Goal: Task Accomplishment & Management: Use online tool/utility

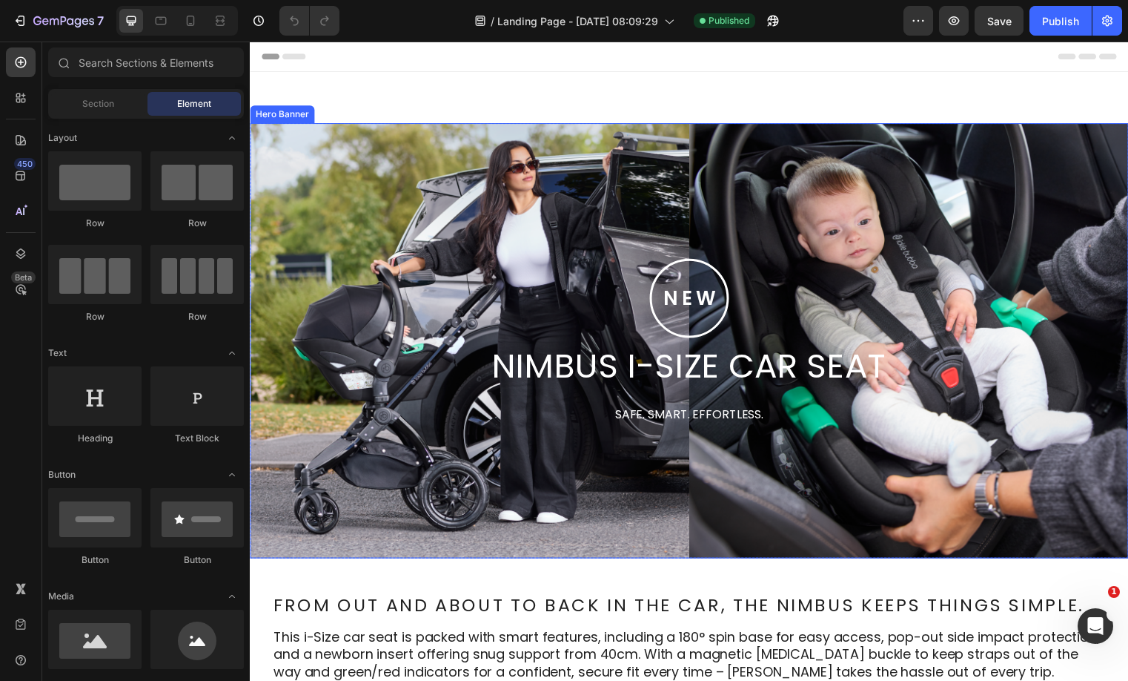
click at [859, 226] on div "Background Image" at bounding box center [695, 344] width 890 height 440
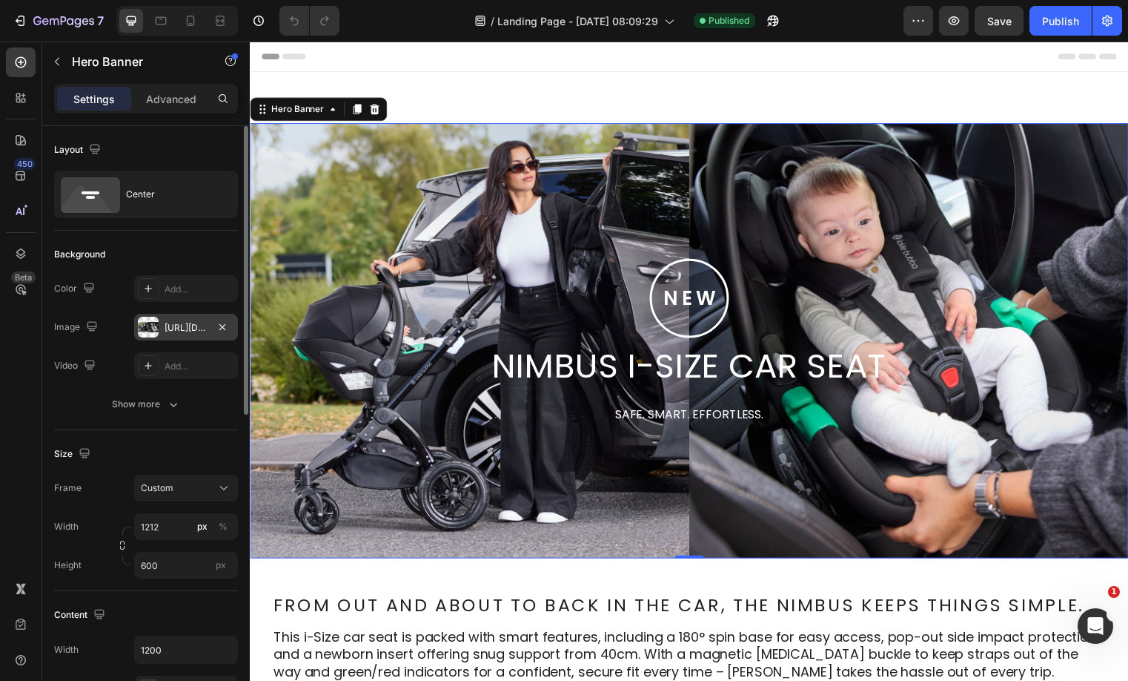
click at [181, 323] on div "[URL][DOMAIN_NAME]" at bounding box center [186, 327] width 43 height 13
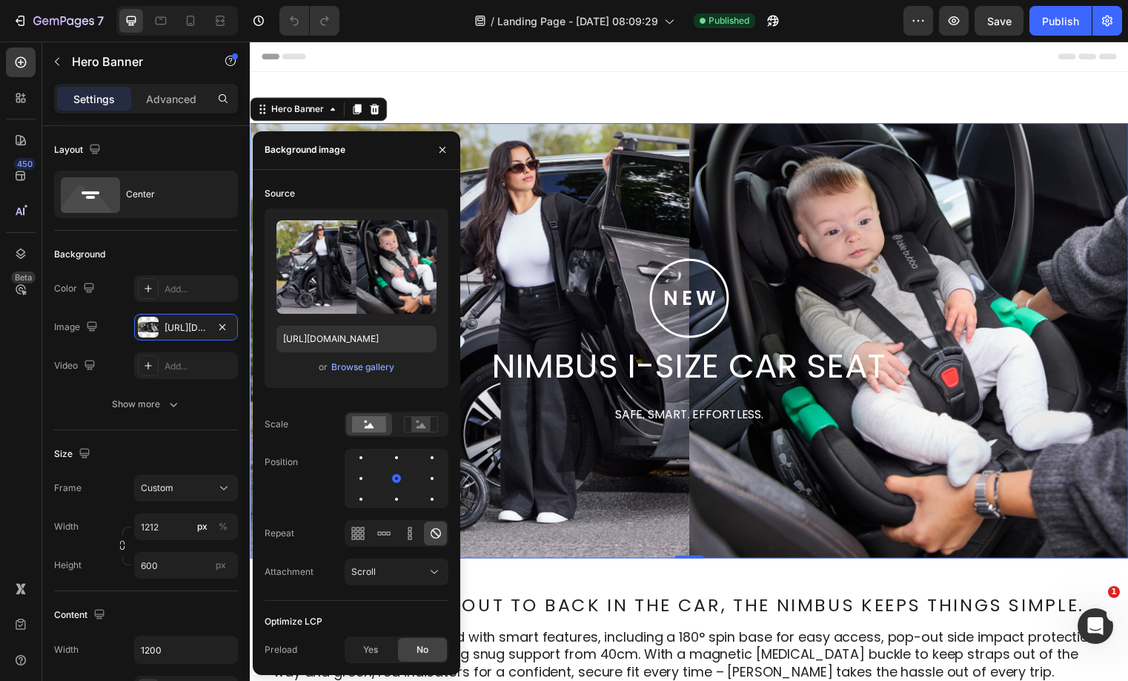
click at [371, 354] on div "Upload Image [URL][DOMAIN_NAME] or Browse gallery" at bounding box center [357, 297] width 184 height 179
click at [357, 364] on div "Browse gallery" at bounding box center [362, 366] width 63 height 13
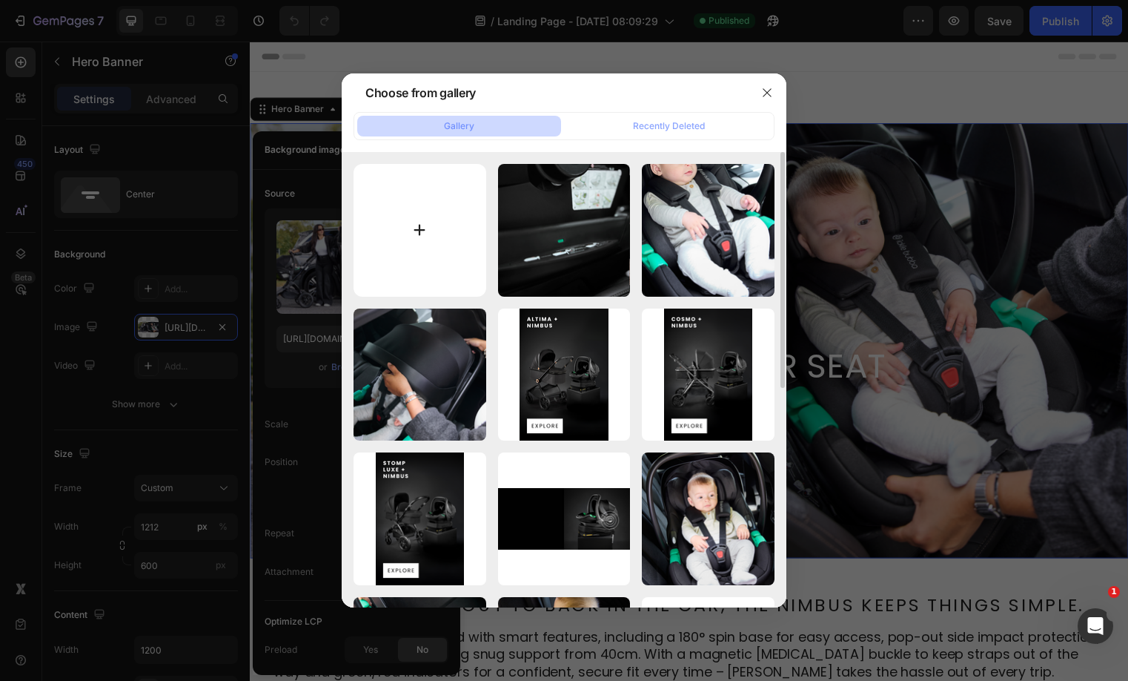
click at [429, 260] on input "file" at bounding box center [420, 230] width 133 height 133
type input "C:\fakepath\Desktop Nimbus Launch Banner_lifestyle with text.webp"
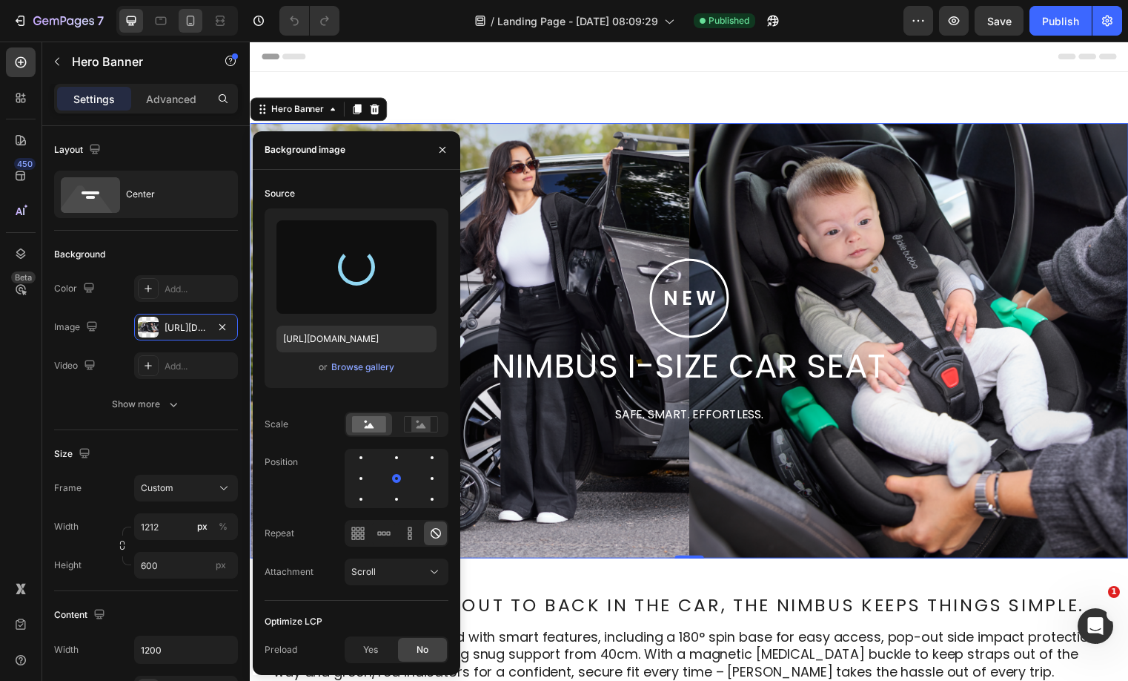
type input "[URL][DOMAIN_NAME]"
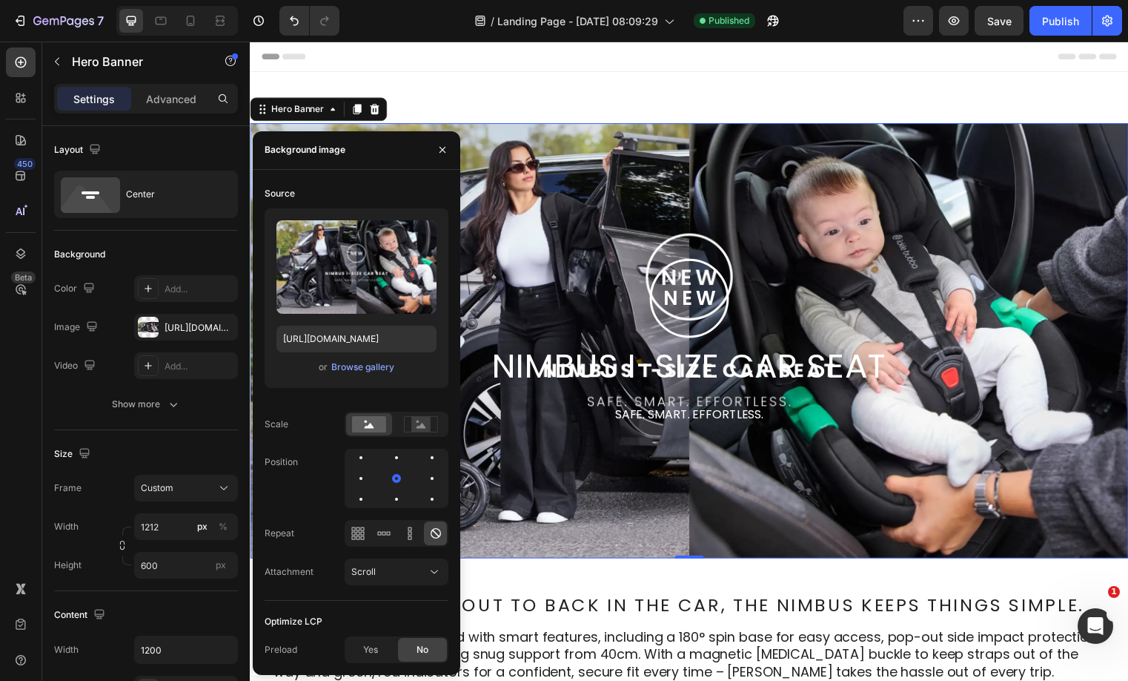
click at [837, 200] on div "Background Image" at bounding box center [695, 344] width 890 height 440
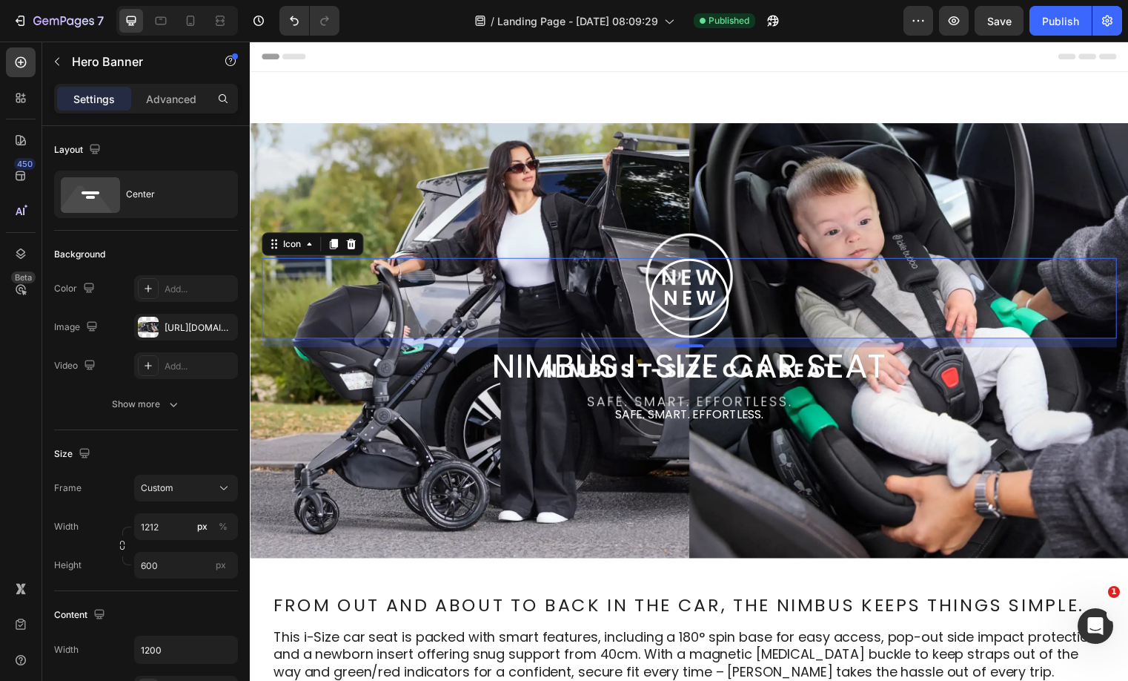
click at [710, 302] on tspan "NEW" at bounding box center [696, 299] width 57 height 27
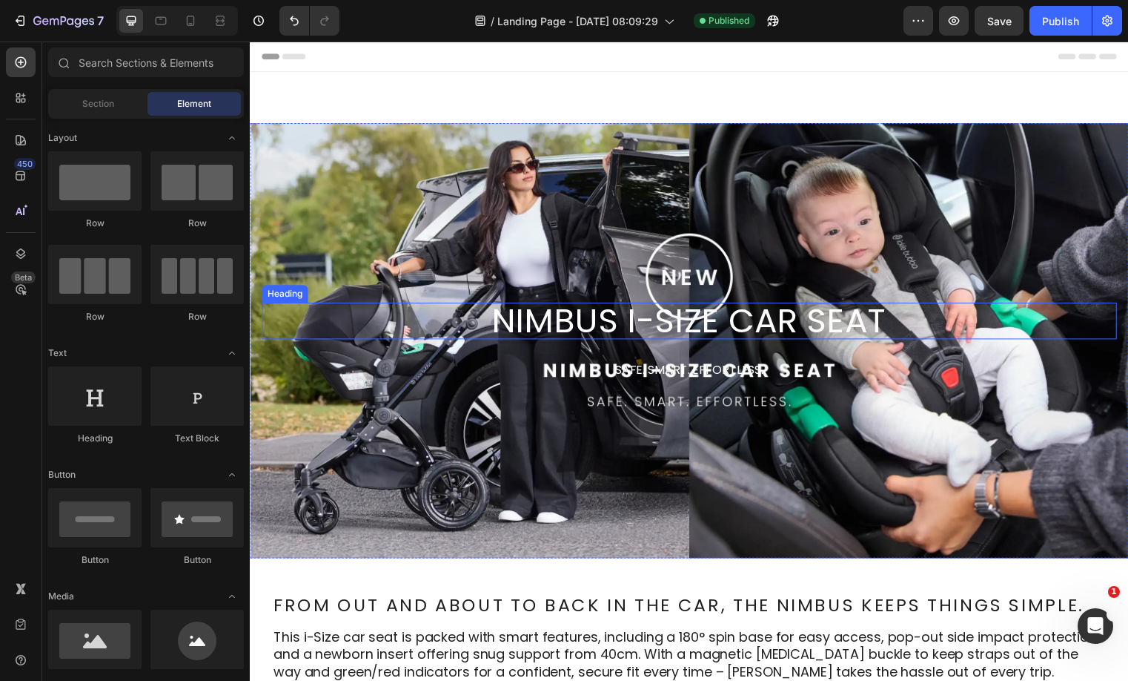
click at [709, 305] on h2 "Nimbus i-Size car seat" at bounding box center [695, 323] width 866 height 37
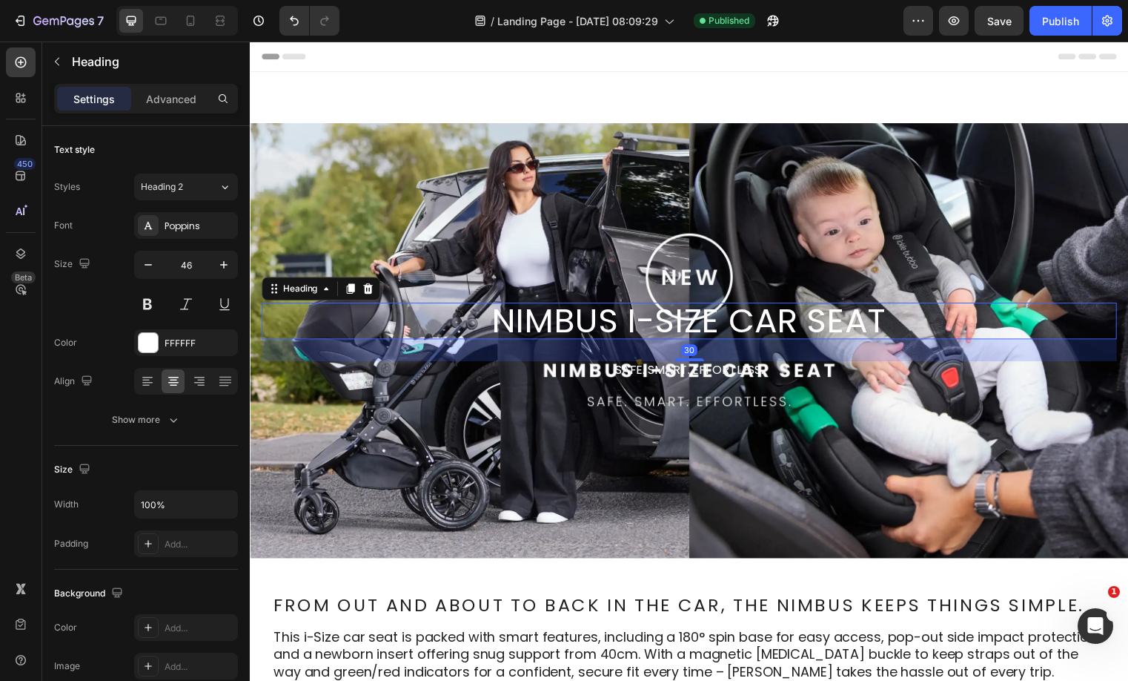
click at [695, 331] on h2 "Nimbus i-Size car seat" at bounding box center [695, 323] width 866 height 37
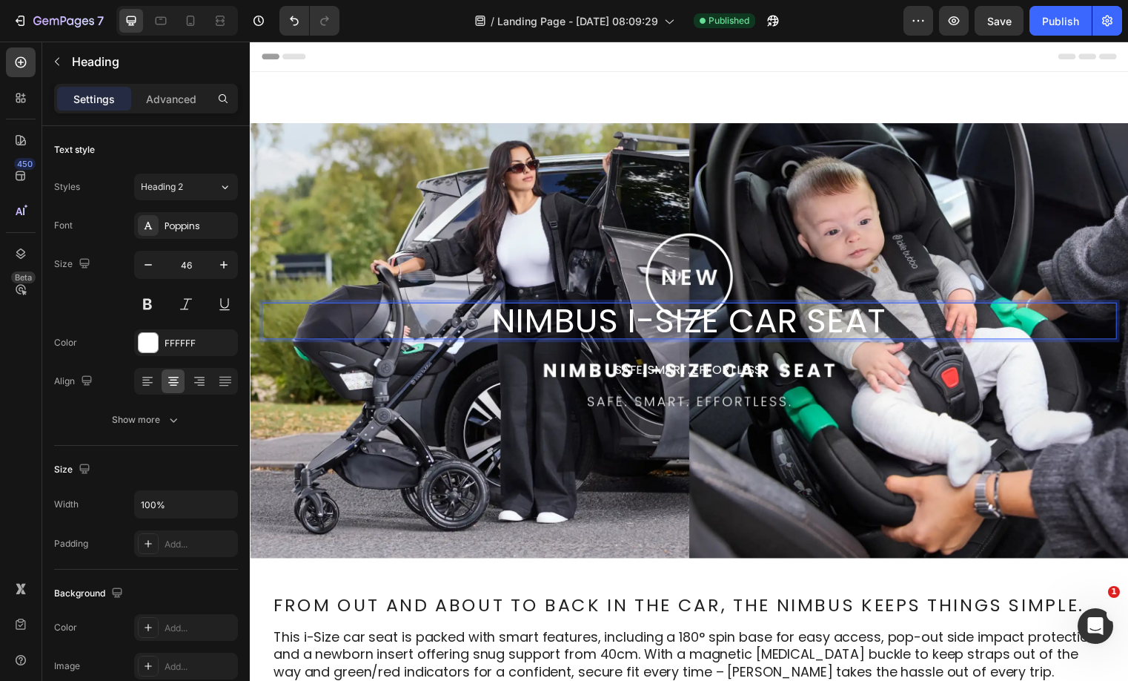
click at [394, 320] on p "Nimbus i-Size car seat" at bounding box center [694, 324] width 863 height 34
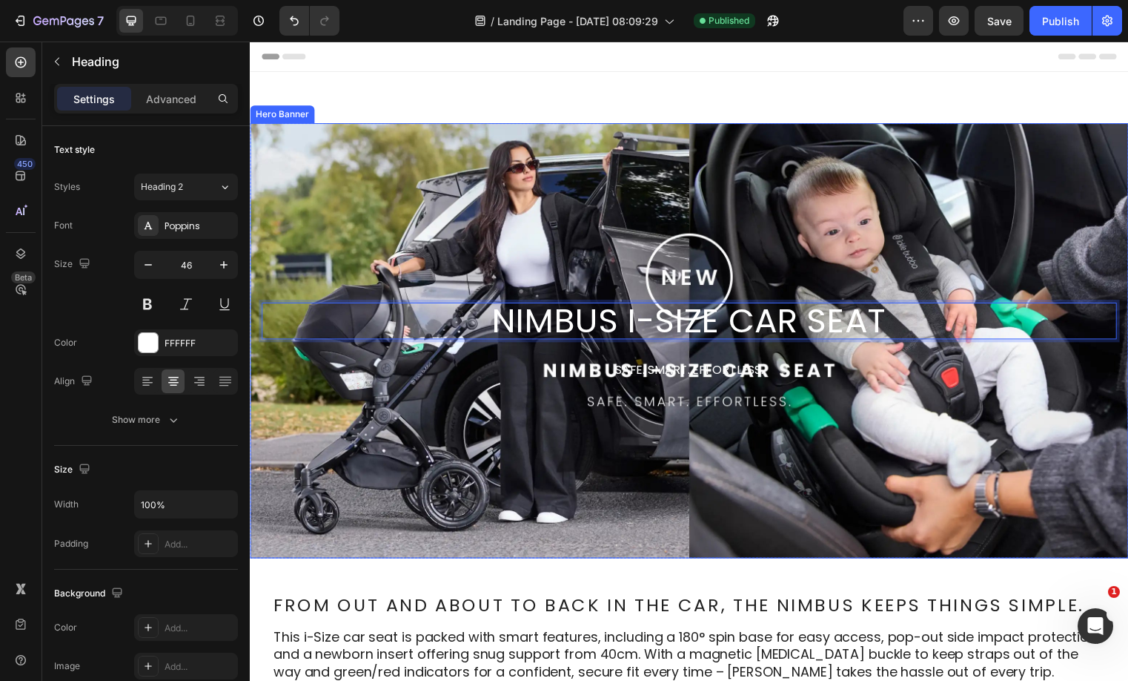
click at [441, 429] on div "Background Image" at bounding box center [695, 344] width 890 height 440
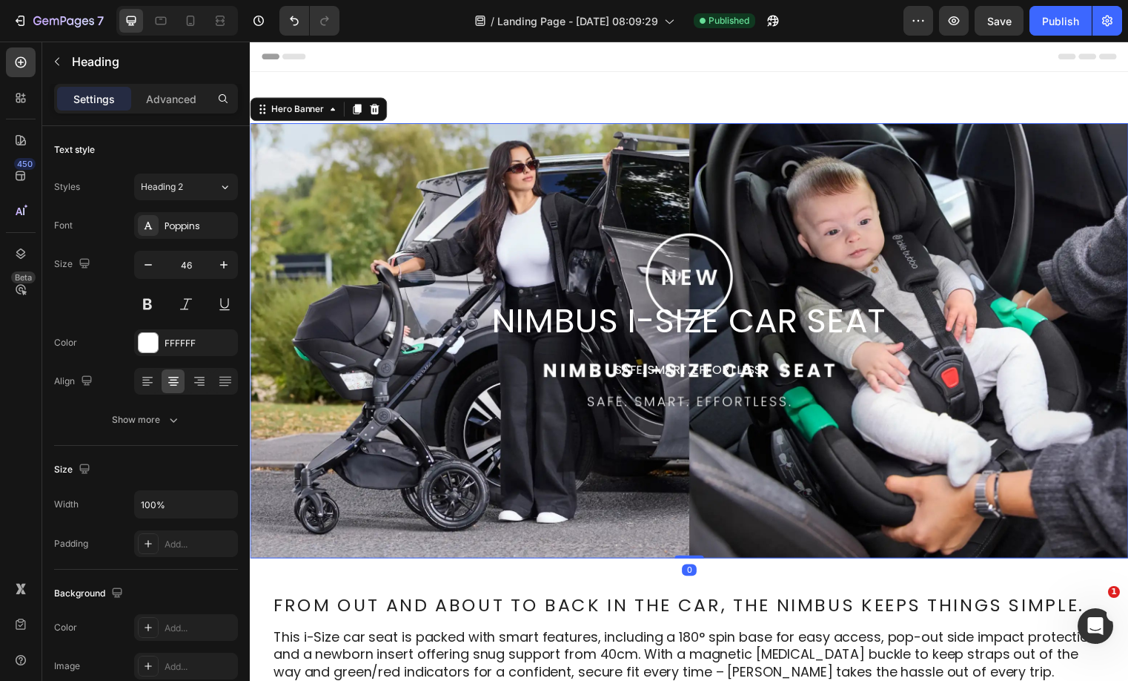
click at [486, 317] on p "Nimbus i-Size car seat" at bounding box center [694, 324] width 863 height 34
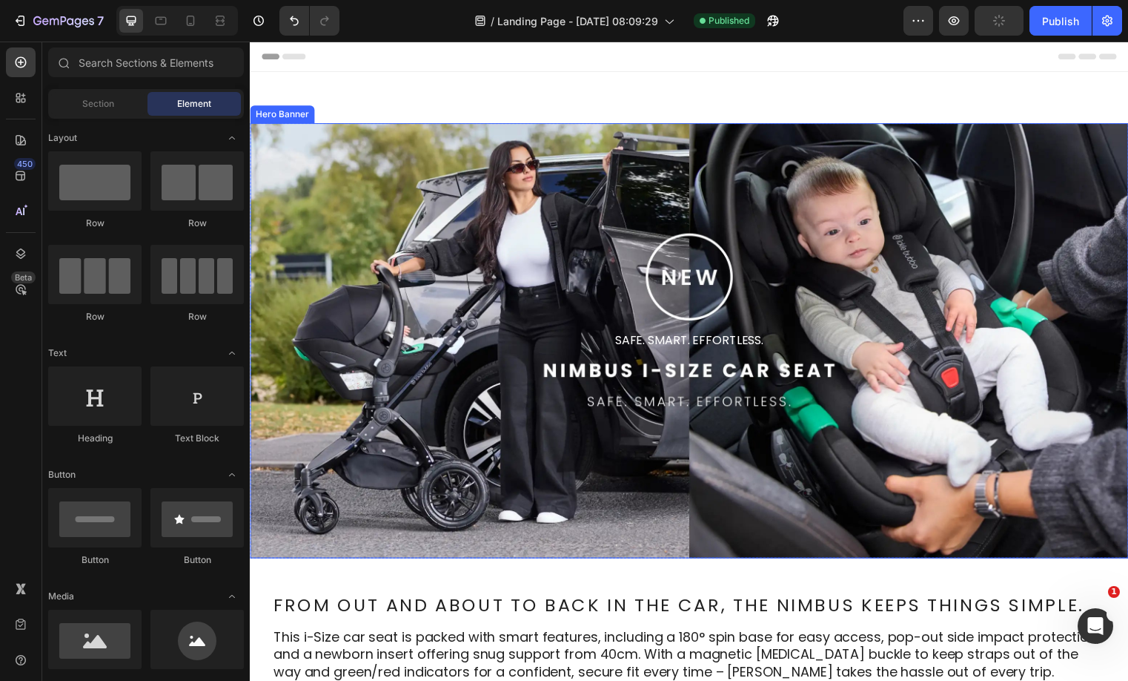
click at [604, 352] on div "Safe. Smart. Effortless. Text Block" at bounding box center [695, 344] width 890 height 24
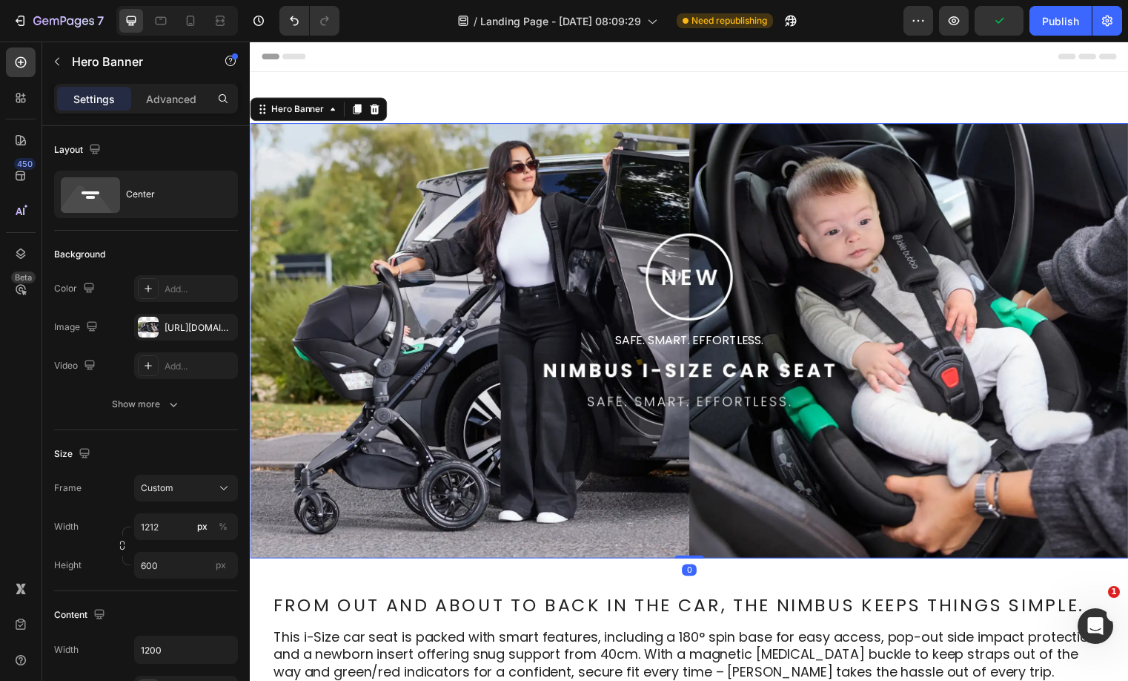
click at [638, 403] on div "Background Image" at bounding box center [695, 344] width 890 height 440
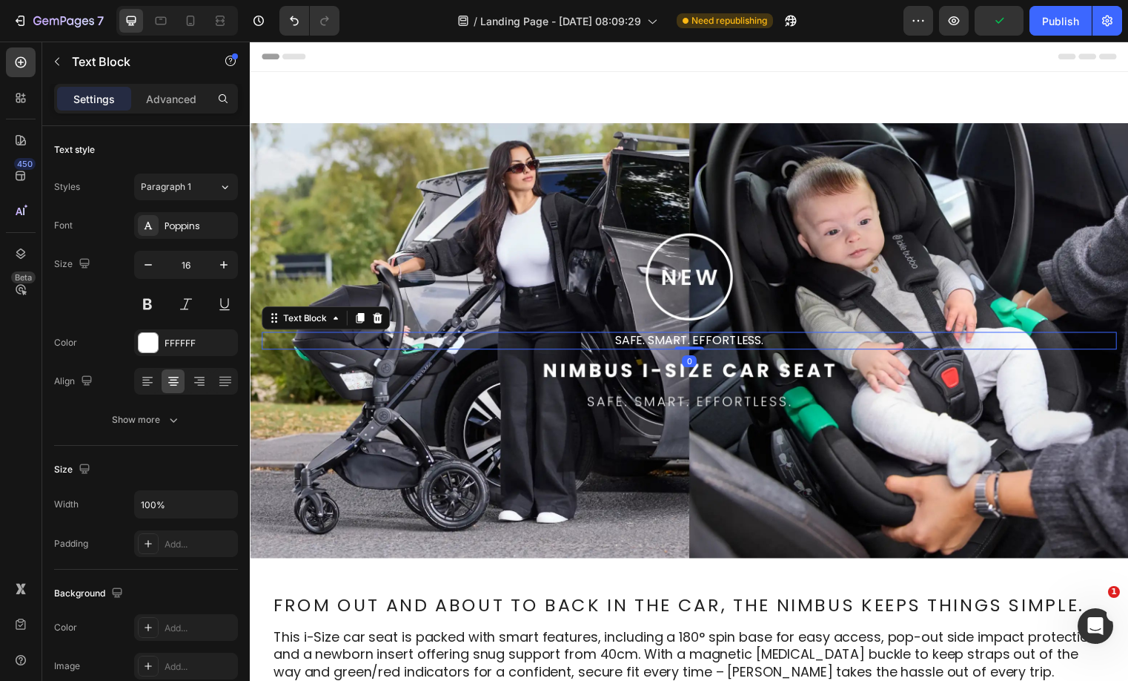
click at [704, 337] on p "Safe. Smart. Effortless." at bounding box center [694, 345] width 863 height 16
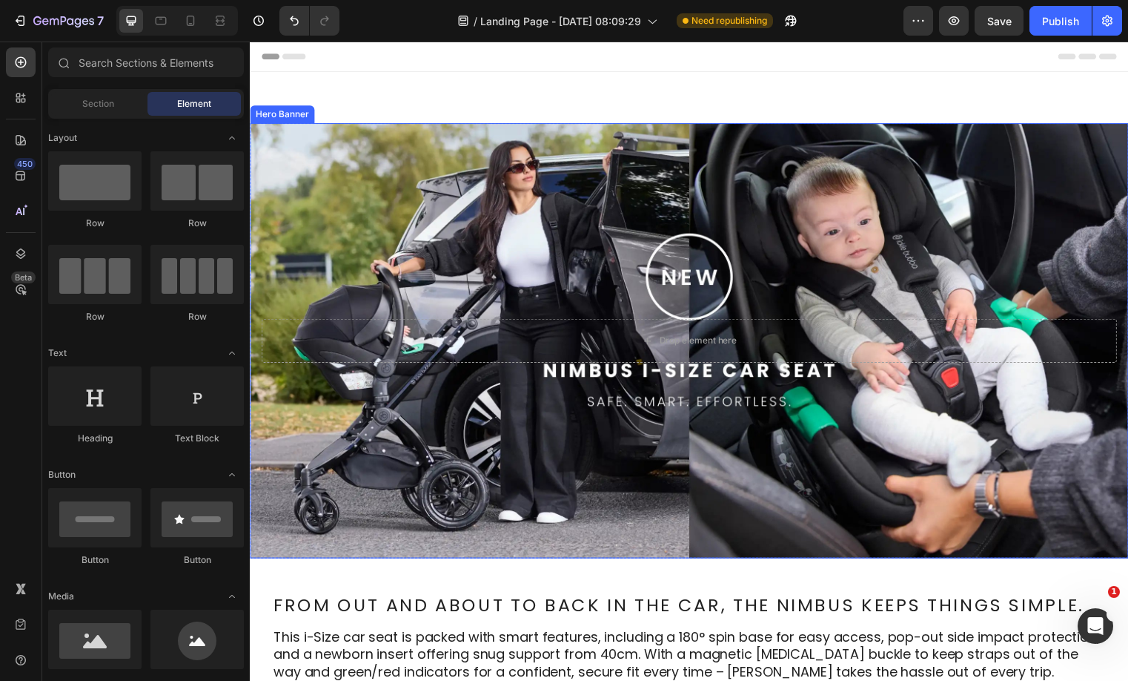
click at [890, 239] on div "Background Image" at bounding box center [695, 344] width 890 height 440
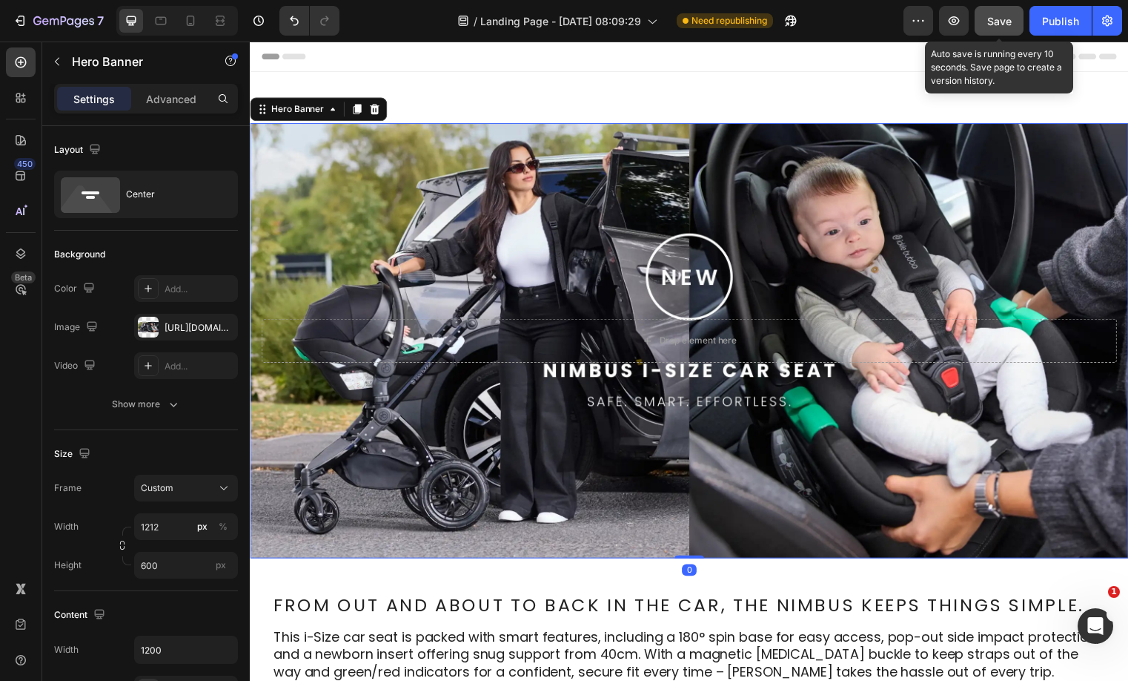
click at [1007, 28] on div "Save" at bounding box center [1000, 21] width 24 height 16
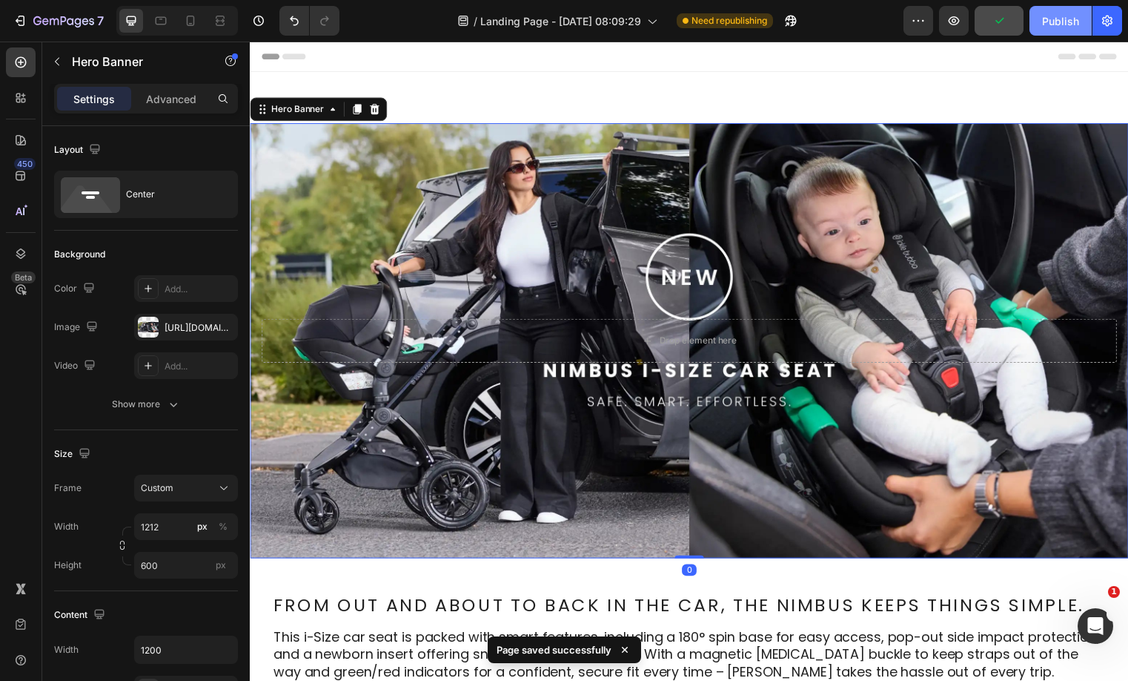
click at [1042, 25] on div "Publish" at bounding box center [1060, 21] width 37 height 16
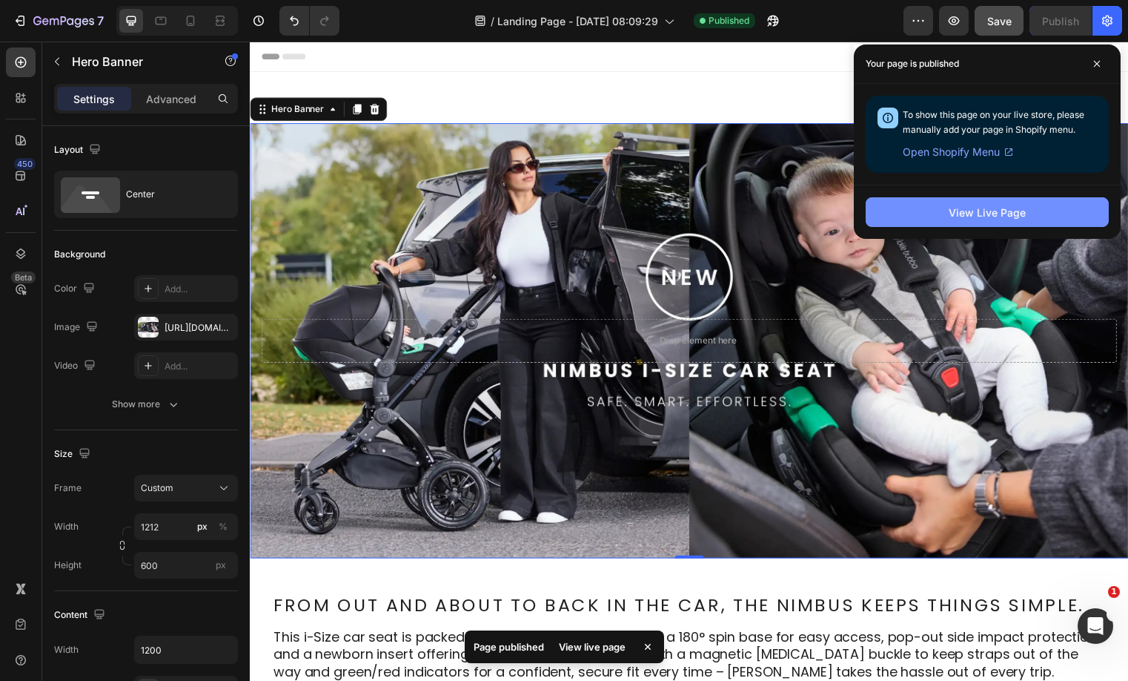
click at [943, 221] on button "View Live Page" at bounding box center [987, 212] width 243 height 30
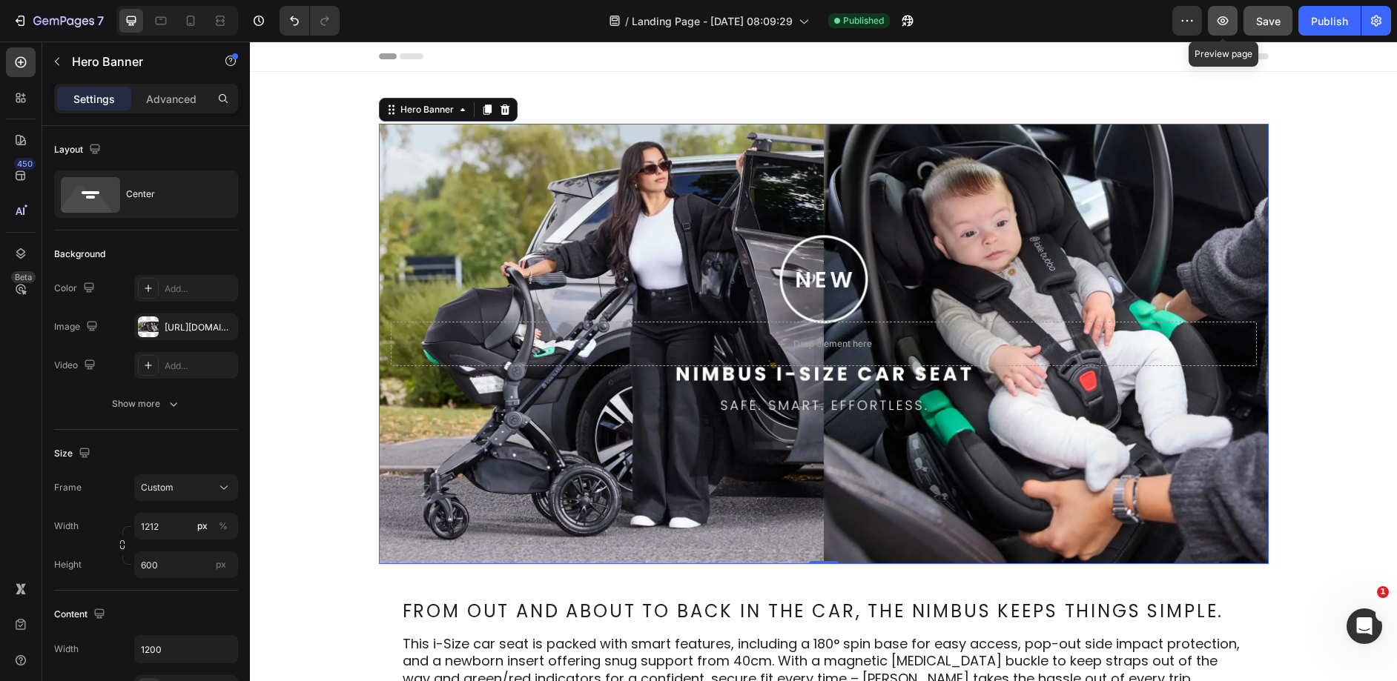
click at [1128, 29] on button "button" at bounding box center [1223, 21] width 30 height 30
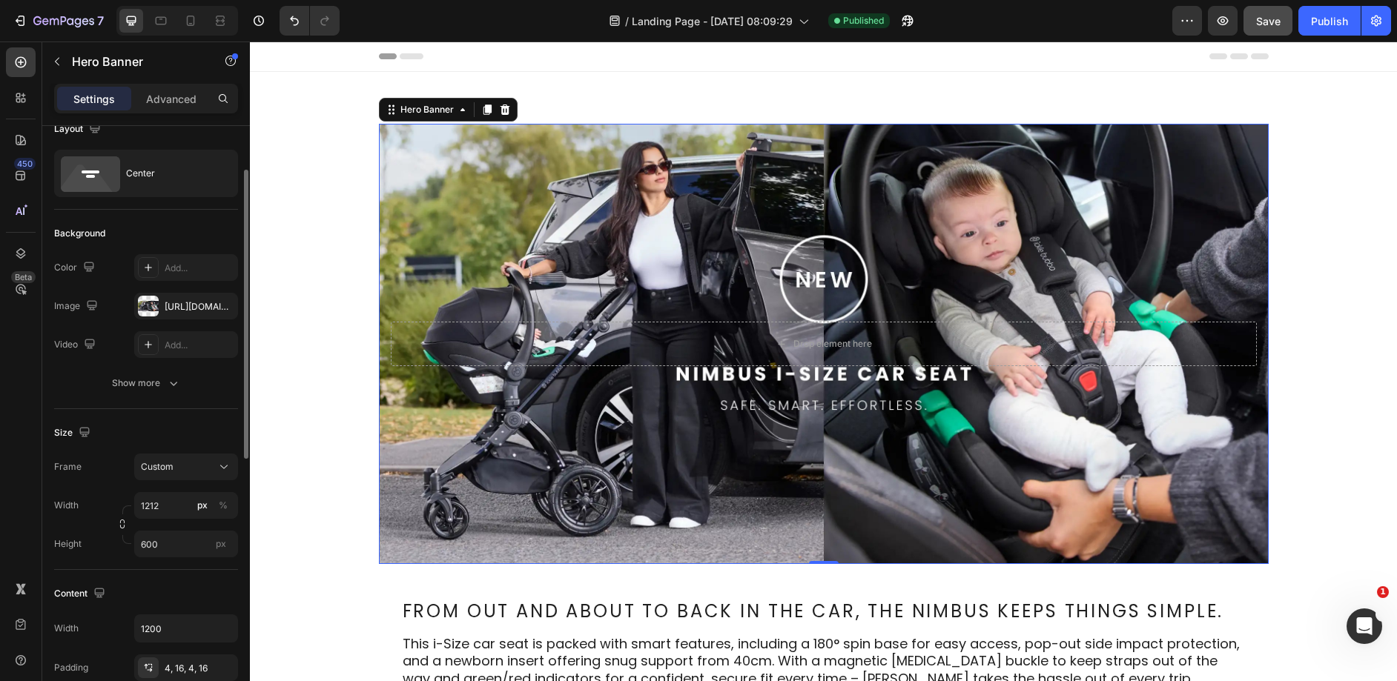
scroll to position [44, 0]
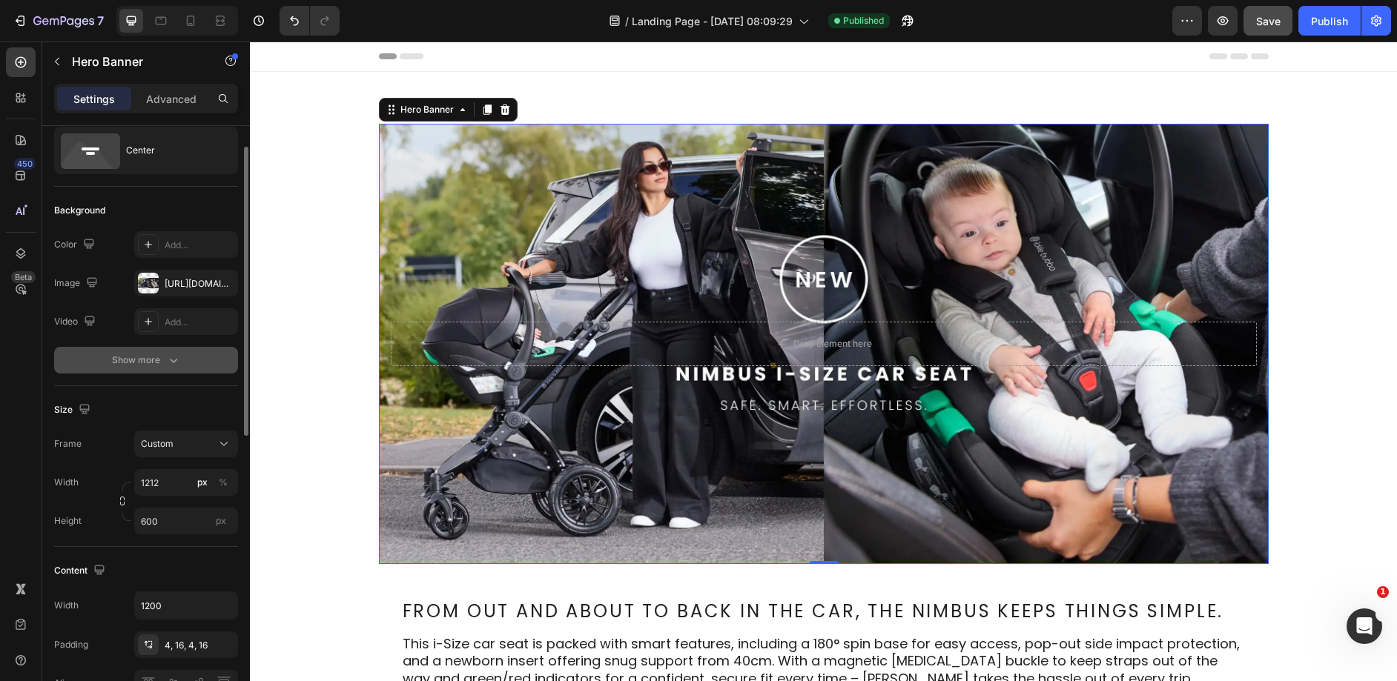
click at [156, 355] on div "Show more" at bounding box center [146, 360] width 69 height 15
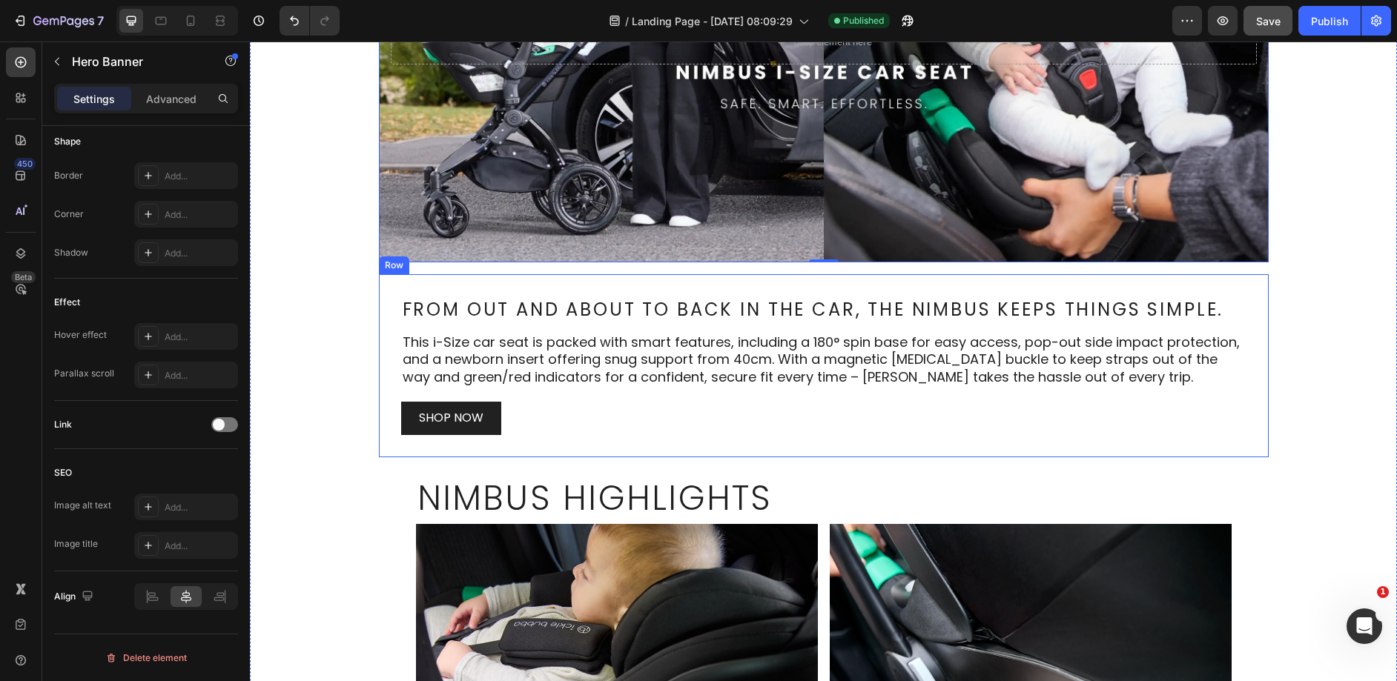
scroll to position [351, 0]
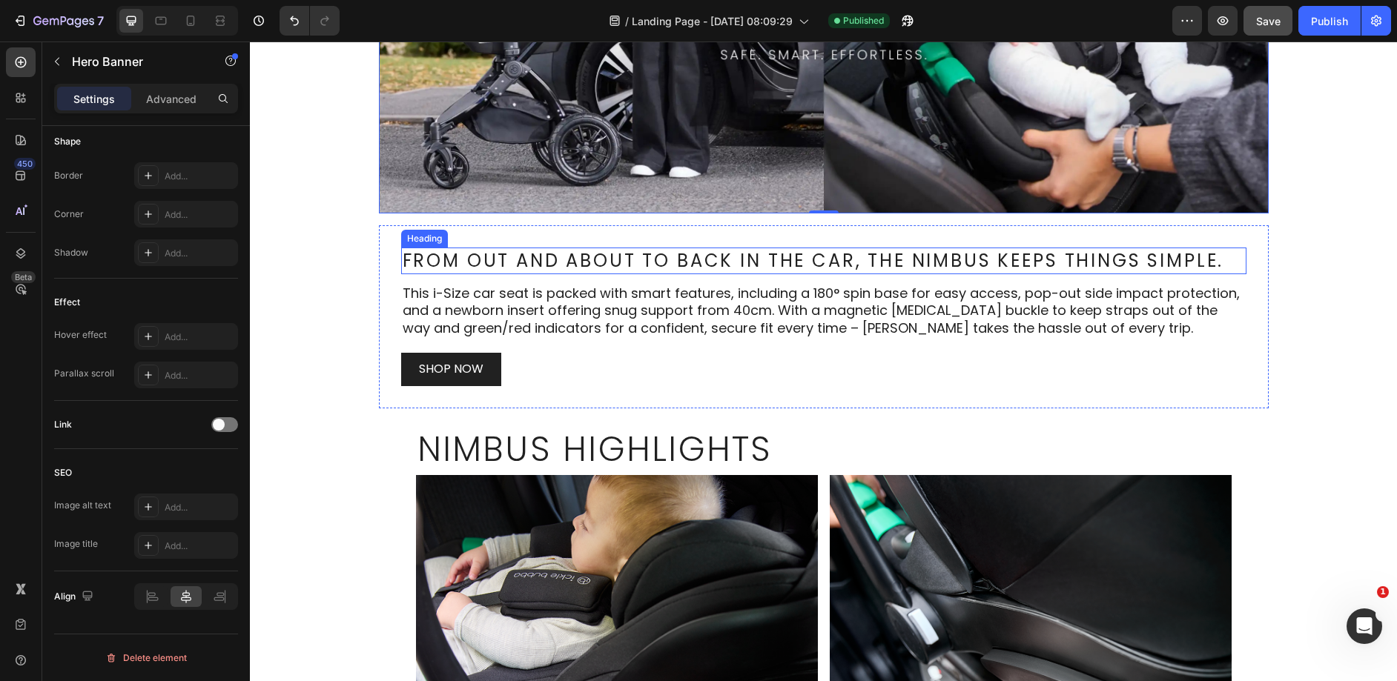
click at [517, 251] on h2 "From out and about to back in the car, the Nimbus keeps things simple." at bounding box center [823, 261] width 845 height 27
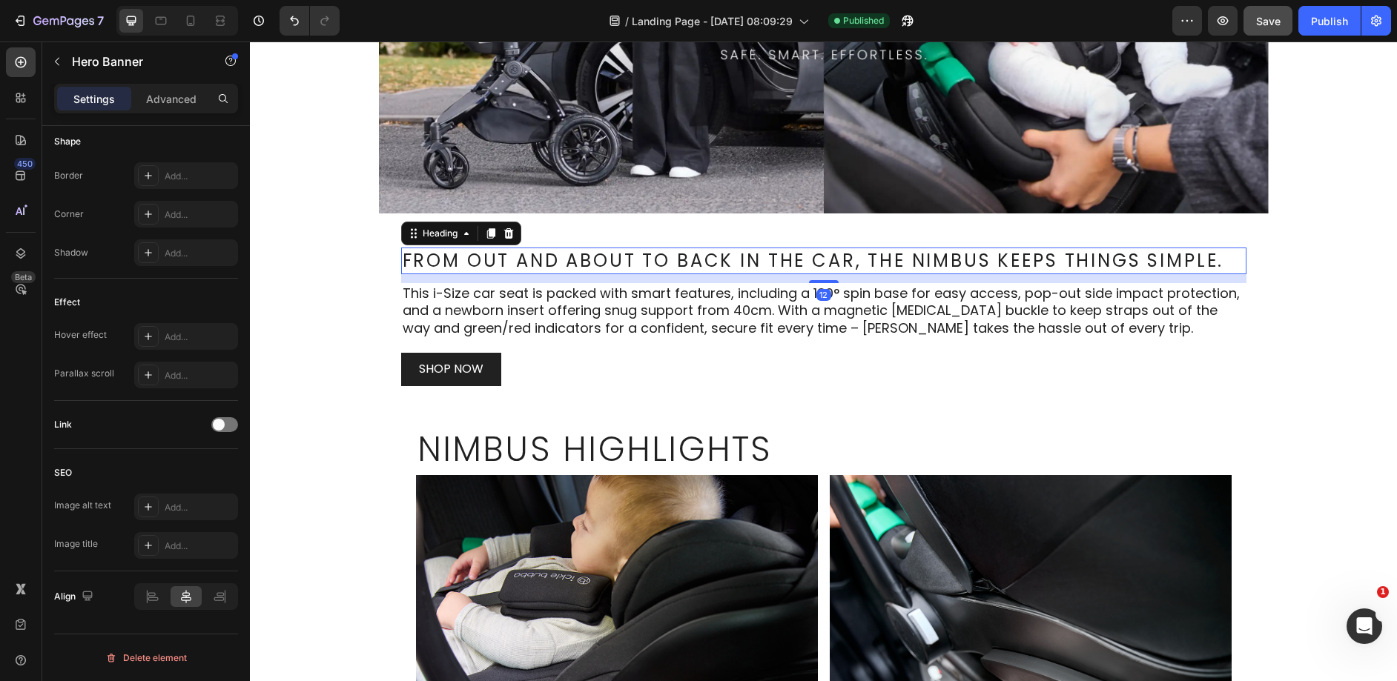
scroll to position [0, 0]
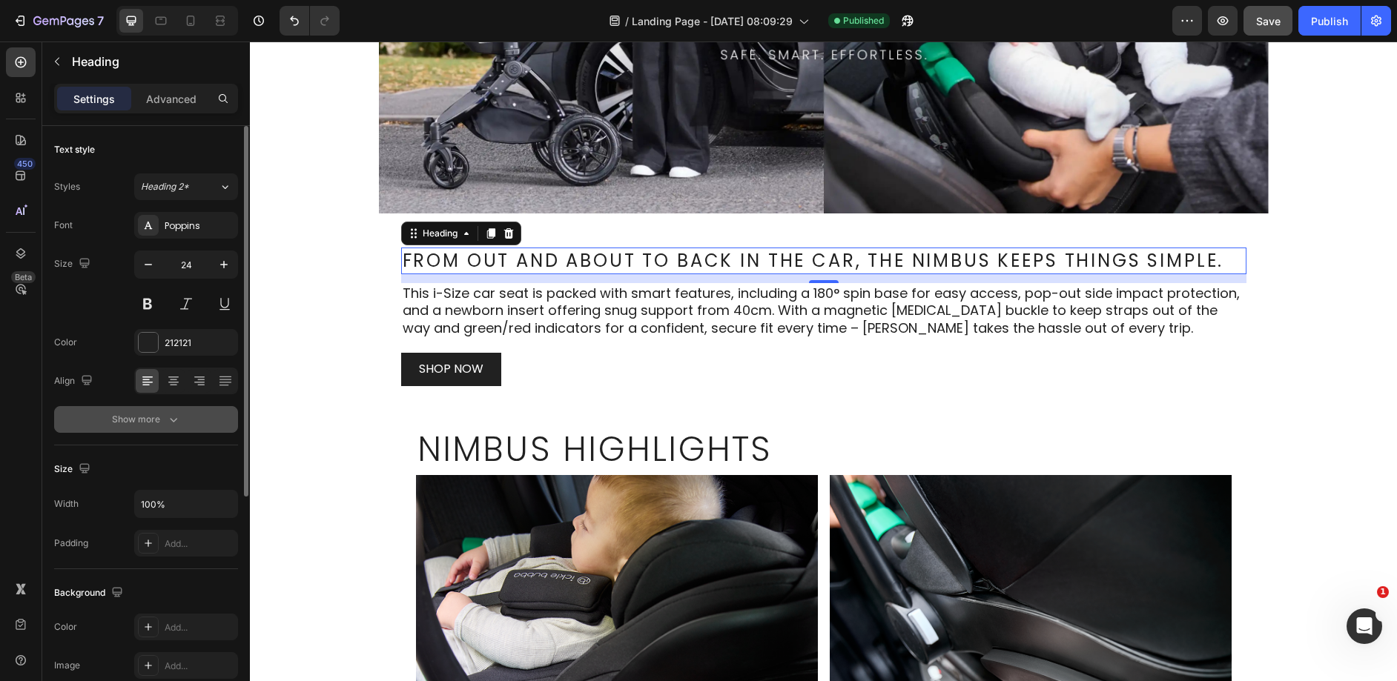
click at [170, 421] on icon "button" at bounding box center [173, 419] width 15 height 15
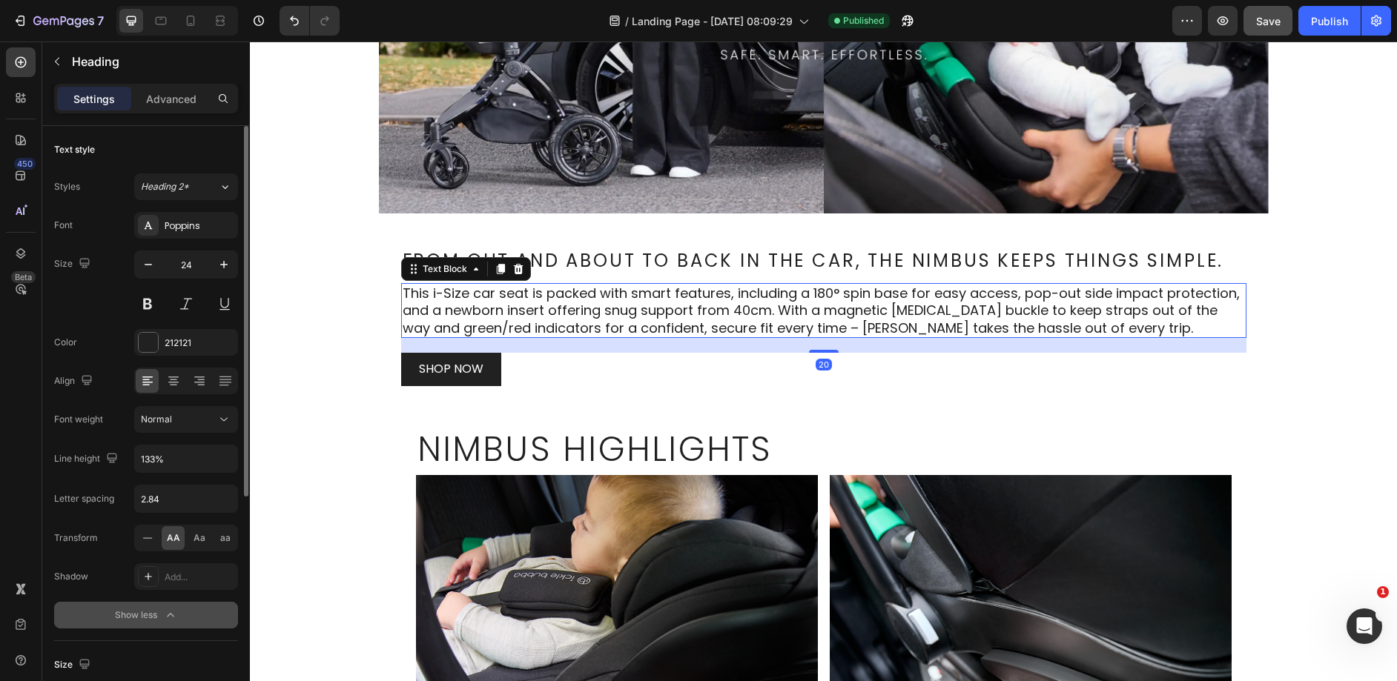
click at [466, 316] on p "This i-Size car seat is packed with smart features, including a 180° spin base …" at bounding box center [824, 311] width 842 height 52
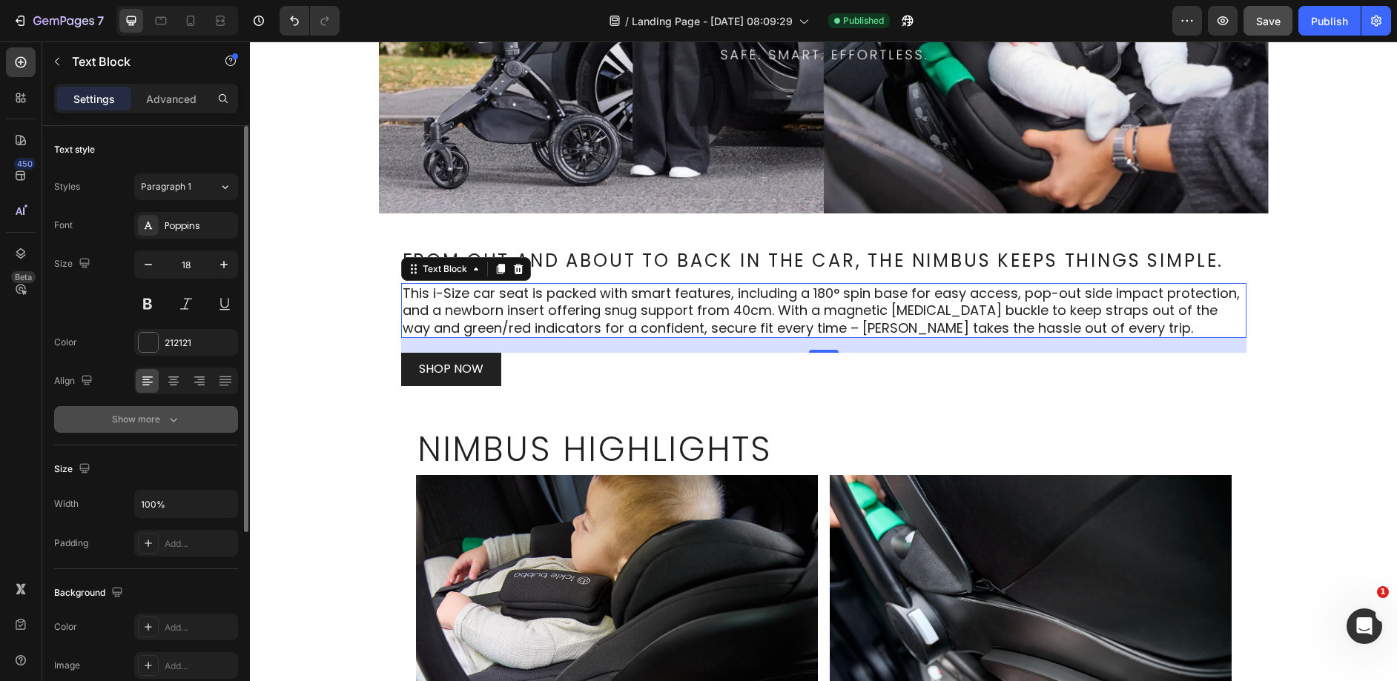
click at [153, 419] on div "Show more" at bounding box center [146, 419] width 69 height 15
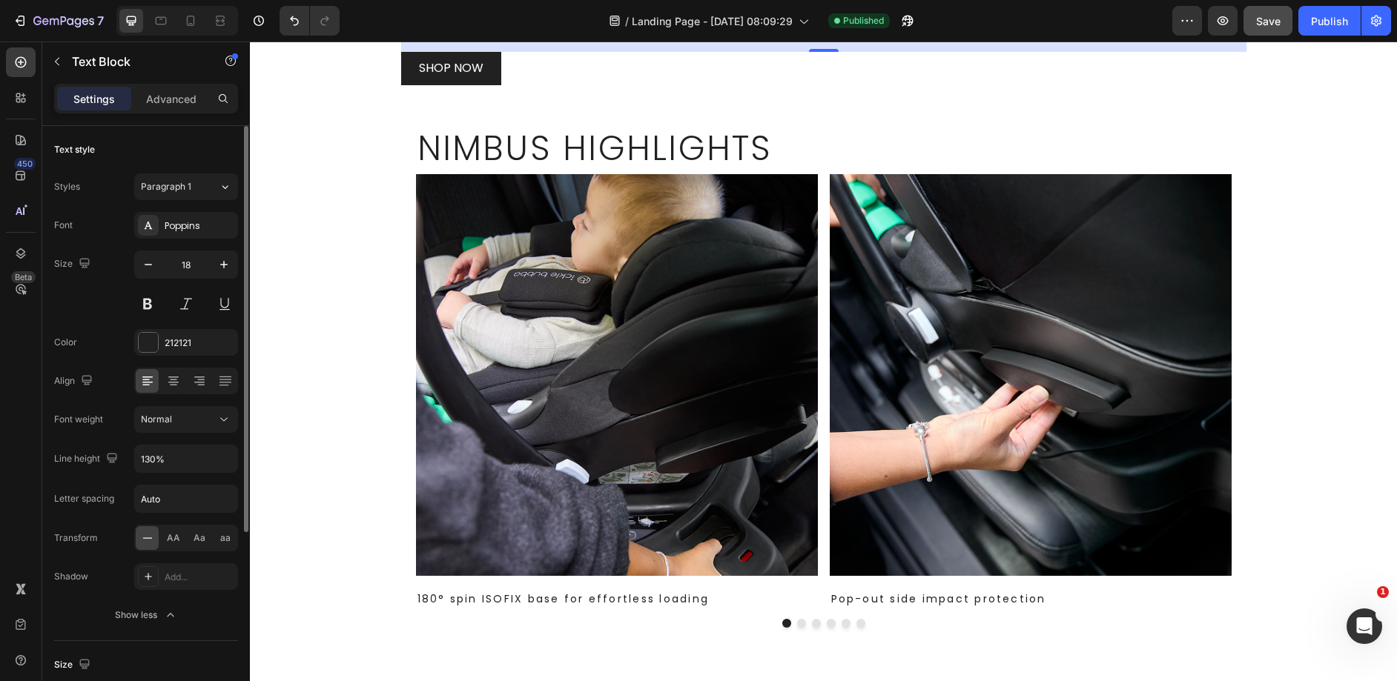
scroll to position [208, 0]
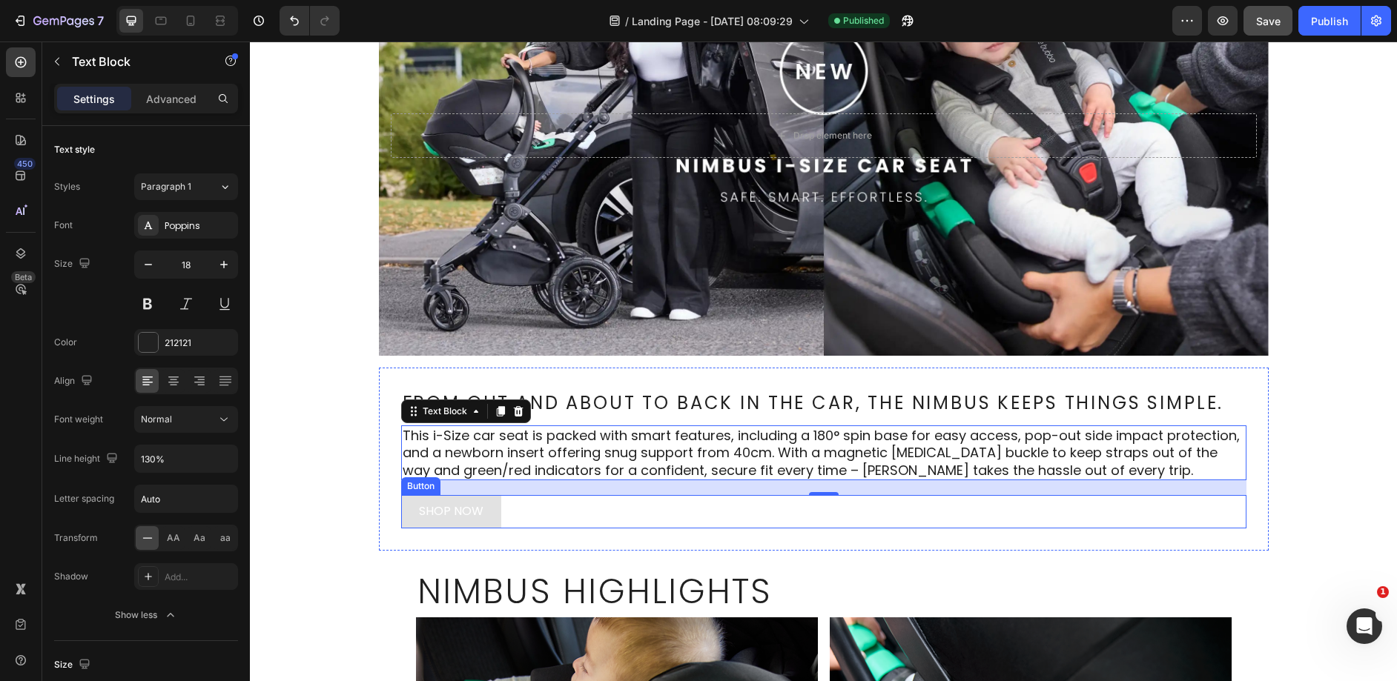
click at [479, 511] on button "SHOP NOW" at bounding box center [451, 511] width 100 height 33
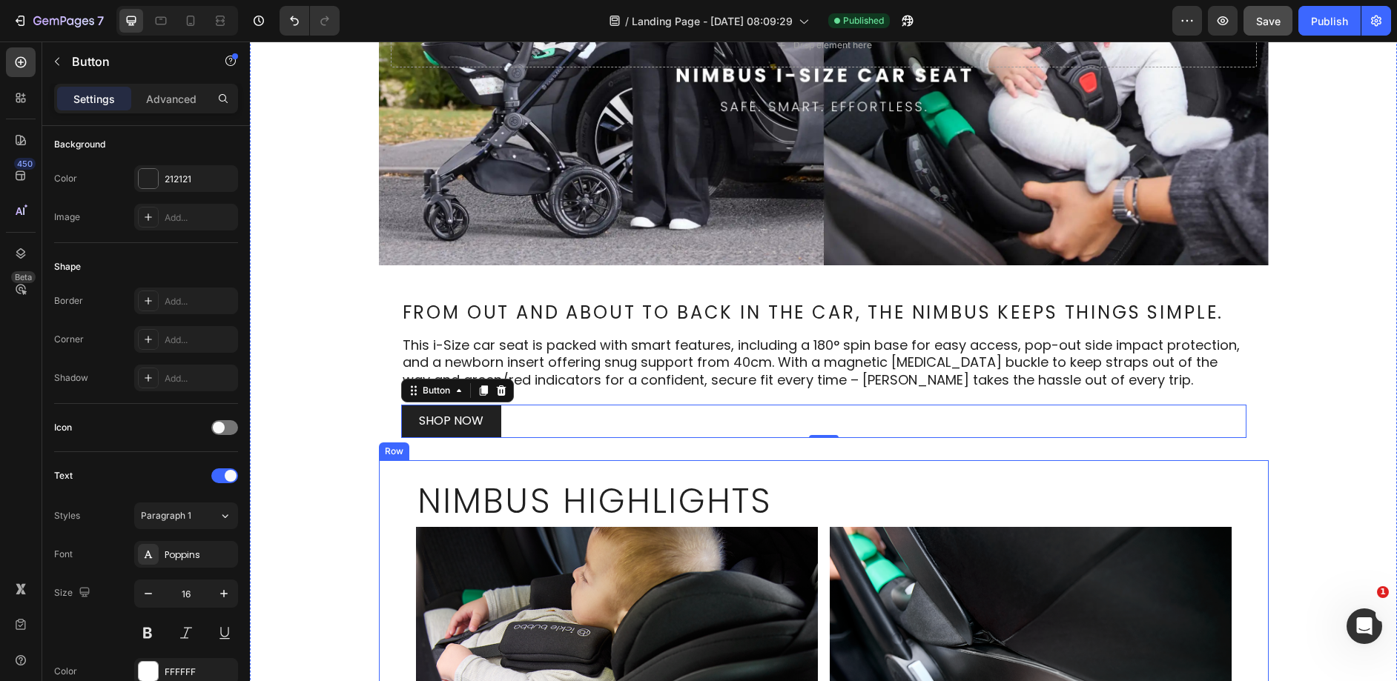
scroll to position [317, 0]
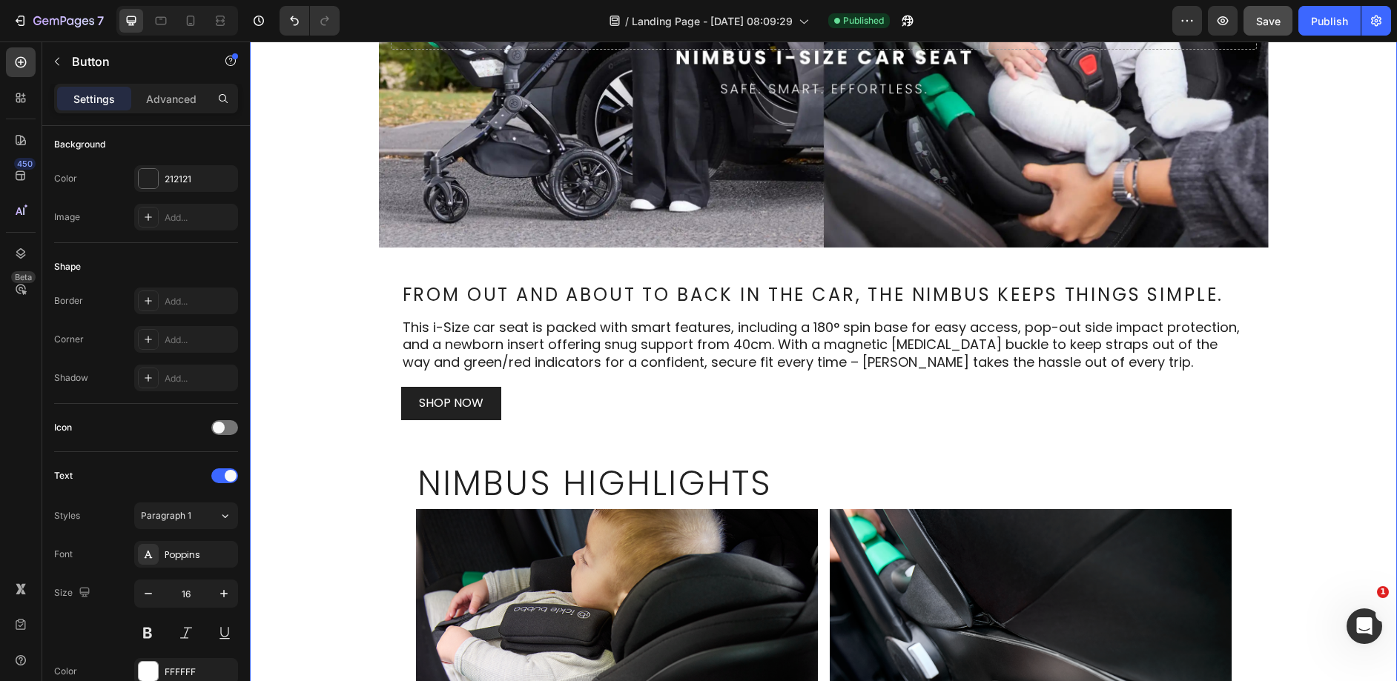
click at [283, 460] on div "Drop element here Hero Banner Row From out and about to back in the car, the Ni…" at bounding box center [823, 396] width 1147 height 1178
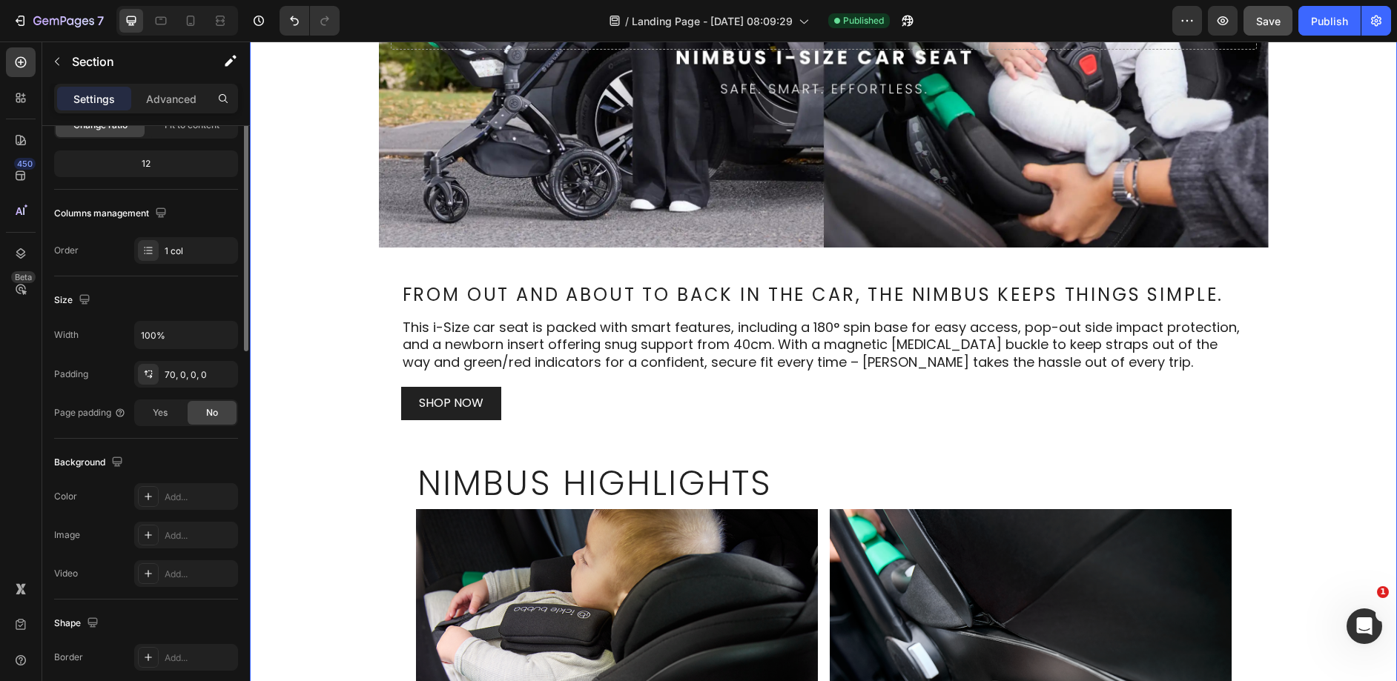
scroll to position [0, 0]
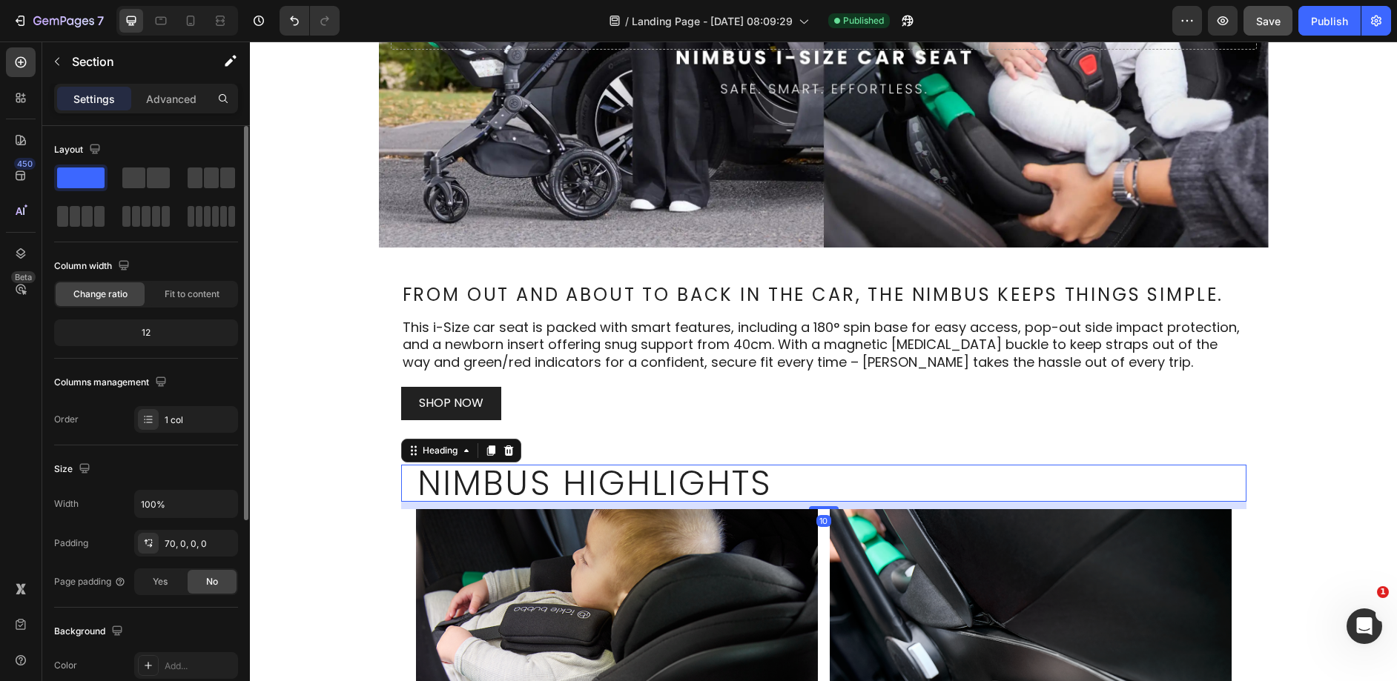
click at [460, 491] on h2 "Nimbus Highlights" at bounding box center [824, 483] width 816 height 37
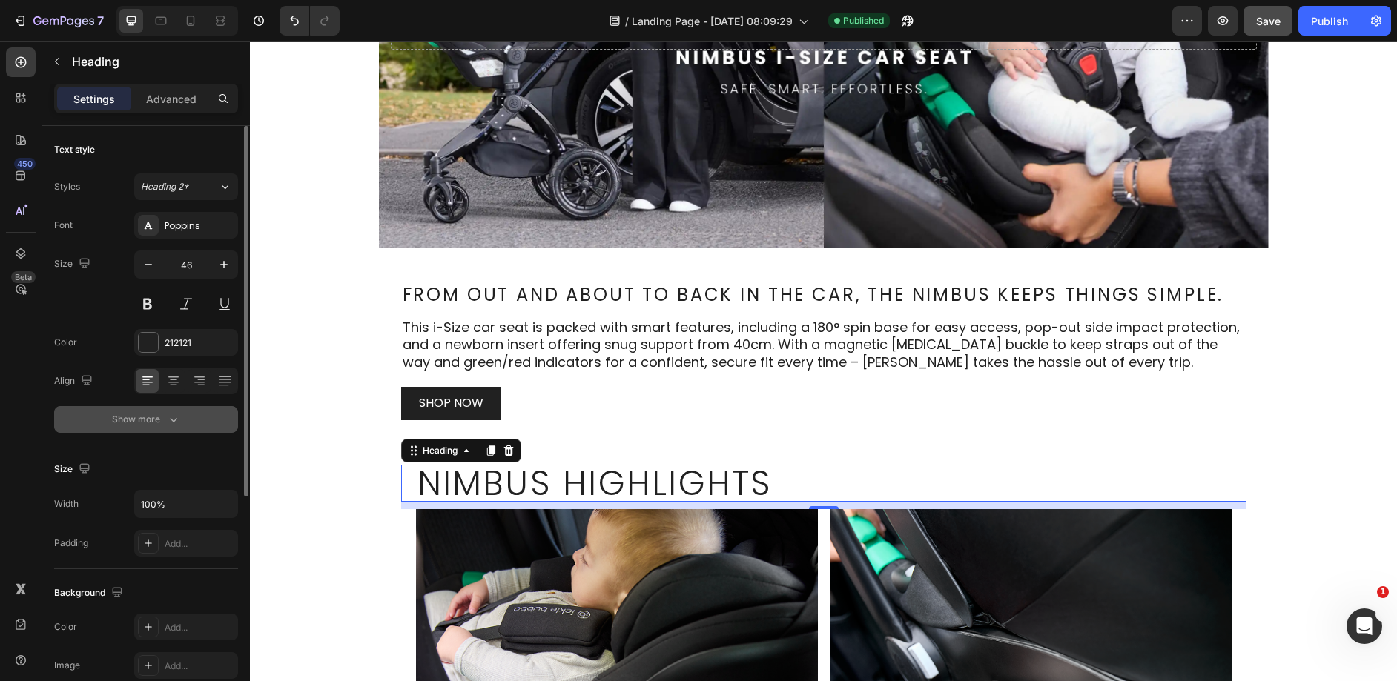
click at [158, 414] on div "Show more" at bounding box center [146, 419] width 69 height 15
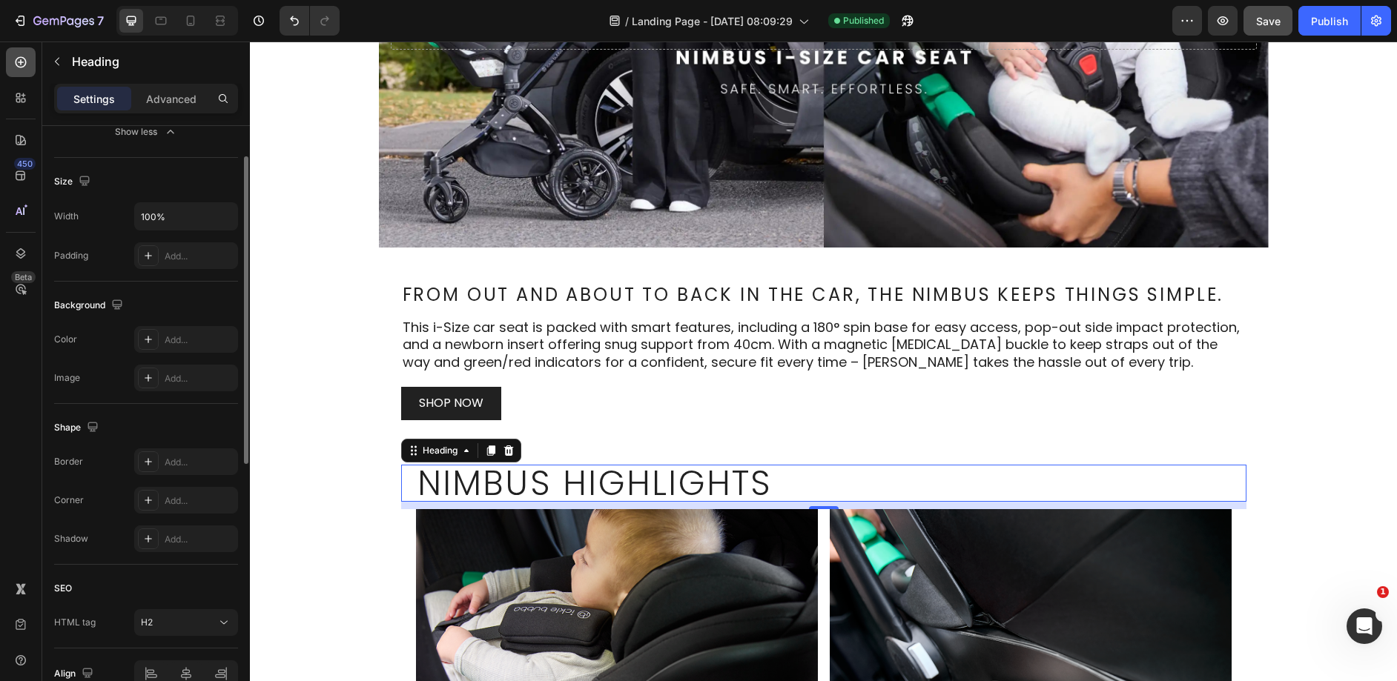
scroll to position [561, 0]
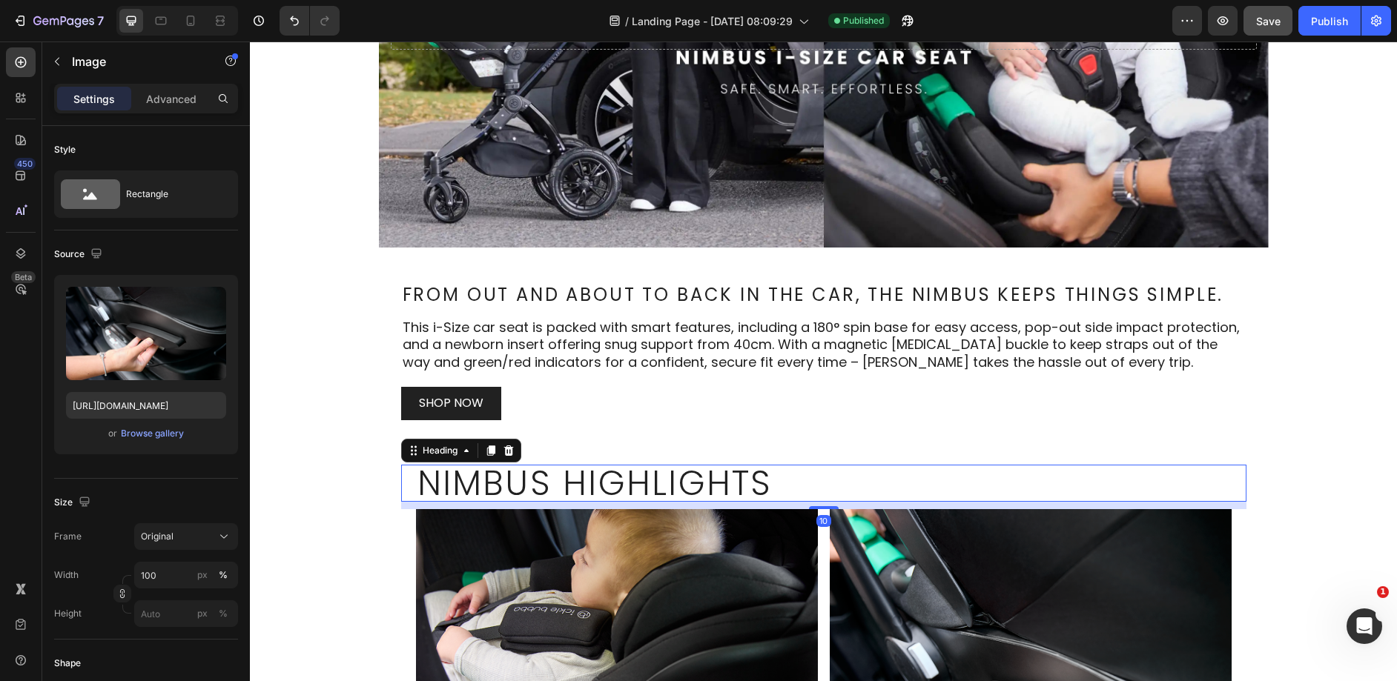
click at [822, 491] on h2 "Nimbus Highlights" at bounding box center [824, 483] width 816 height 37
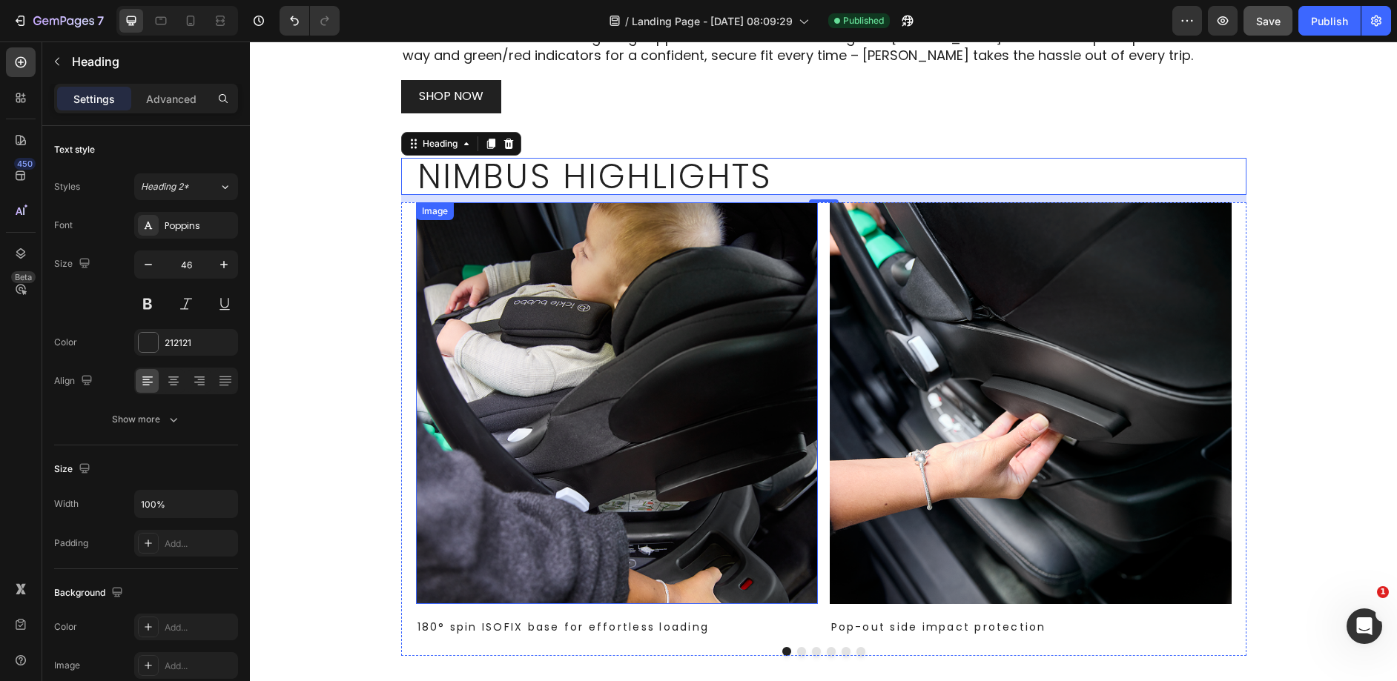
scroll to position [676, 0]
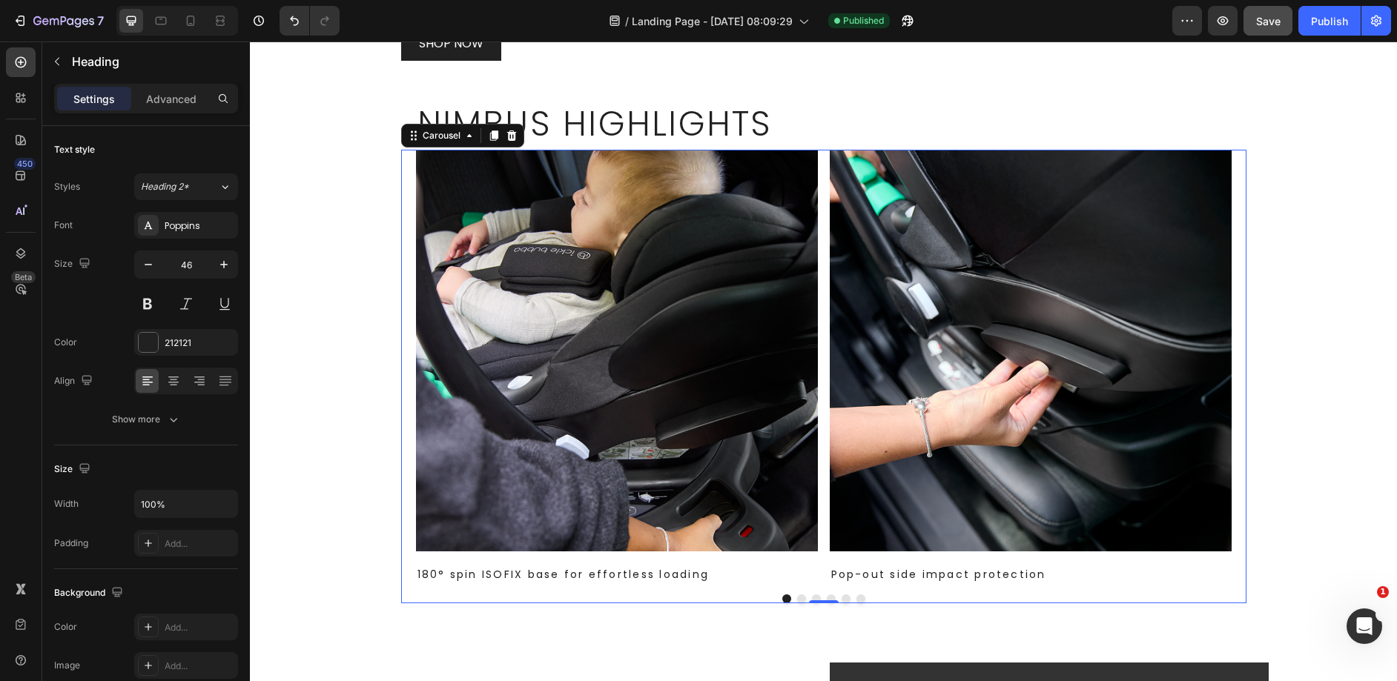
click at [813, 380] on div "Image 180° spin ISOFIX base for effortless loading Text Block Image Pop-out sid…" at bounding box center [824, 366] width 816 height 433
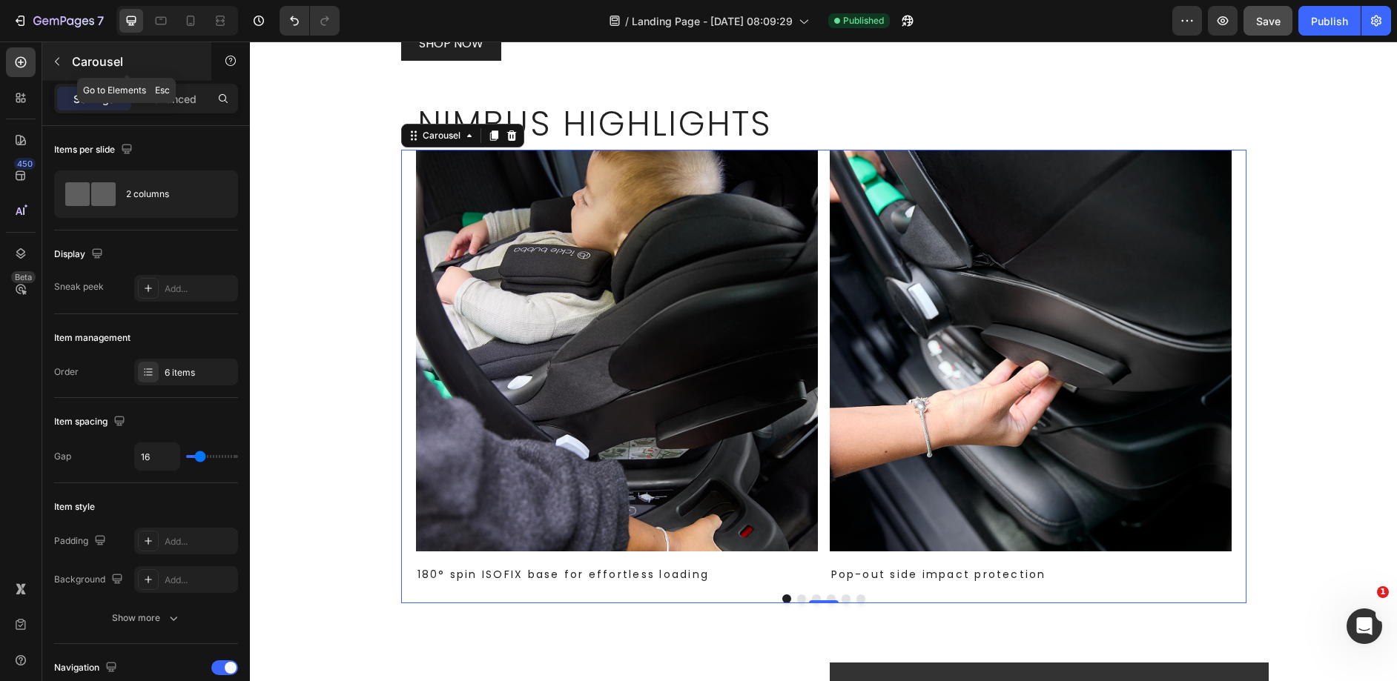
click at [59, 59] on icon "button" at bounding box center [57, 62] width 12 height 12
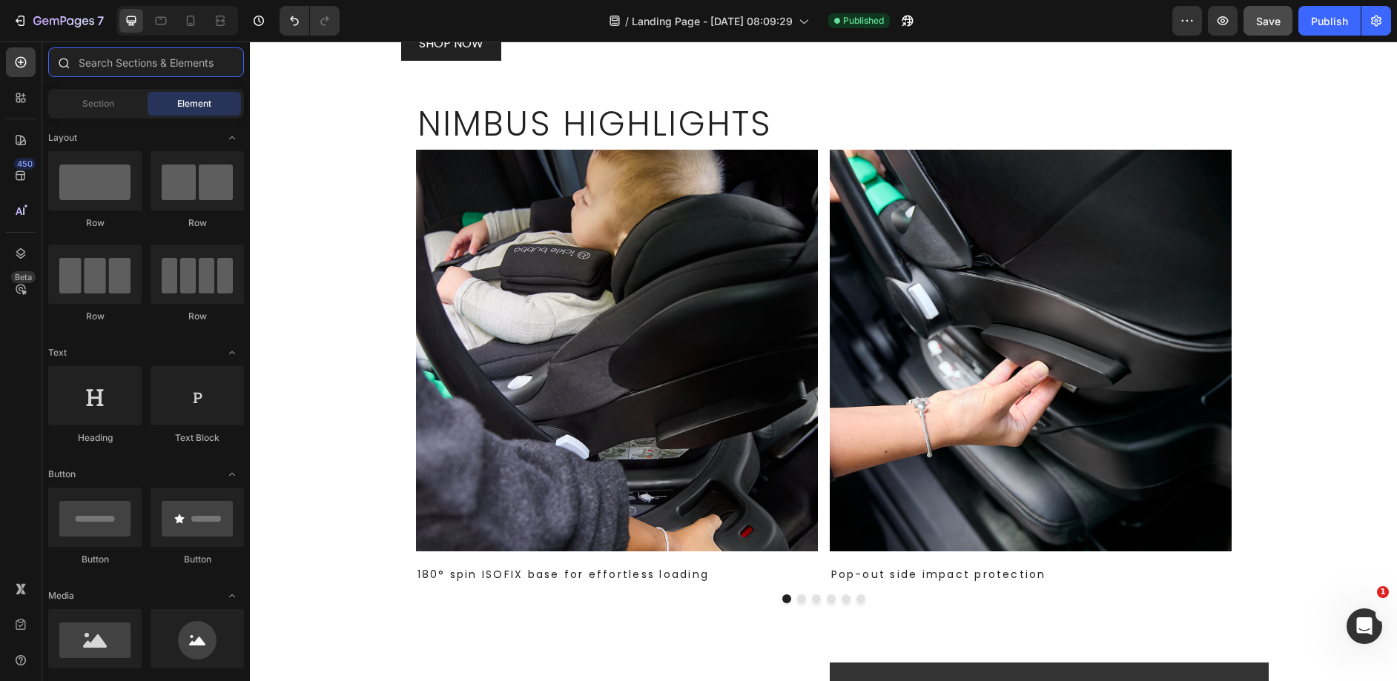
click at [140, 55] on input "text" at bounding box center [146, 62] width 196 height 30
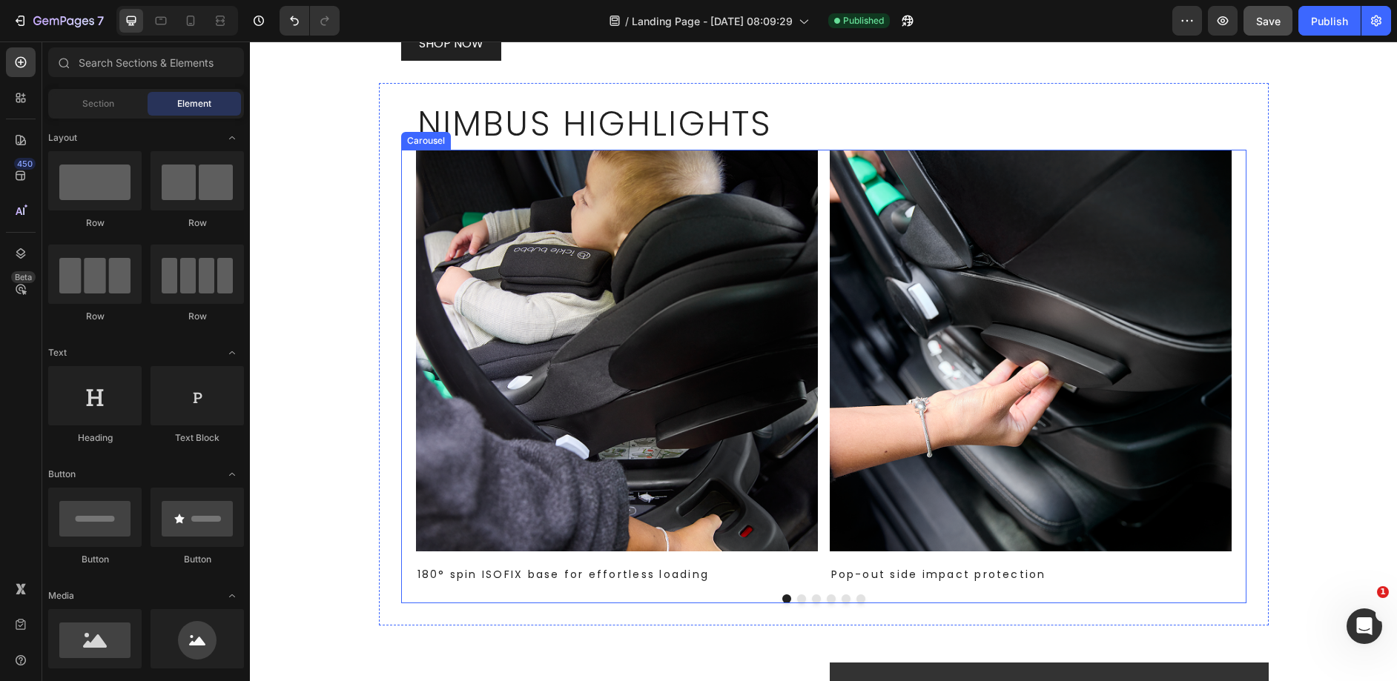
click at [813, 198] on div "Image 180° spin ISOFIX base for effortless loading Text Block Image Pop-out sid…" at bounding box center [824, 366] width 816 height 433
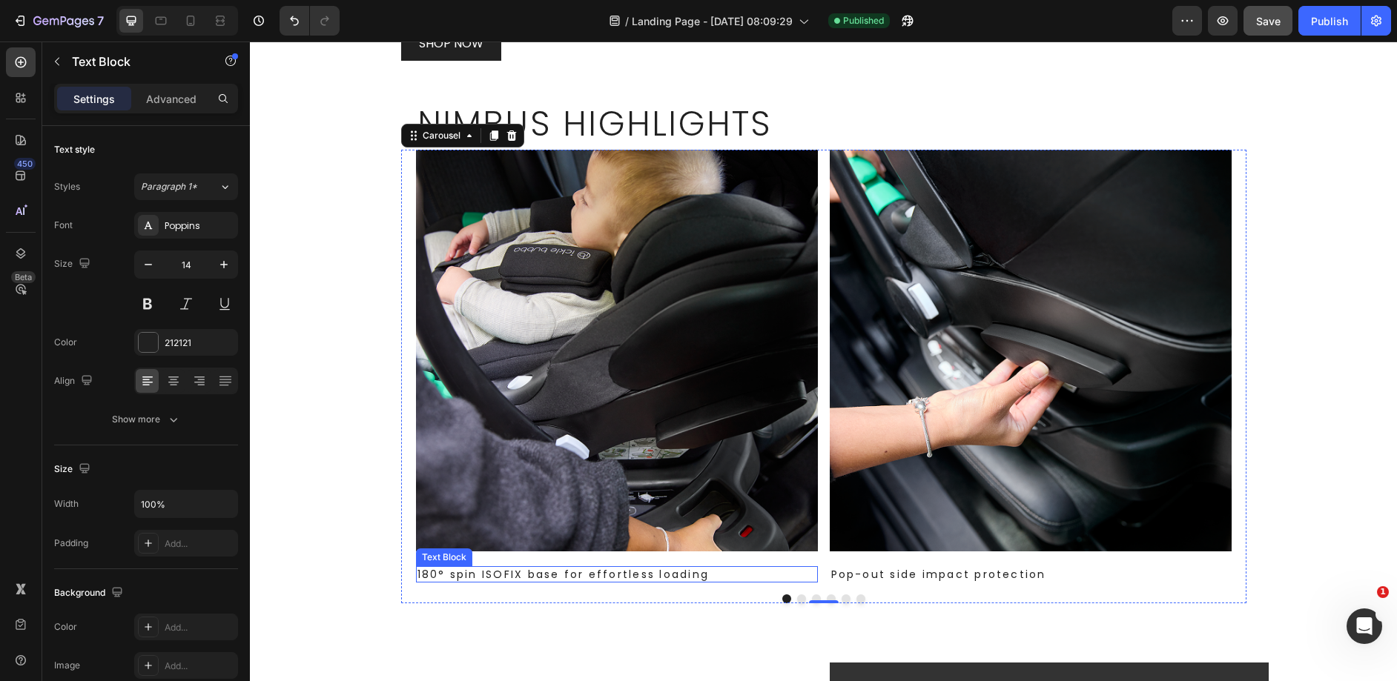
click at [596, 576] on p "180° spin ISOFIX base for effortless loading" at bounding box center [616, 574] width 399 height 13
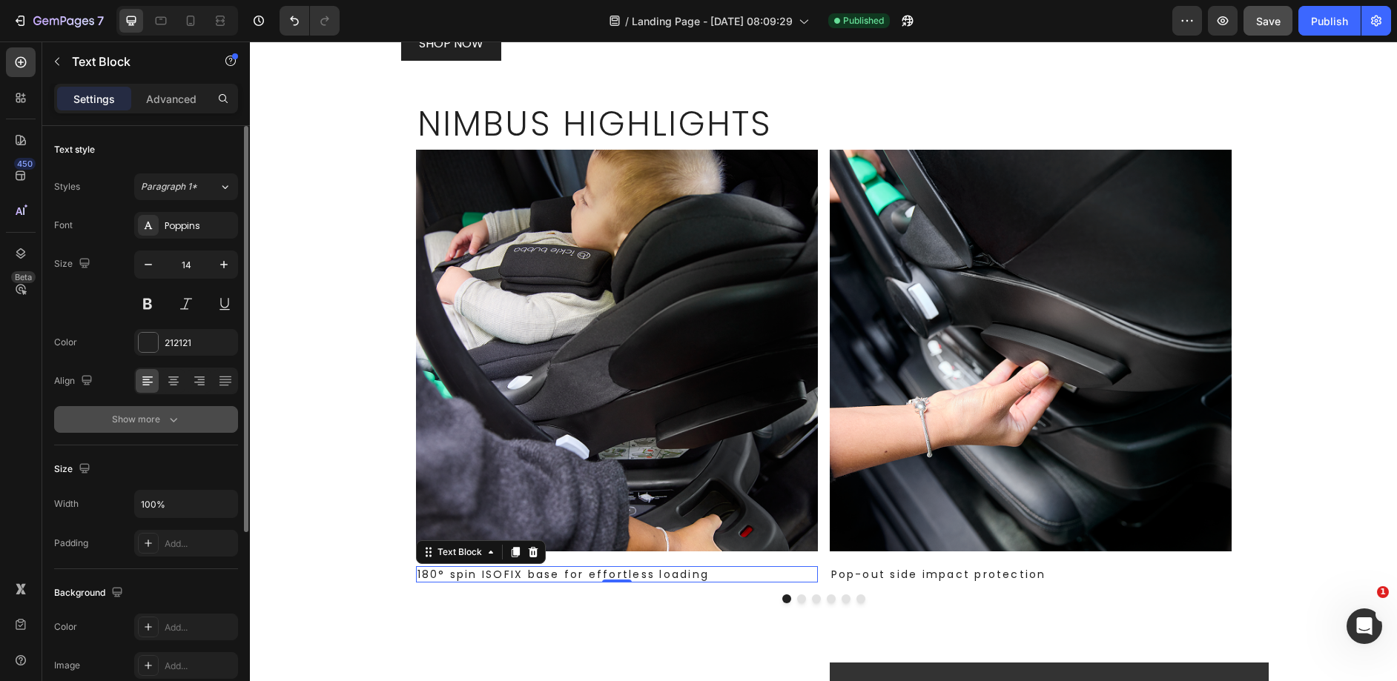
click at [128, 410] on button "Show more" at bounding box center [146, 419] width 184 height 27
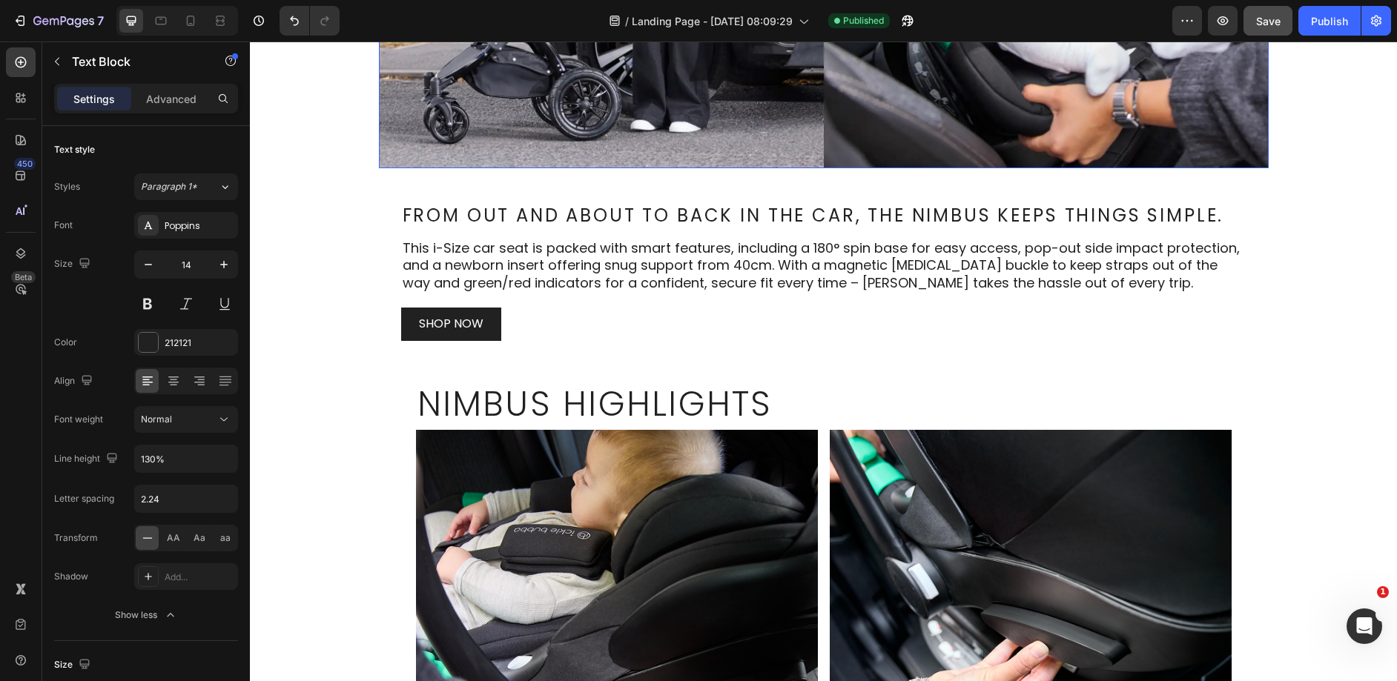
scroll to position [0, 0]
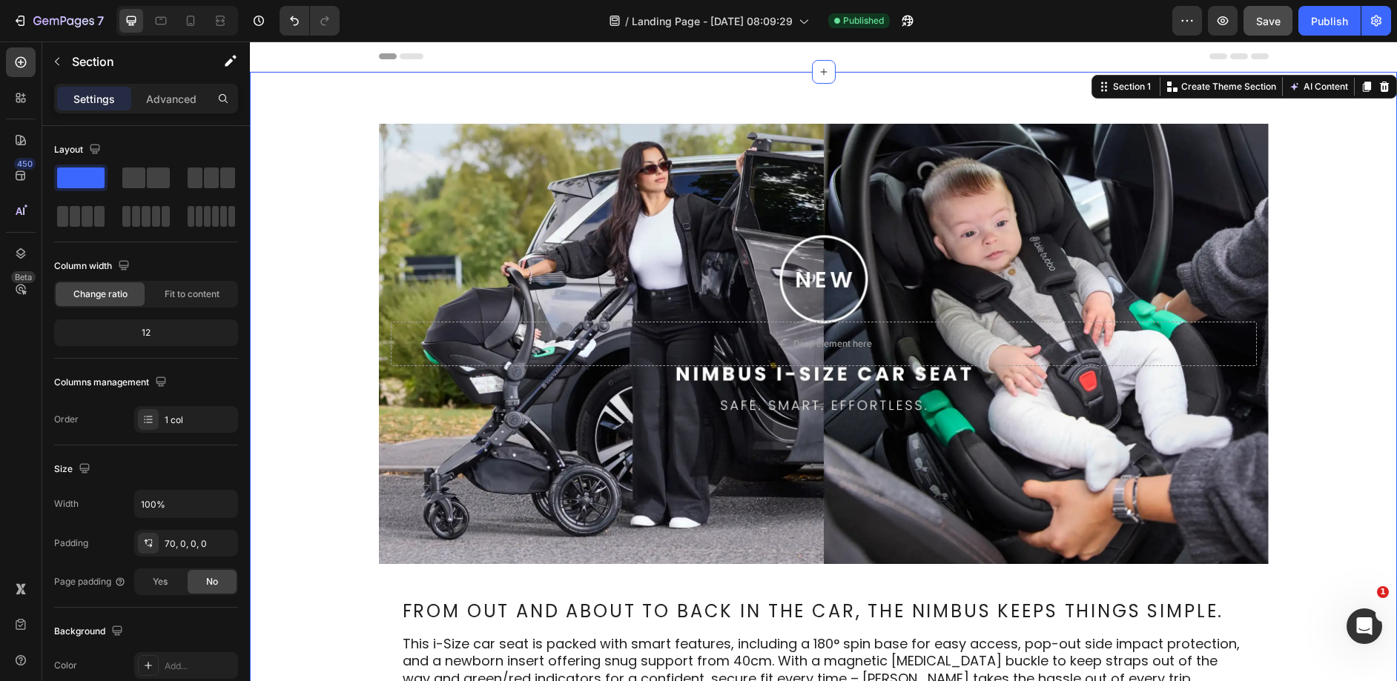
click at [110, 91] on p "Settings" at bounding box center [94, 99] width 42 height 16
click at [133, 93] on div "Settings Advanced" at bounding box center [146, 99] width 178 height 24
click at [142, 93] on div "Advanced" at bounding box center [171, 99] width 74 height 24
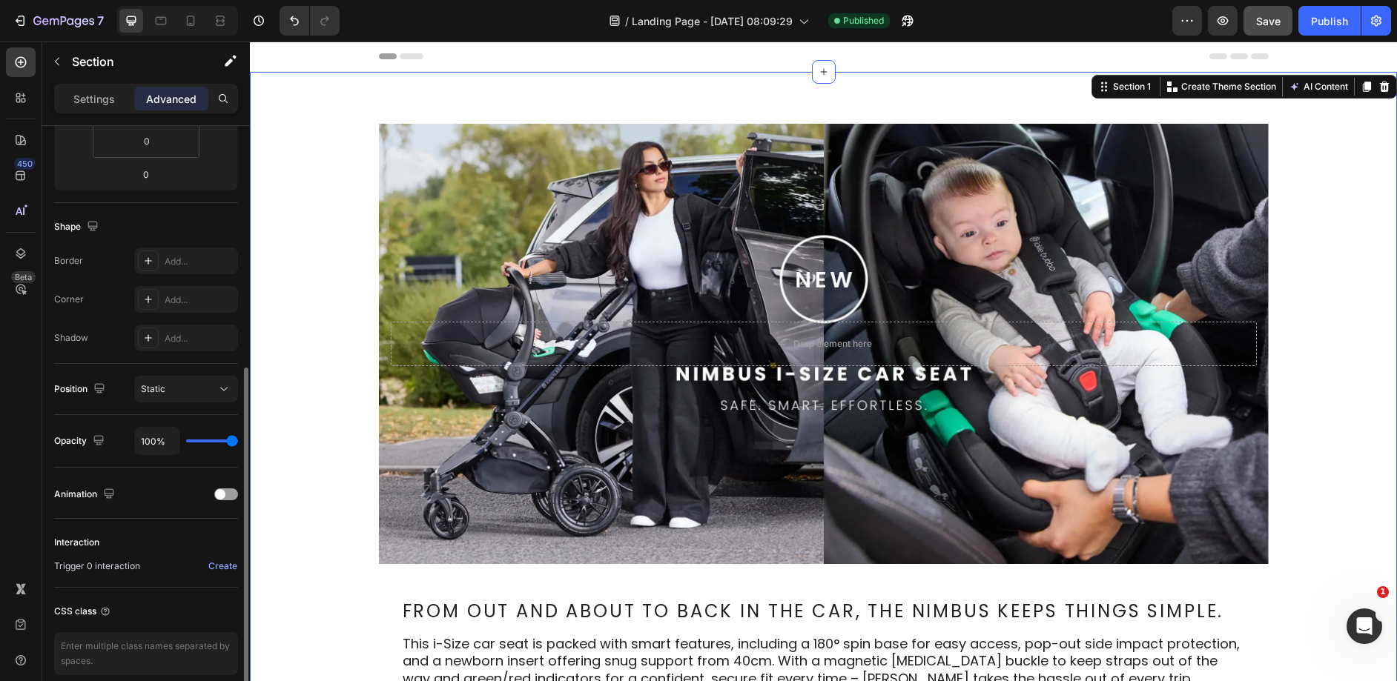
scroll to position [369, 0]
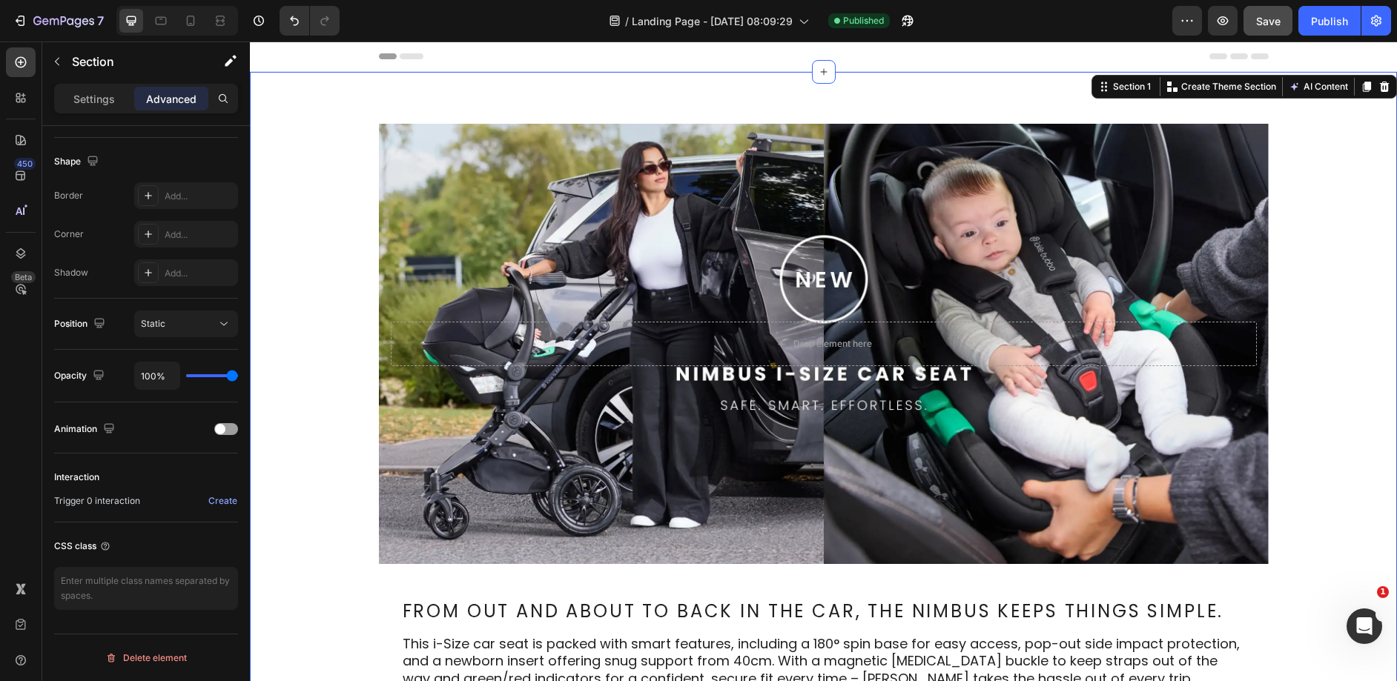
click at [100, 111] on div "Settings Advanced" at bounding box center [146, 99] width 184 height 30
click at [104, 99] on p "Settings" at bounding box center [94, 99] width 42 height 16
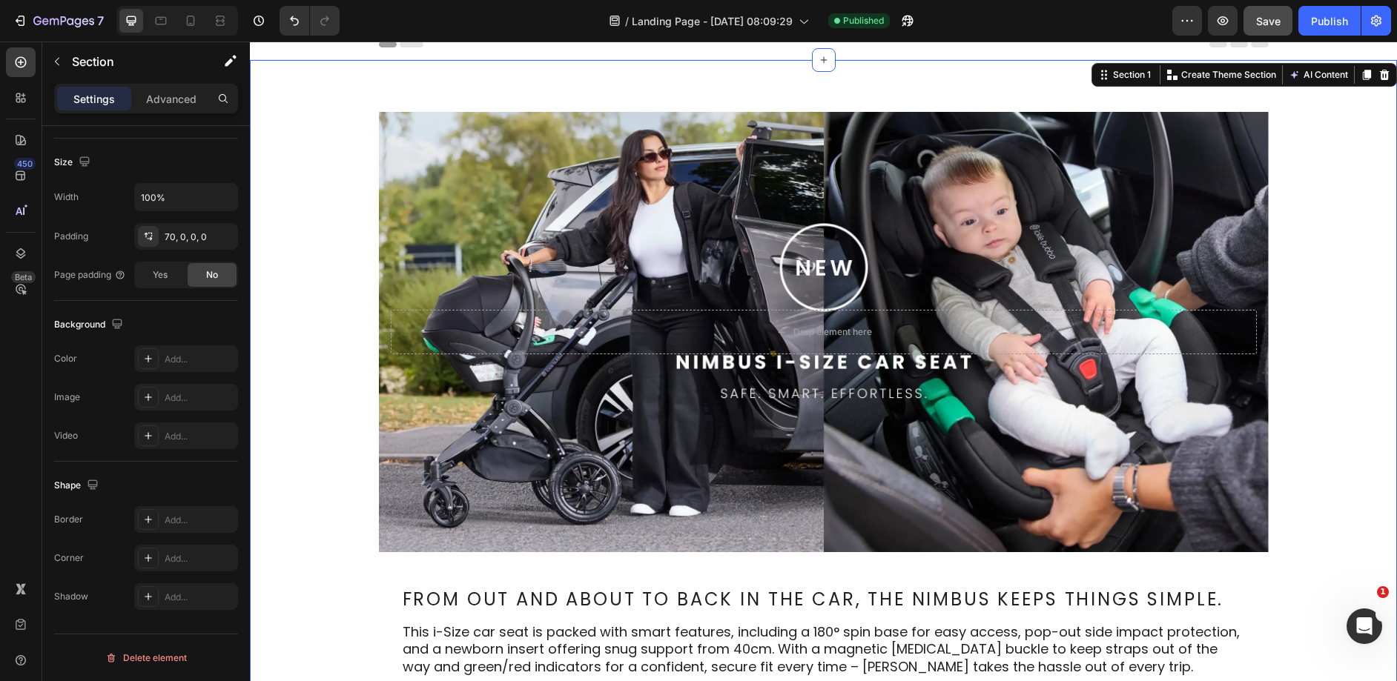
scroll to position [0, 0]
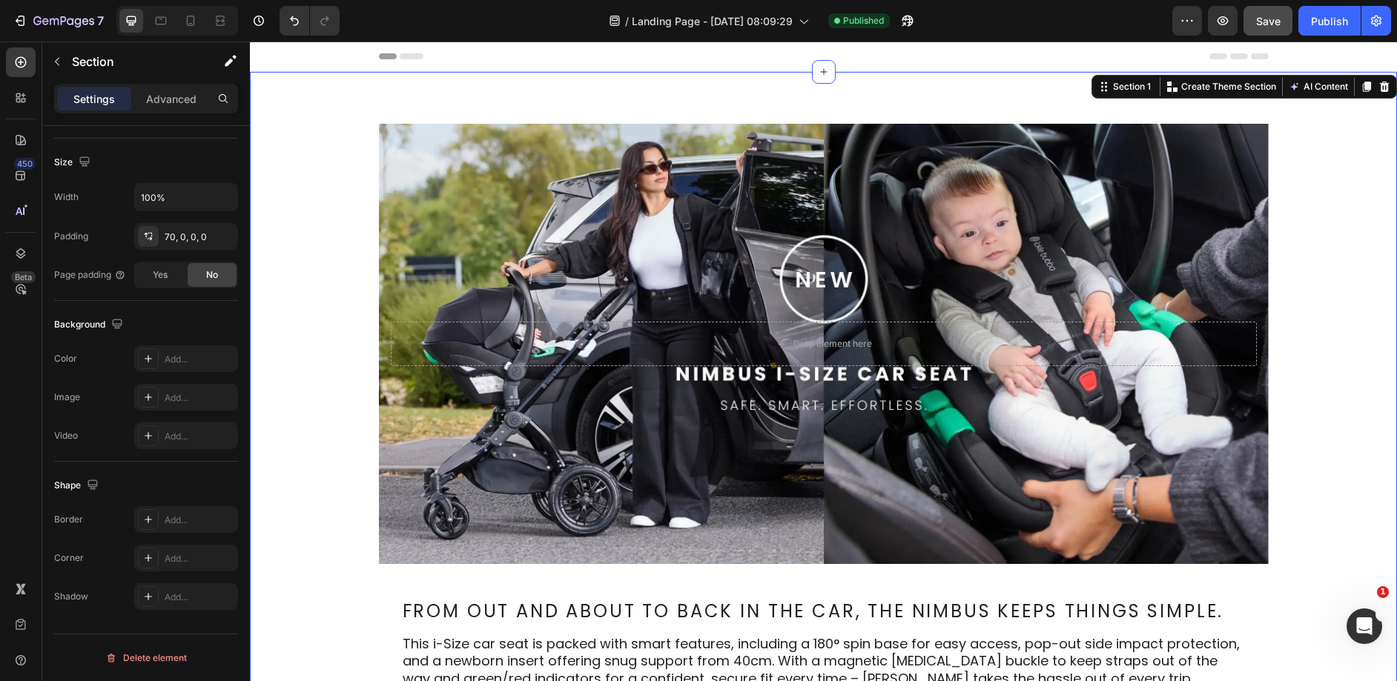
click at [425, 274] on div "Background Image" at bounding box center [824, 344] width 890 height 440
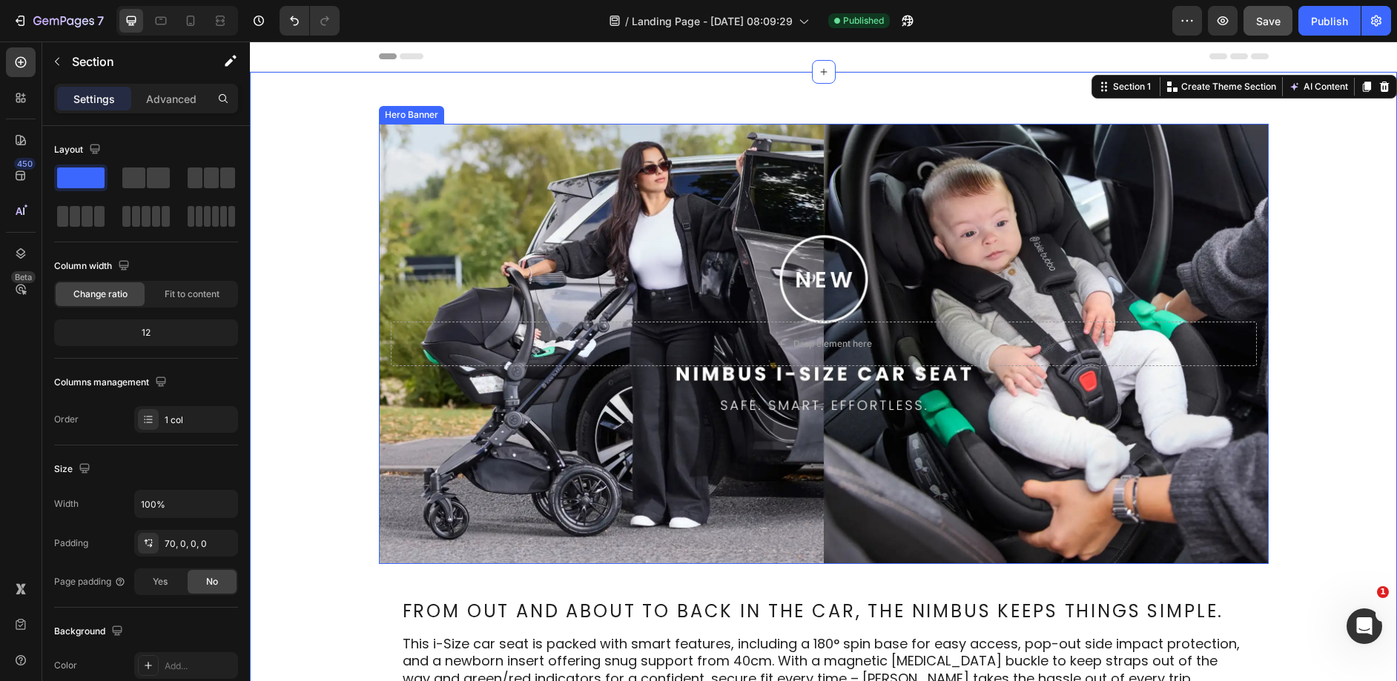
click at [442, 251] on div "Background Image" at bounding box center [824, 344] width 890 height 440
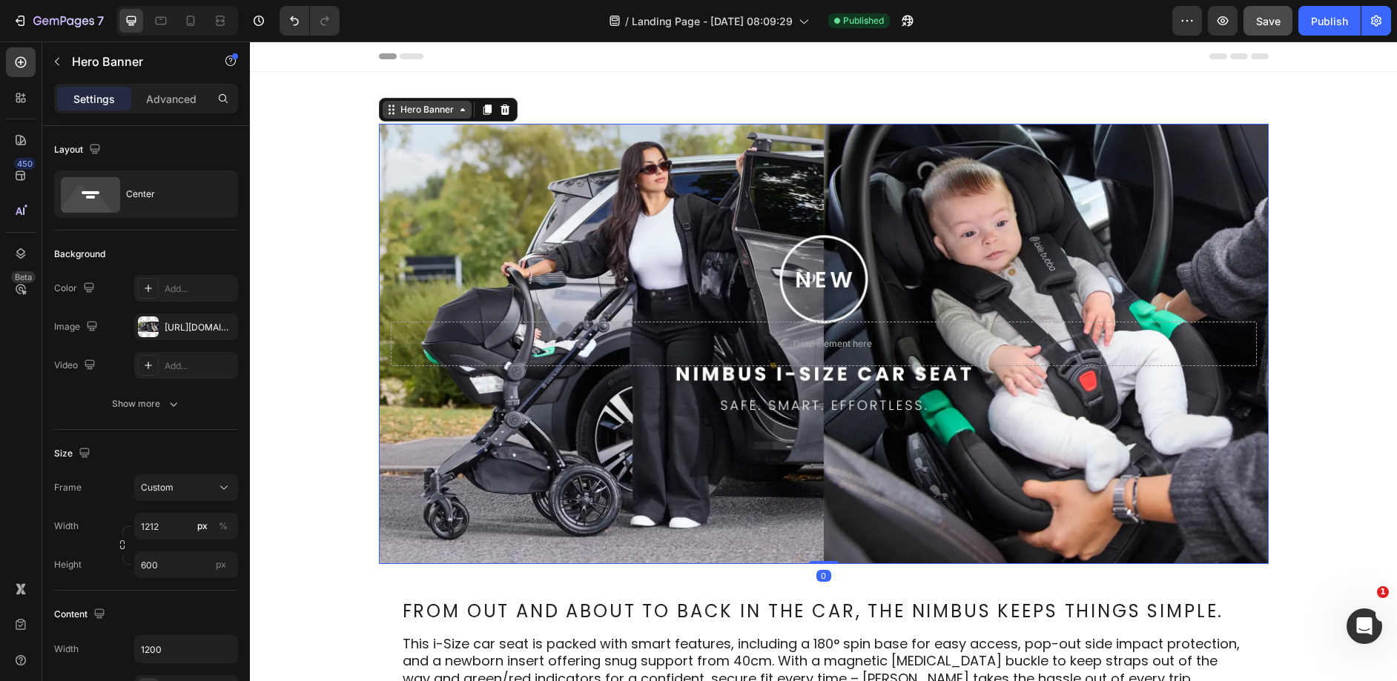
click at [447, 112] on div "Hero Banner" at bounding box center [426, 109] width 59 height 13
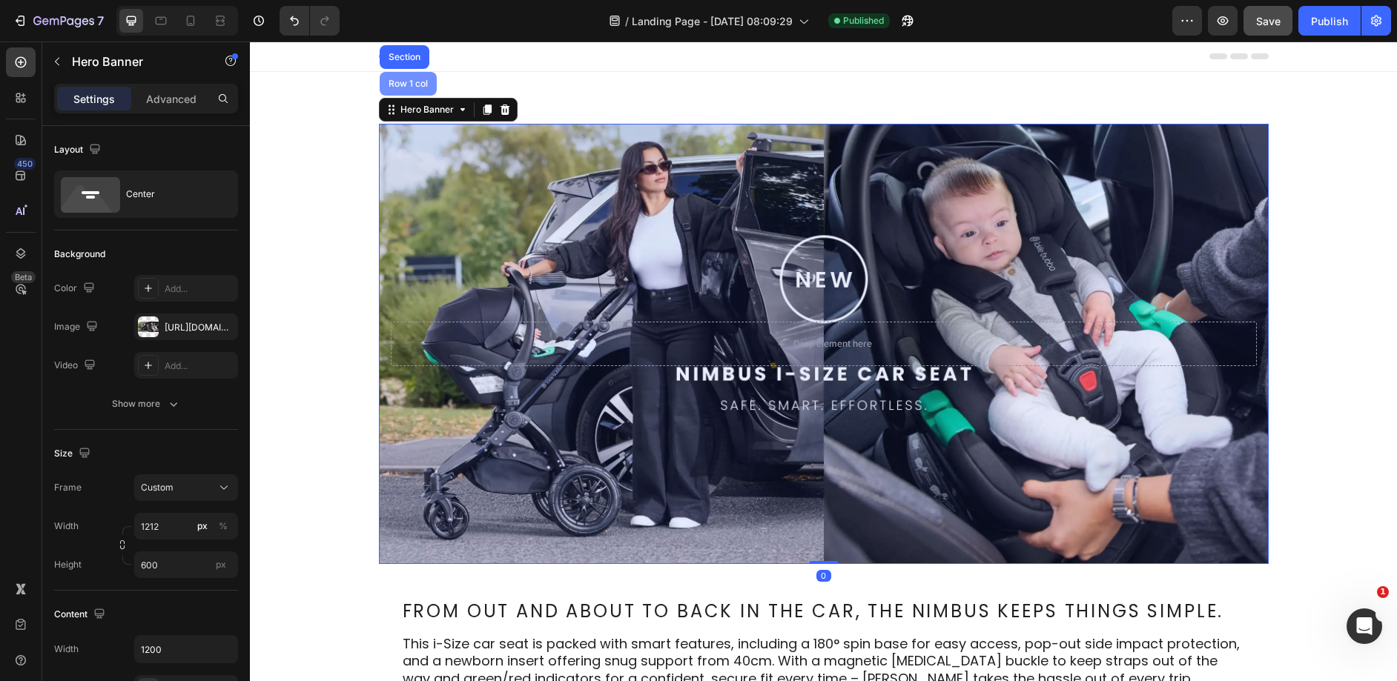
click at [383, 78] on div "Row 1 col" at bounding box center [408, 84] width 57 height 24
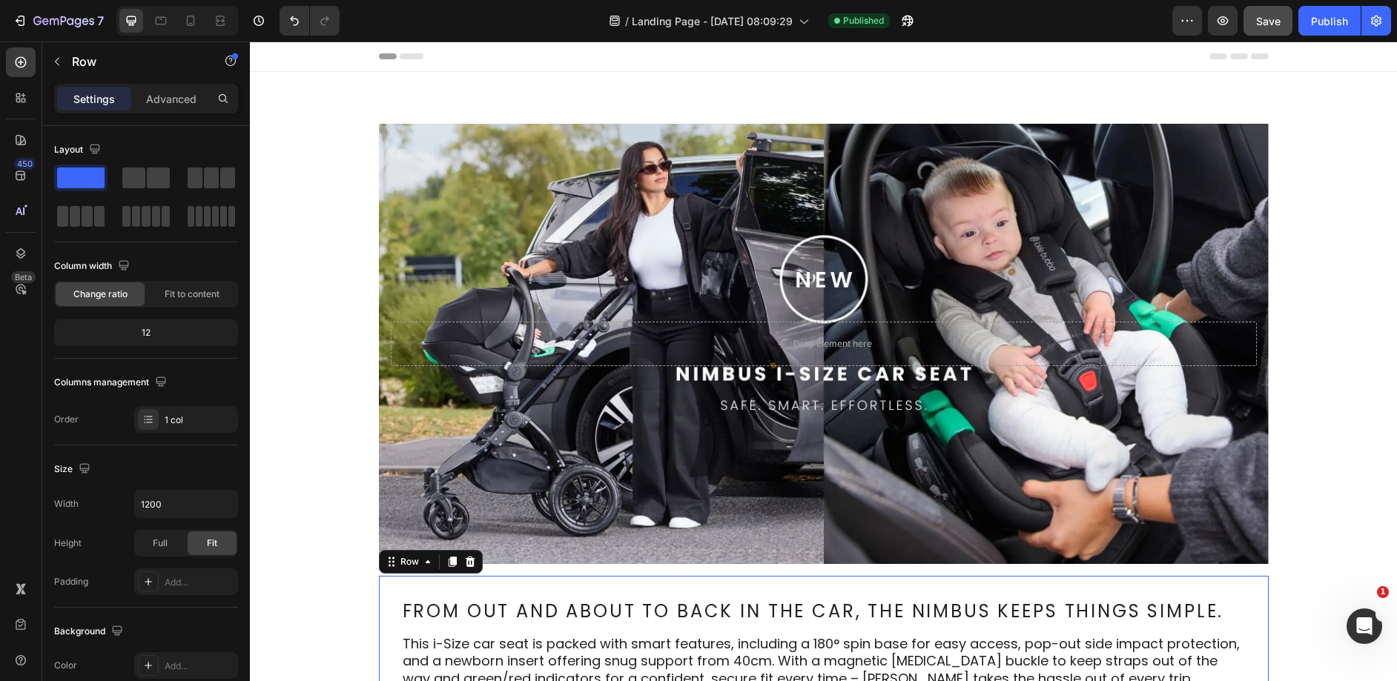
click at [662, 582] on div "From out and about to back in the car, the Nimbus keeps things simple. Heading …" at bounding box center [824, 667] width 890 height 183
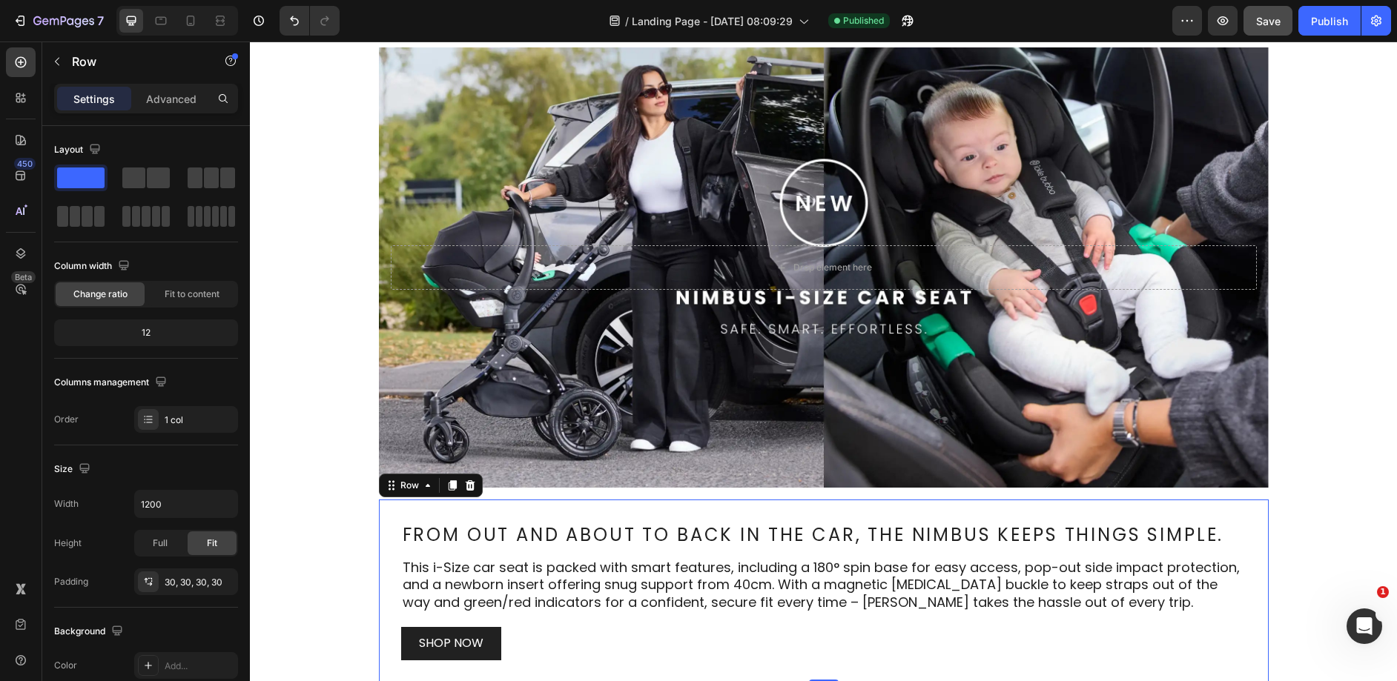
scroll to position [105, 0]
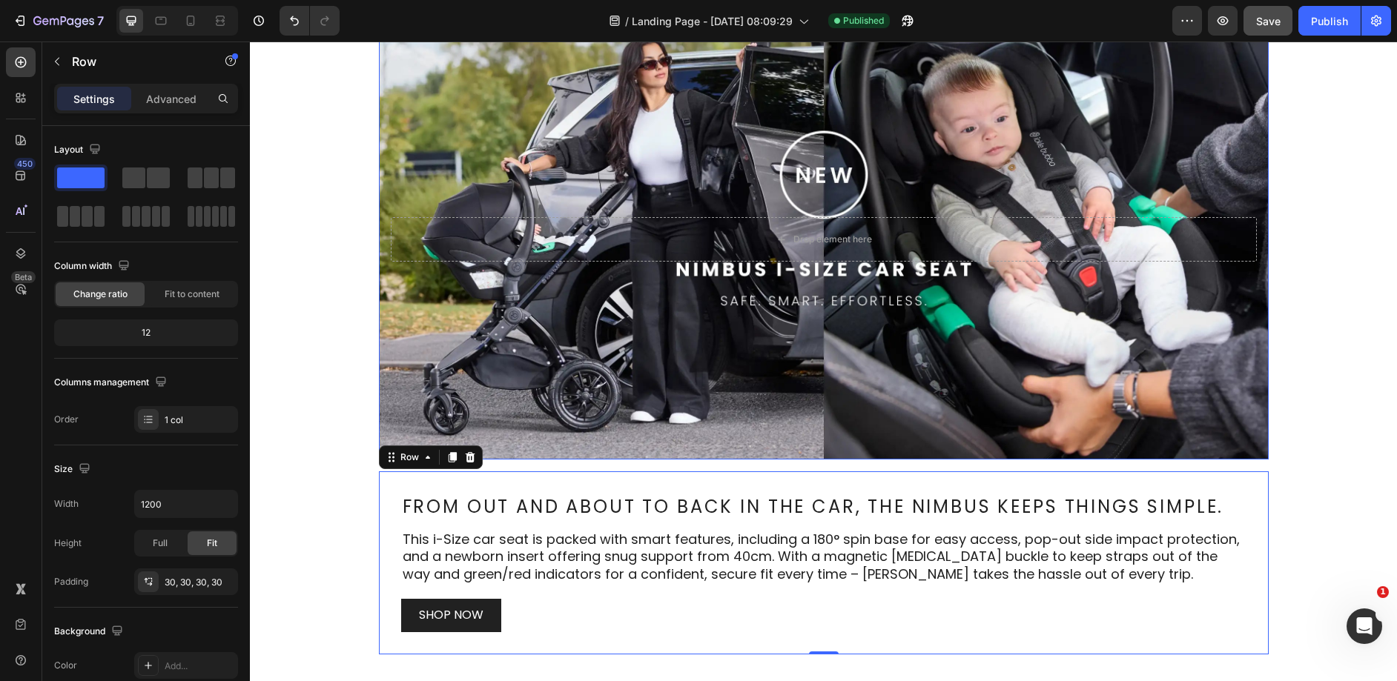
click at [839, 417] on div "Background Image" at bounding box center [824, 239] width 890 height 440
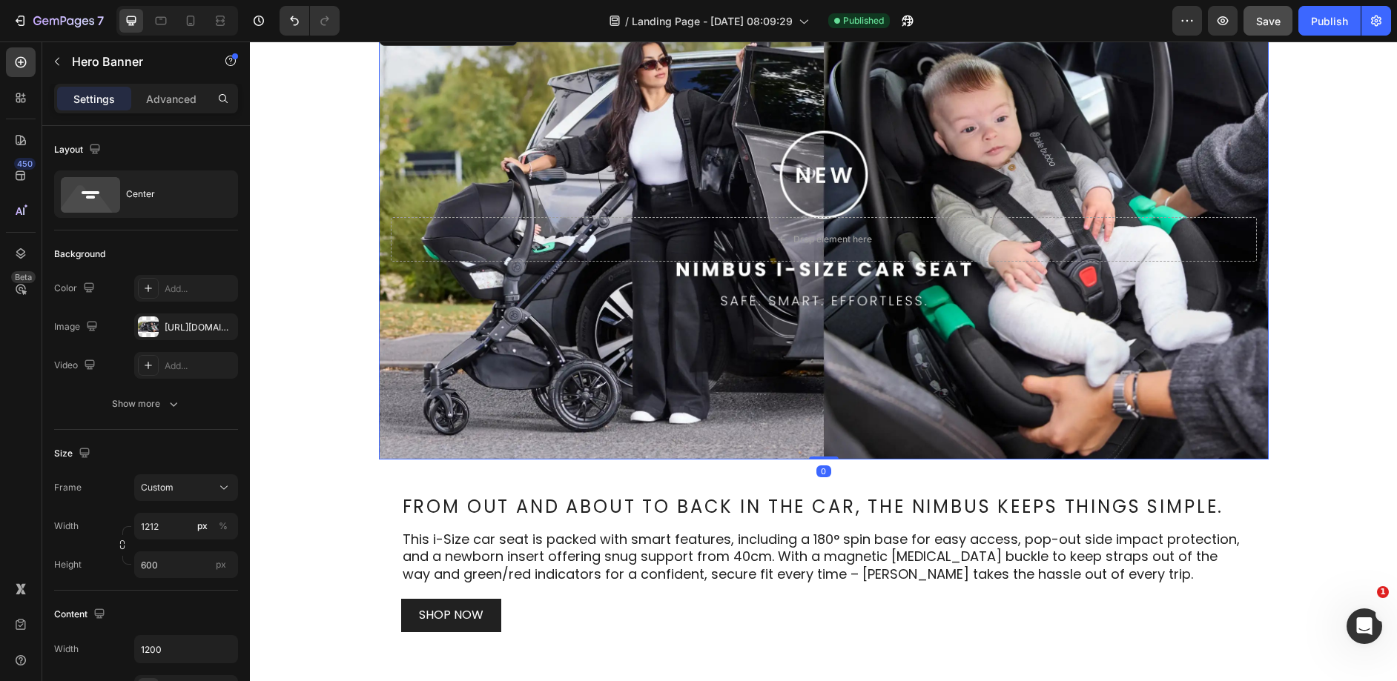
drag, startPoint x: 822, startPoint y: 476, endPoint x: 825, endPoint y: 488, distance: 12.2
click at [822, 476] on div "0" at bounding box center [823, 472] width 15 height 12
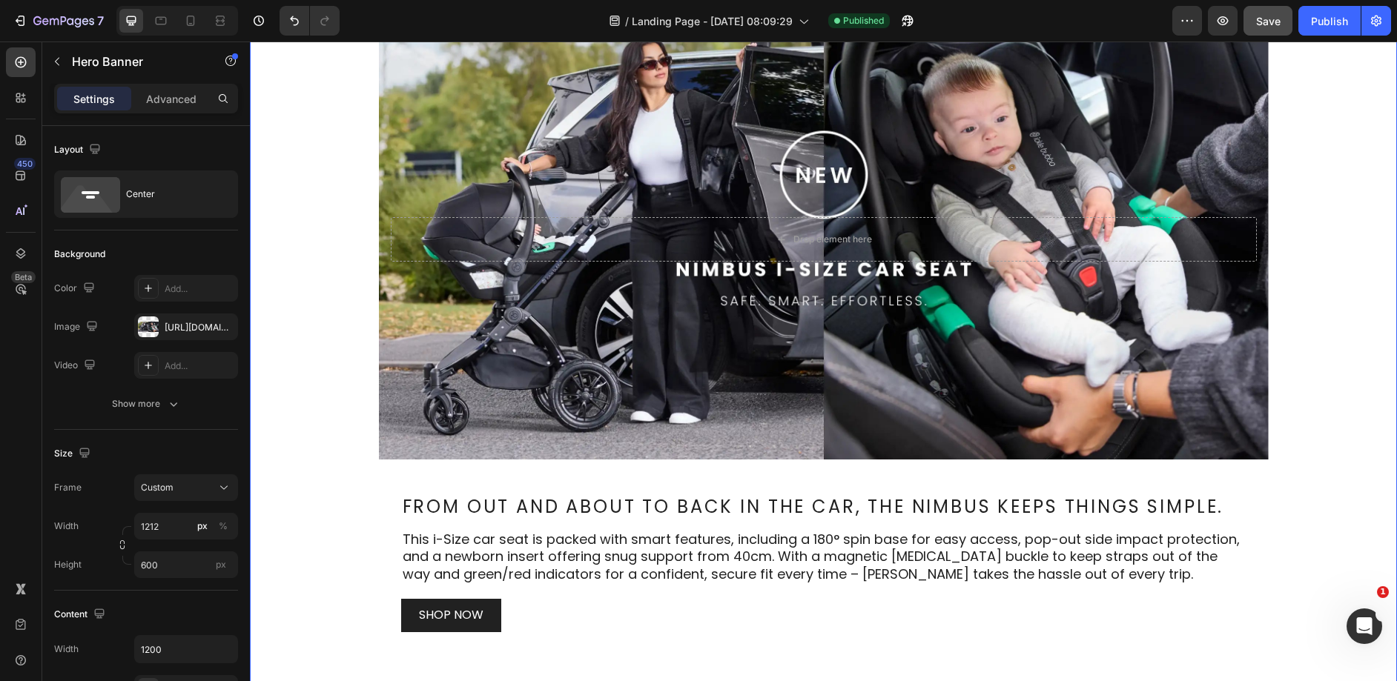
click at [913, 469] on div "Drop element here Hero Banner Row From out and about to back in the car, the Ni…" at bounding box center [823, 608] width 1147 height 1178
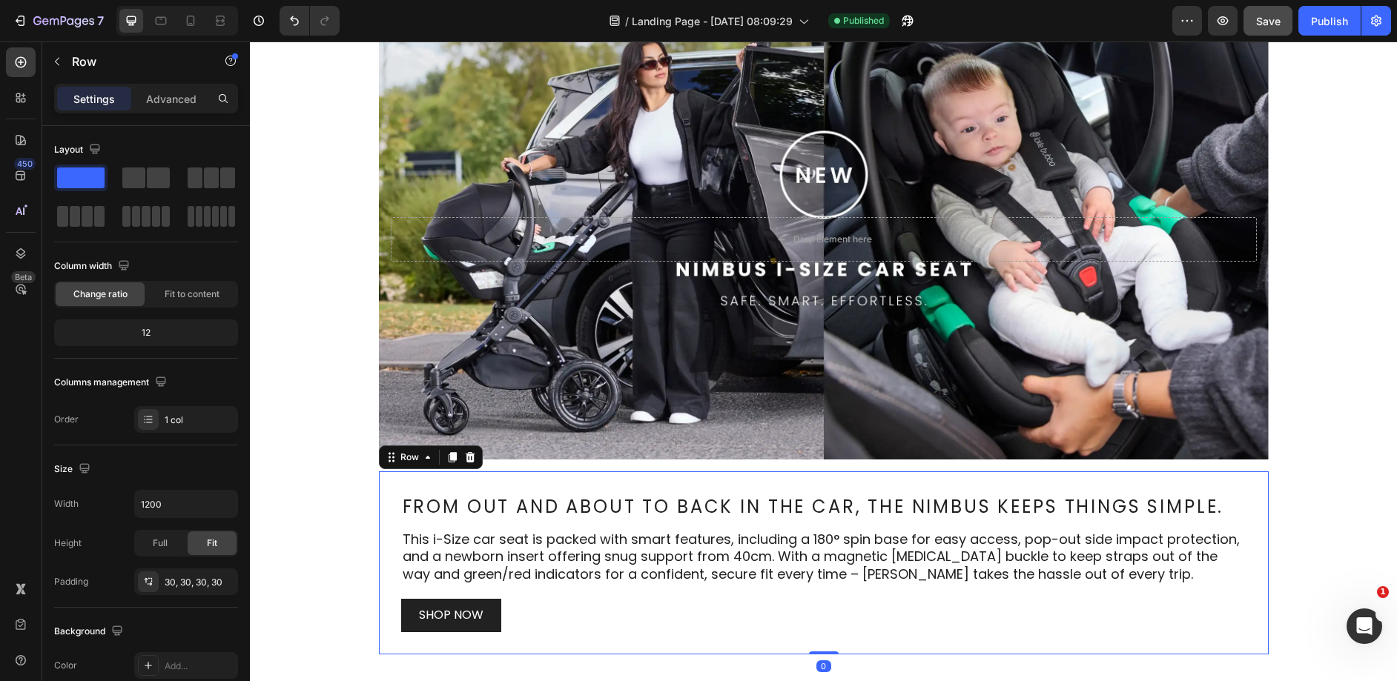
click at [913, 488] on div "From out and about to back in the car, the Nimbus keeps things simple. Heading …" at bounding box center [824, 563] width 890 height 183
click at [165, 97] on p "Advanced" at bounding box center [171, 99] width 50 height 16
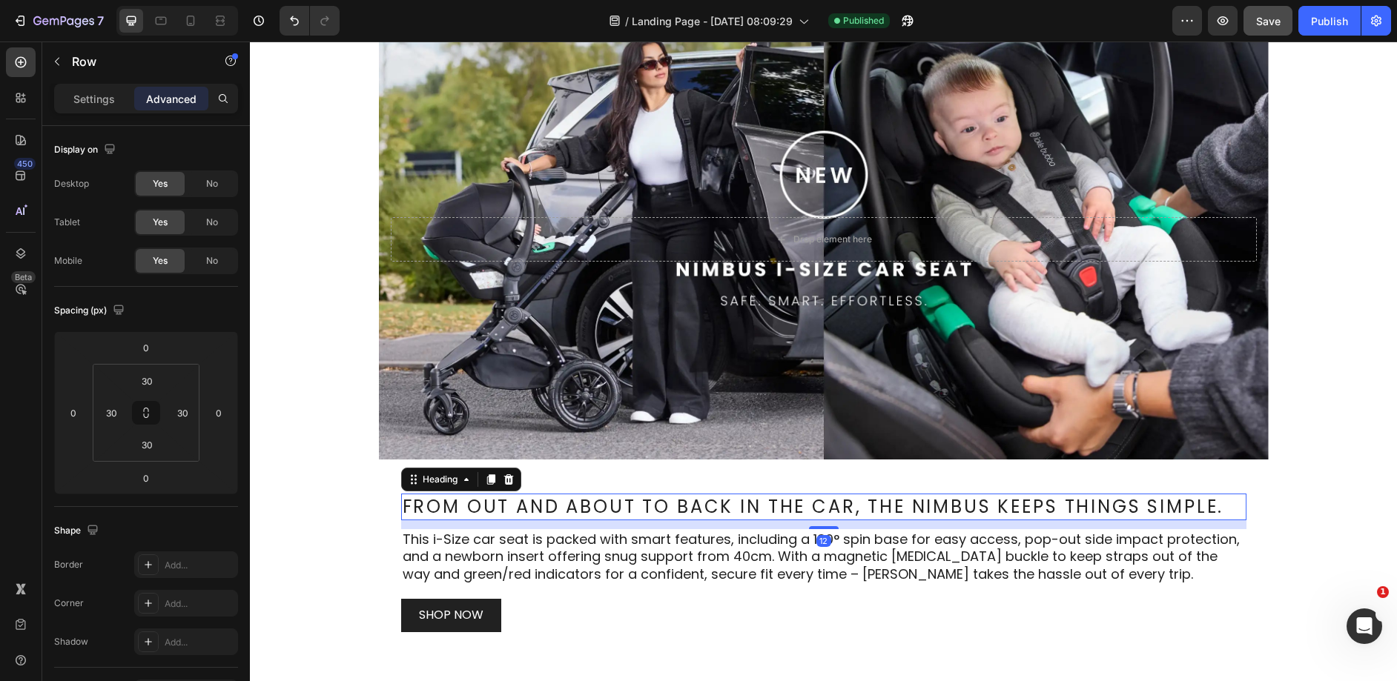
click at [833, 511] on h2 "From out and about to back in the car, the Nimbus keeps things simple." at bounding box center [823, 507] width 845 height 27
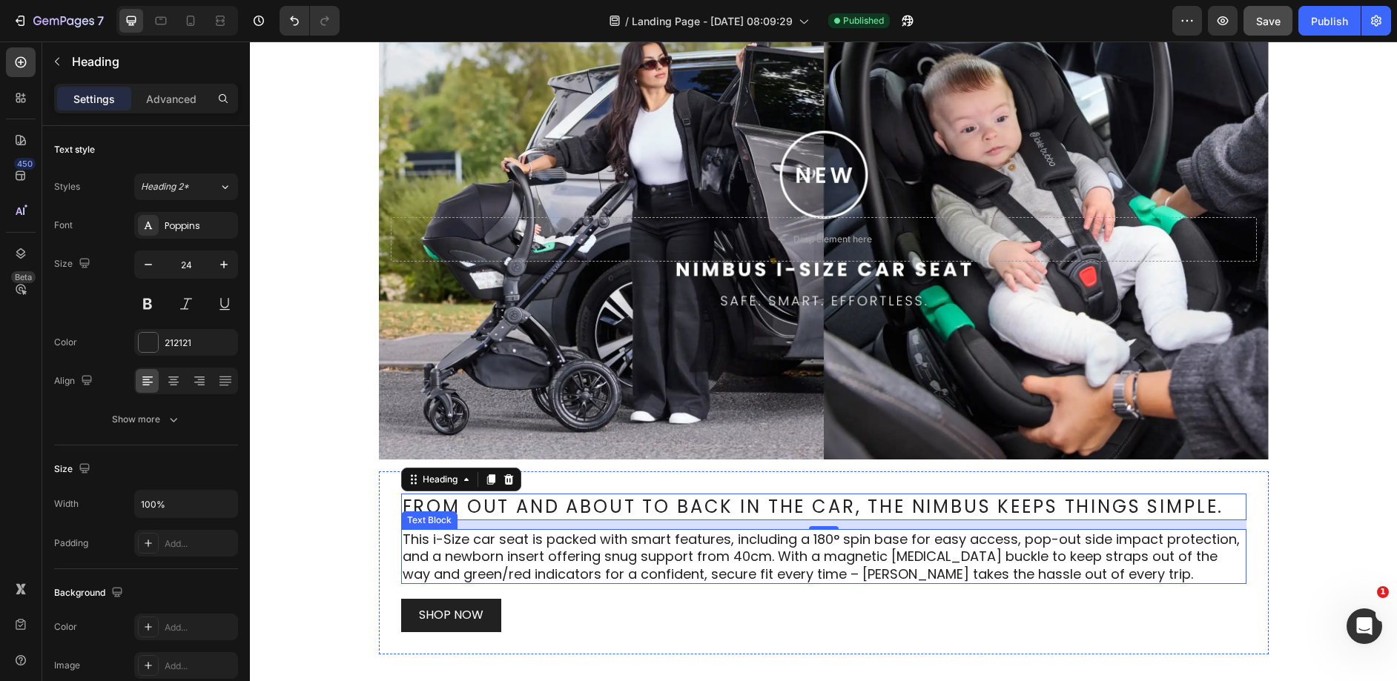
click at [793, 572] on p "This i-Size car seat is packed with smart features, including a 180° spin base …" at bounding box center [824, 557] width 842 height 52
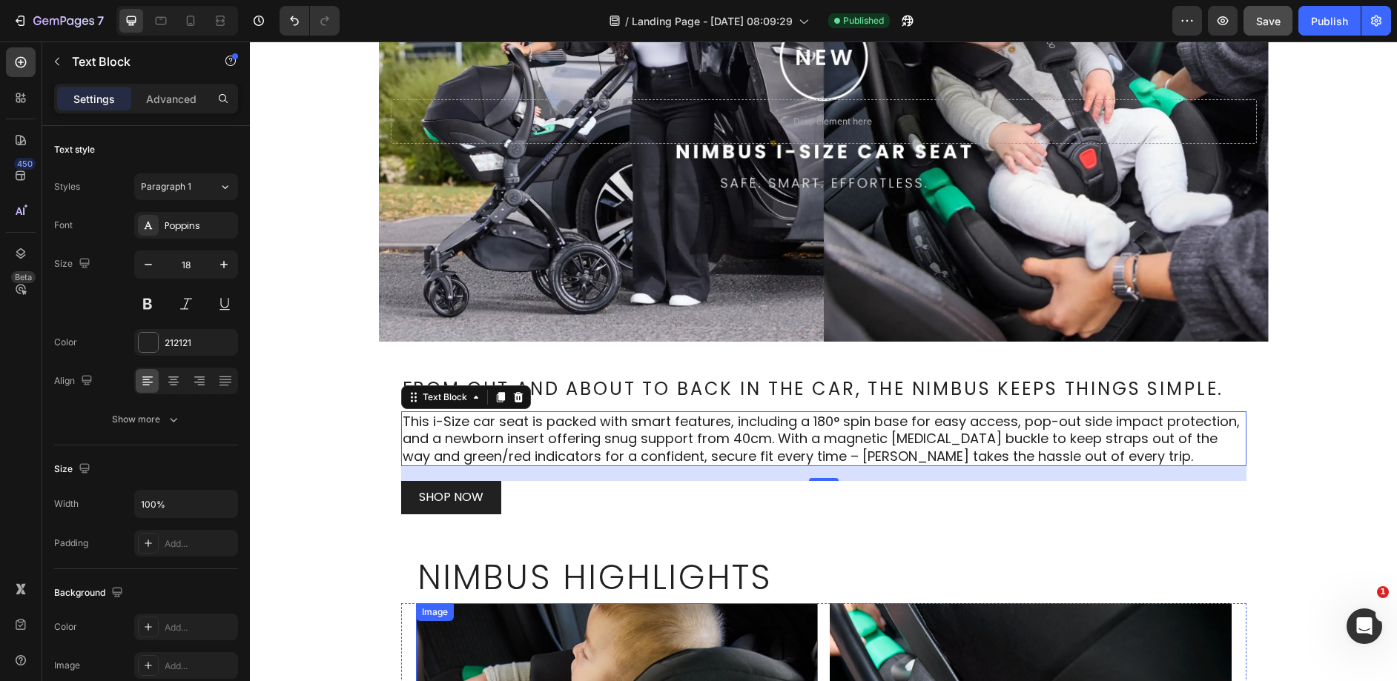
scroll to position [397, 0]
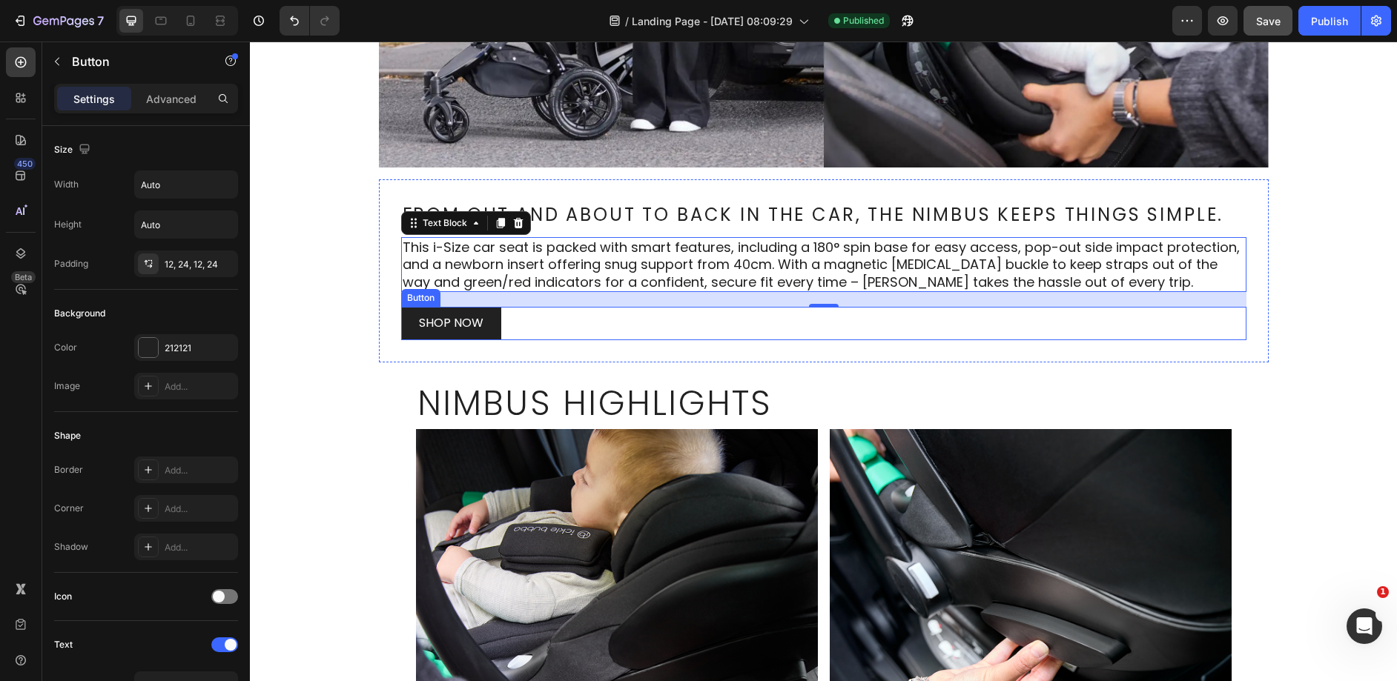
click at [544, 340] on div "From out and about to back in the car, the Nimbus keeps things simple. Heading …" at bounding box center [824, 270] width 890 height 183
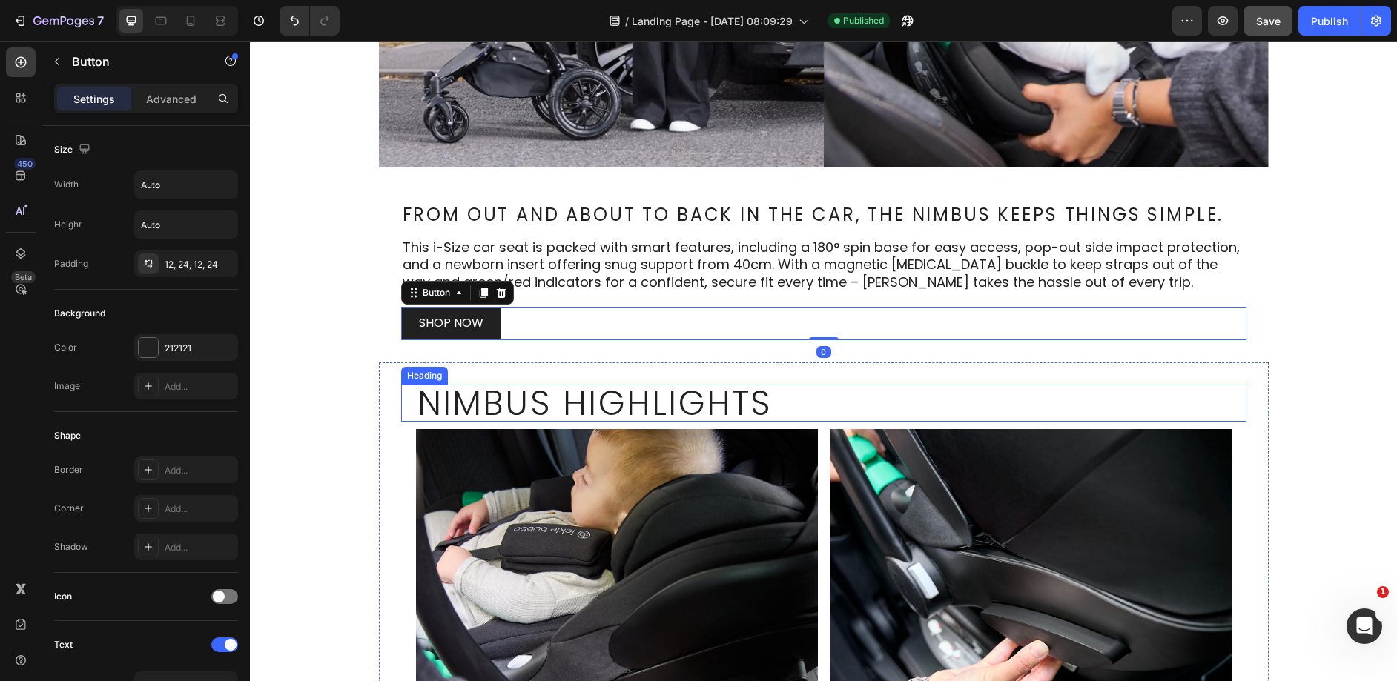
click at [498, 403] on h2 "Nimbus Highlights" at bounding box center [824, 403] width 816 height 37
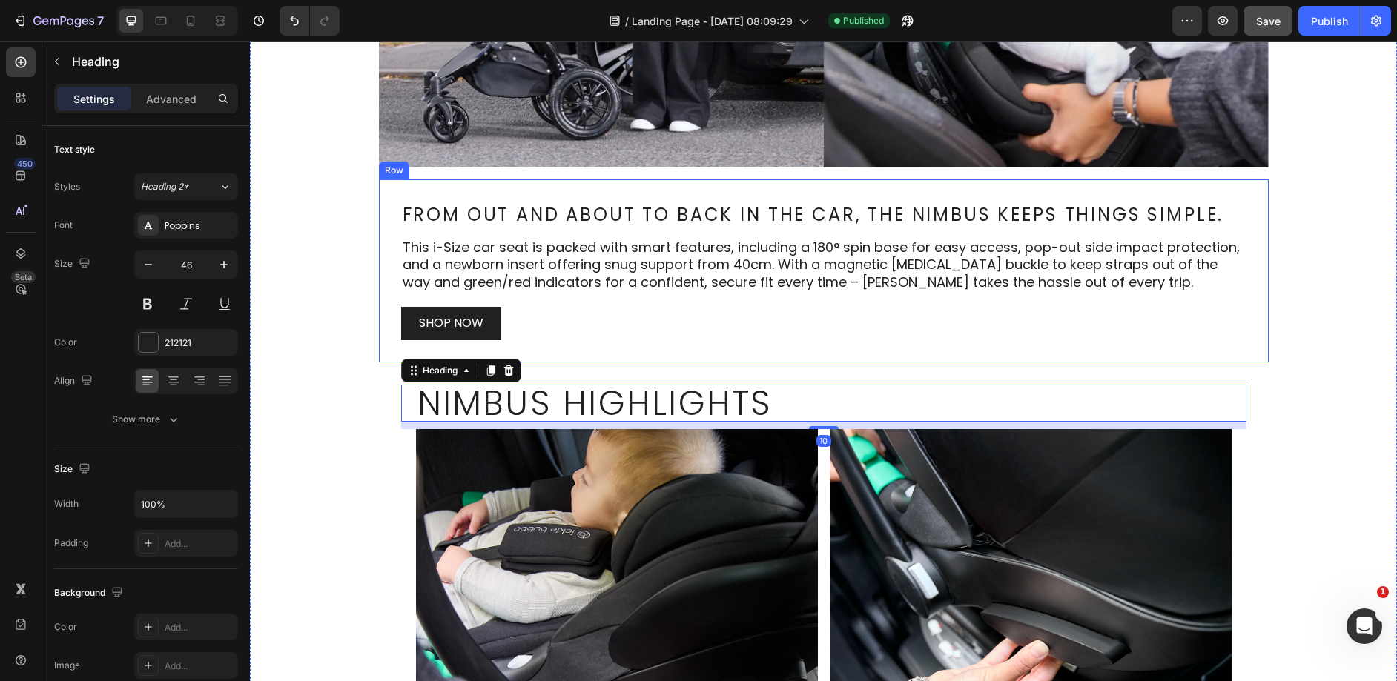
click at [579, 341] on div "From out and about to back in the car, the Nimbus keeps things simple. Heading …" at bounding box center [824, 270] width 890 height 183
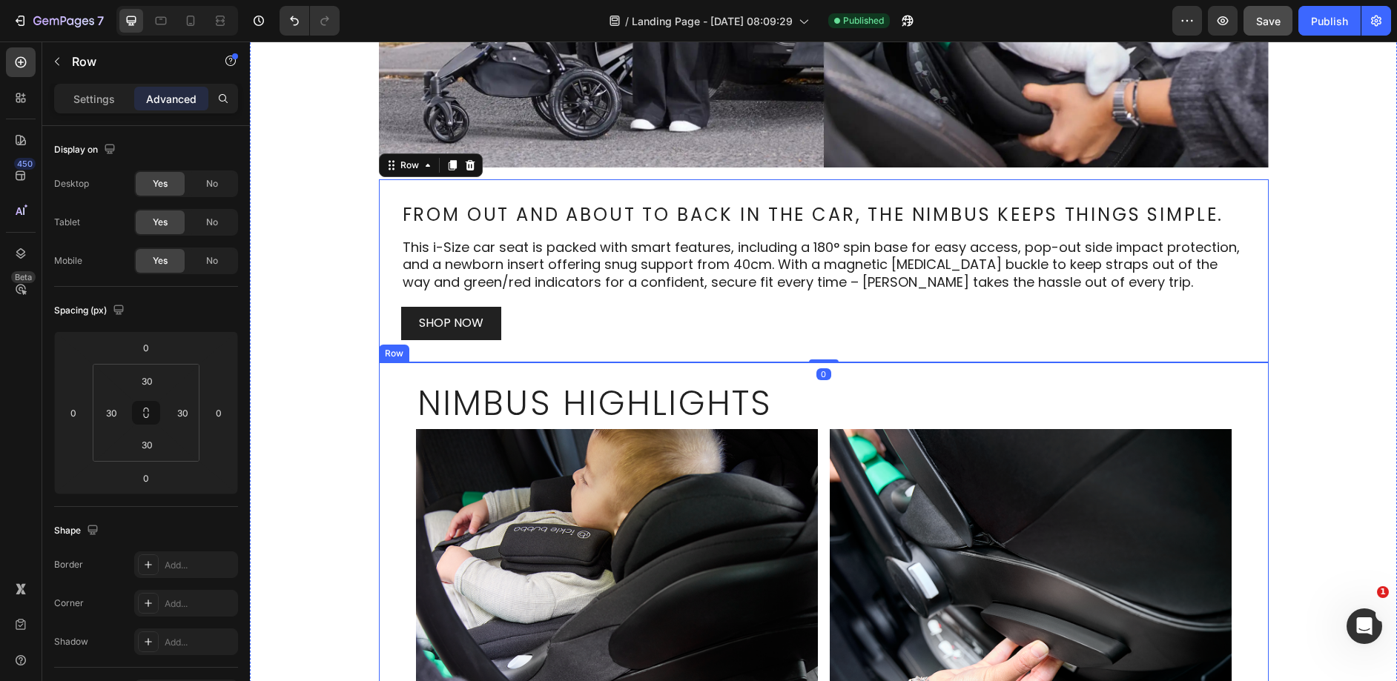
click at [565, 371] on div "Nimbus Highlights Heading Image 180° spin ISOFIX base for effortless loading Te…" at bounding box center [824, 634] width 890 height 543
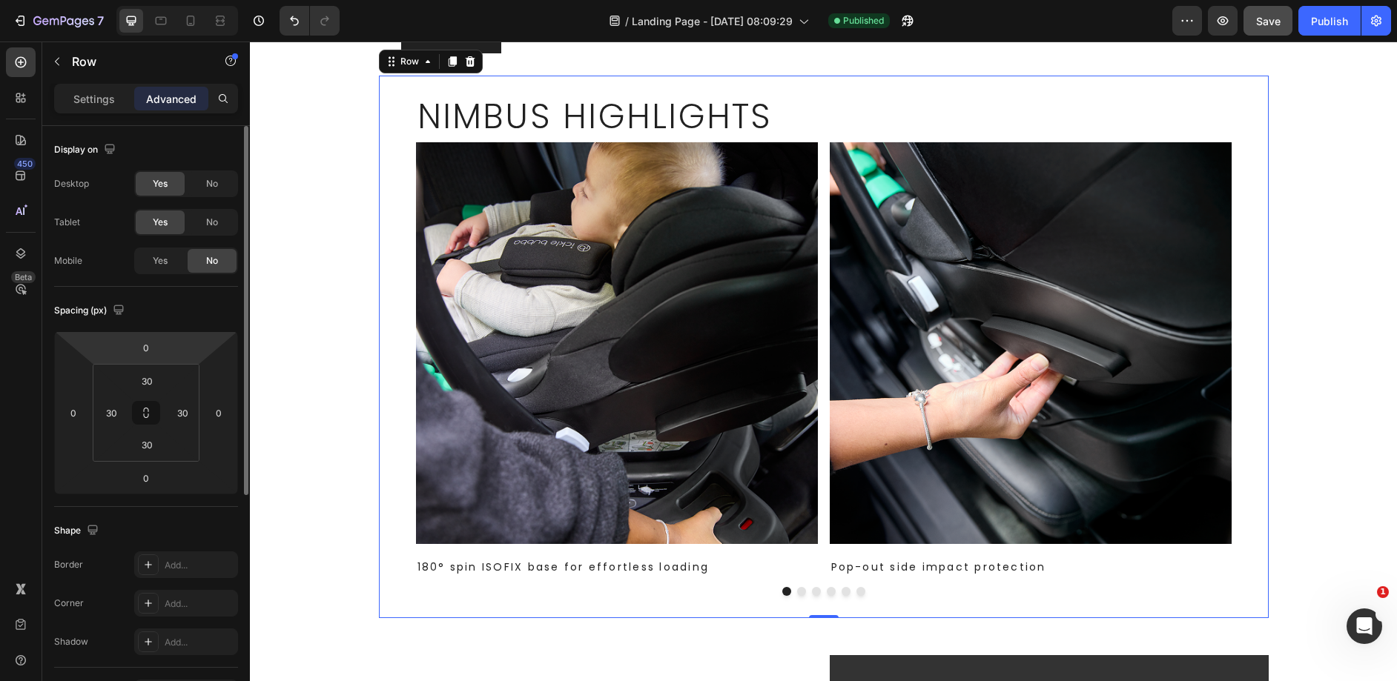
scroll to position [800, 0]
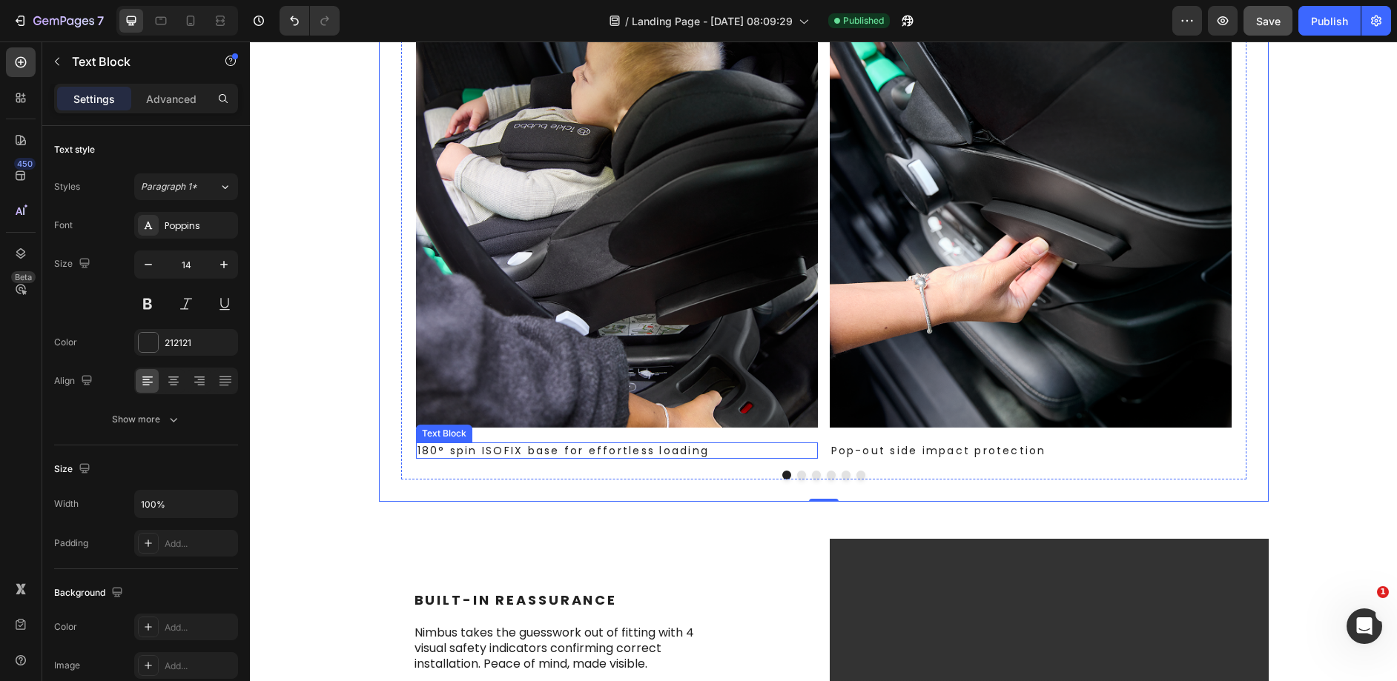
click at [668, 452] on p "180° spin ISOFIX base for effortless loading" at bounding box center [616, 450] width 399 height 13
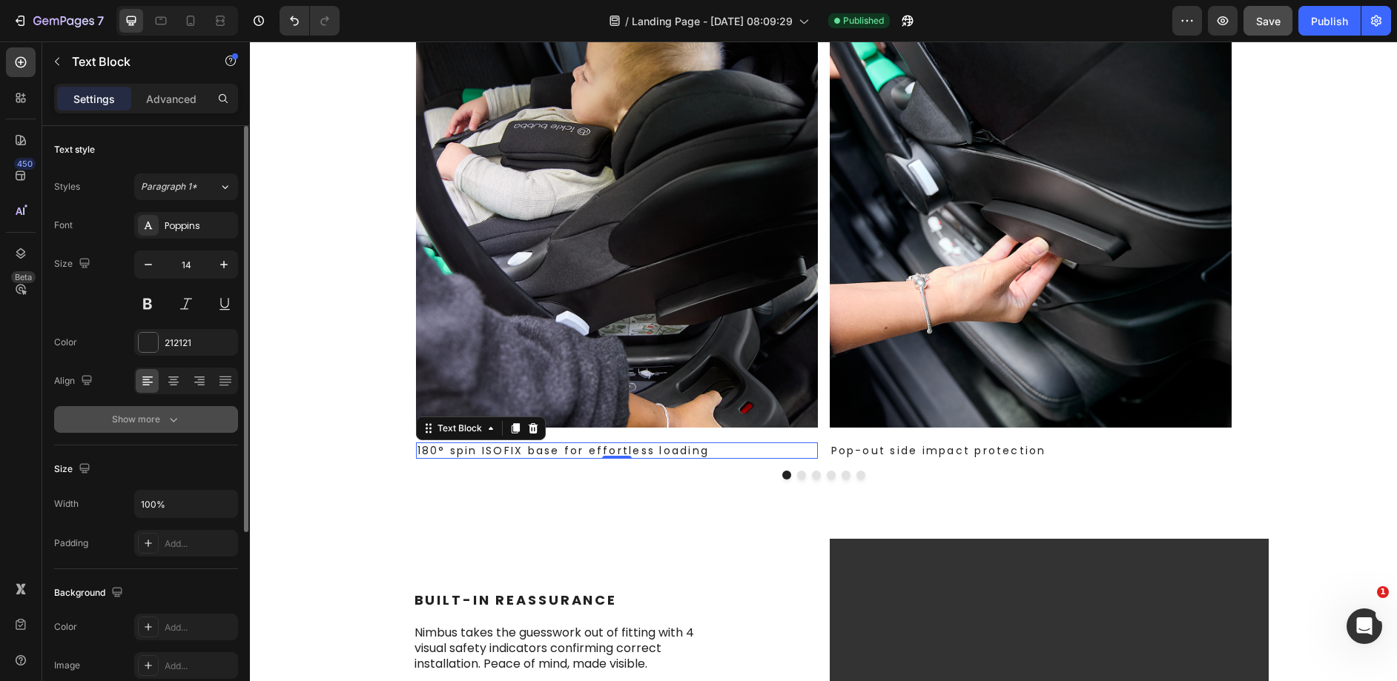
click at [174, 429] on button "Show more" at bounding box center [146, 419] width 184 height 27
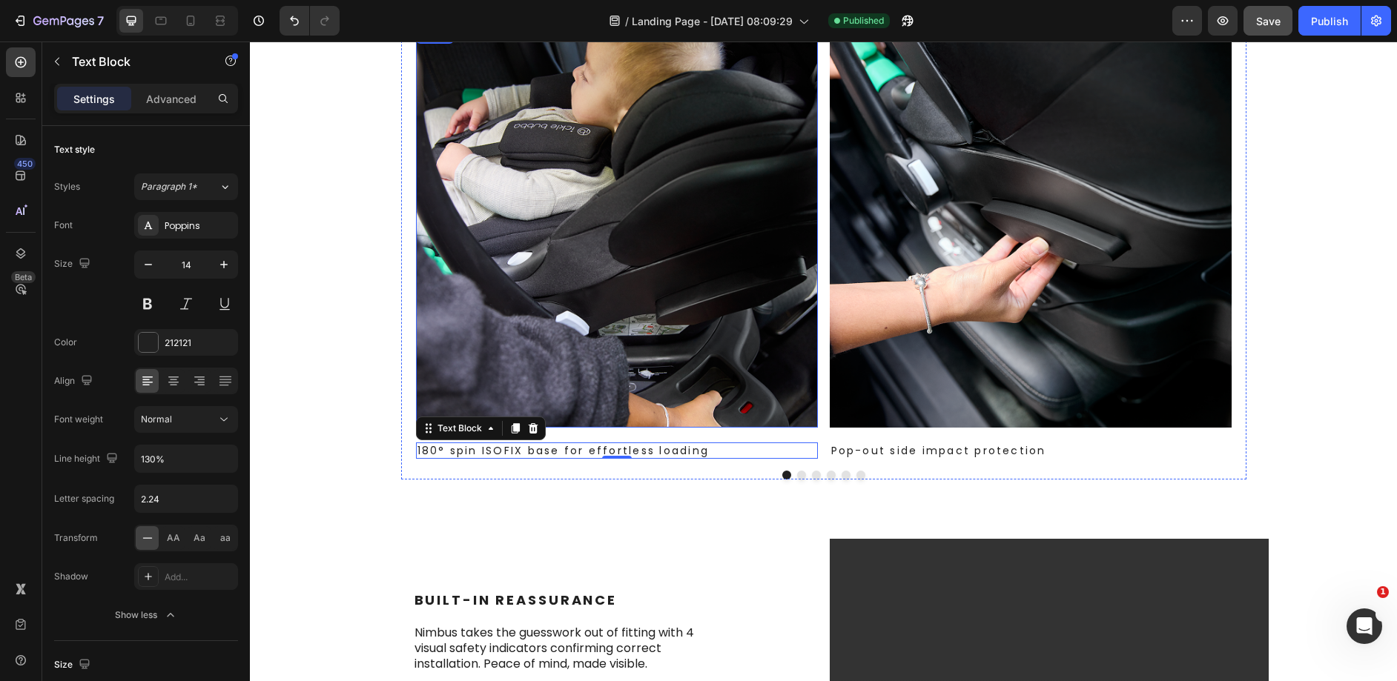
click at [606, 382] on img at bounding box center [617, 227] width 402 height 402
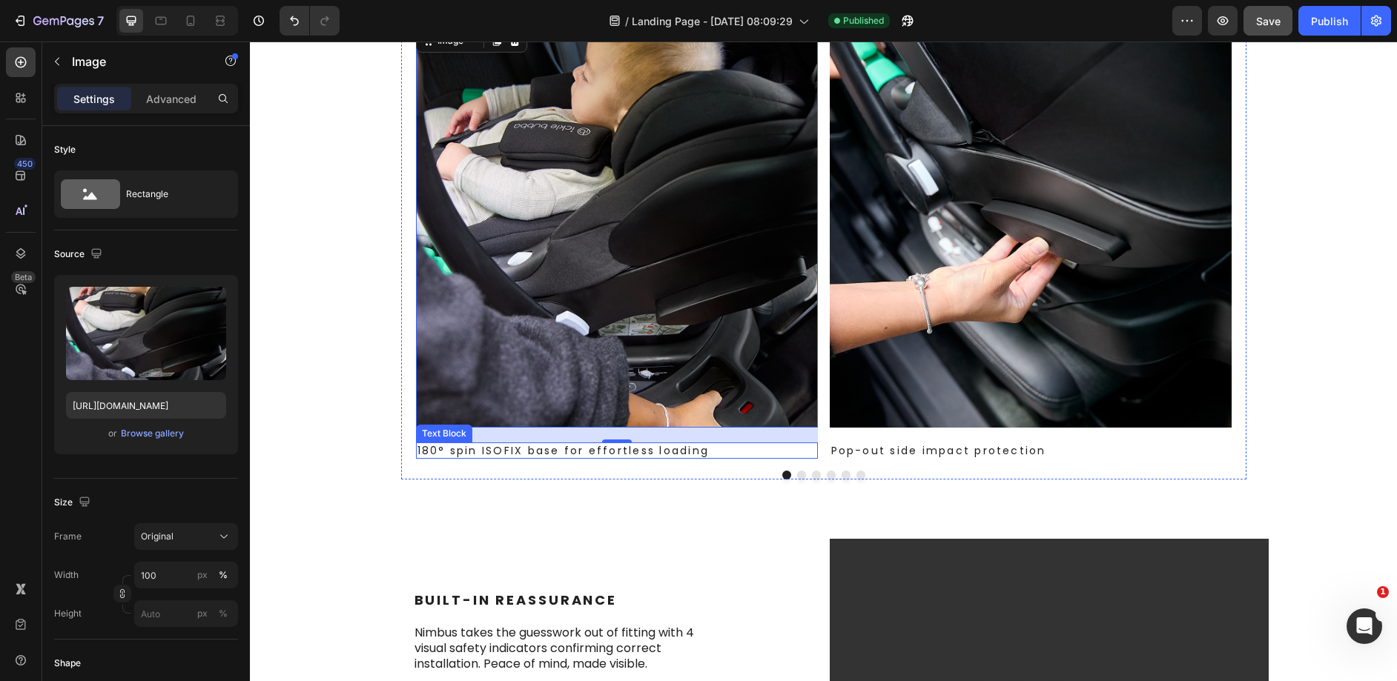
click at [541, 451] on p "180° spin ISOFIX base for effortless loading" at bounding box center [616, 450] width 399 height 13
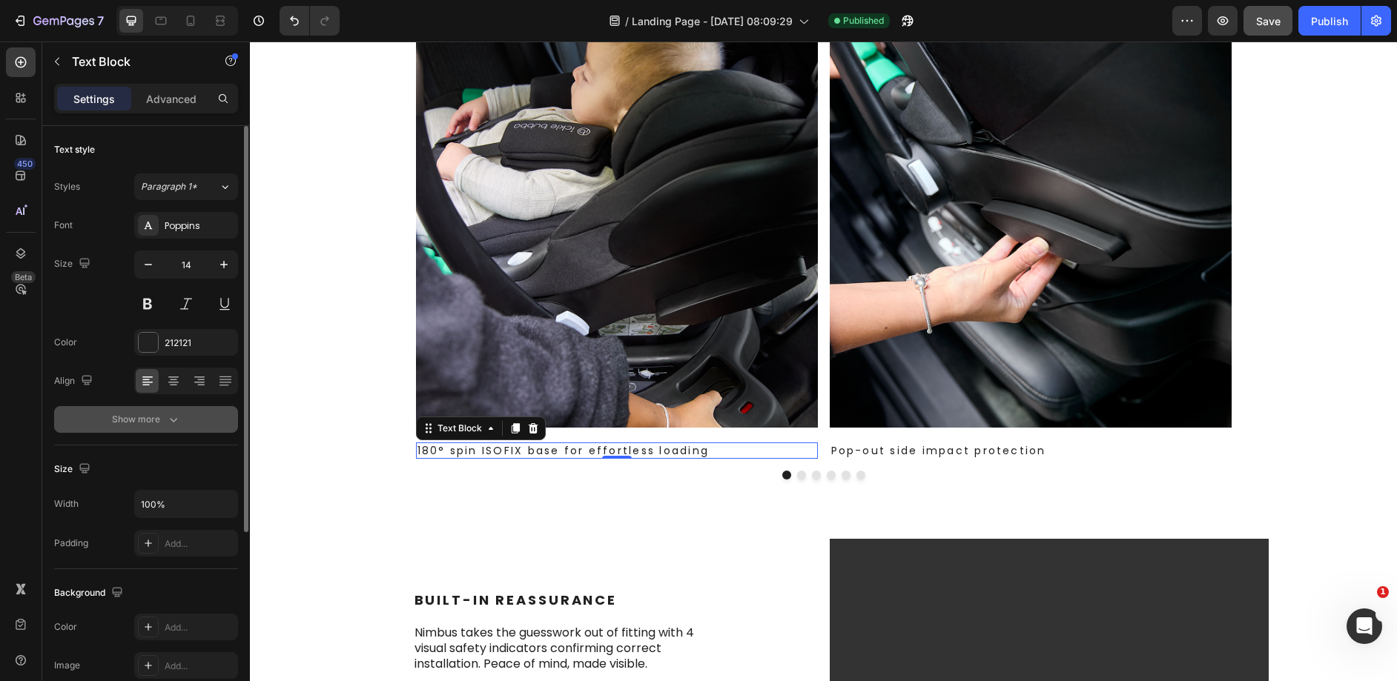
click at [168, 417] on icon "button" at bounding box center [173, 419] width 15 height 15
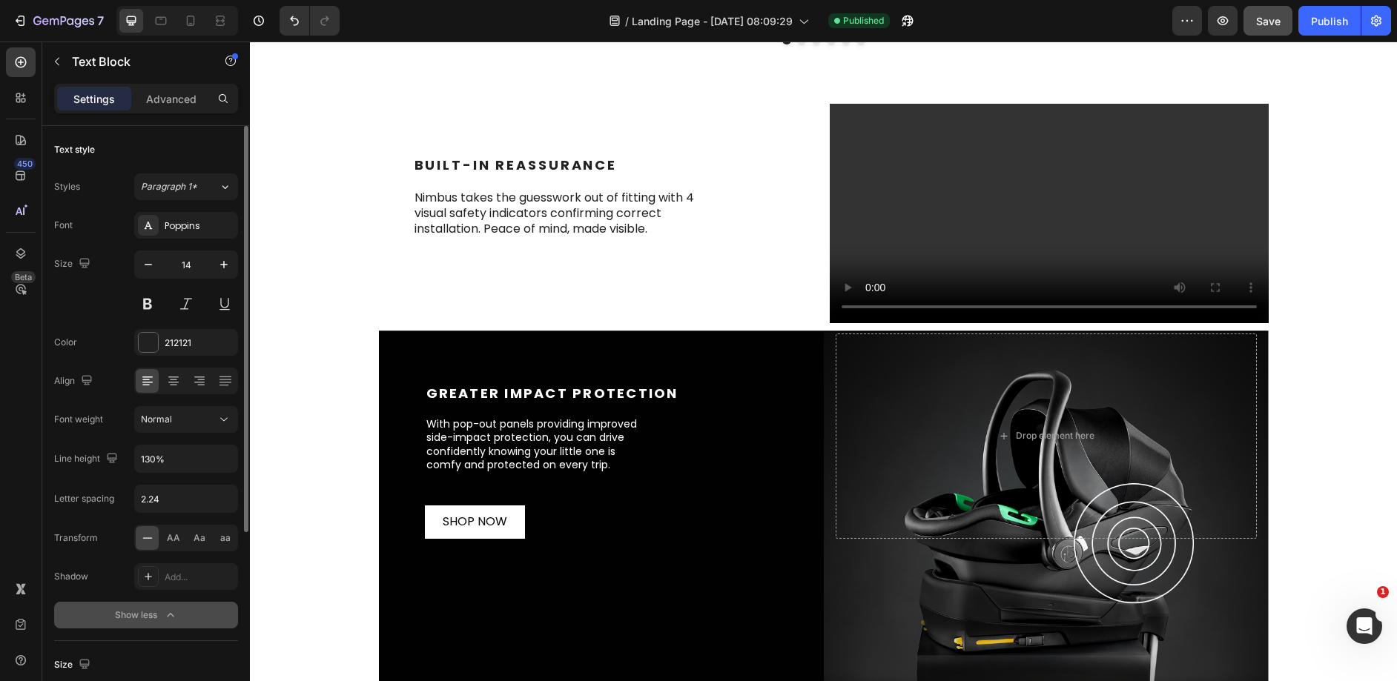
scroll to position [1224, 0]
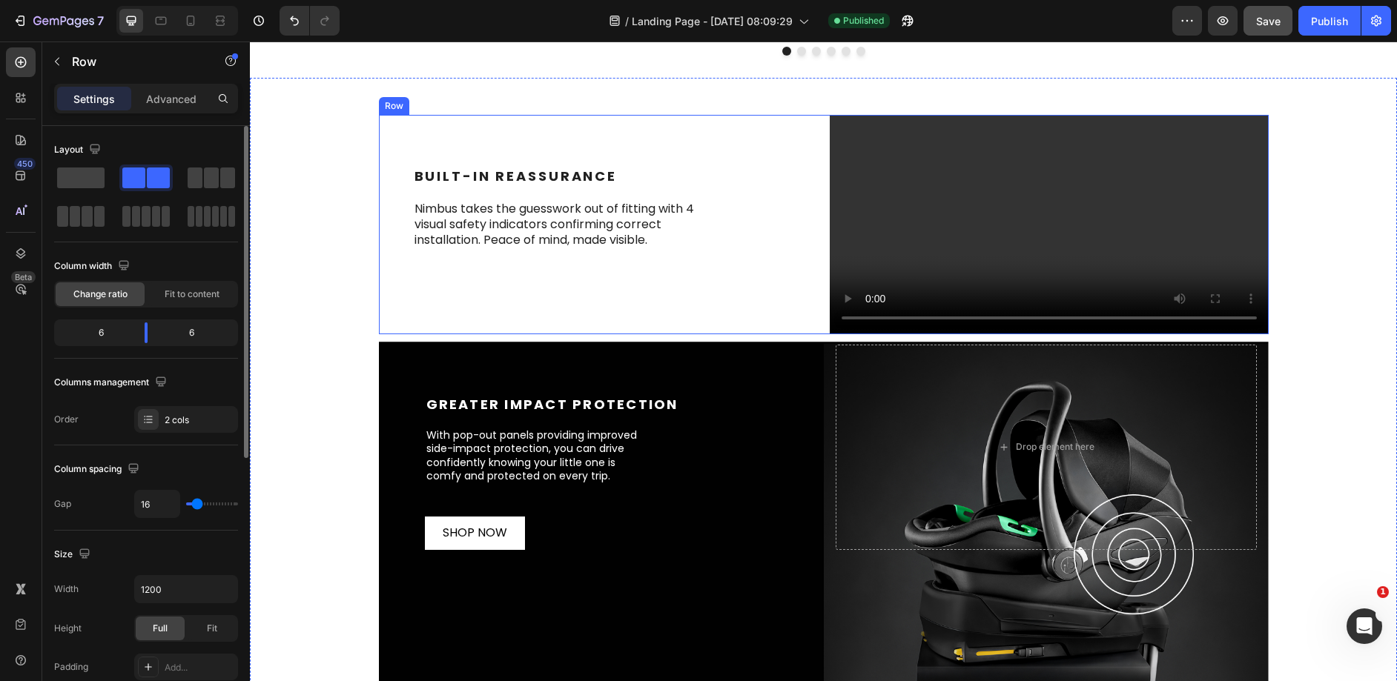
click at [641, 334] on div "Built-In Reassurance Heading Built-In Reassurance Heading Nimbus takes the gues…" at bounding box center [598, 224] width 439 height 219
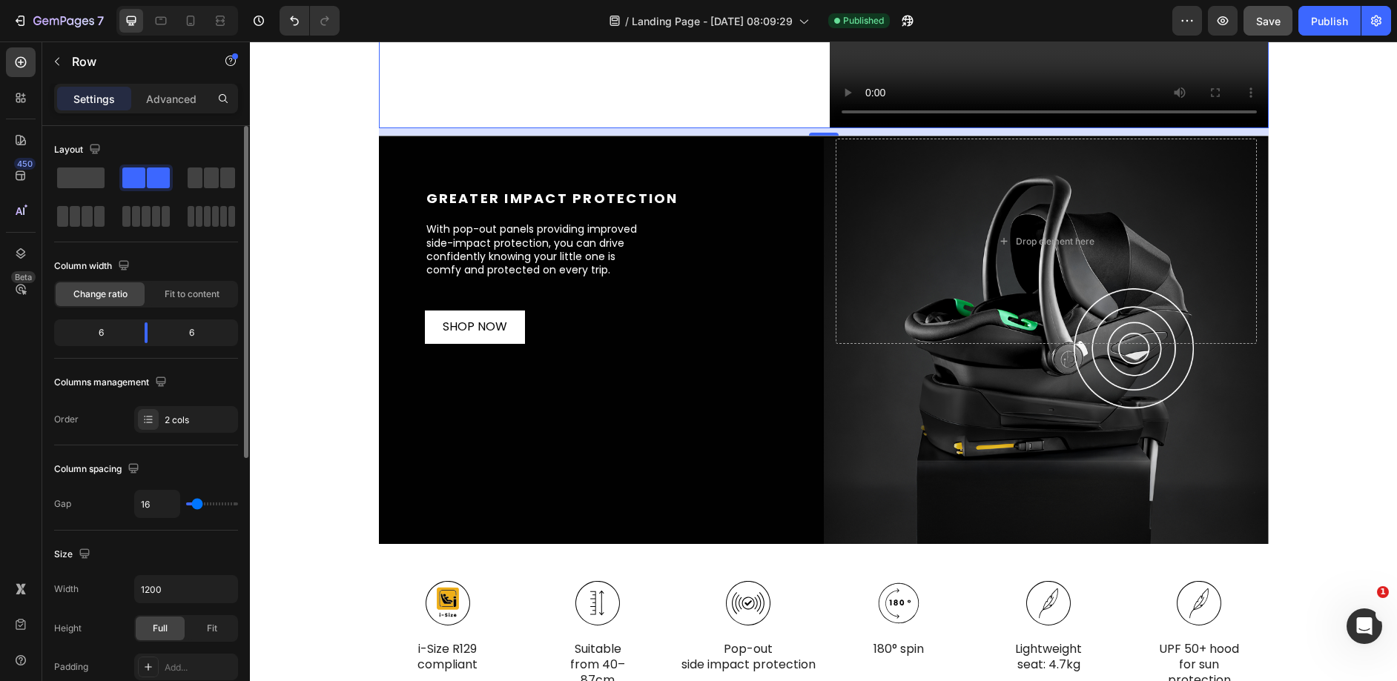
scroll to position [1454, 0]
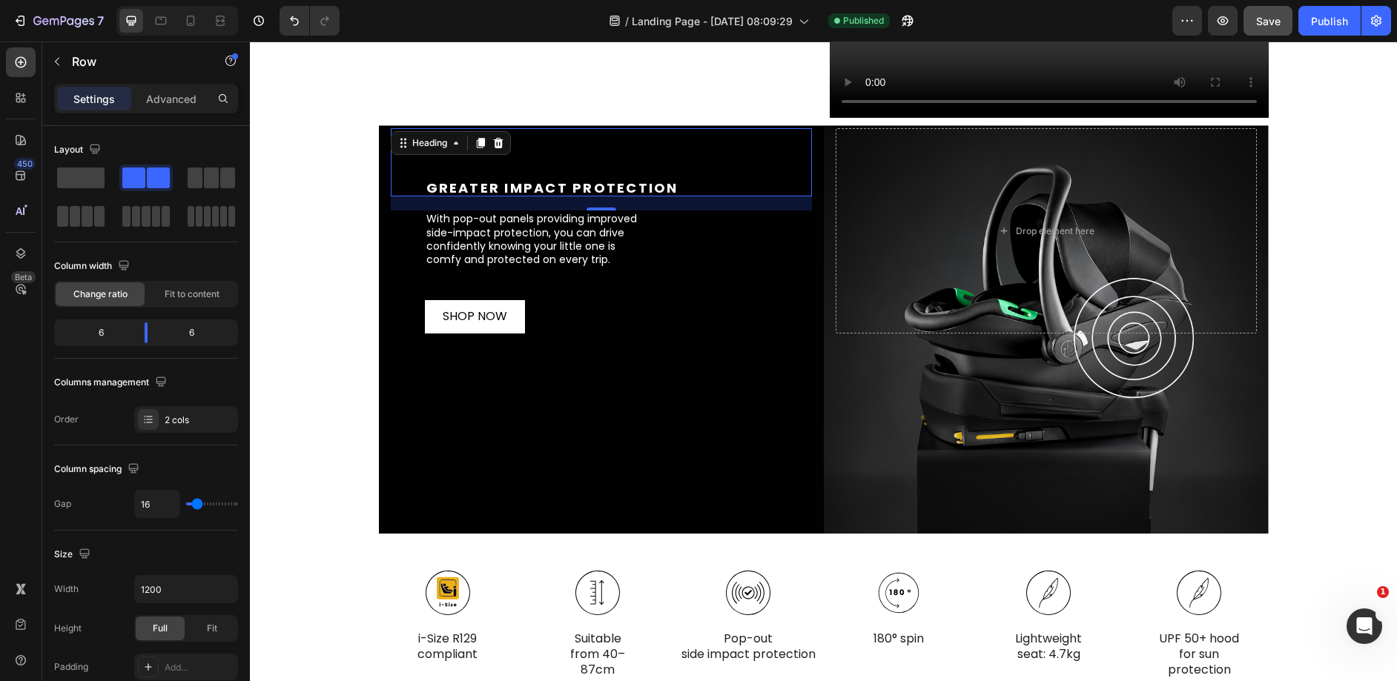
click at [506, 196] on h2 "Greater impact protection" at bounding box center [618, 188] width 387 height 16
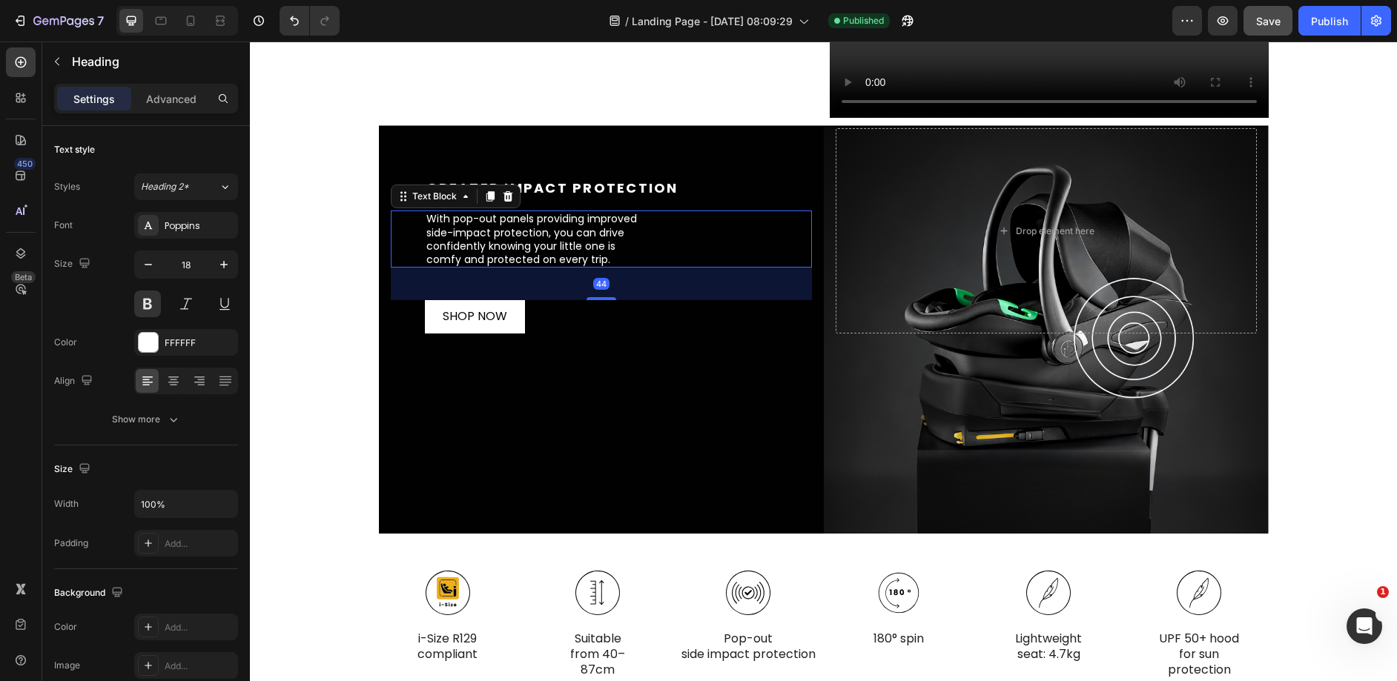
click at [463, 239] on p "side-impact protection, you can drive" at bounding box center [584, 232] width 317 height 13
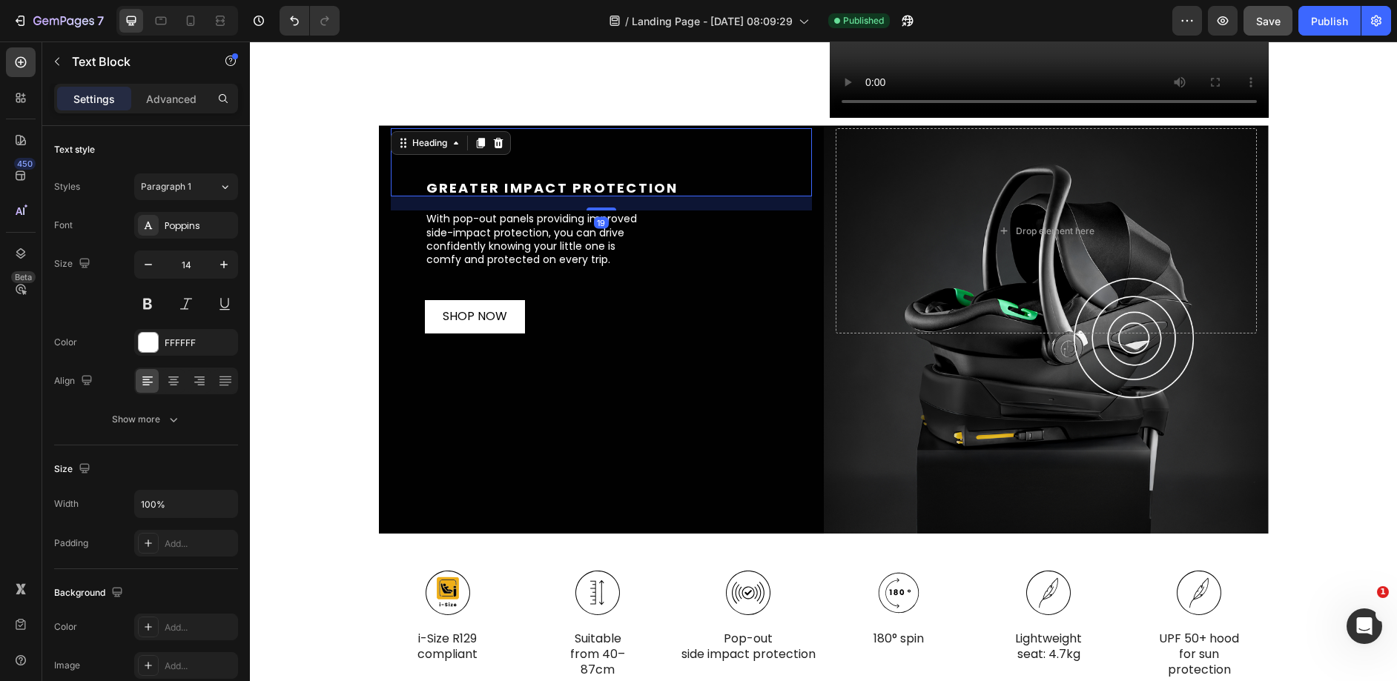
click at [564, 196] on h2 "Greater impact protection" at bounding box center [618, 188] width 387 height 16
click at [156, 108] on div "Advanced" at bounding box center [171, 99] width 74 height 24
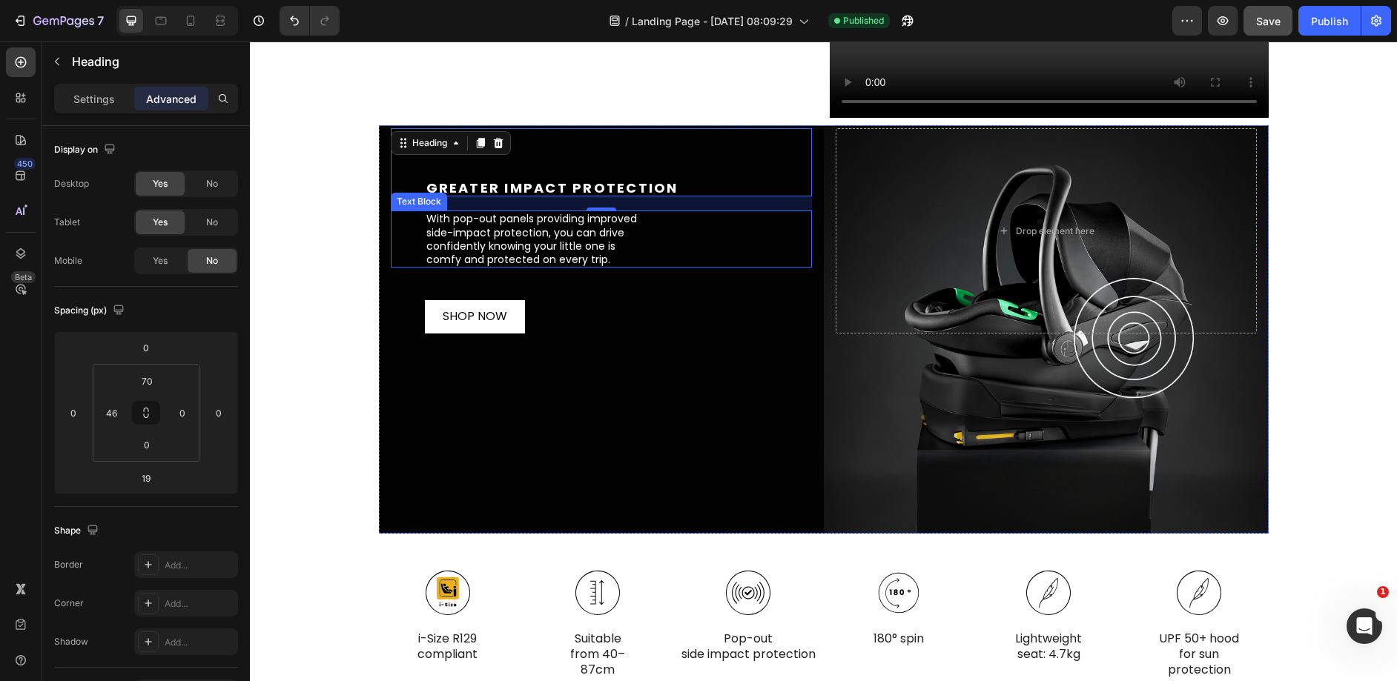
click at [480, 239] on p "side-impact protection, you can drive" at bounding box center [584, 232] width 317 height 13
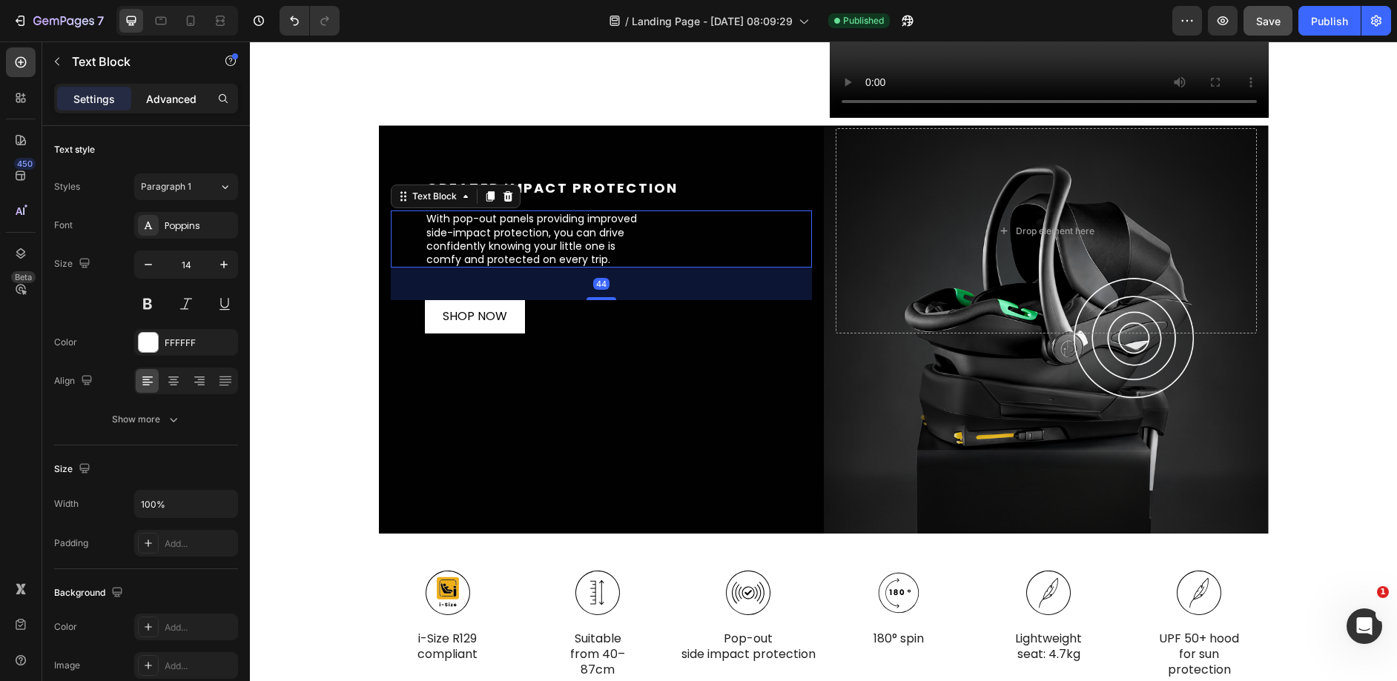
click at [160, 105] on p "Advanced" at bounding box center [171, 99] width 50 height 16
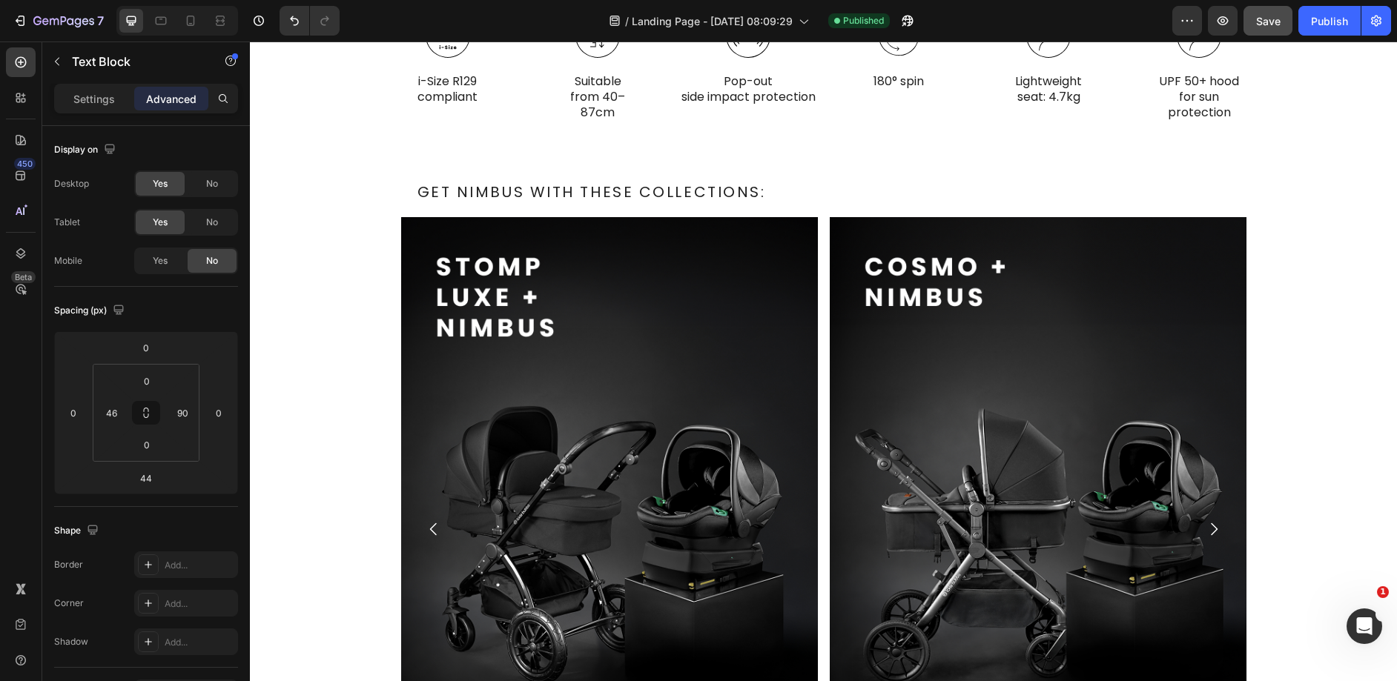
scroll to position [2021, 0]
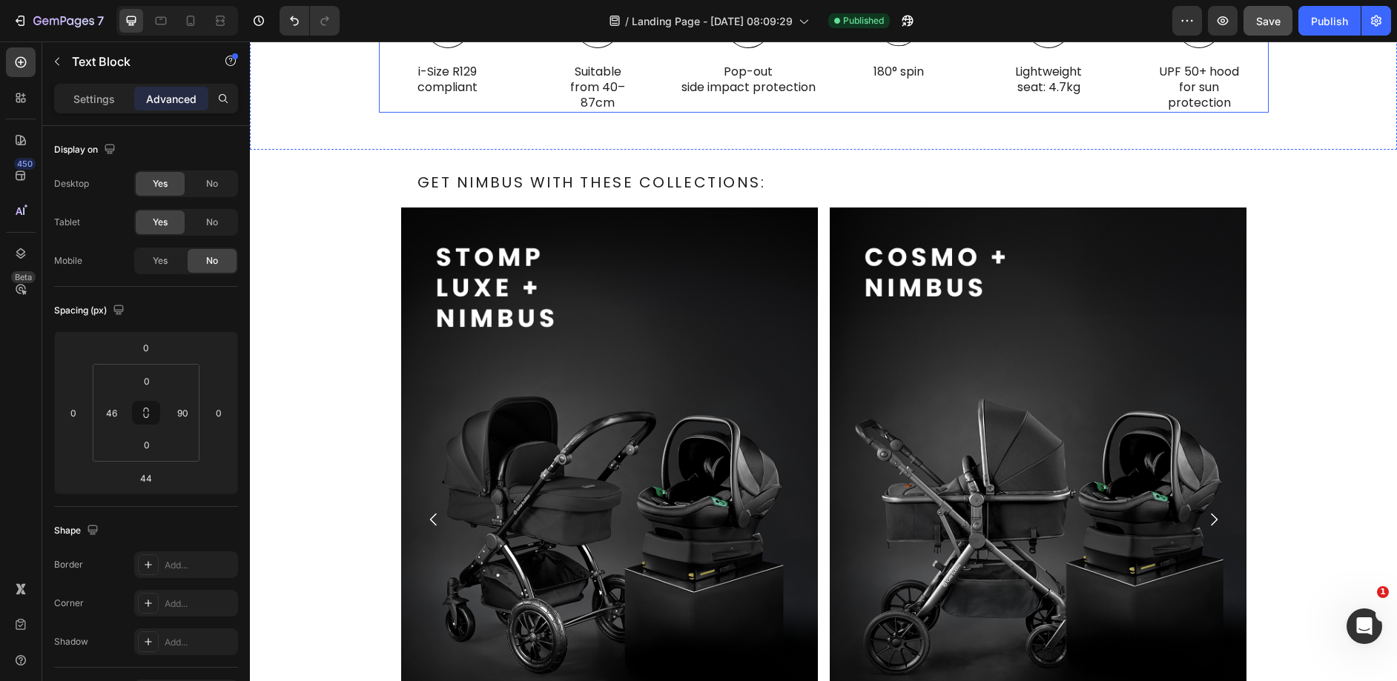
click at [432, 48] on icon at bounding box center [448, 26] width 44 height 44
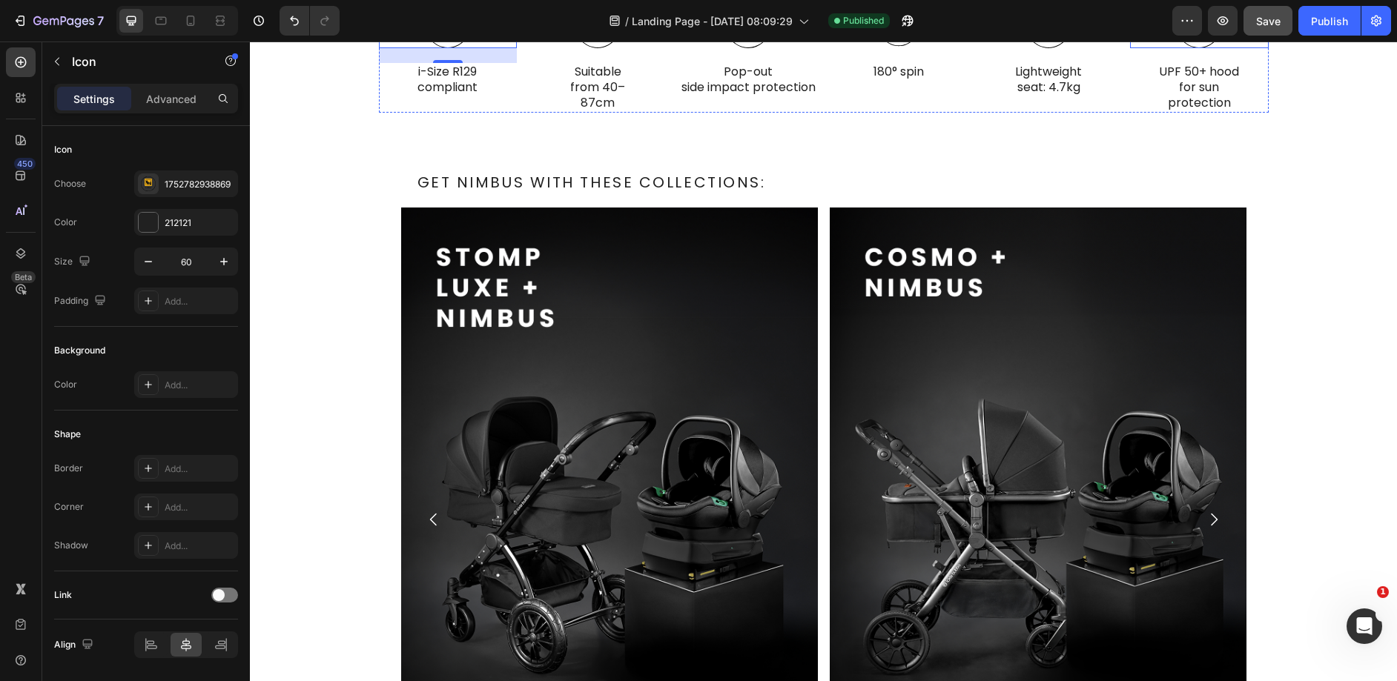
click at [1128, 48] on icon at bounding box center [1199, 26] width 44 height 44
click at [191, 189] on div "1752782900071" at bounding box center [200, 184] width 70 height 13
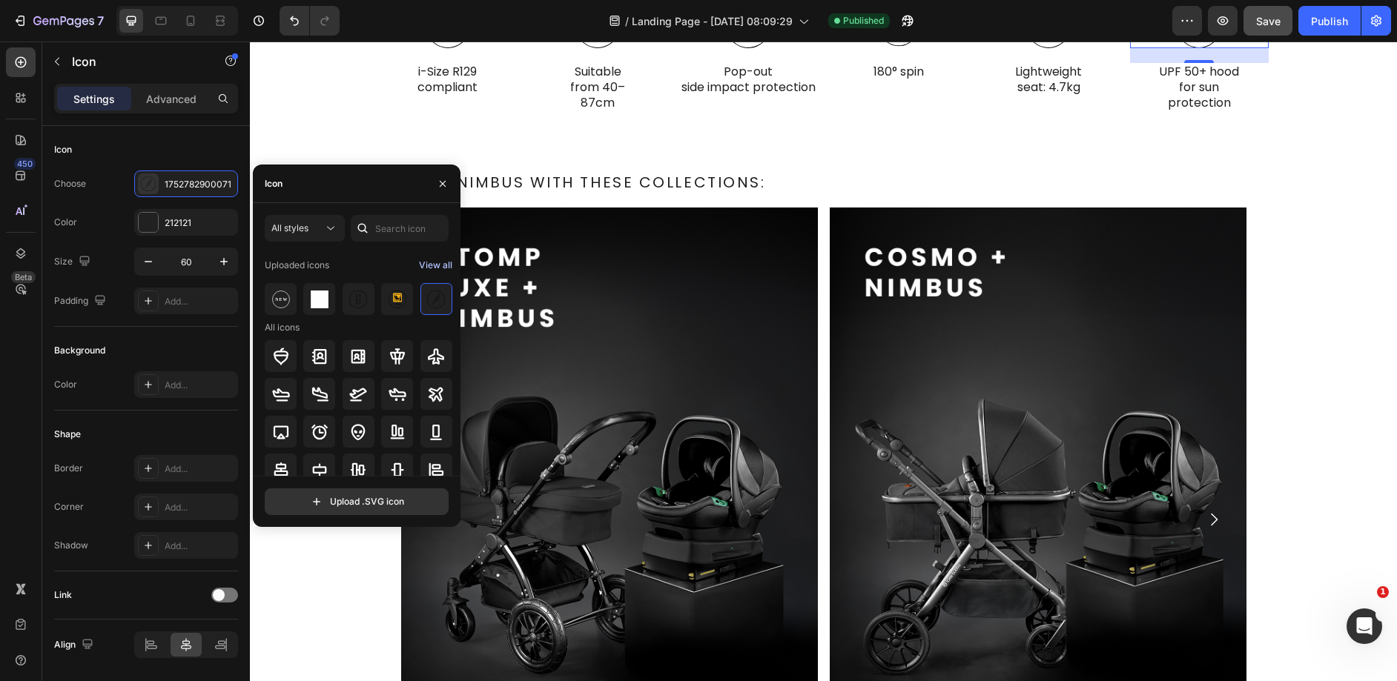
click at [423, 260] on div "View all" at bounding box center [435, 266] width 33 height 18
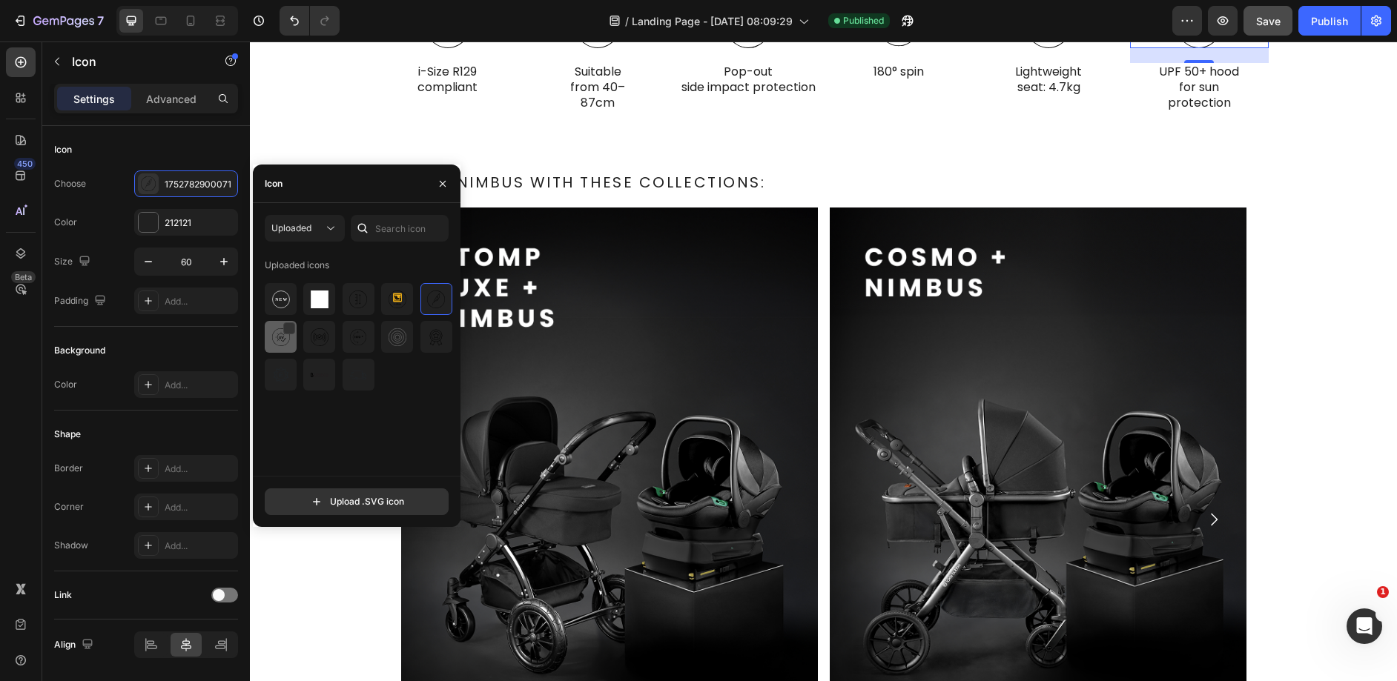
click at [303, 348] on div at bounding box center [319, 337] width 32 height 32
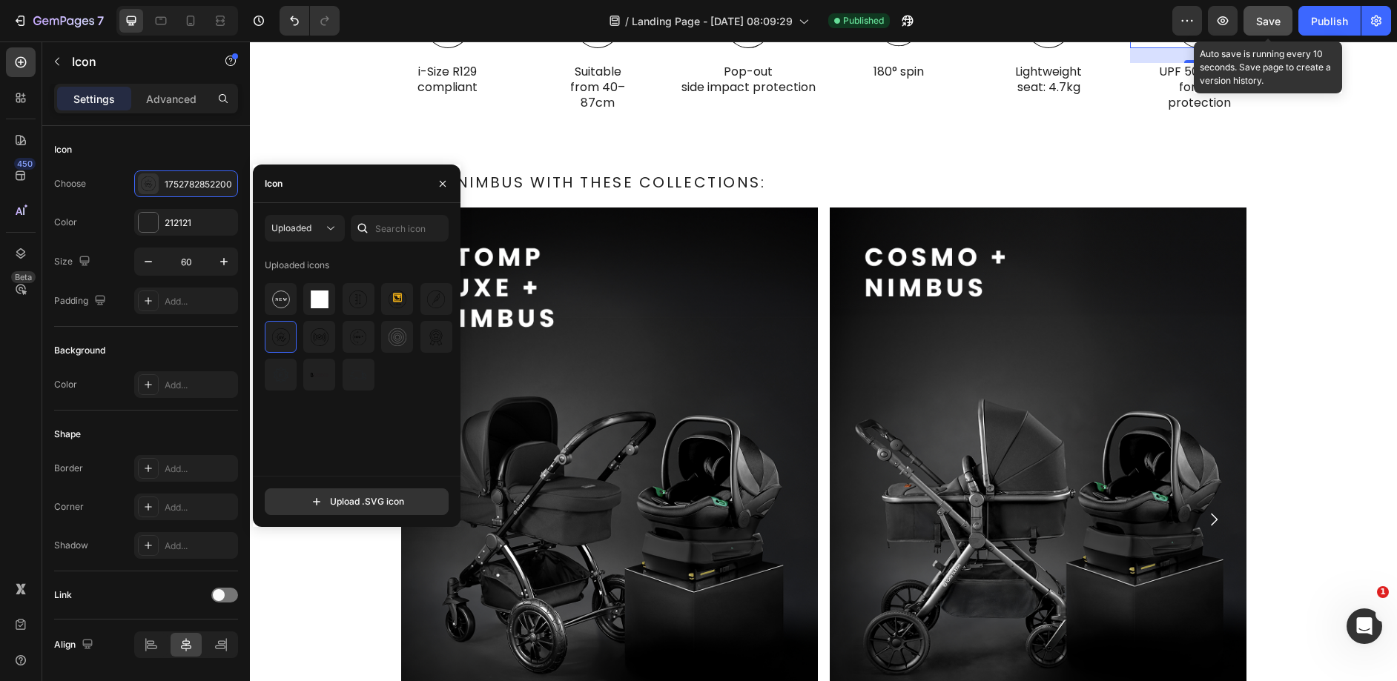
click at [1128, 23] on span "Save" at bounding box center [1268, 21] width 24 height 13
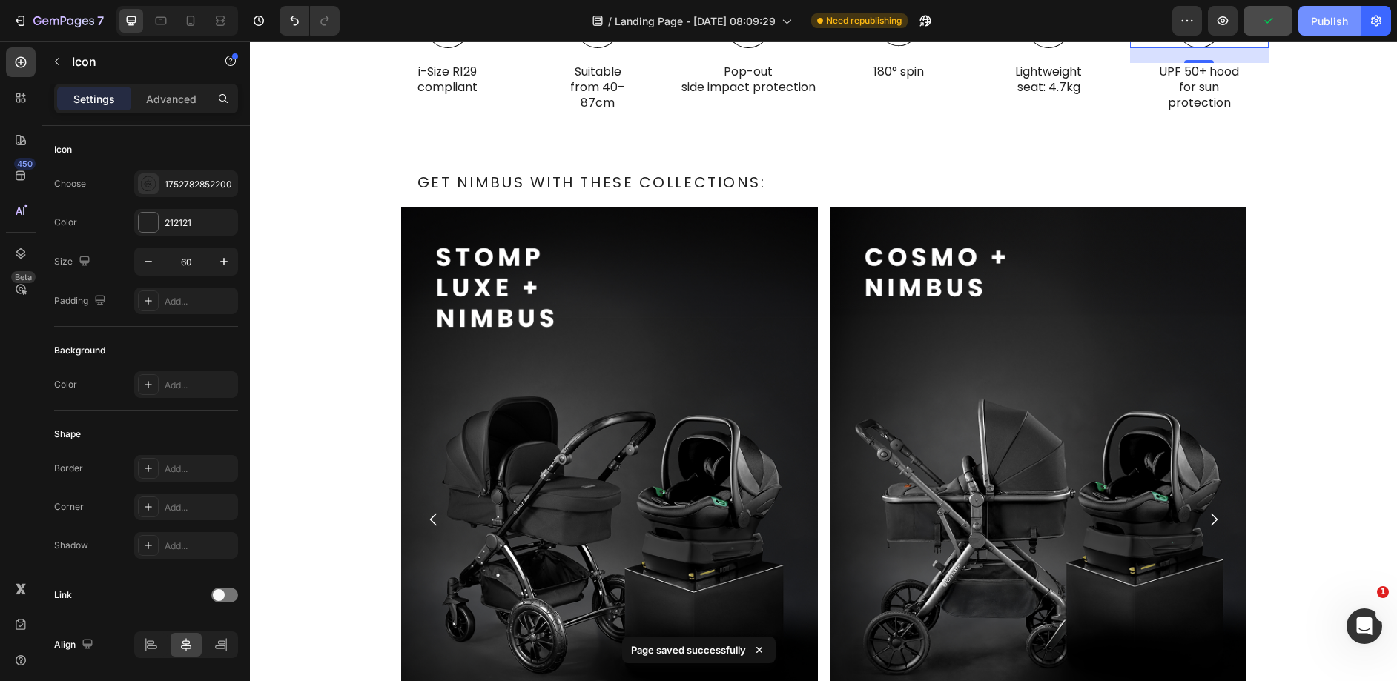
click at [1128, 23] on div "Publish" at bounding box center [1329, 21] width 37 height 16
click at [197, 25] on icon at bounding box center [190, 20] width 15 height 15
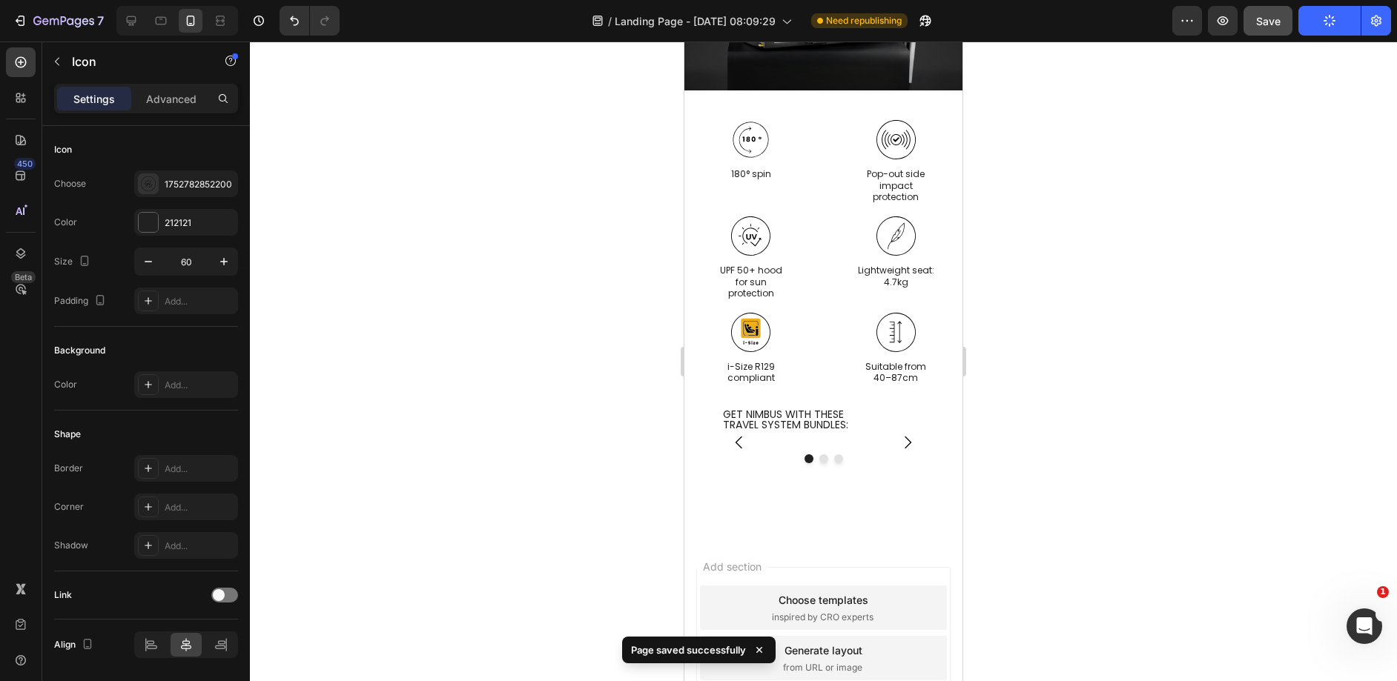
scroll to position [1912, 0]
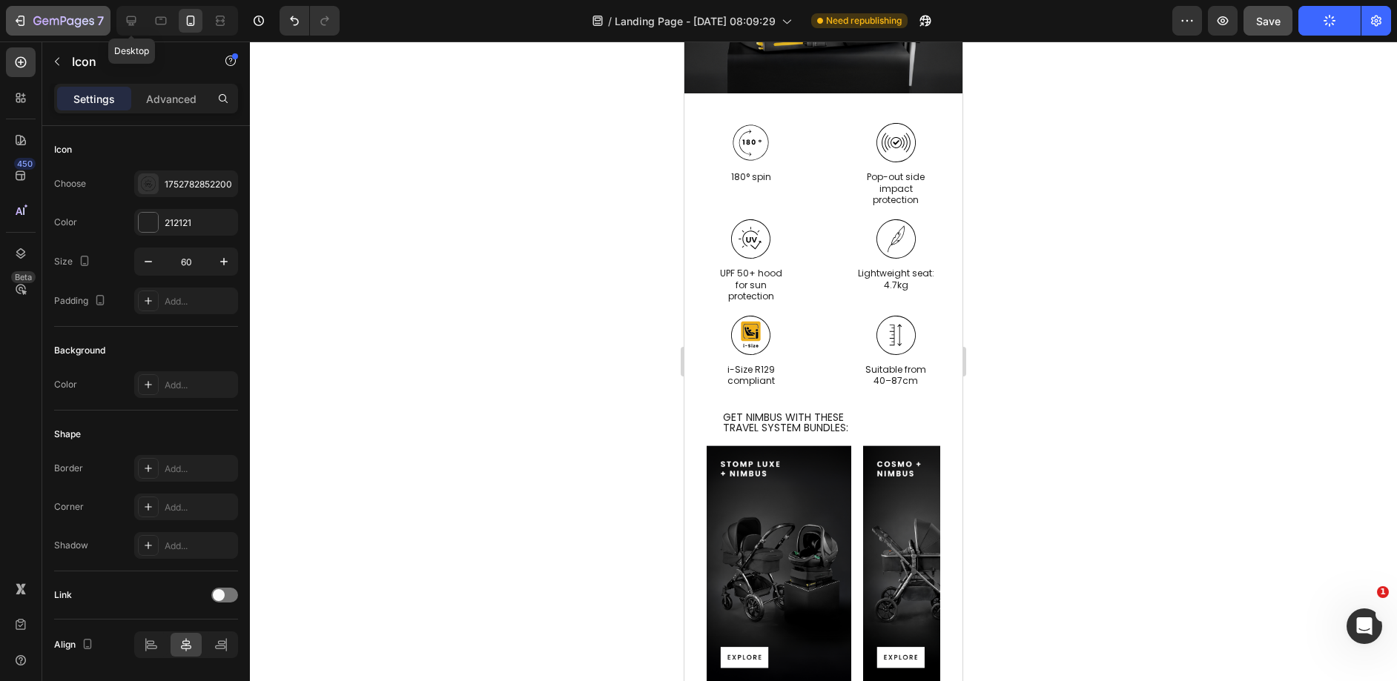
drag, startPoint x: 134, startPoint y: 16, endPoint x: 48, endPoint y: 24, distance: 86.5
click at [135, 16] on icon at bounding box center [131, 20] width 15 height 15
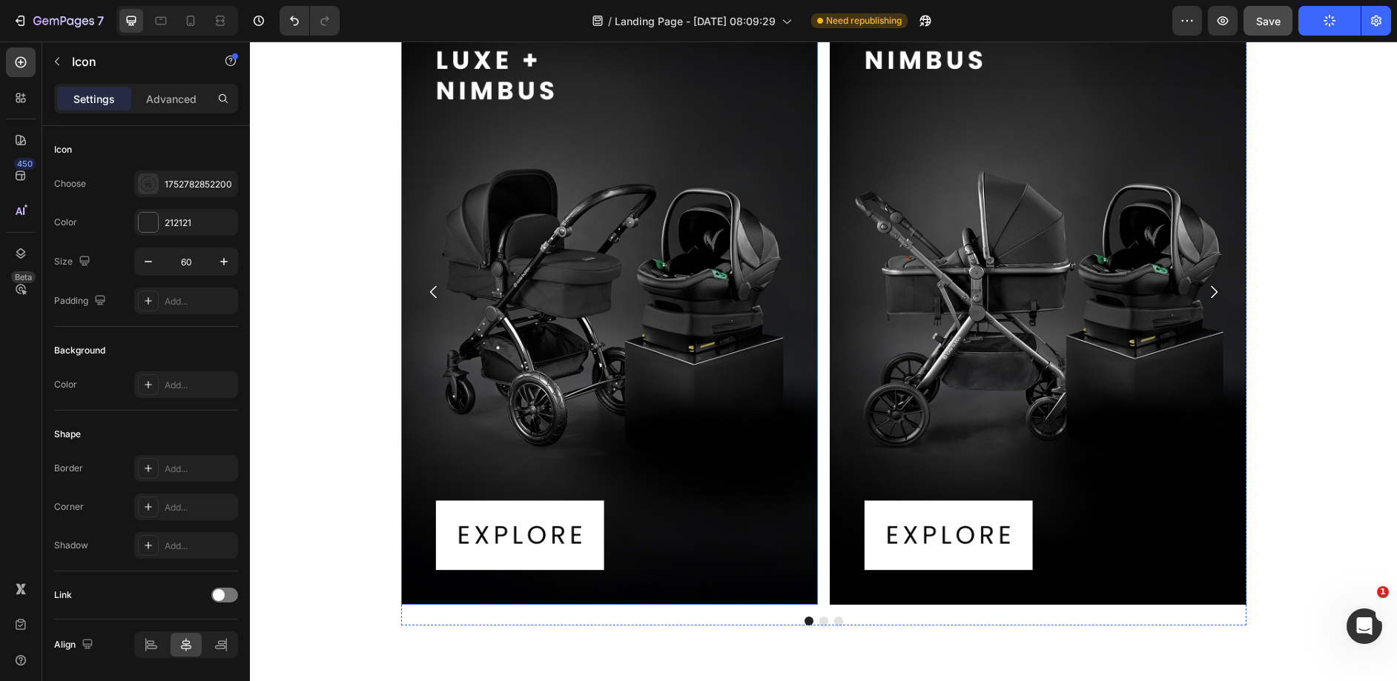
scroll to position [2252, 0]
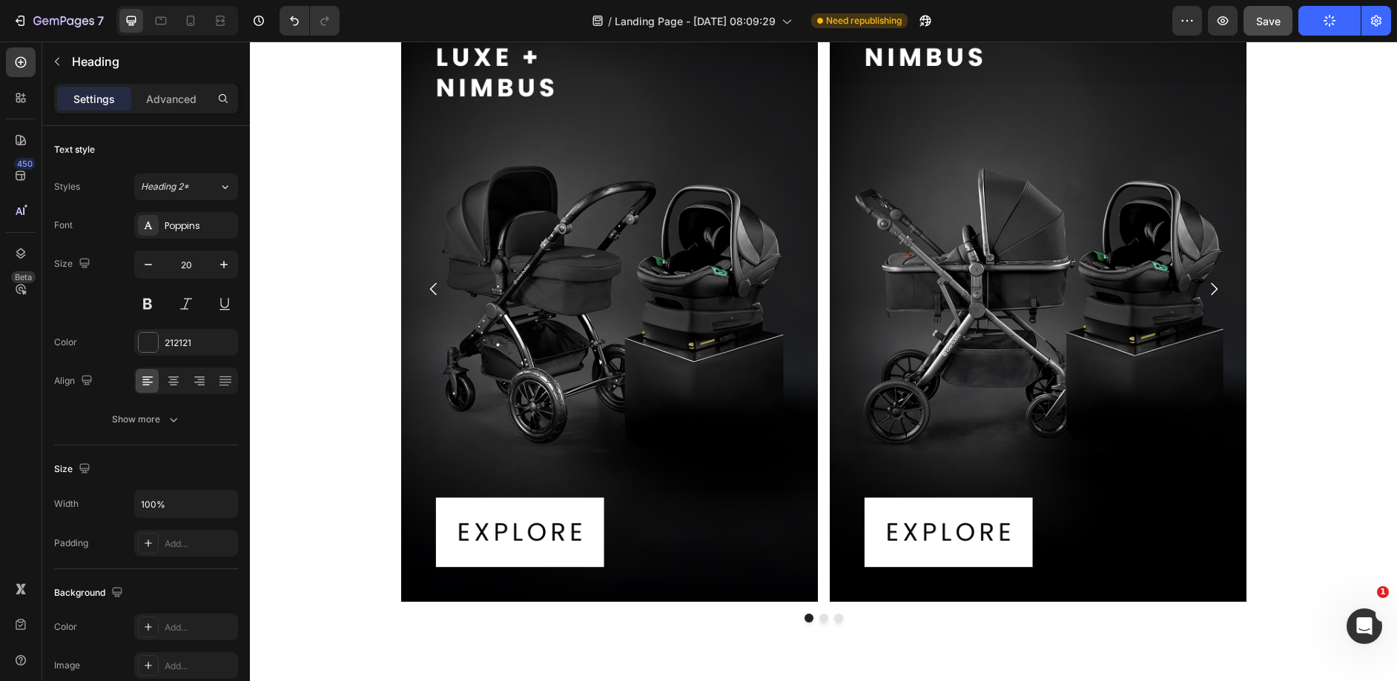
copy p "GET NIMBUS WITH THESE COLLECTIONS:"
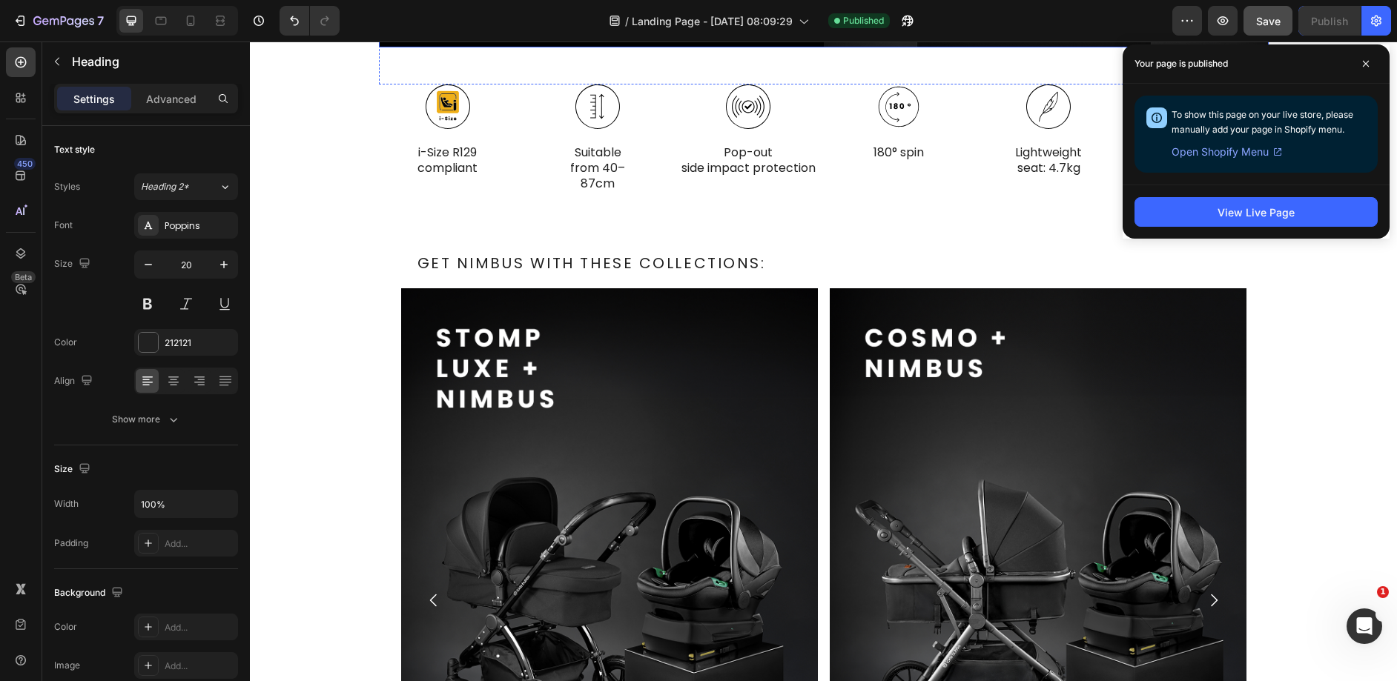
scroll to position [2086, 0]
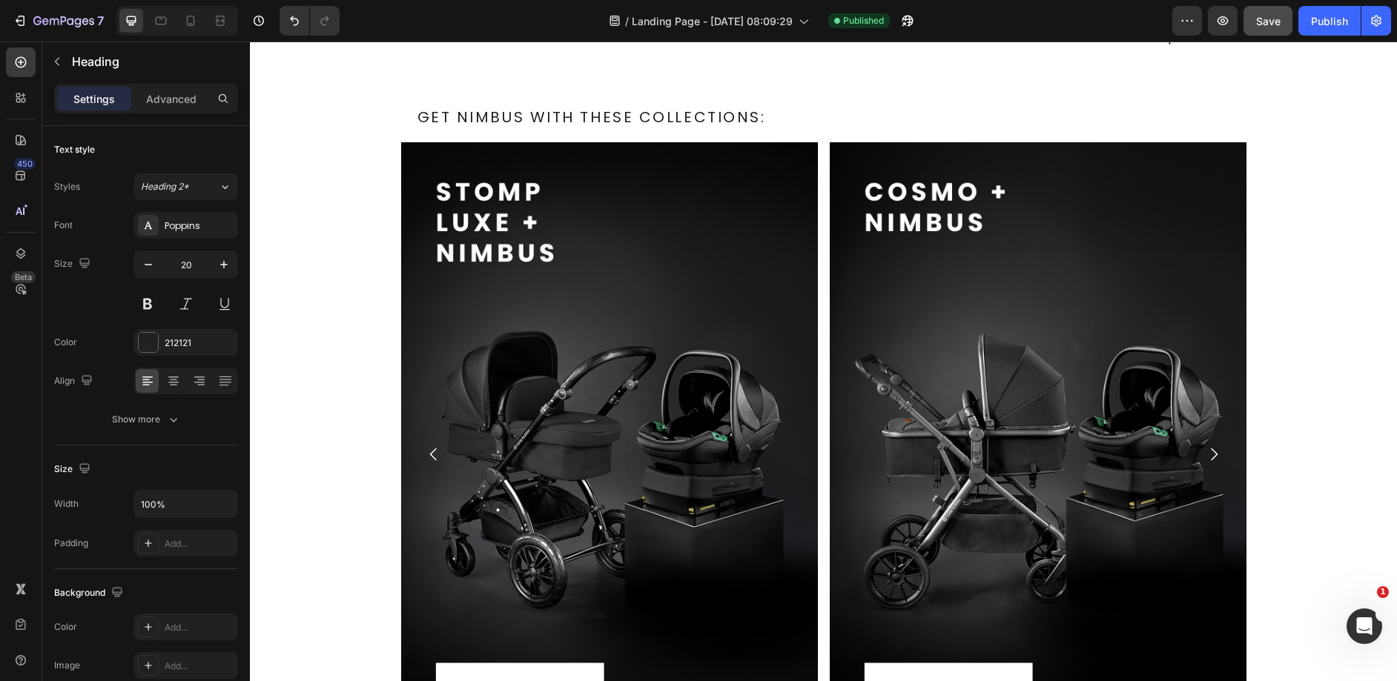
click at [701, 128] on h2 "GET NIMBUS WITH THESE COLLECTIONS:" at bounding box center [831, 117] width 830 height 21
click at [701, 126] on p "GET NIMBUS WITH THESE COLLECTIONS:" at bounding box center [830, 117] width 827 height 18
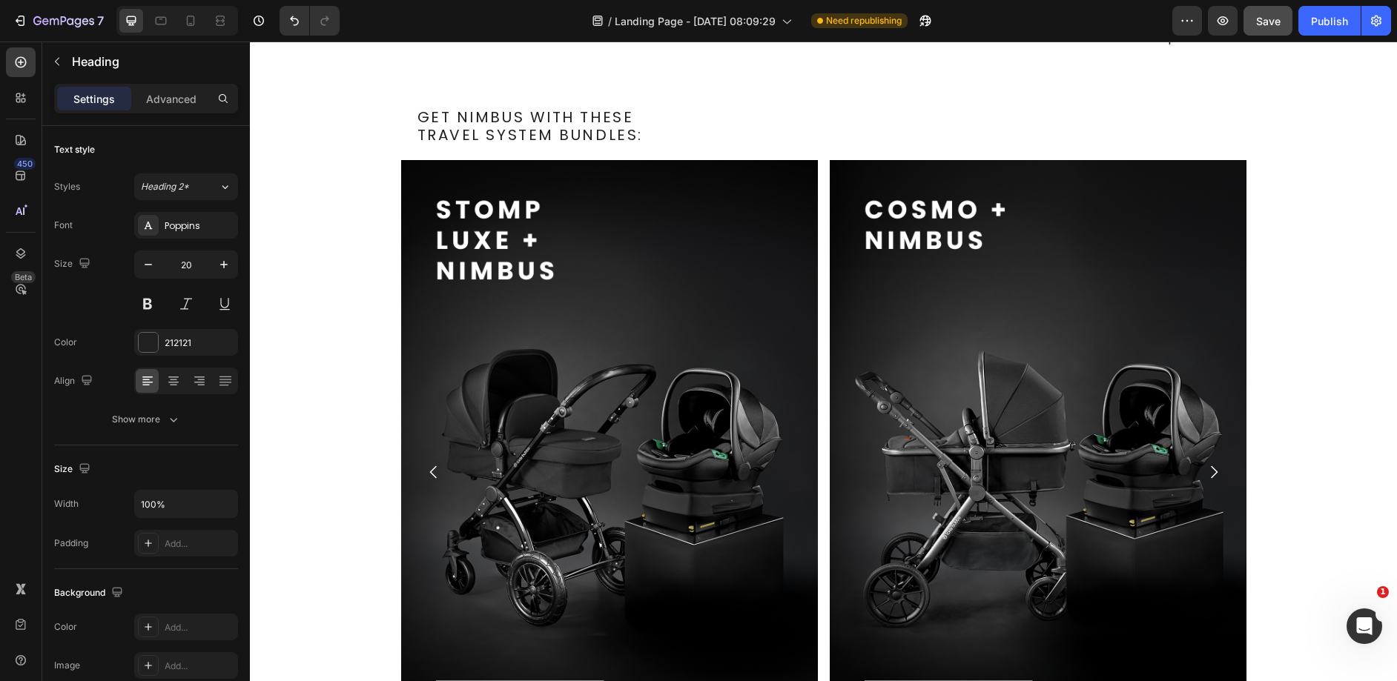
click at [498, 144] on p "GET NIMBUS WITH THESE TRAVEL SYSTEM BUNDLES:" at bounding box center [830, 126] width 827 height 36
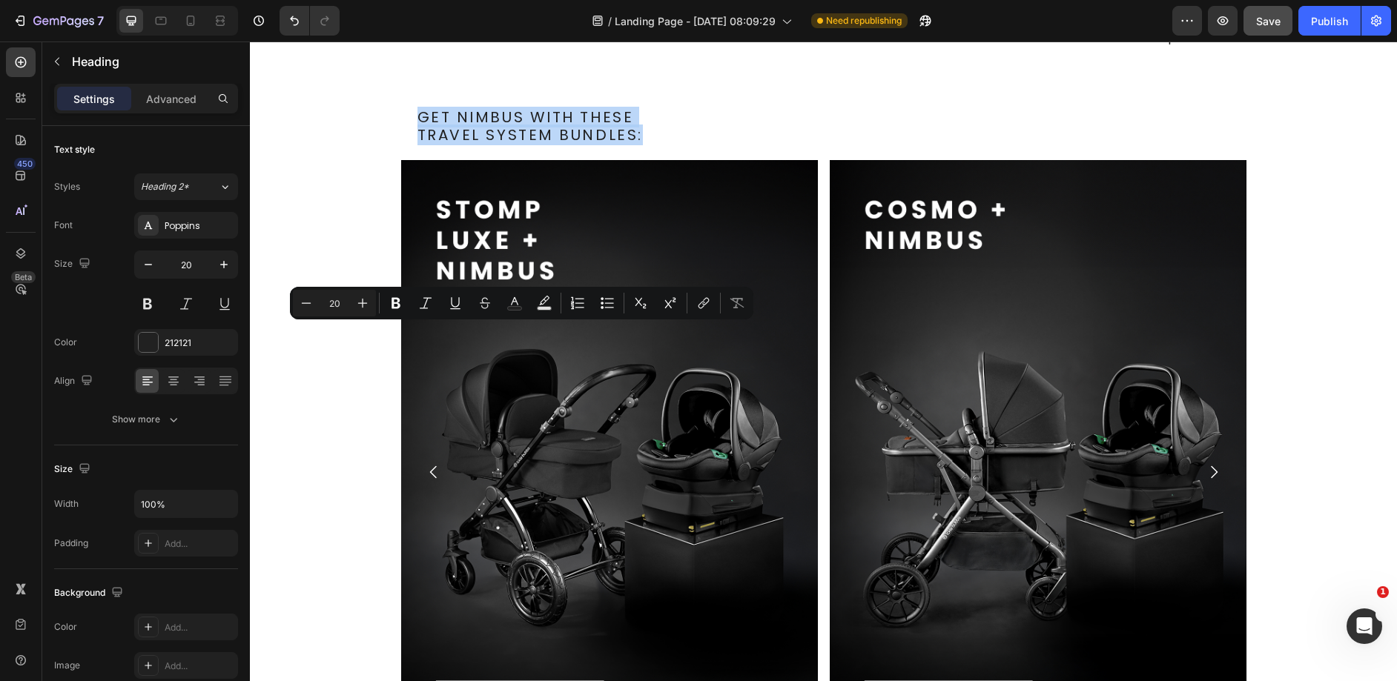
copy p "GET NIMBUS WITH THESE TRAVEL SYSTEM BUNDLES:"
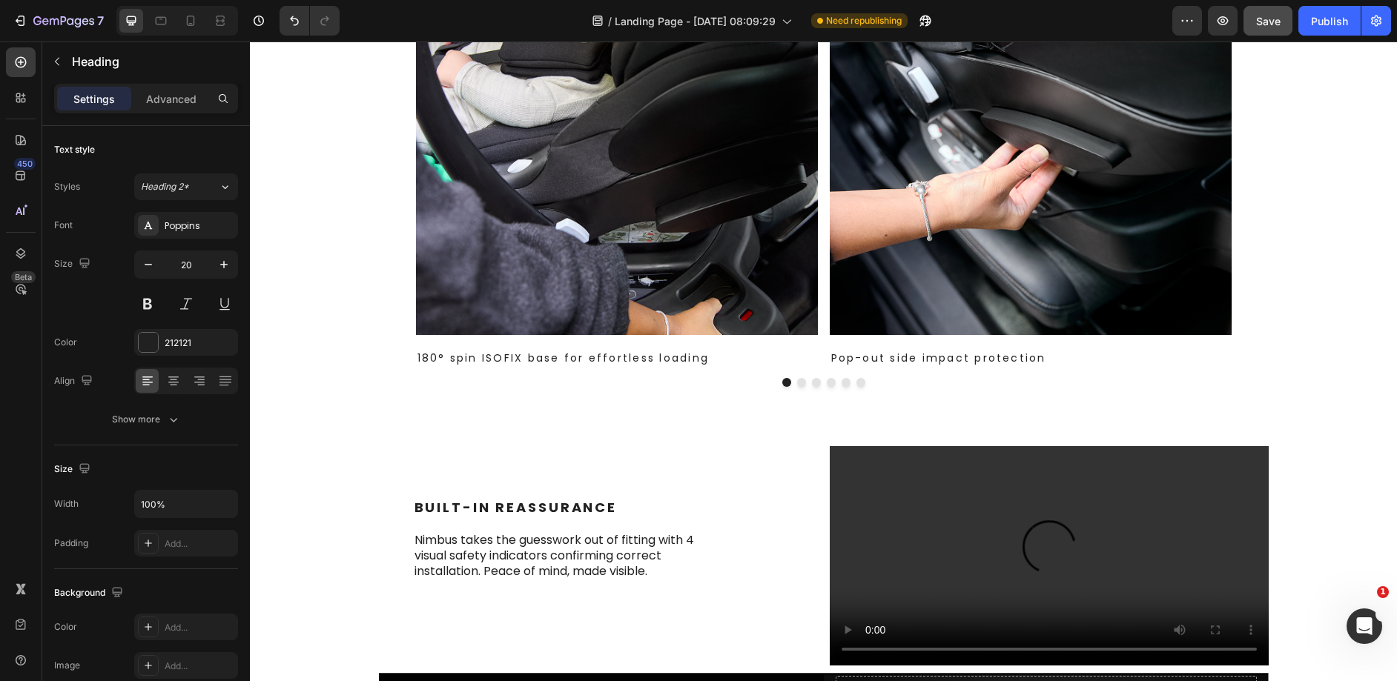
scroll to position [979, 0]
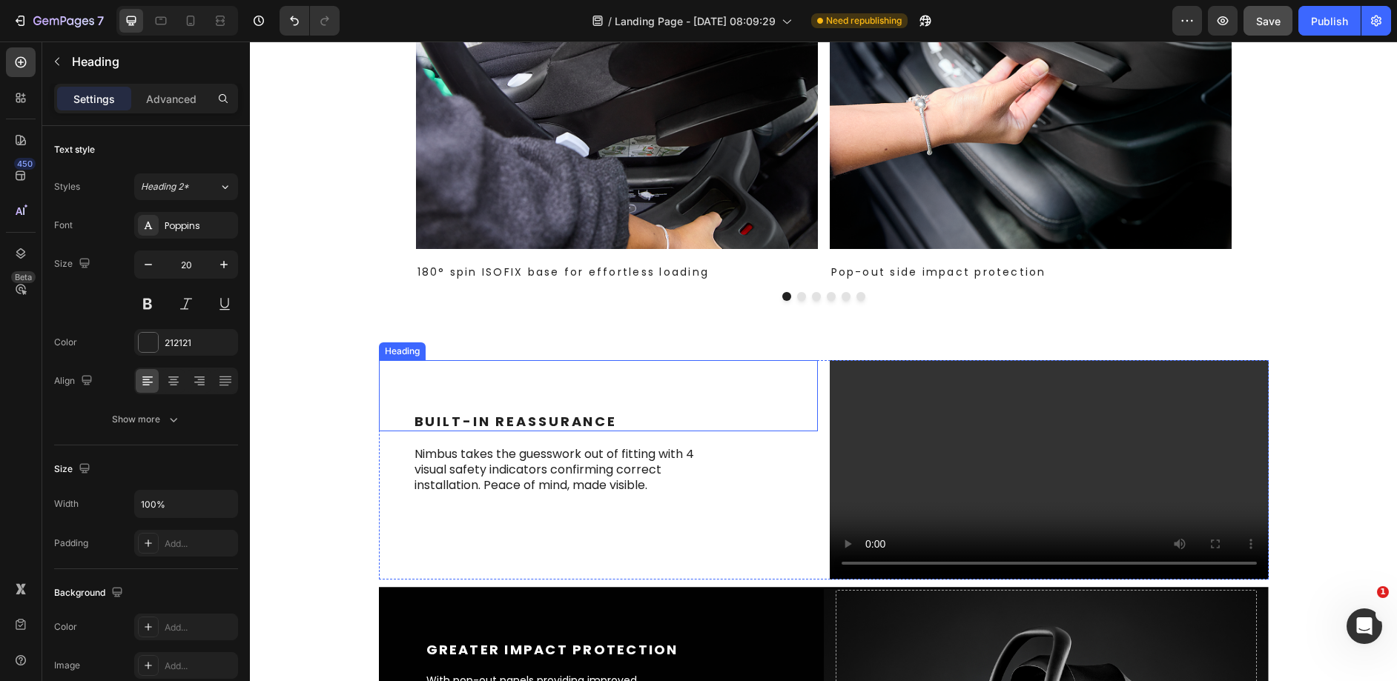
click at [499, 432] on h2 "Built-In Reassurance" at bounding box center [615, 421] width 405 height 19
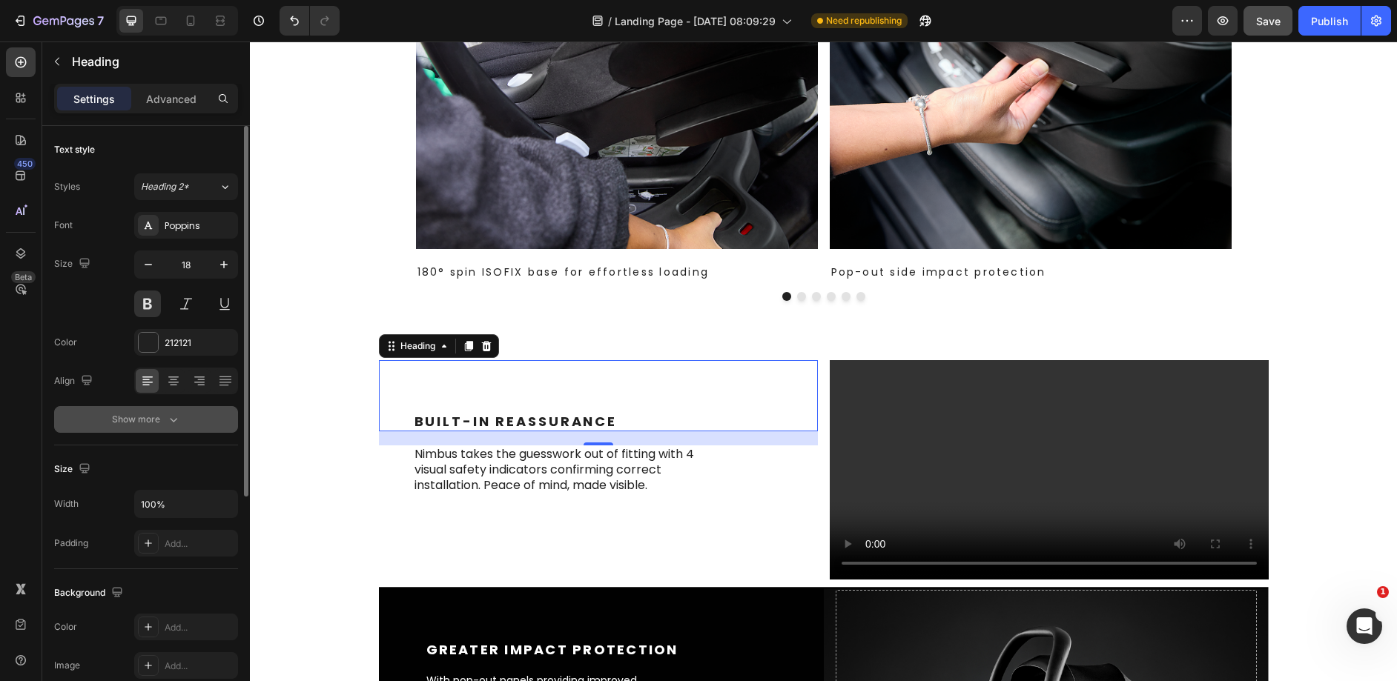
click at [153, 414] on div "Show more" at bounding box center [146, 419] width 69 height 15
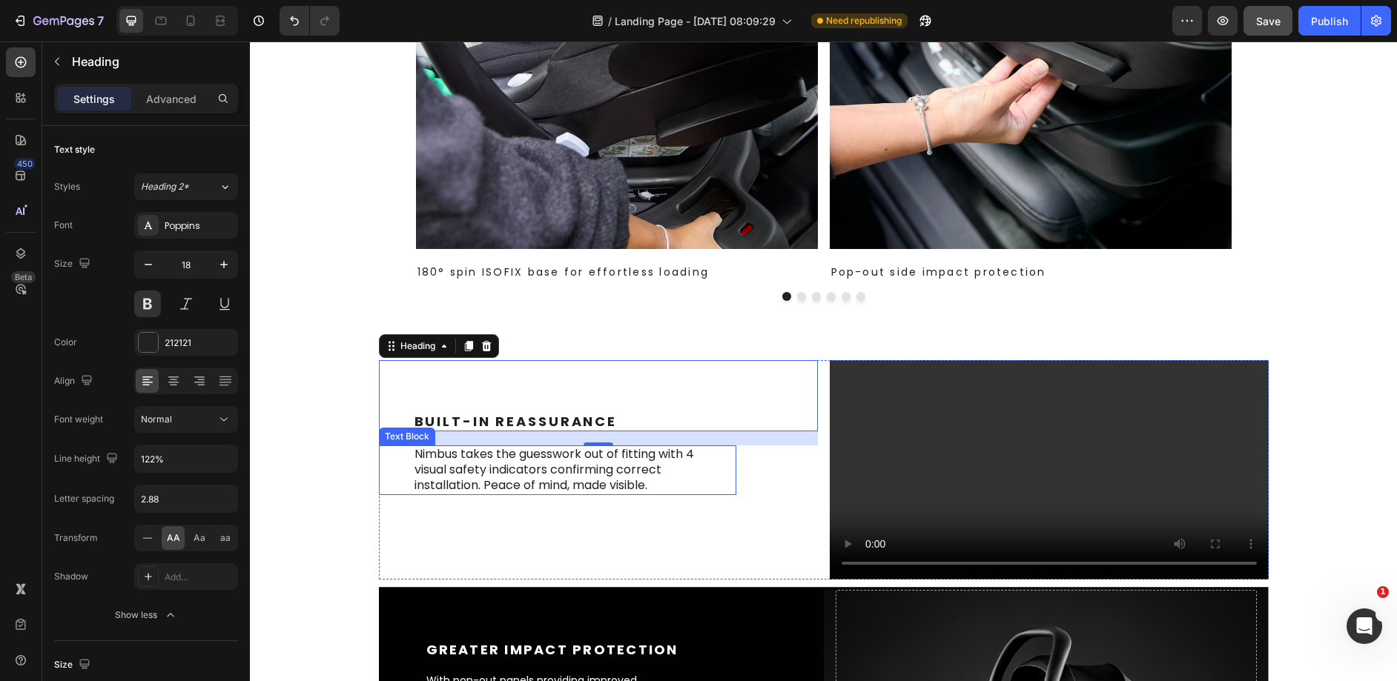
click at [628, 542] on div "Built-In Reassurance Heading Built-In Reassurance Heading 19 Nimbus takes the g…" at bounding box center [598, 469] width 439 height 219
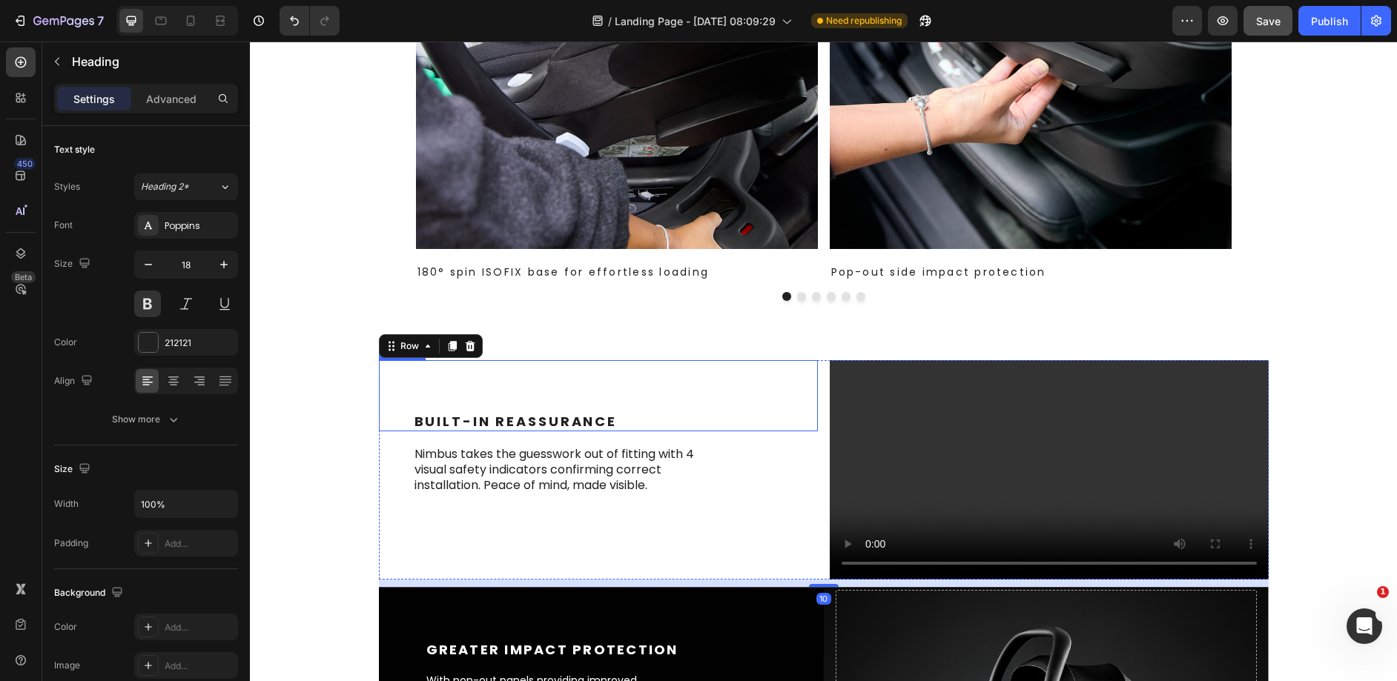
click at [627, 432] on h2 "Built-In Reassurance" at bounding box center [615, 421] width 405 height 19
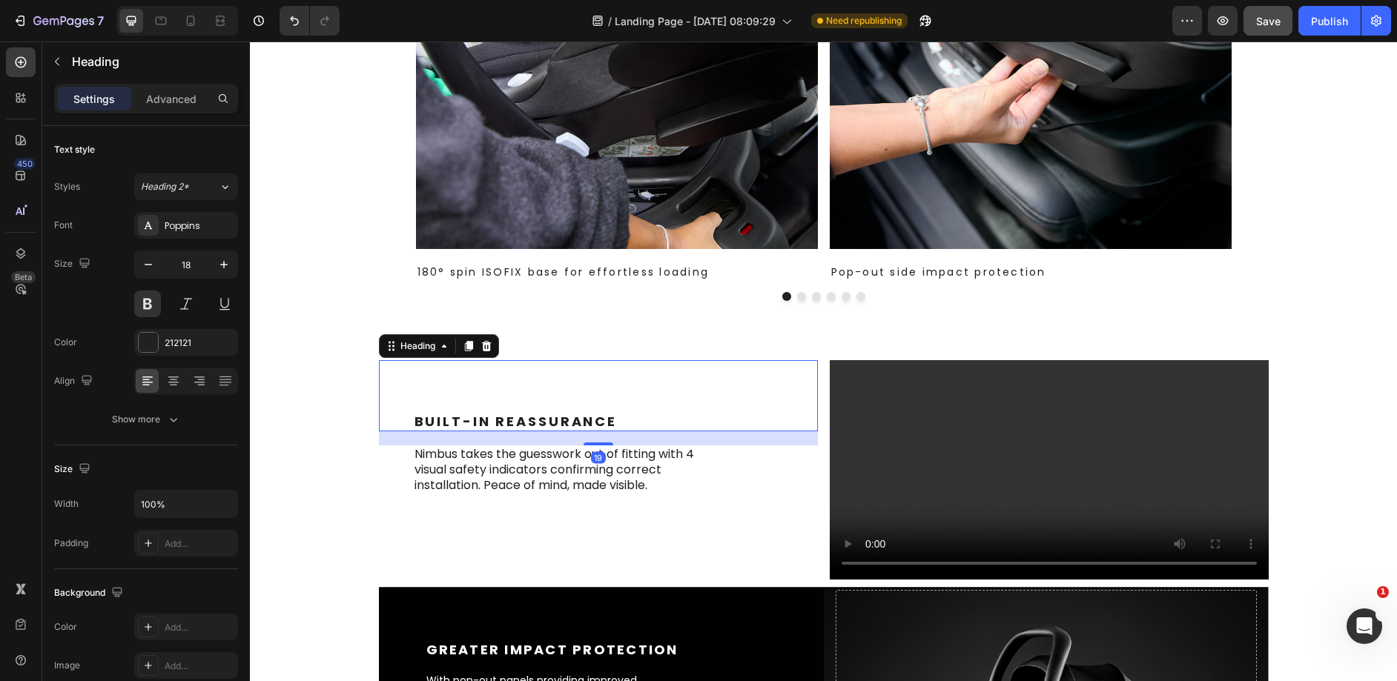
click at [591, 463] on div "19" at bounding box center [598, 458] width 15 height 12
click at [513, 477] on p "Nimbus takes the guesswork out of fitting with 4 visual safety indicators confi…" at bounding box center [563, 470] width 299 height 46
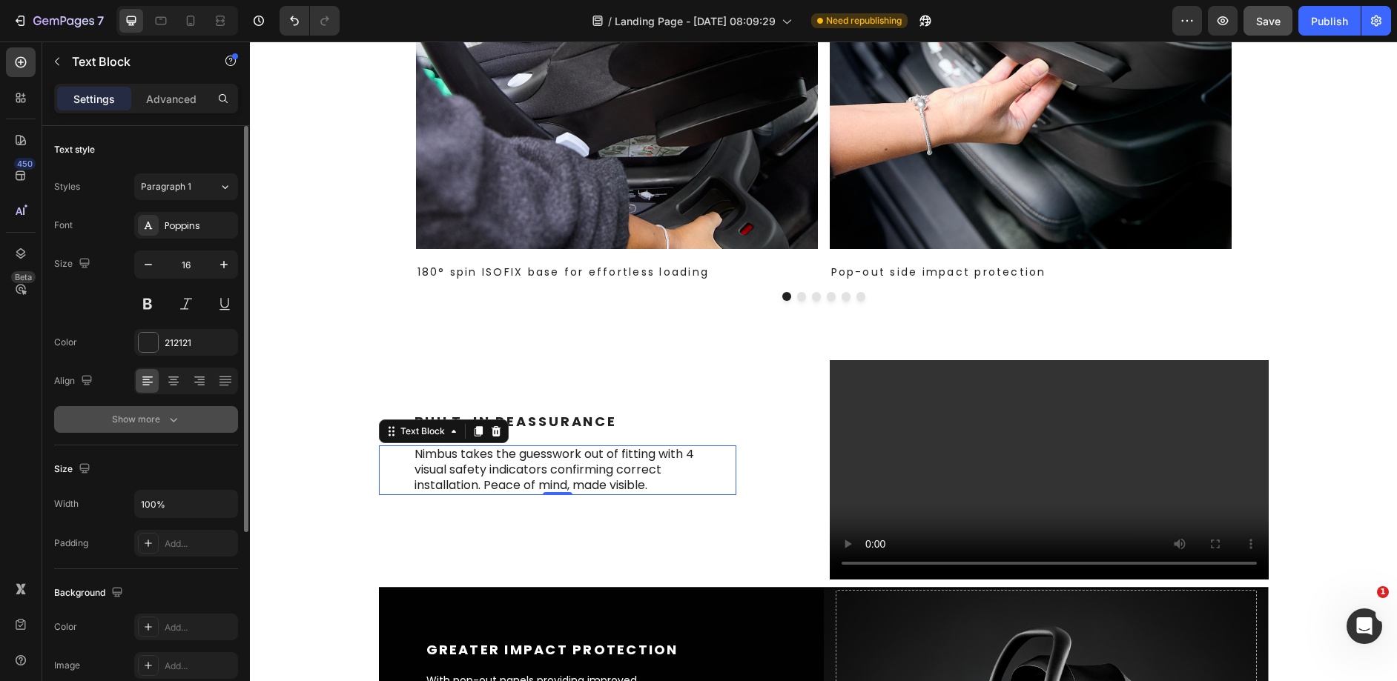
click at [148, 412] on div "Show more" at bounding box center [146, 419] width 69 height 15
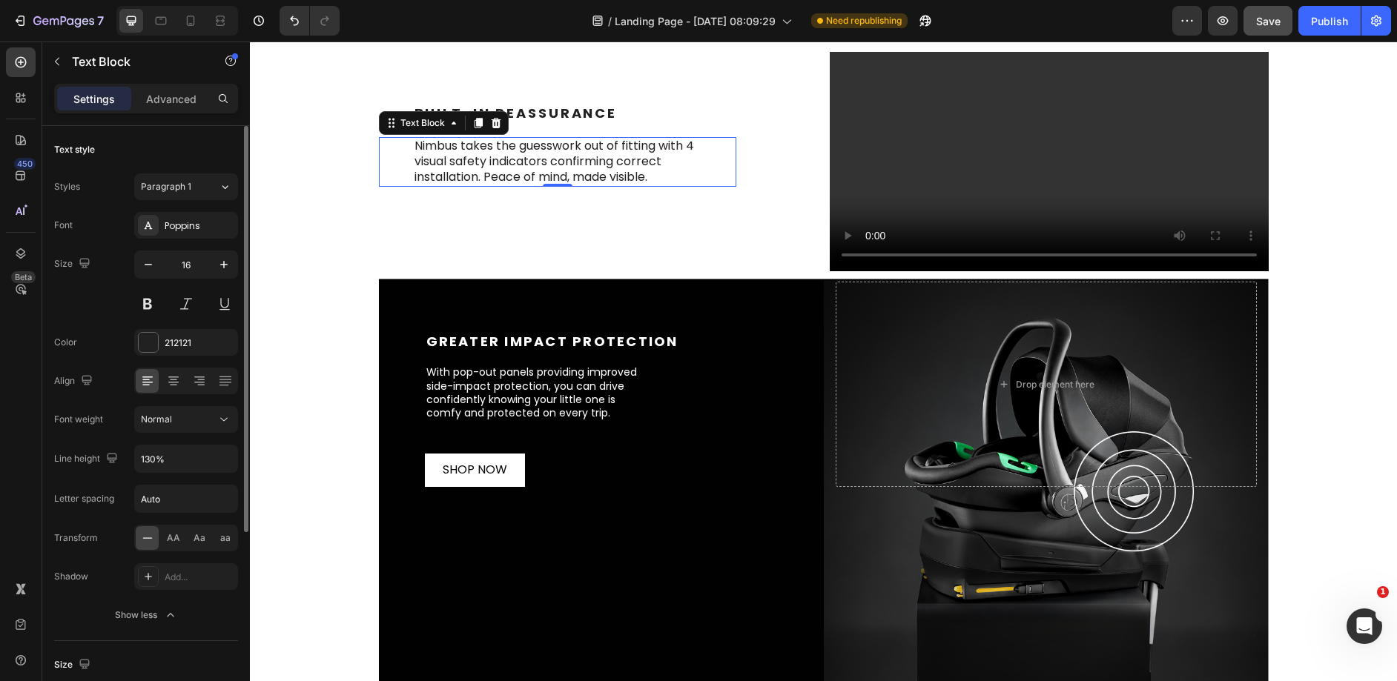
scroll to position [1300, 0]
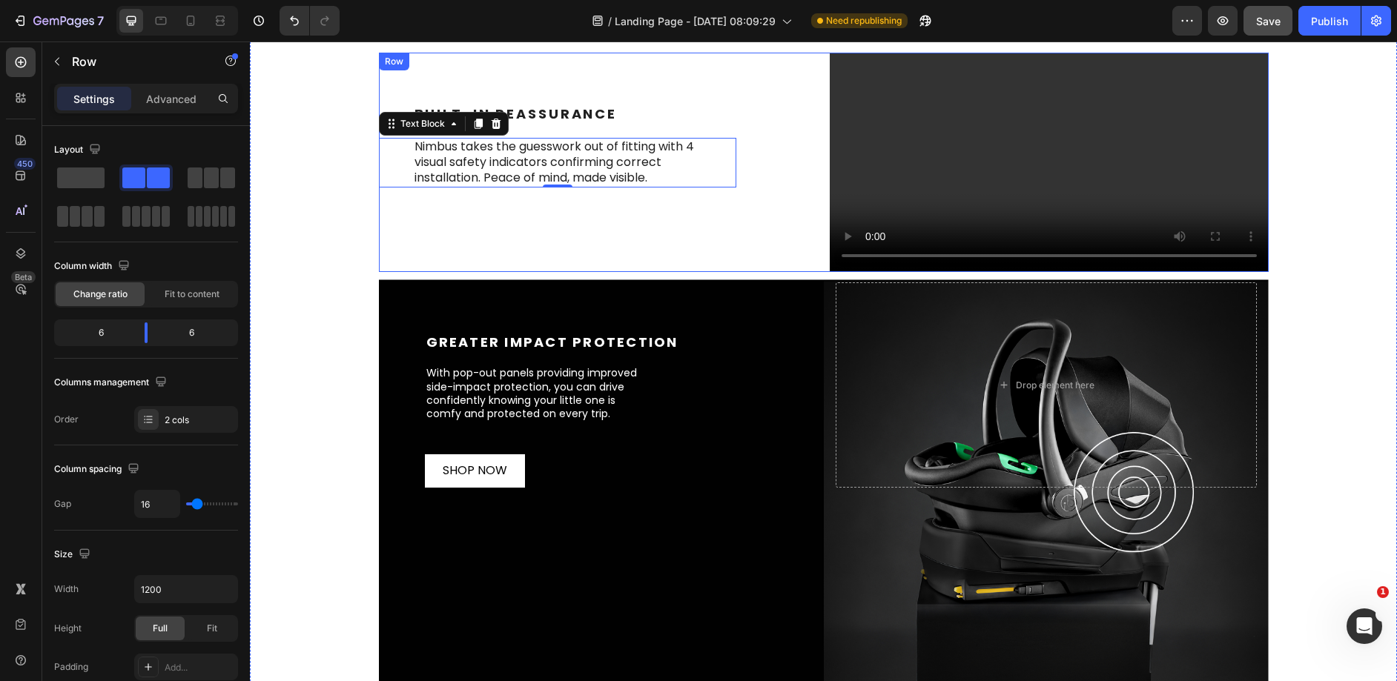
click at [775, 272] on div "Built-In Reassurance Heading Built-In Reassurance Heading Nimbus takes the gues…" at bounding box center [598, 162] width 439 height 219
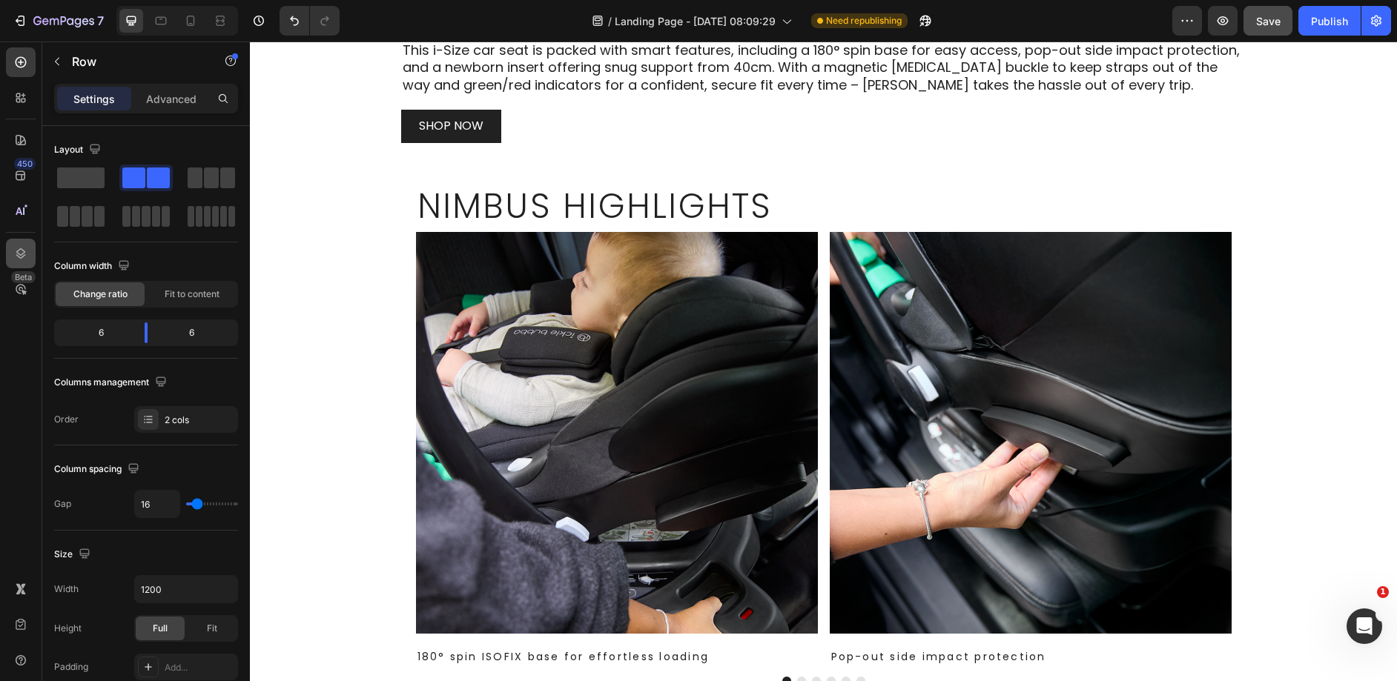
scroll to position [574, 0]
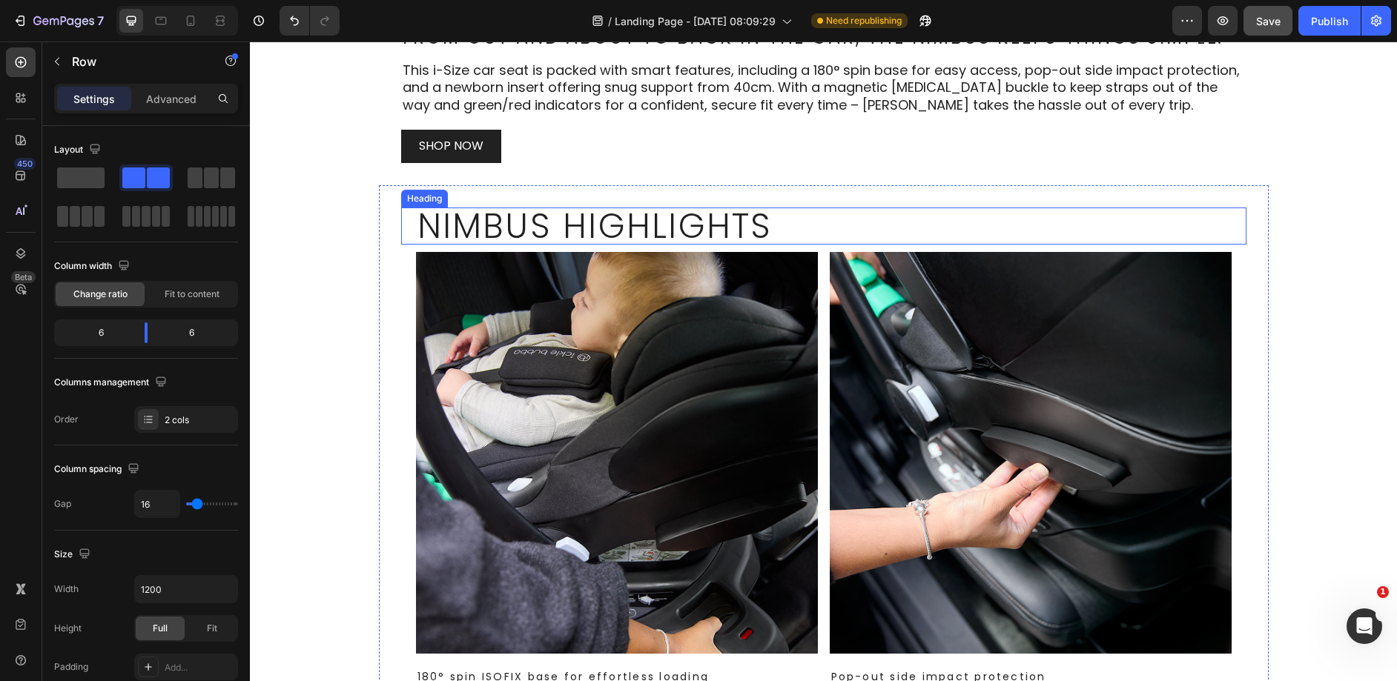
click at [553, 226] on h2 "Nimbus Highlights" at bounding box center [824, 226] width 816 height 37
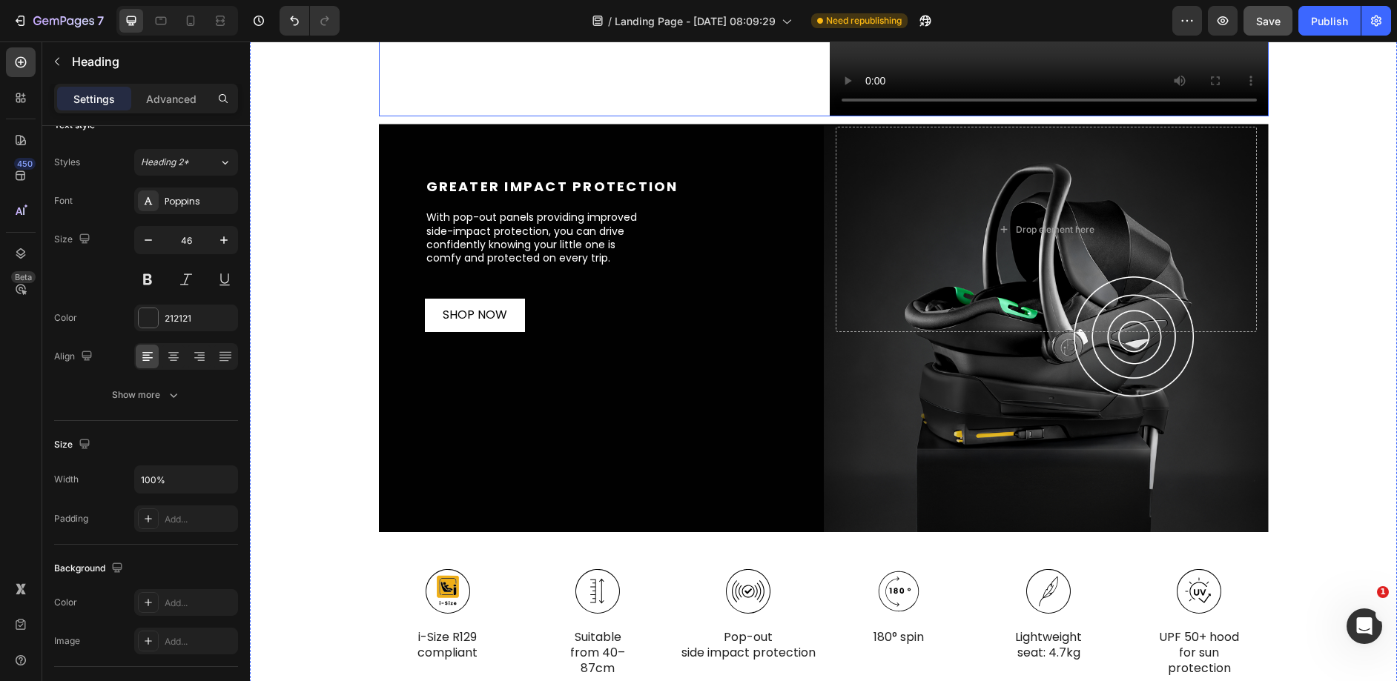
scroll to position [1461, 0]
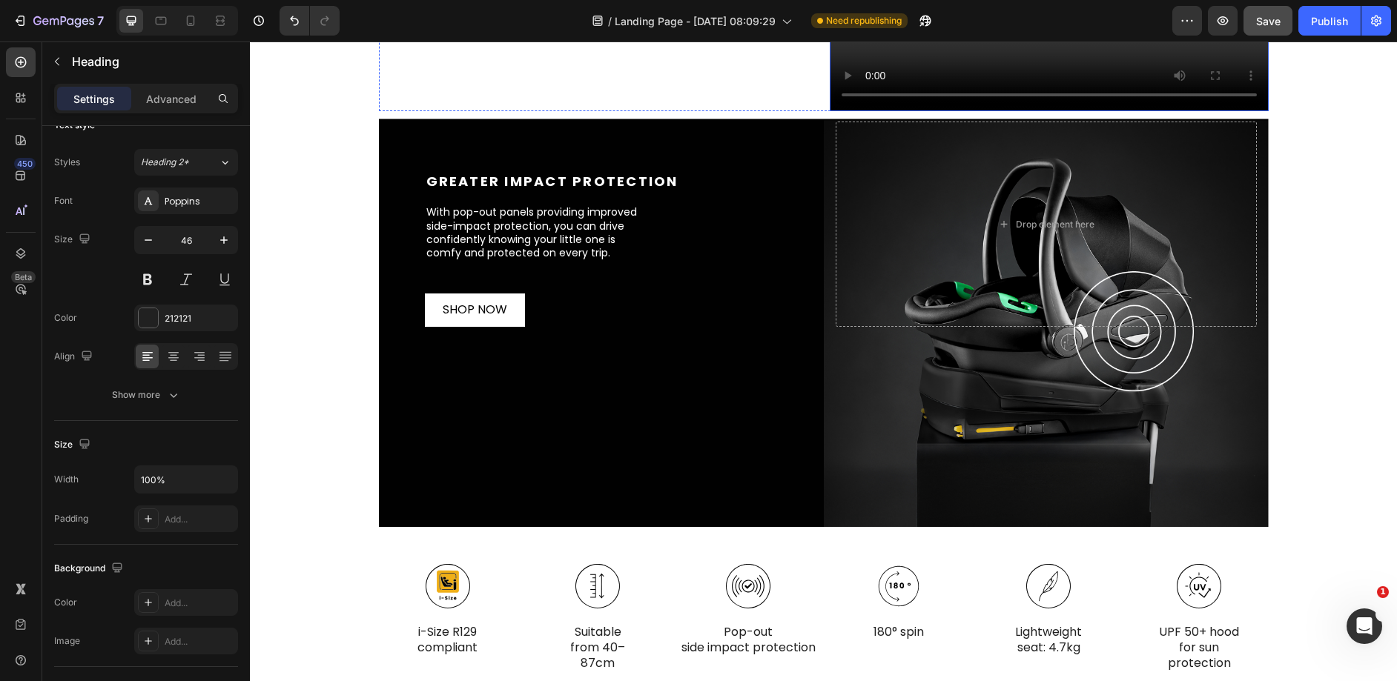
click at [991, 111] on video at bounding box center [1049, 1] width 439 height 219
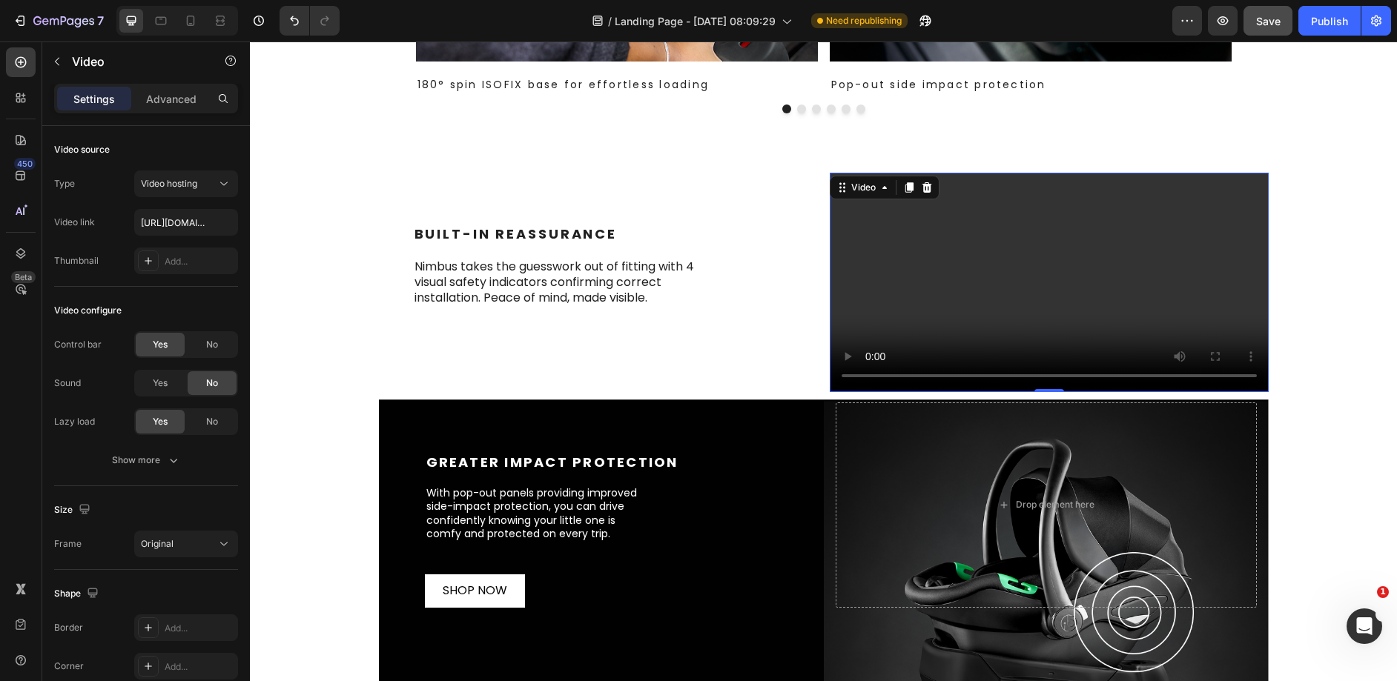
scroll to position [1042, 0]
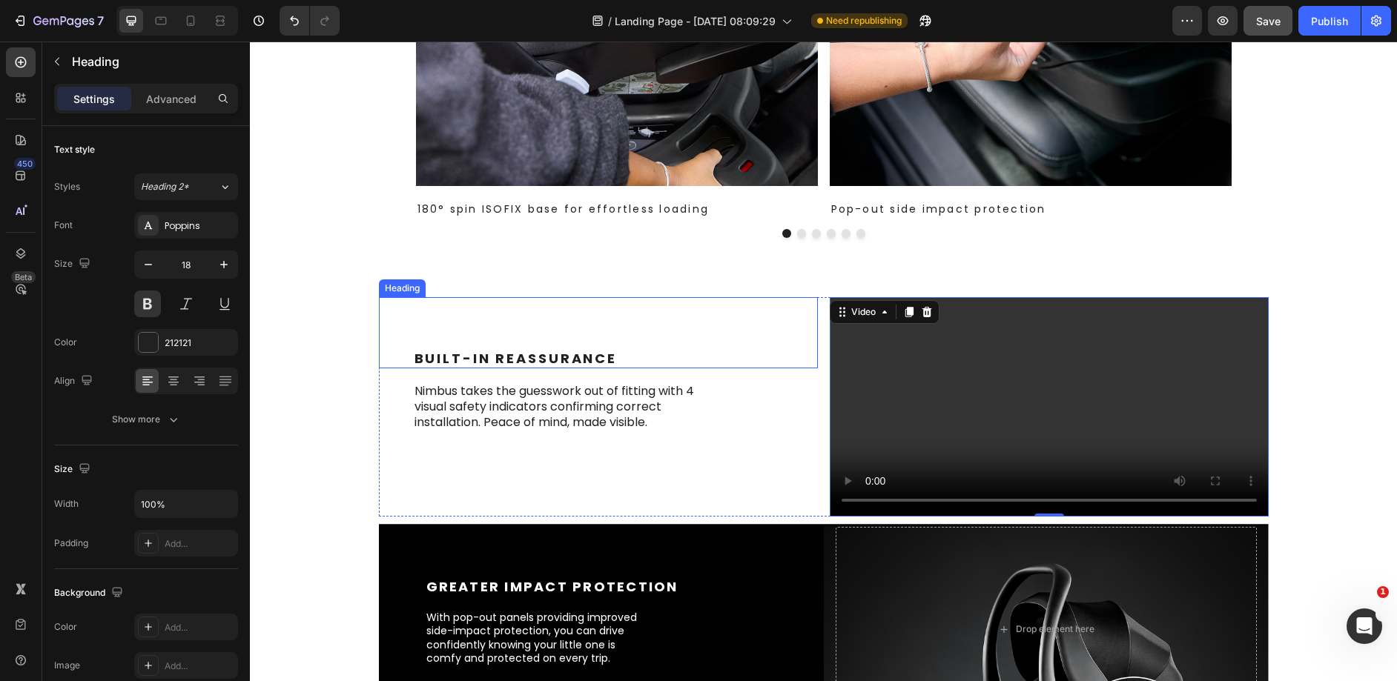
click at [662, 342] on div "Built-In Reassurance Heading" at bounding box center [598, 332] width 439 height 71
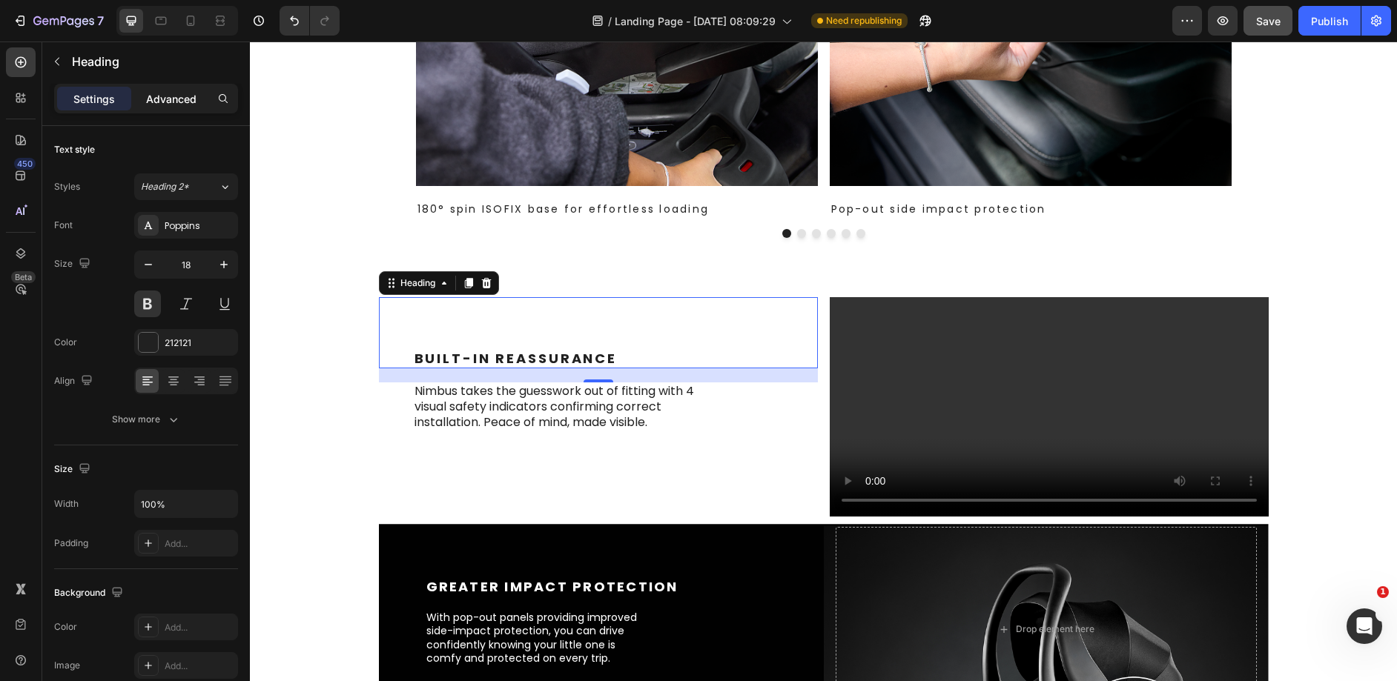
click at [186, 91] on p "Advanced" at bounding box center [171, 99] width 50 height 16
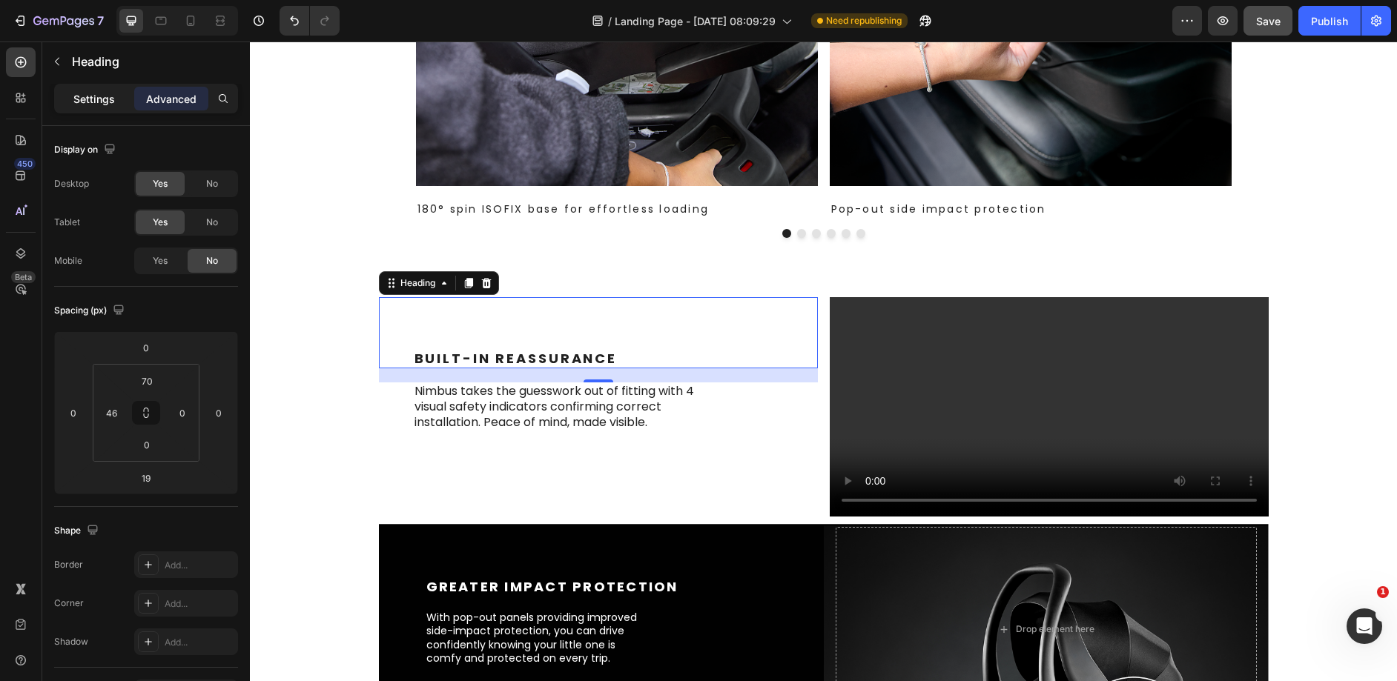
click at [82, 99] on p "Settings" at bounding box center [94, 99] width 42 height 16
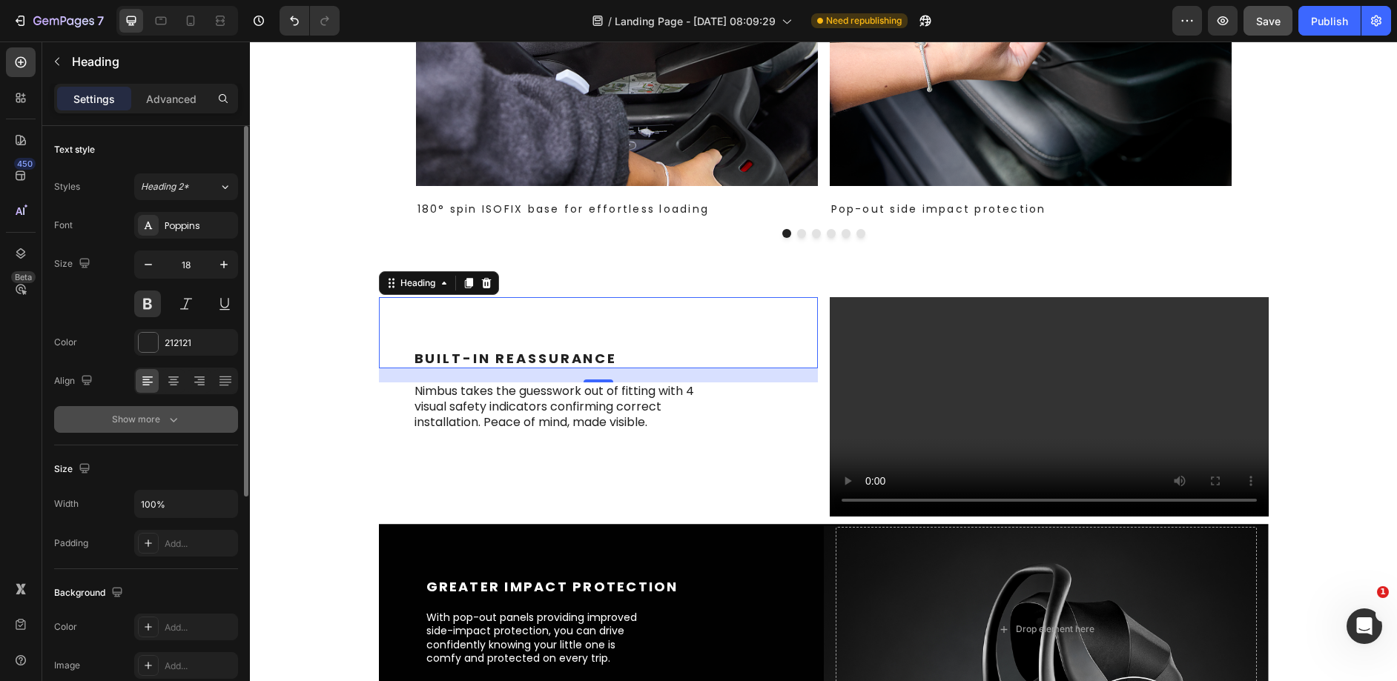
click at [176, 430] on button "Show more" at bounding box center [146, 419] width 184 height 27
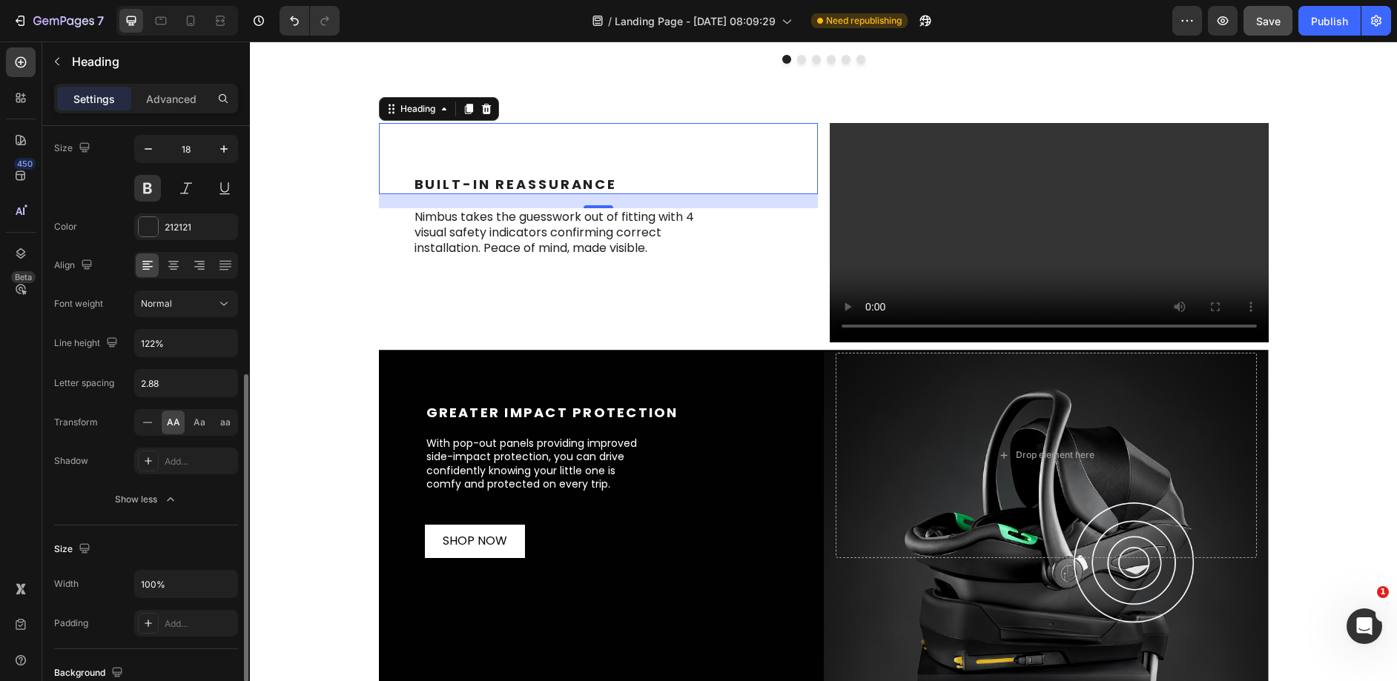
scroll to position [240, 0]
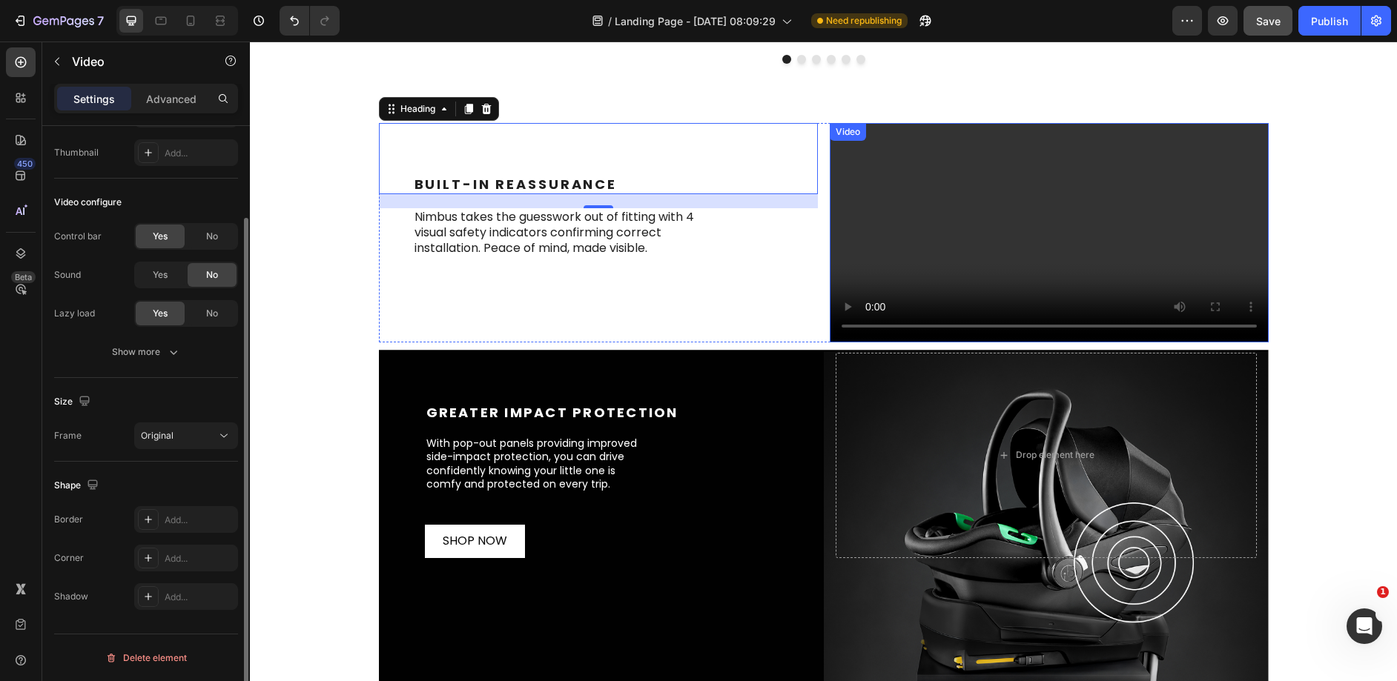
click at [951, 292] on video at bounding box center [1049, 232] width 439 height 219
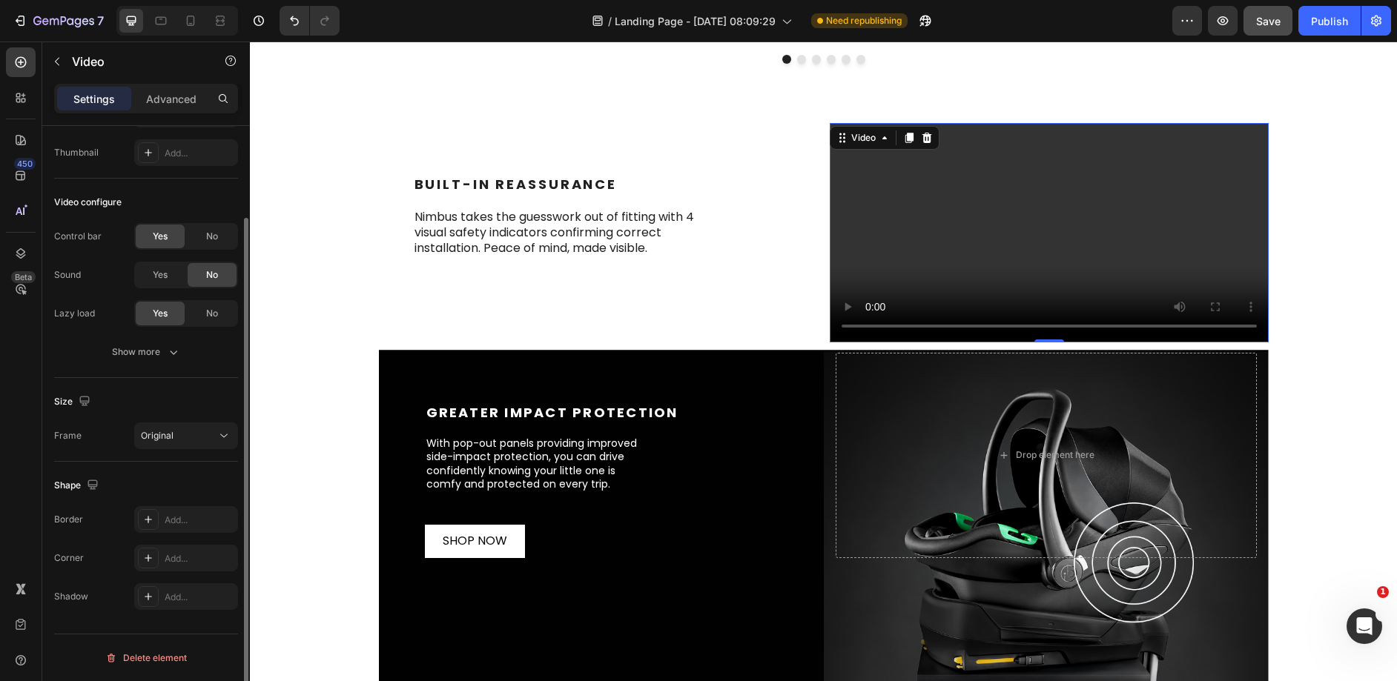
scroll to position [0, 0]
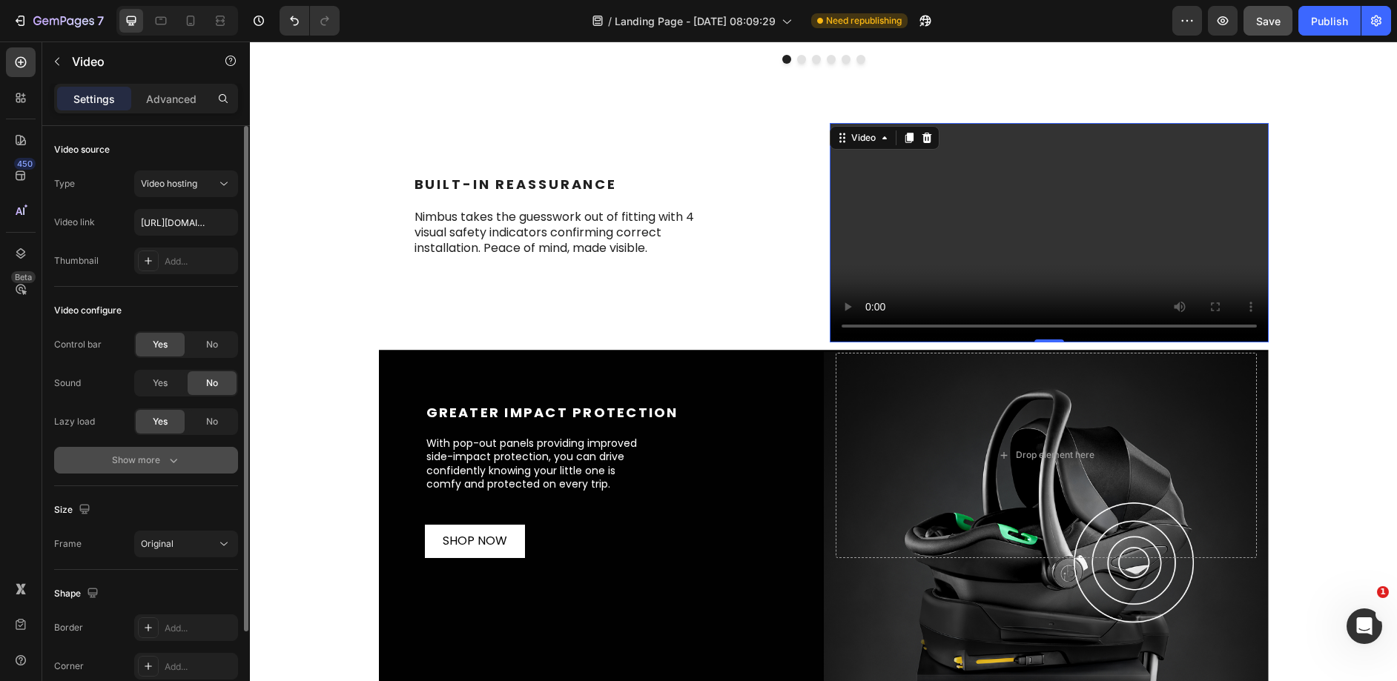
click at [164, 463] on div "Show more" at bounding box center [146, 460] width 69 height 15
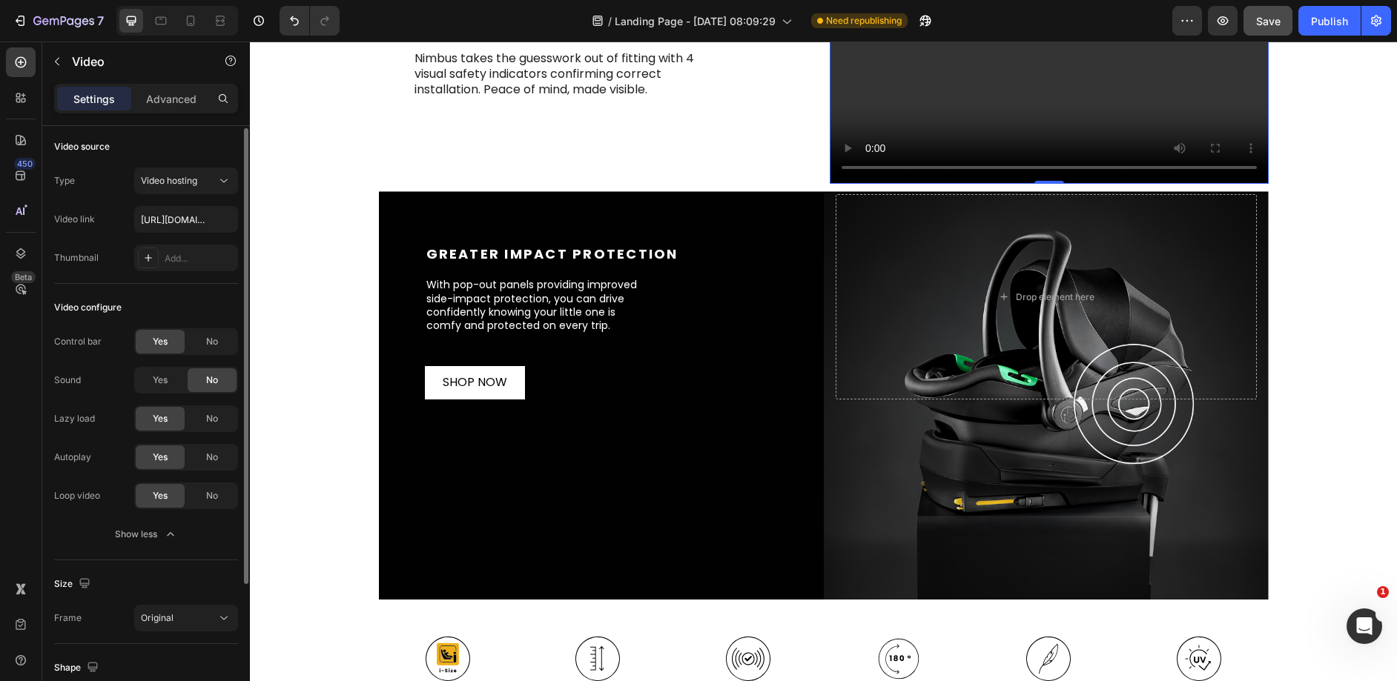
scroll to position [1389, 0]
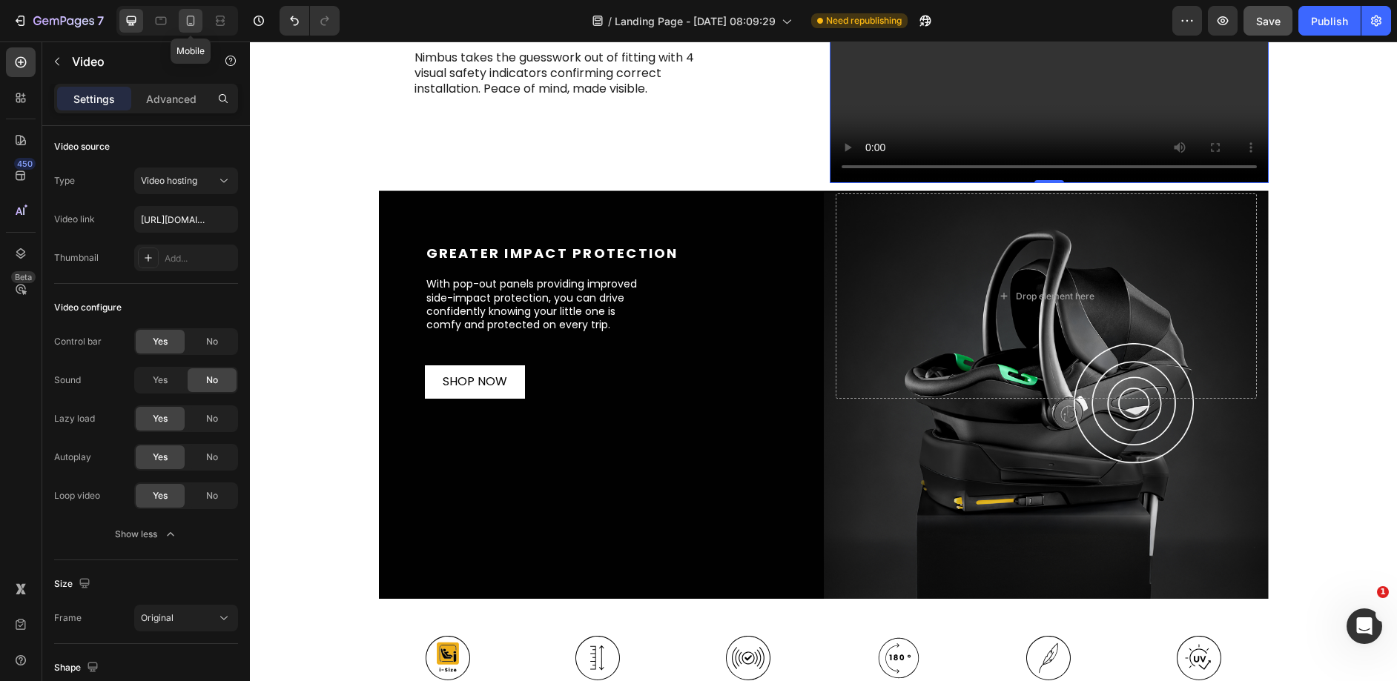
click at [191, 16] on icon at bounding box center [191, 21] width 8 height 10
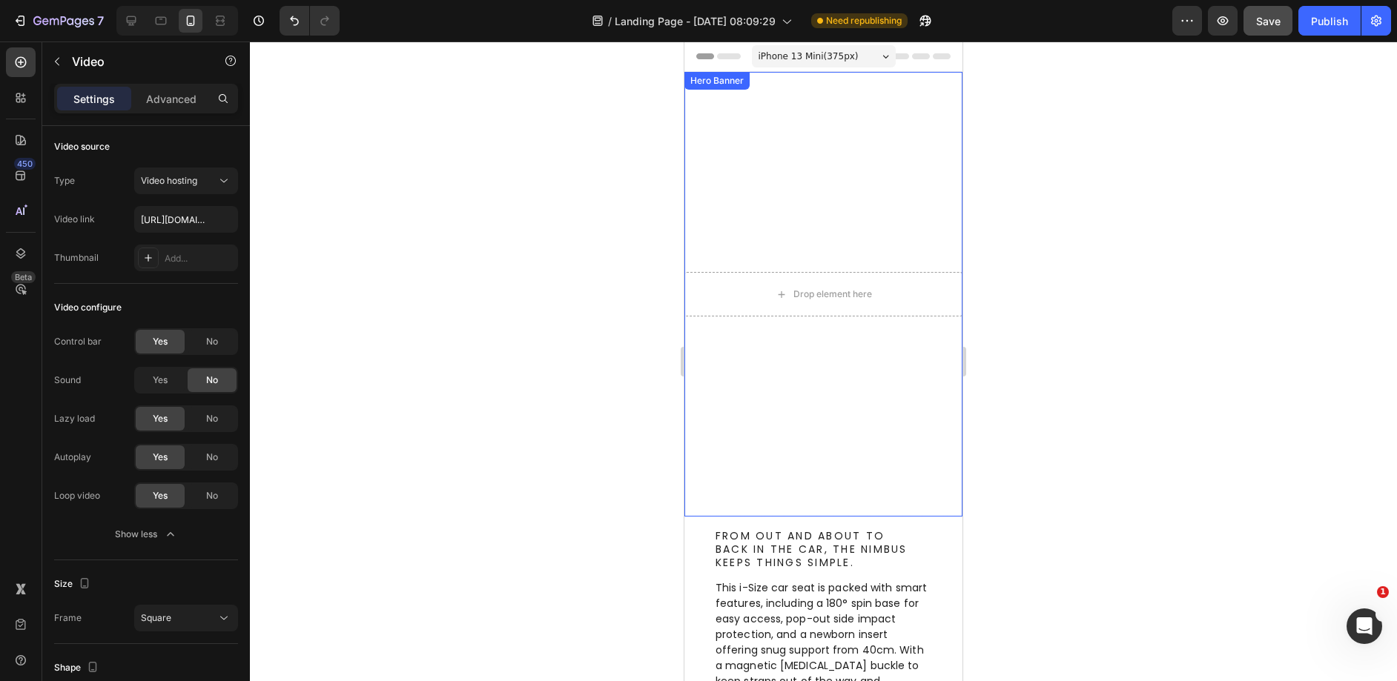
click at [721, 82] on div "Hero Banner" at bounding box center [716, 80] width 59 height 13
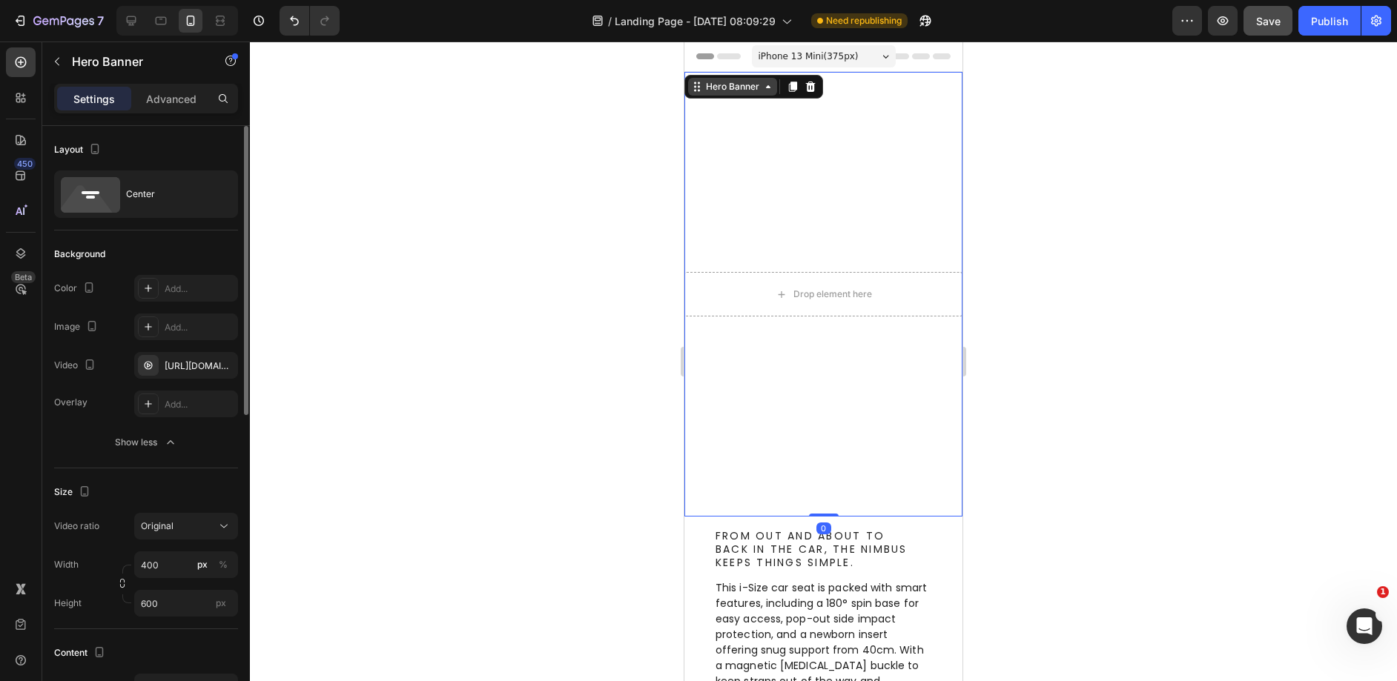
click at [721, 82] on div "Hero Banner" at bounding box center [732, 86] width 59 height 13
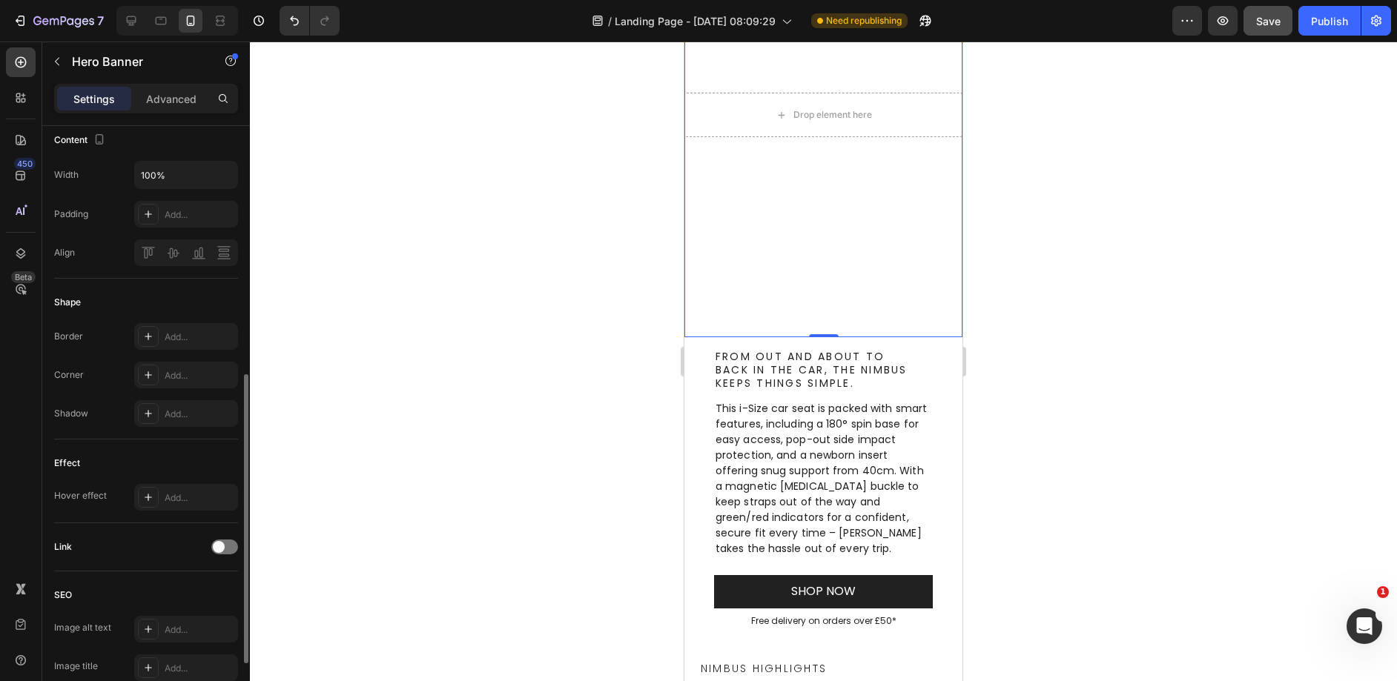
scroll to position [192, 0]
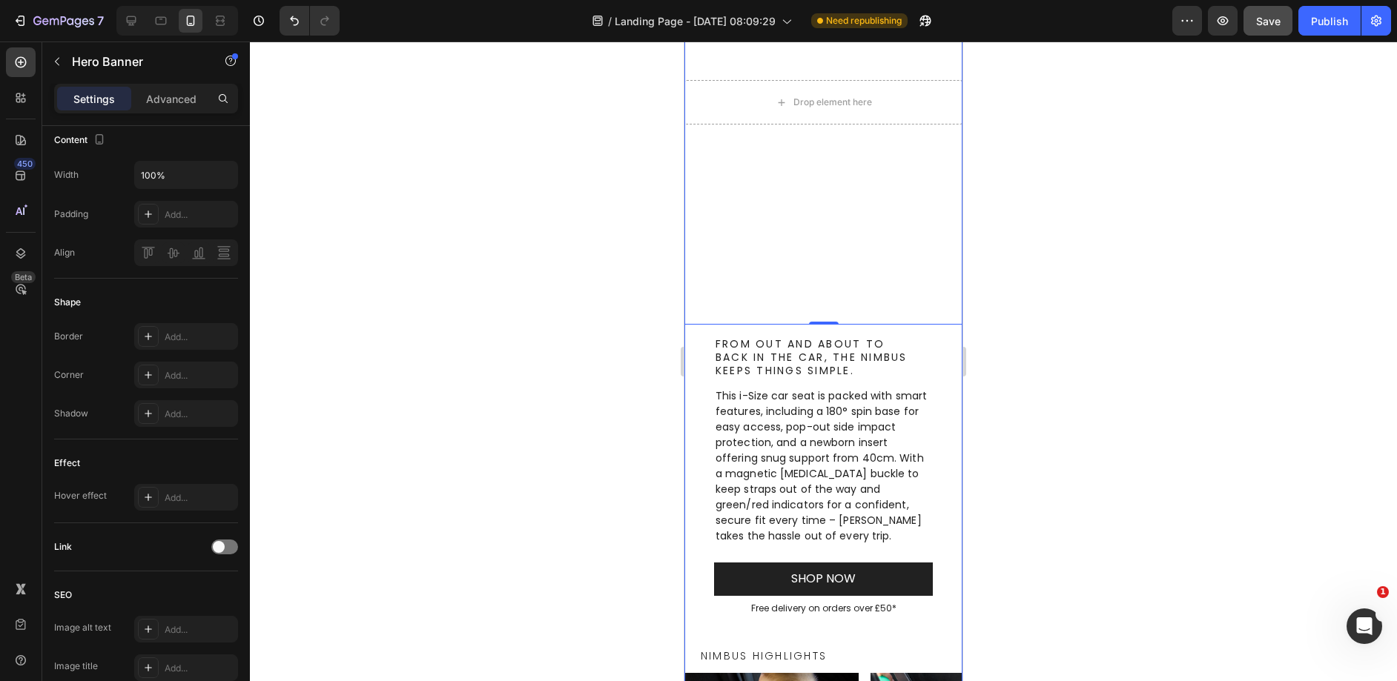
click at [934, 326] on div "Drop element here Hero Banner Row 1 col Section 0 Row From out and about to bac…" at bounding box center [823, 396] width 278 height 1032
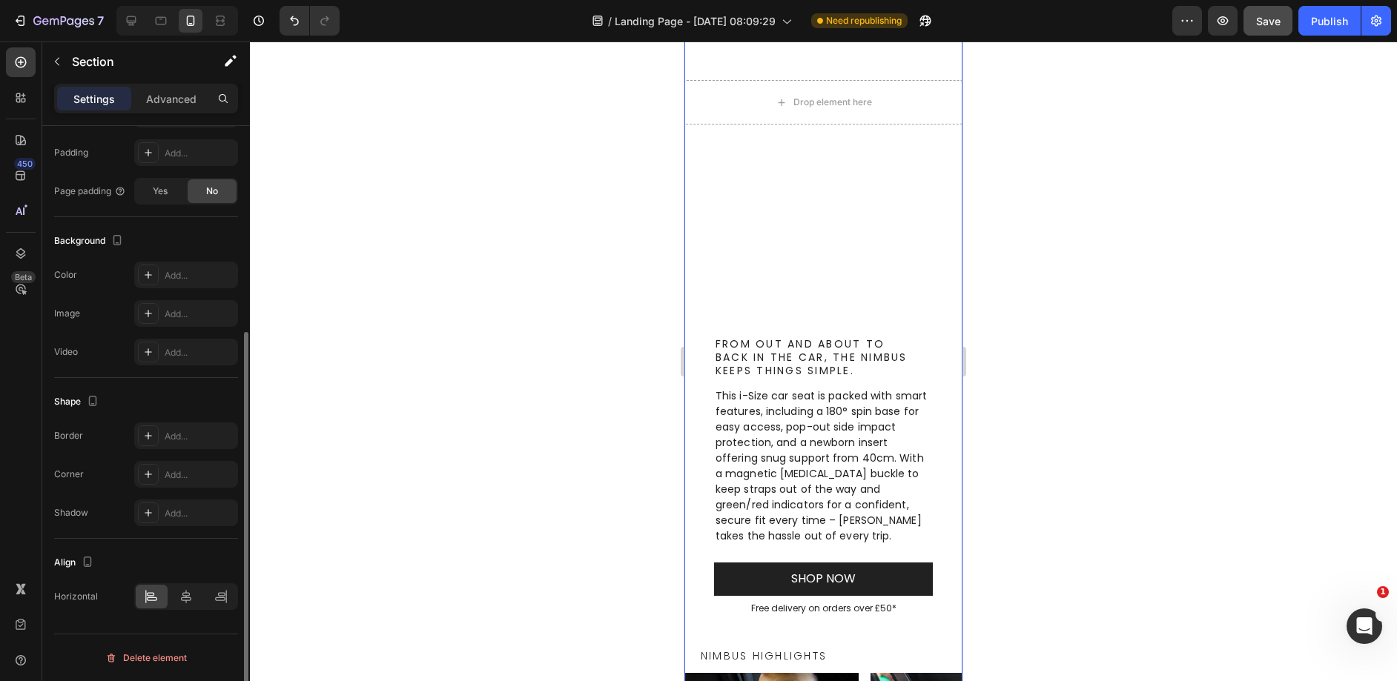
scroll to position [0, 0]
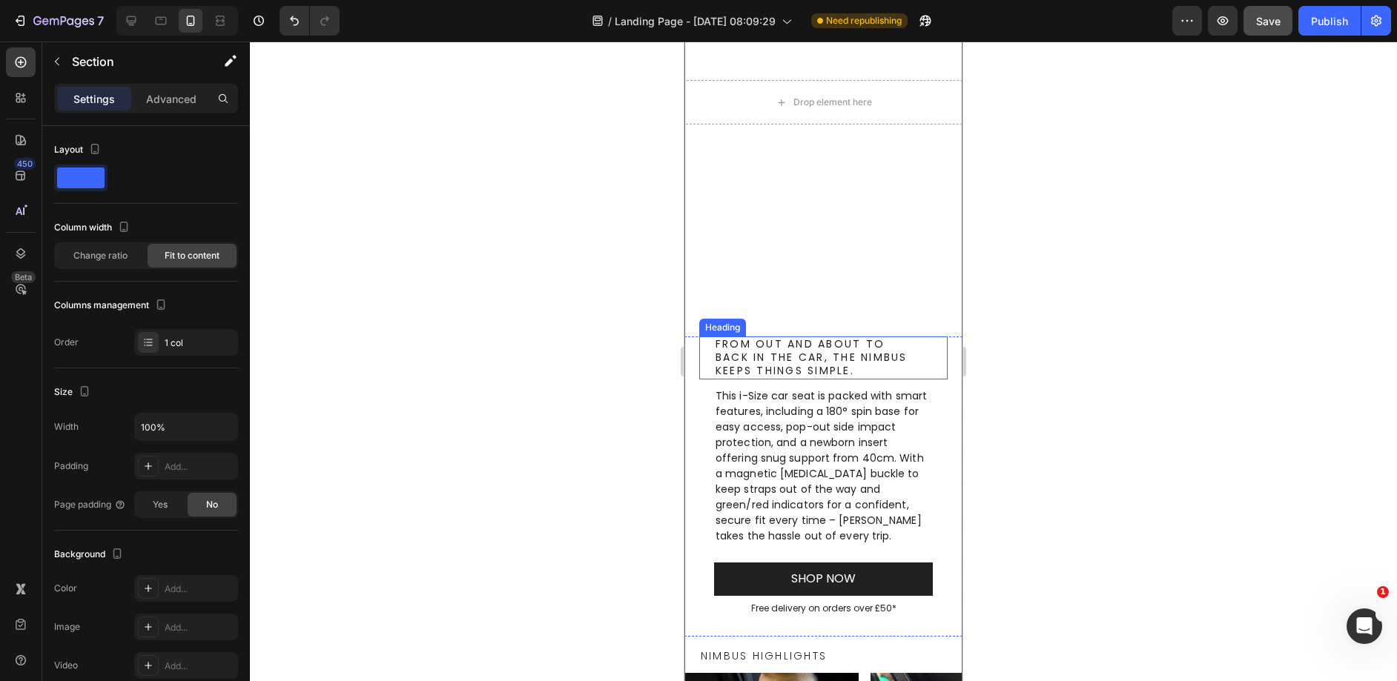
click at [770, 360] on h2 "From out and about to back in the car, the Nimbus keeps things simple." at bounding box center [823, 358] width 219 height 43
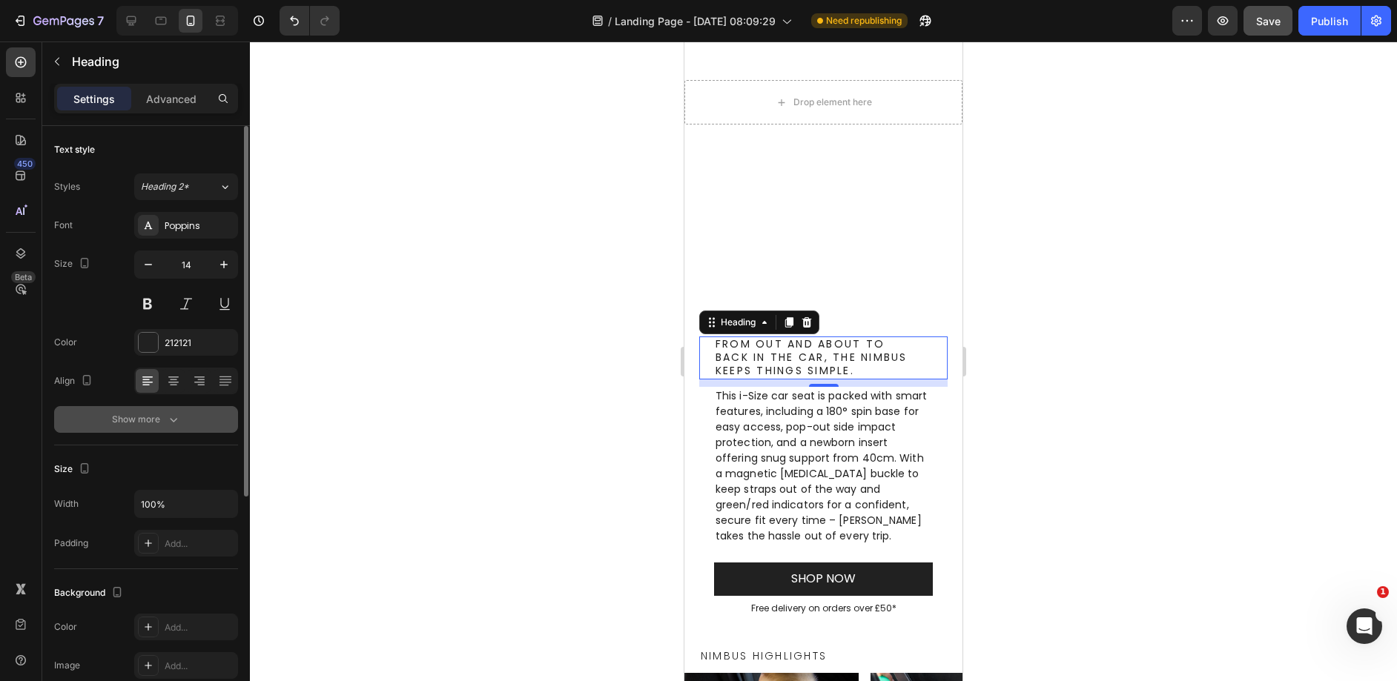
click at [156, 431] on button "Show more" at bounding box center [146, 419] width 184 height 27
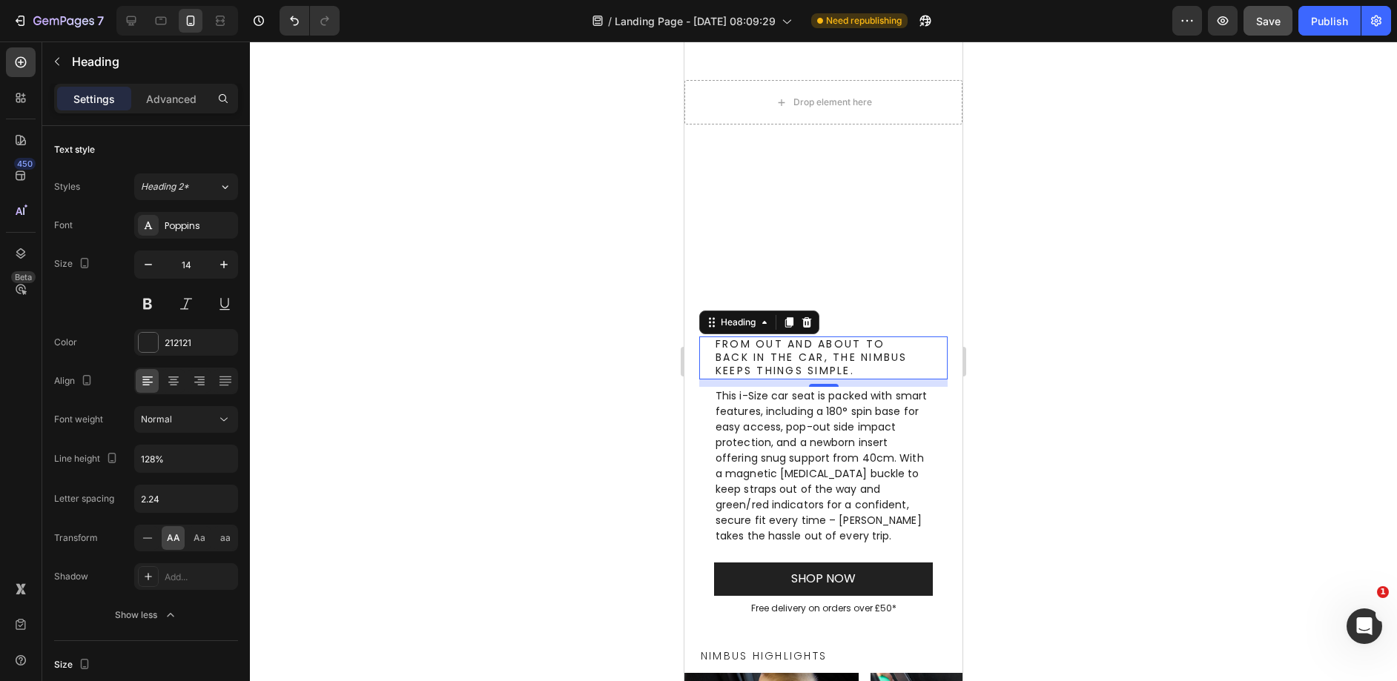
click at [872, 371] on h2 "From out and about to back in the car, the Nimbus keeps things simple." at bounding box center [823, 358] width 219 height 43
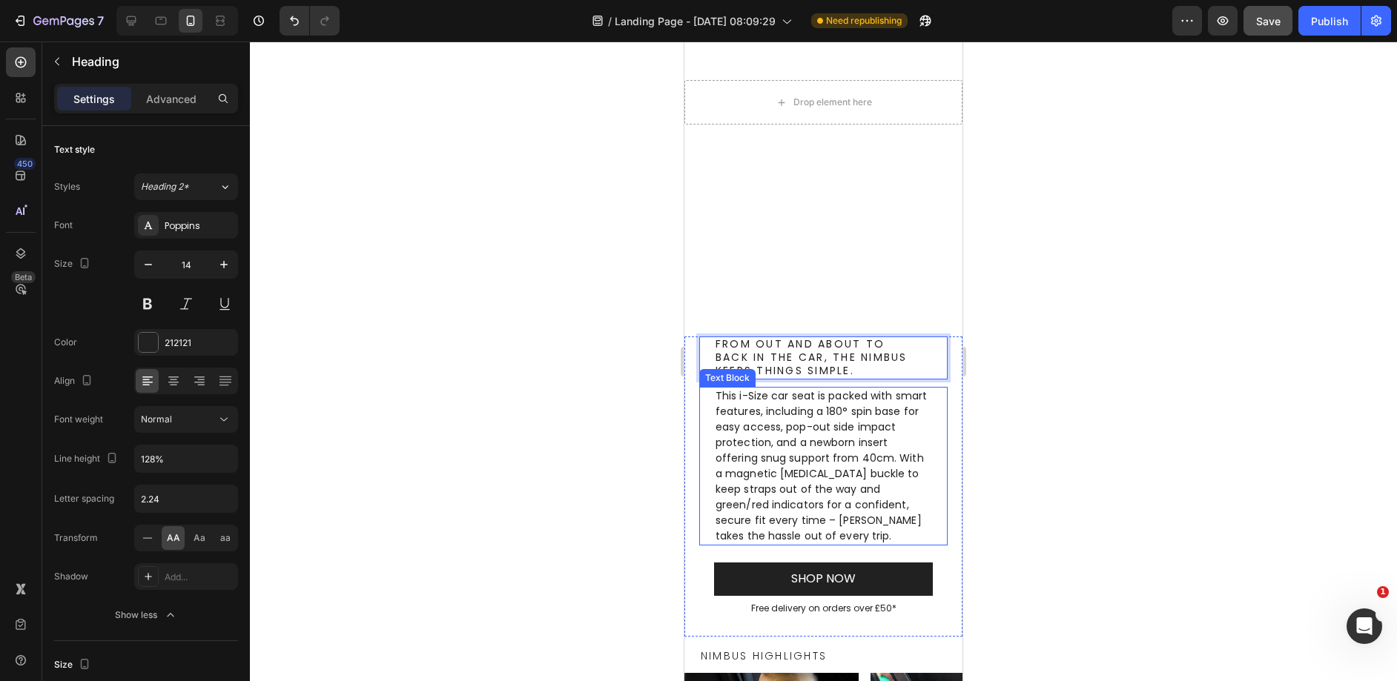
click at [905, 391] on p "This i-Size car seat is packed with smart features, including a 180° spin base …" at bounding box center [824, 467] width 216 height 156
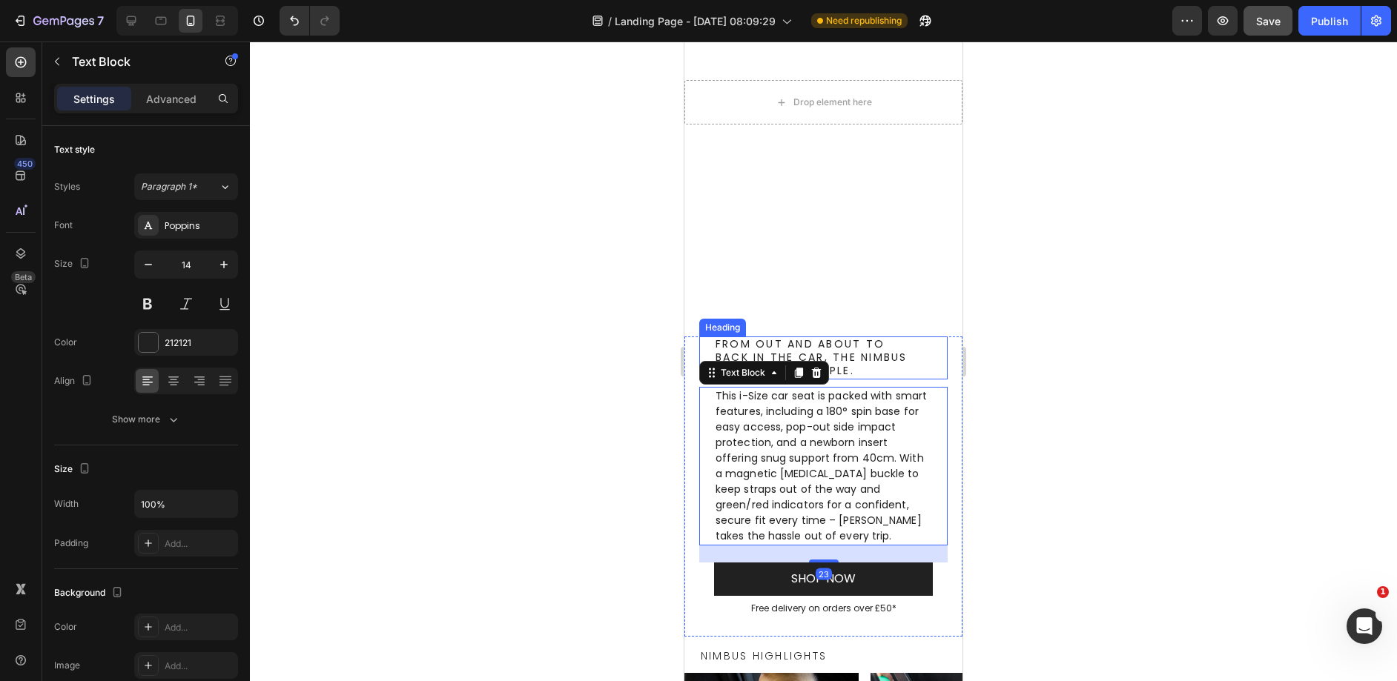
click at [916, 369] on p "From out and about to back in the car, the Nimbus keeps things simple." at bounding box center [824, 358] width 216 height 40
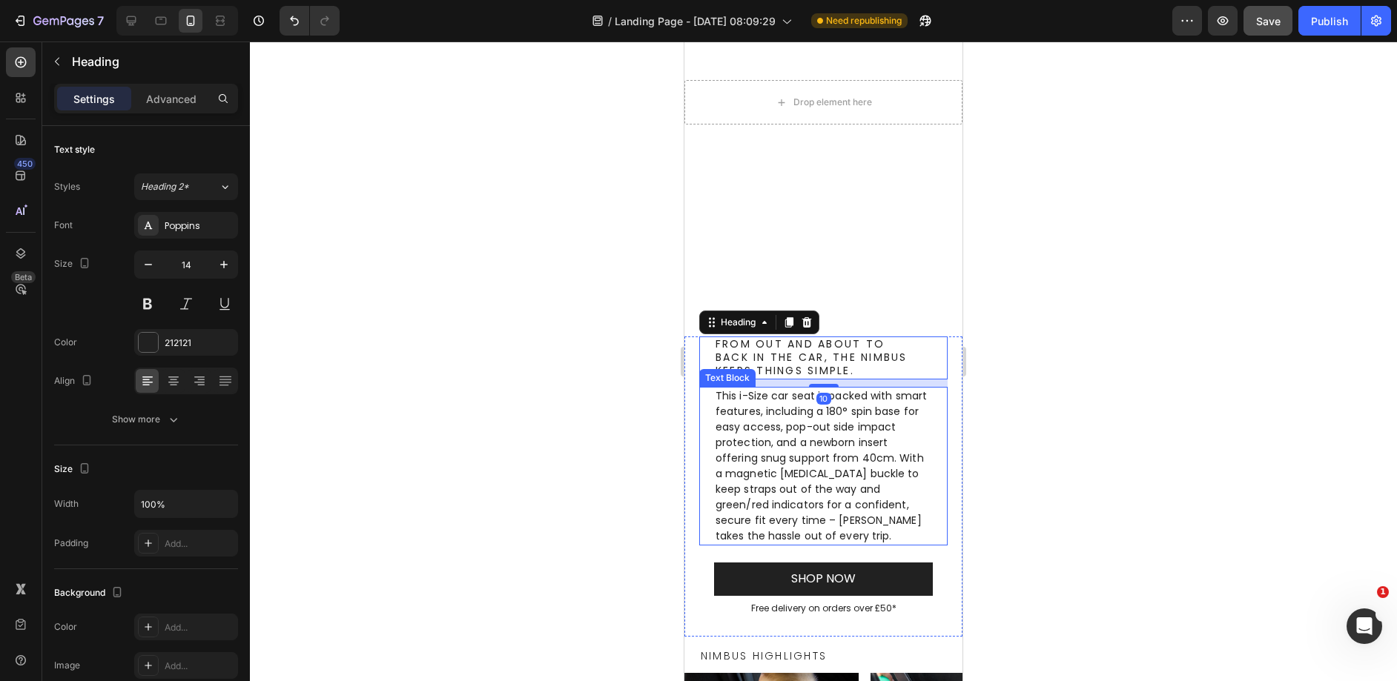
click at [868, 418] on p "This i-Size car seat is packed with smart features, including a 180° spin base …" at bounding box center [824, 467] width 216 height 156
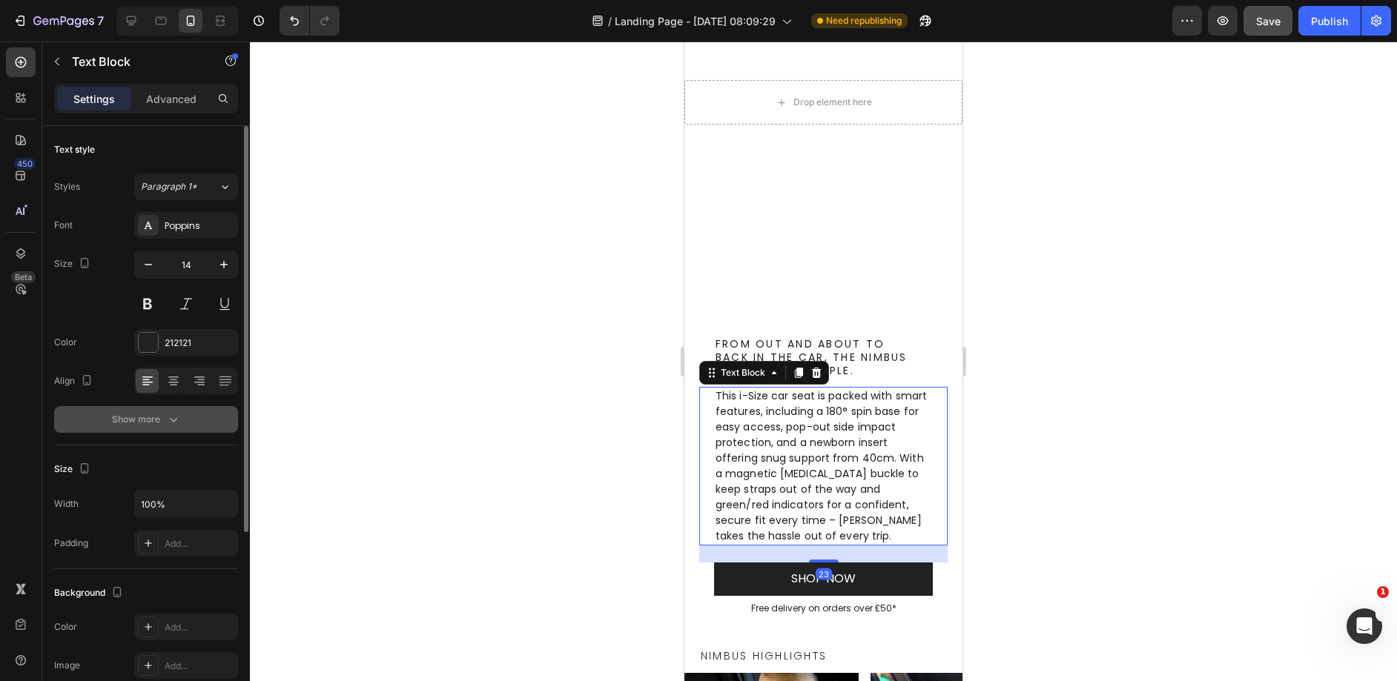
click at [150, 415] on div "Show more" at bounding box center [146, 419] width 69 height 15
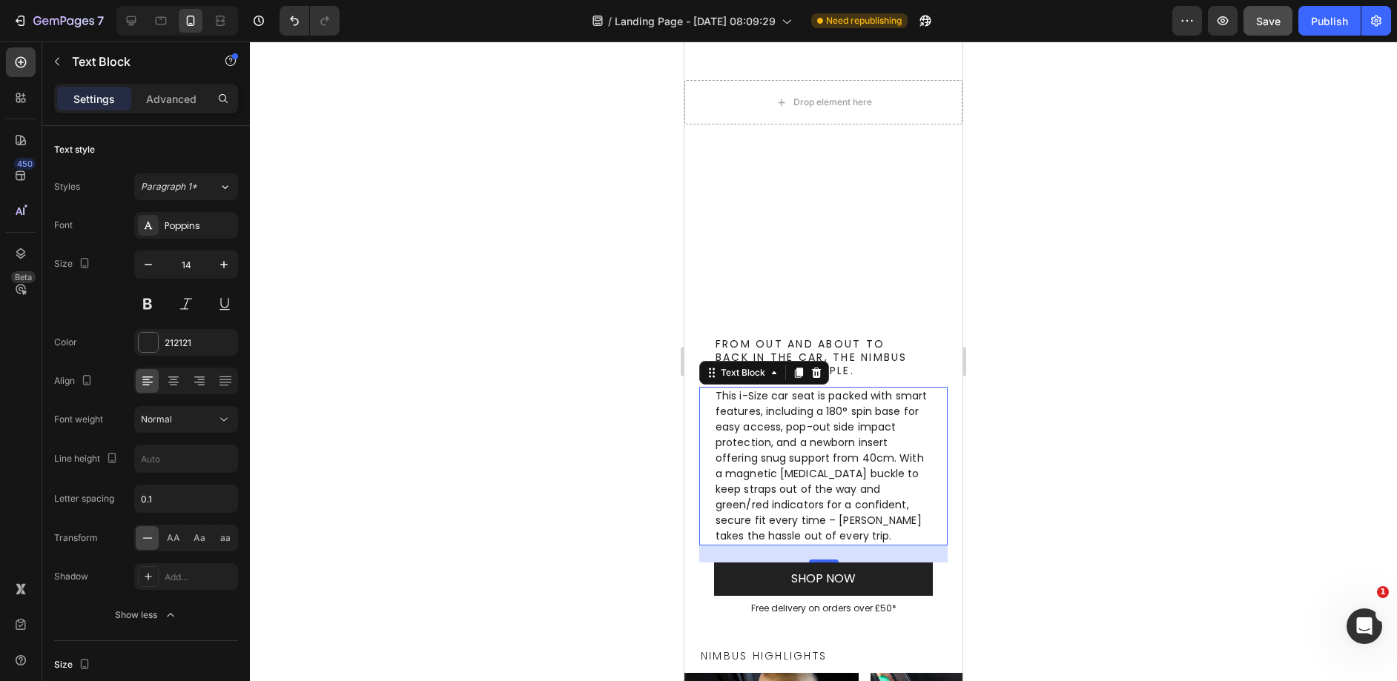
click at [793, 489] on p "This i-Size car seat is packed with smart features, including a 180° spin base …" at bounding box center [824, 467] width 216 height 156
click at [878, 512] on p "This i-Size car seat is packed with smart features, including a 180° spin base …" at bounding box center [824, 467] width 216 height 156
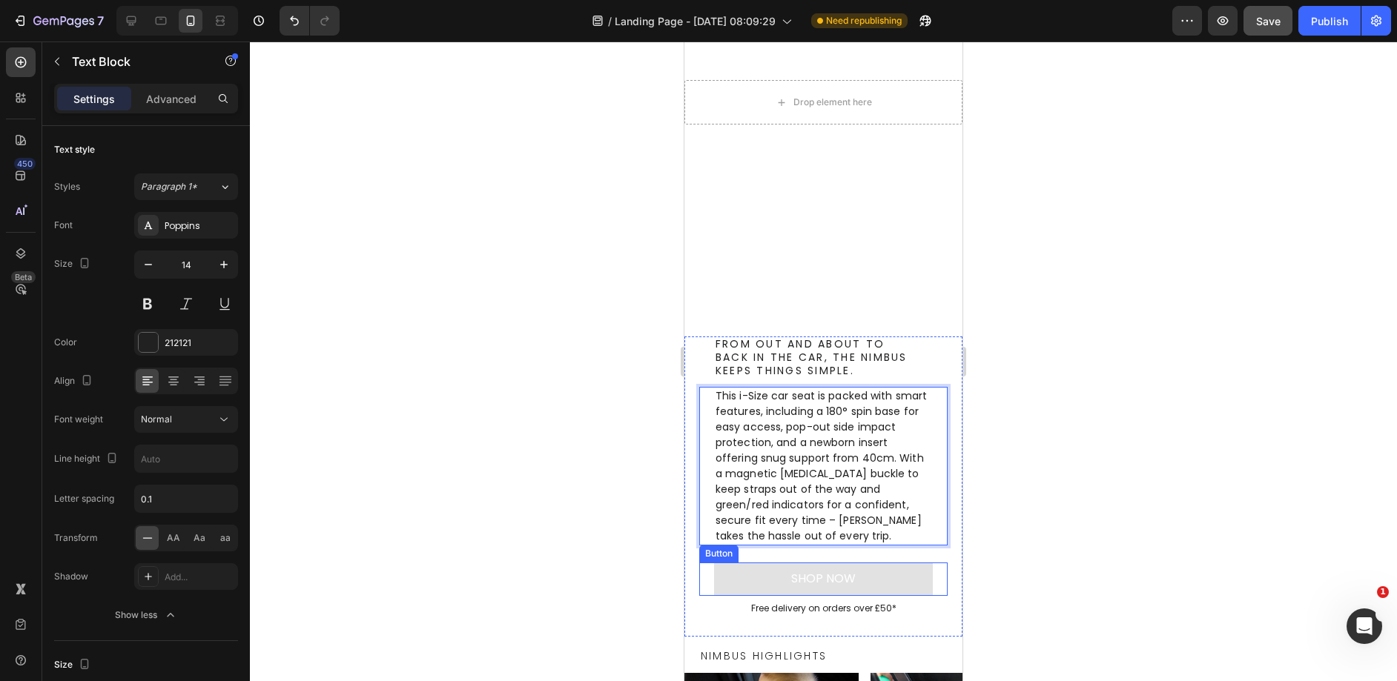
click at [865, 571] on button "SHOP NOW" at bounding box center [823, 579] width 219 height 33
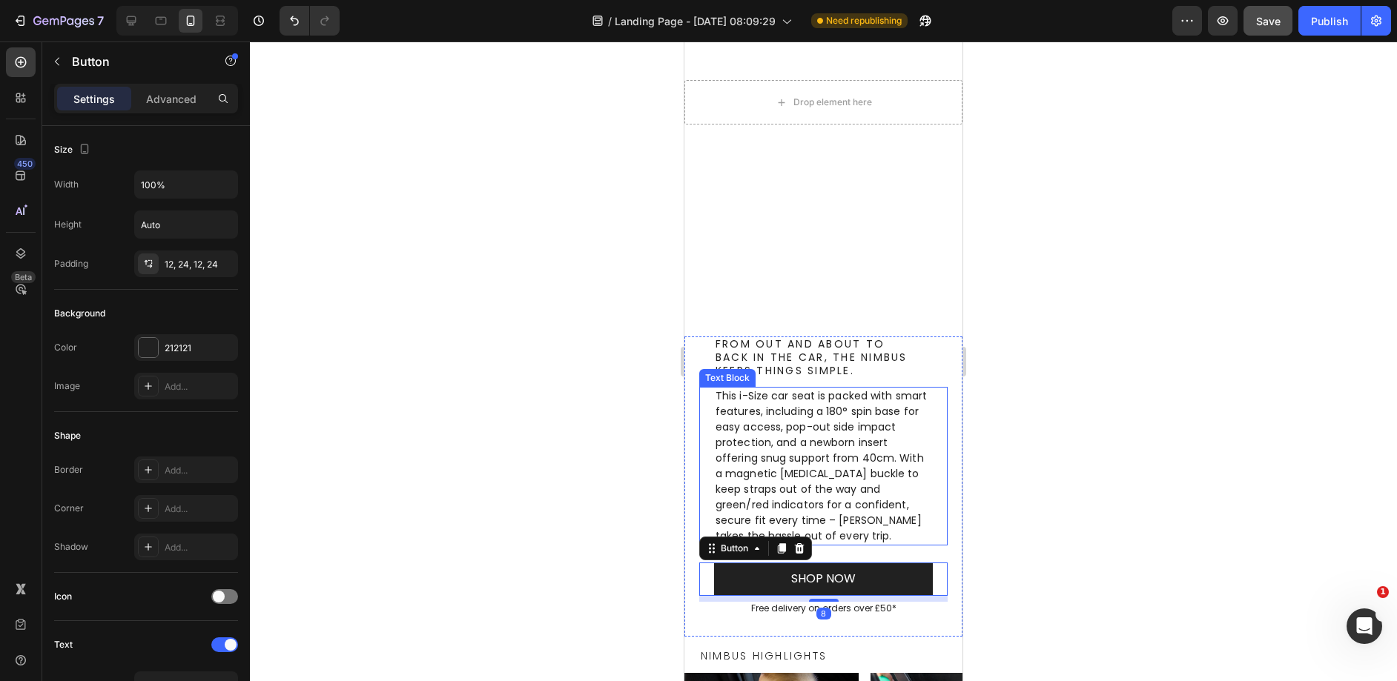
click at [875, 529] on p "This i-Size car seat is packed with smart features, including a 180° spin base …" at bounding box center [824, 467] width 216 height 156
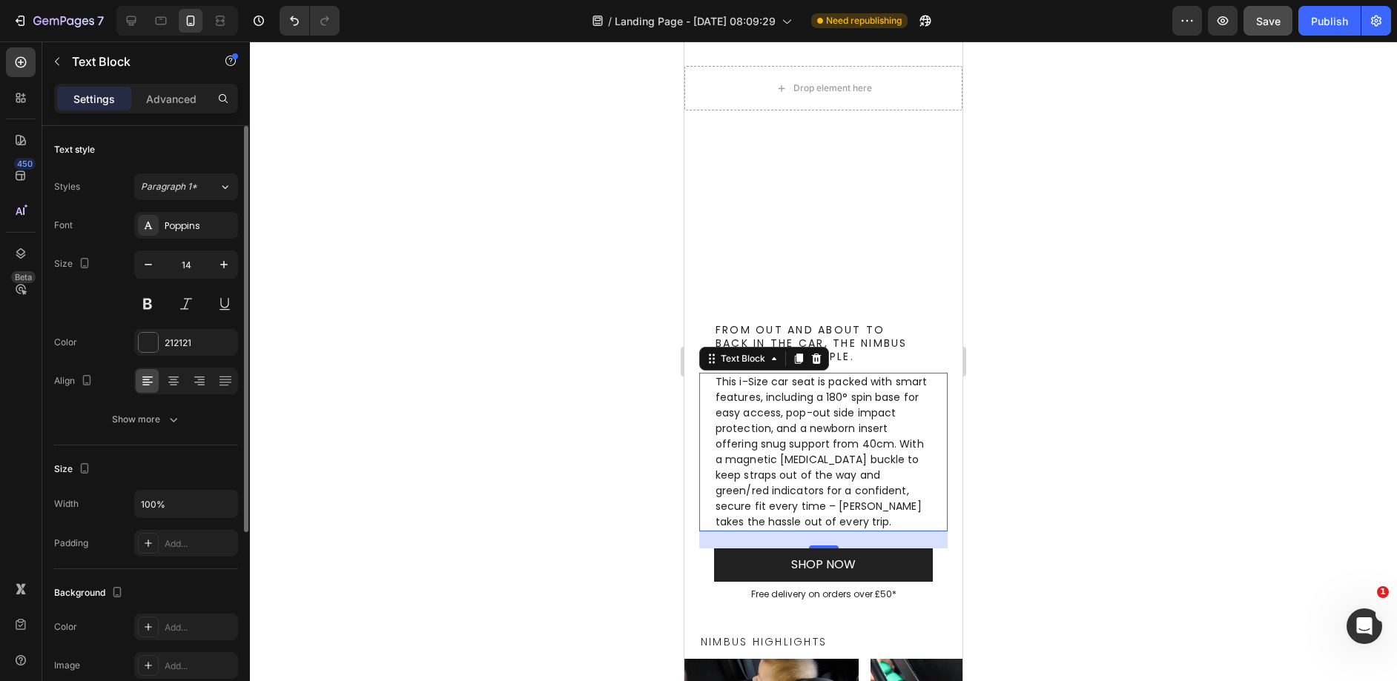
scroll to position [212, 0]
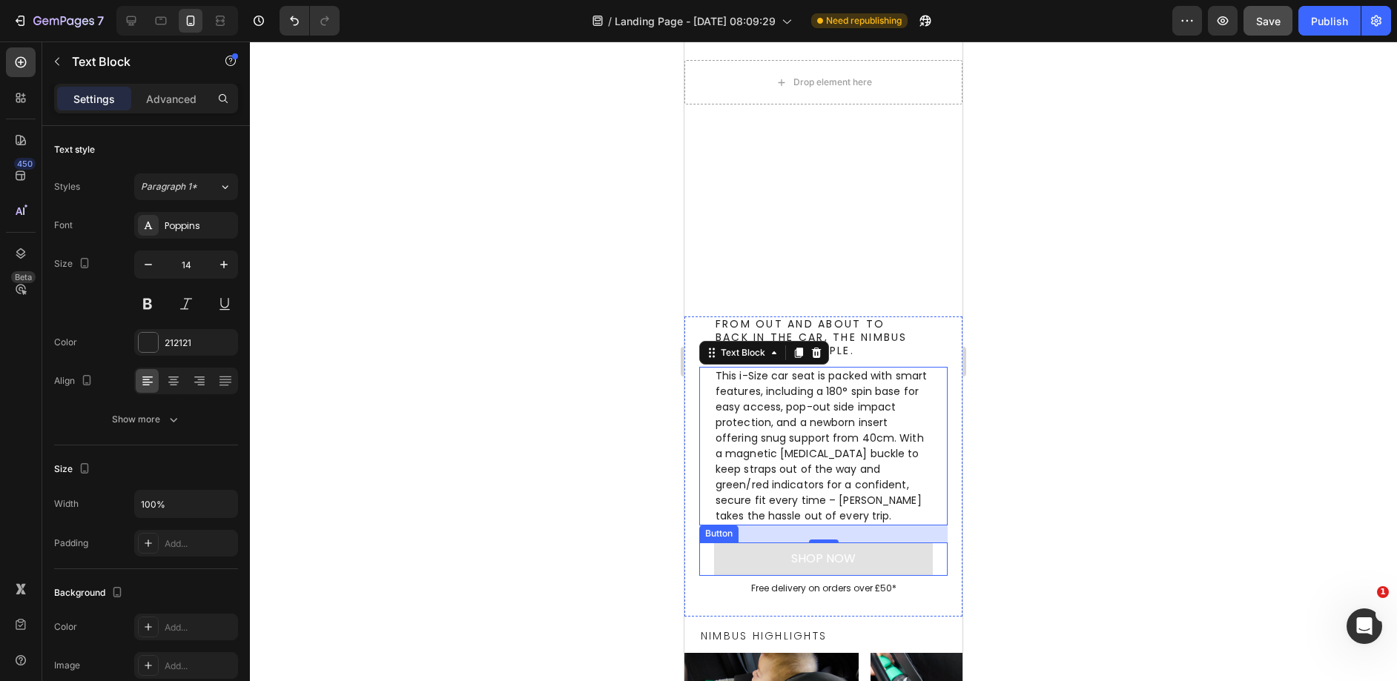
click at [899, 566] on button "SHOP NOW" at bounding box center [823, 559] width 219 height 33
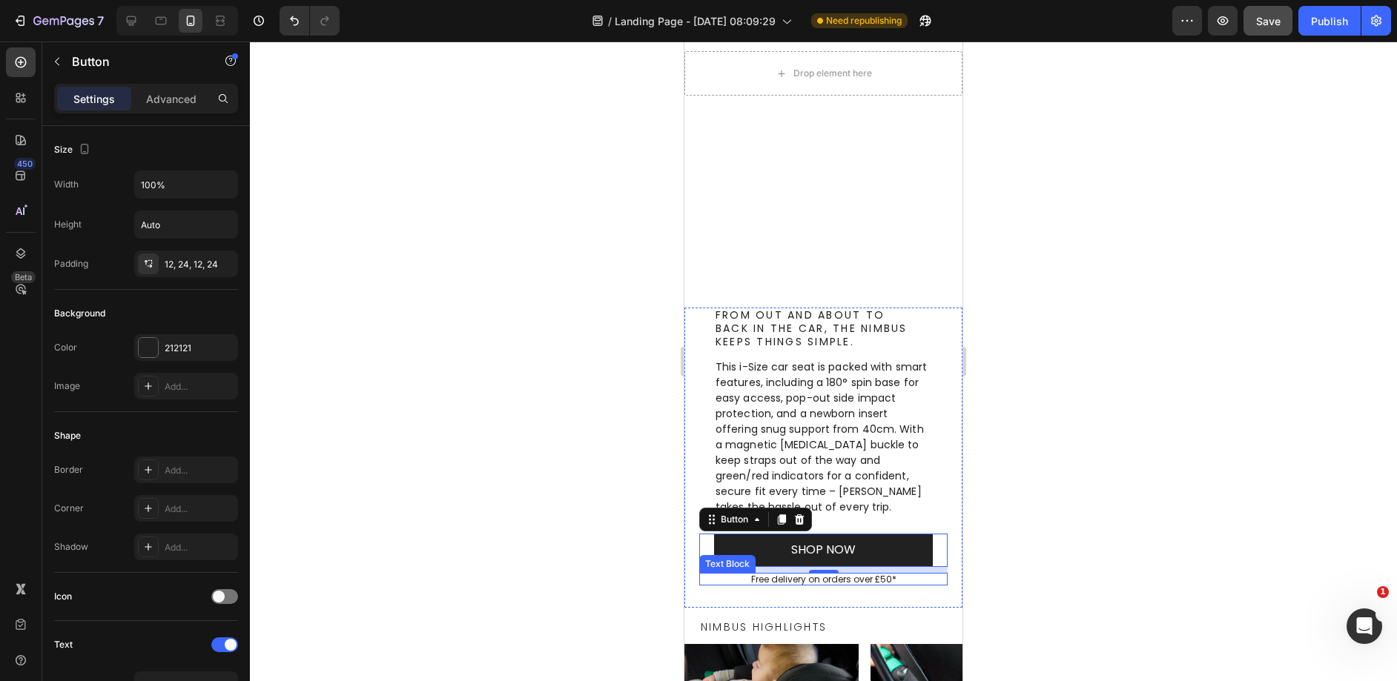
scroll to position [594, 0]
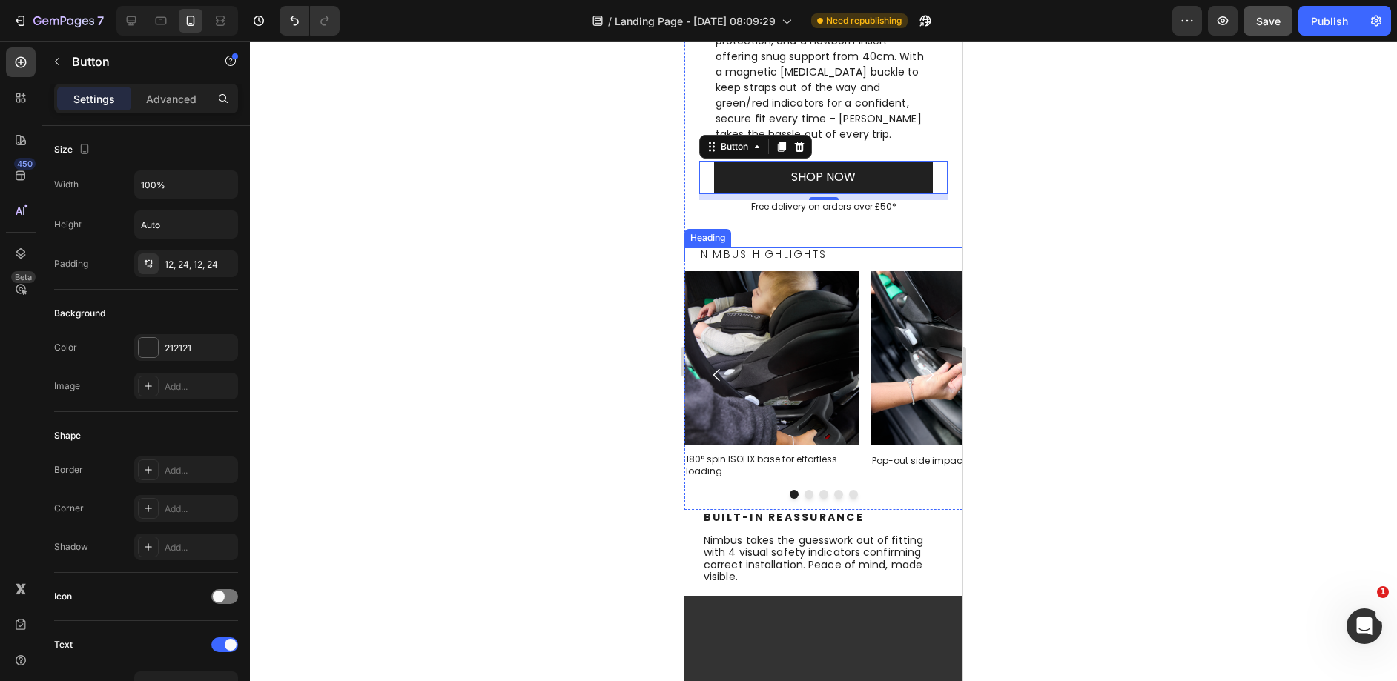
click at [863, 256] on h2 "Nimbus Highlights" at bounding box center [823, 255] width 248 height 16
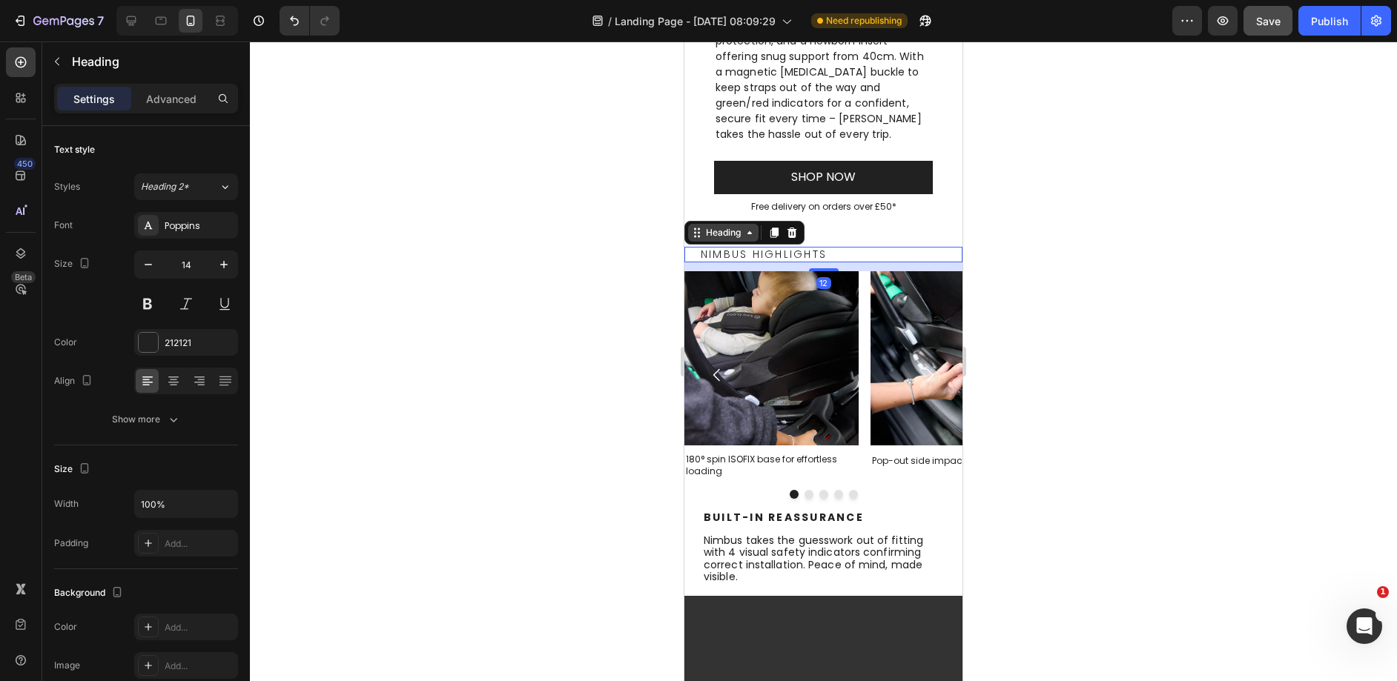
click at [720, 228] on div "Heading" at bounding box center [723, 232] width 41 height 13
click at [747, 250] on h2 "Nimbus Highlights" at bounding box center [823, 255] width 248 height 16
click at [747, 250] on p "Nimbus Highlights" at bounding box center [823, 254] width 245 height 13
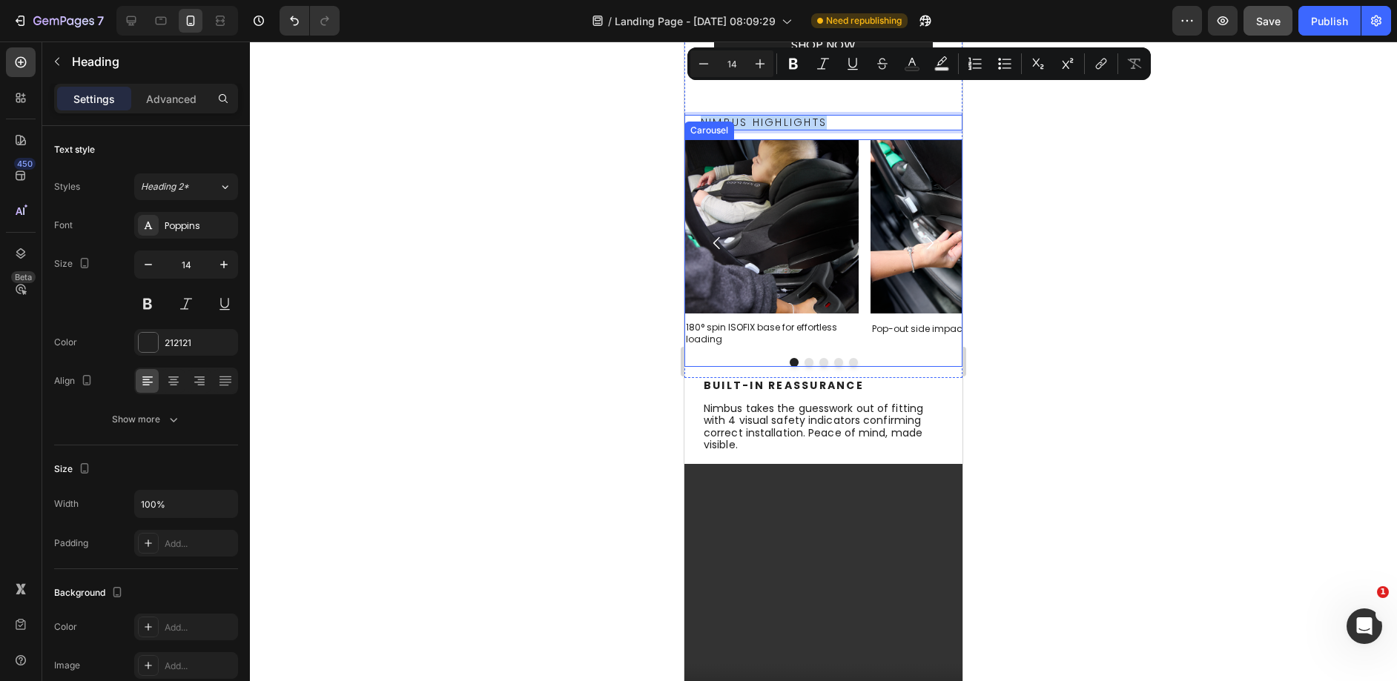
scroll to position [825, 0]
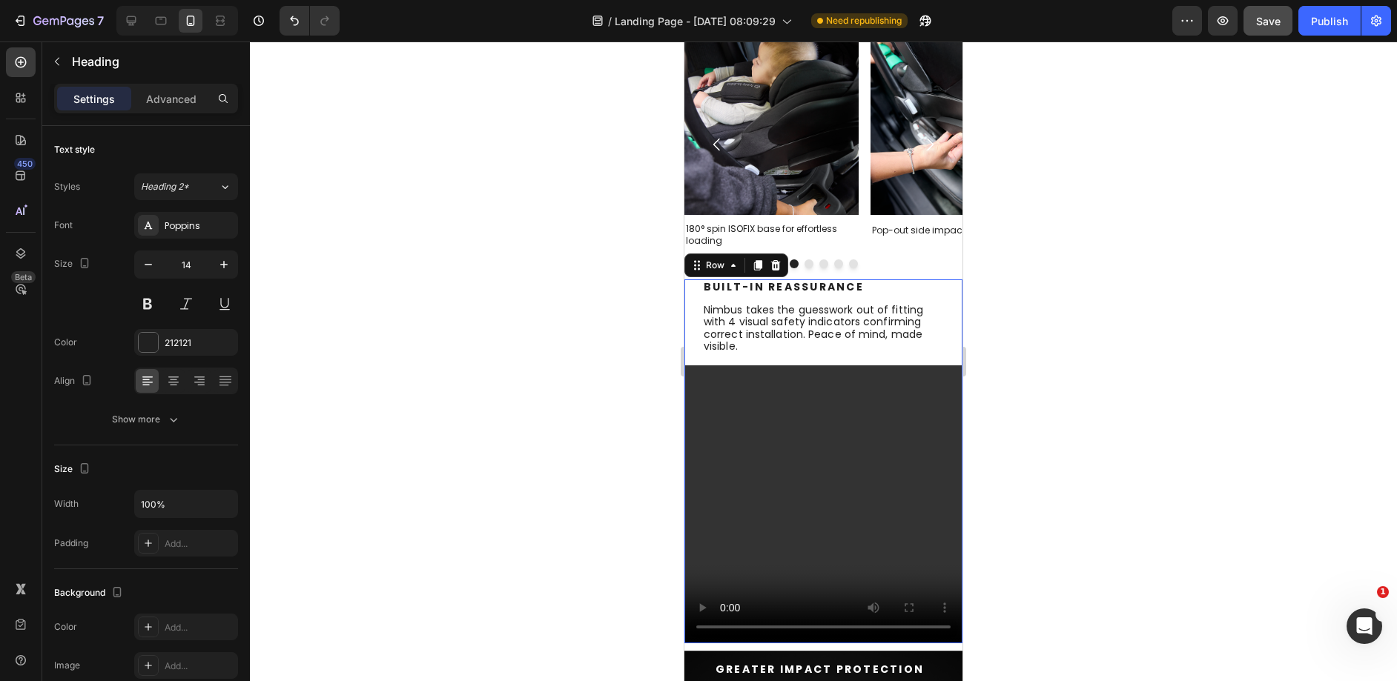
click at [693, 357] on div "Built-In Reassurance Heading Built-In Reassurance Heading Nimbus takes the gues…" at bounding box center [823, 462] width 278 height 364
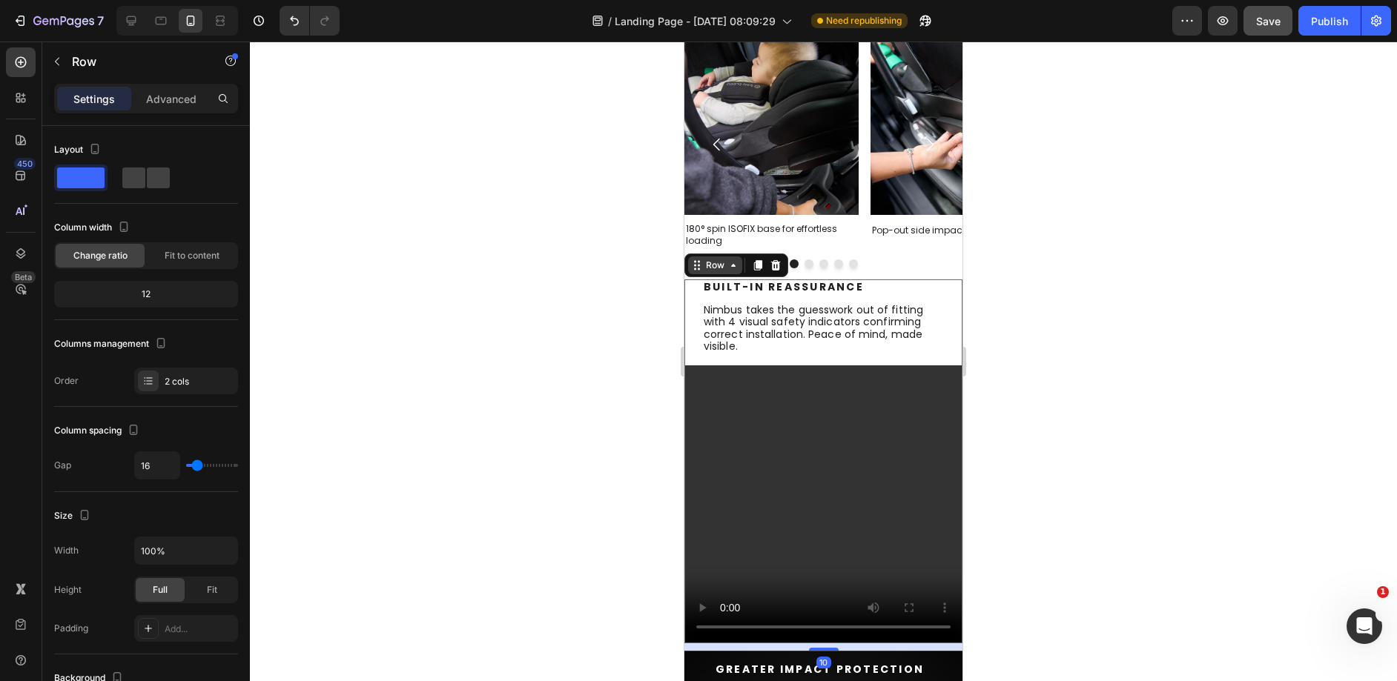
click at [721, 265] on div "Row" at bounding box center [715, 265] width 24 height 13
click at [710, 271] on div "Row" at bounding box center [715, 265] width 24 height 13
click at [733, 538] on video at bounding box center [823, 505] width 278 height 278
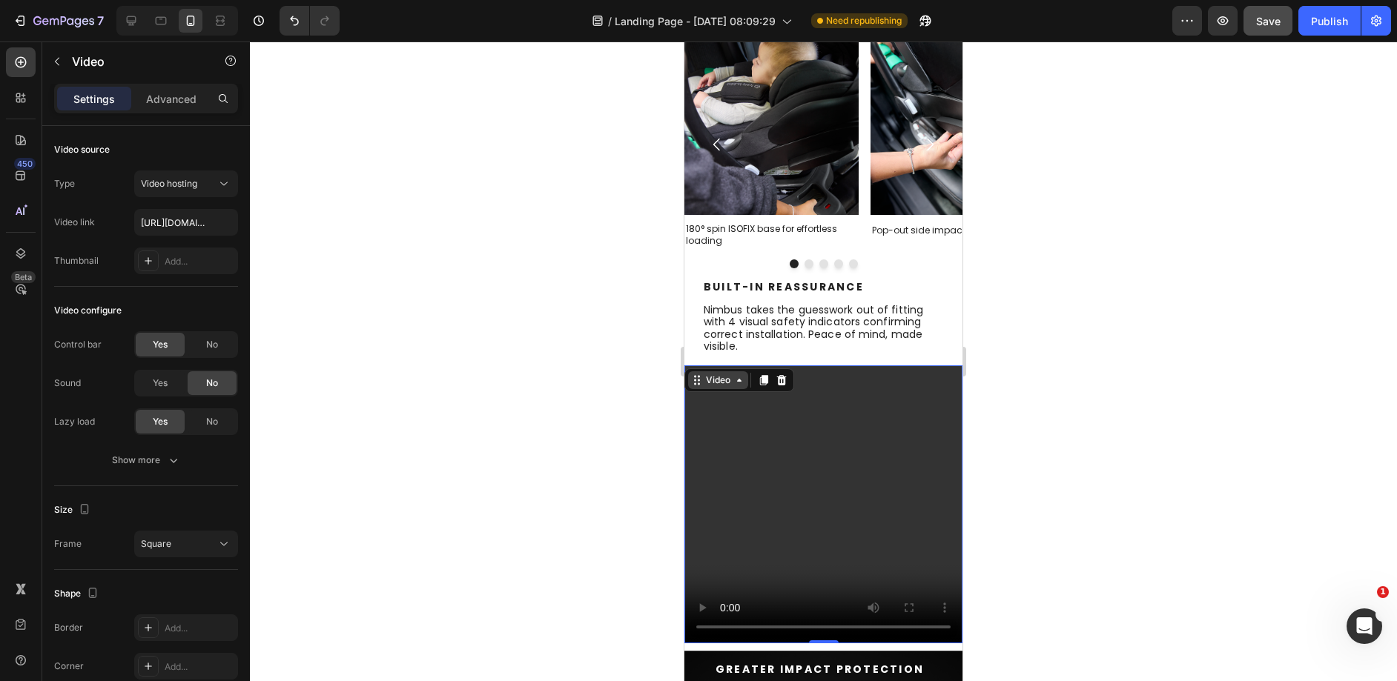
click at [735, 384] on icon at bounding box center [739, 380] width 12 height 12
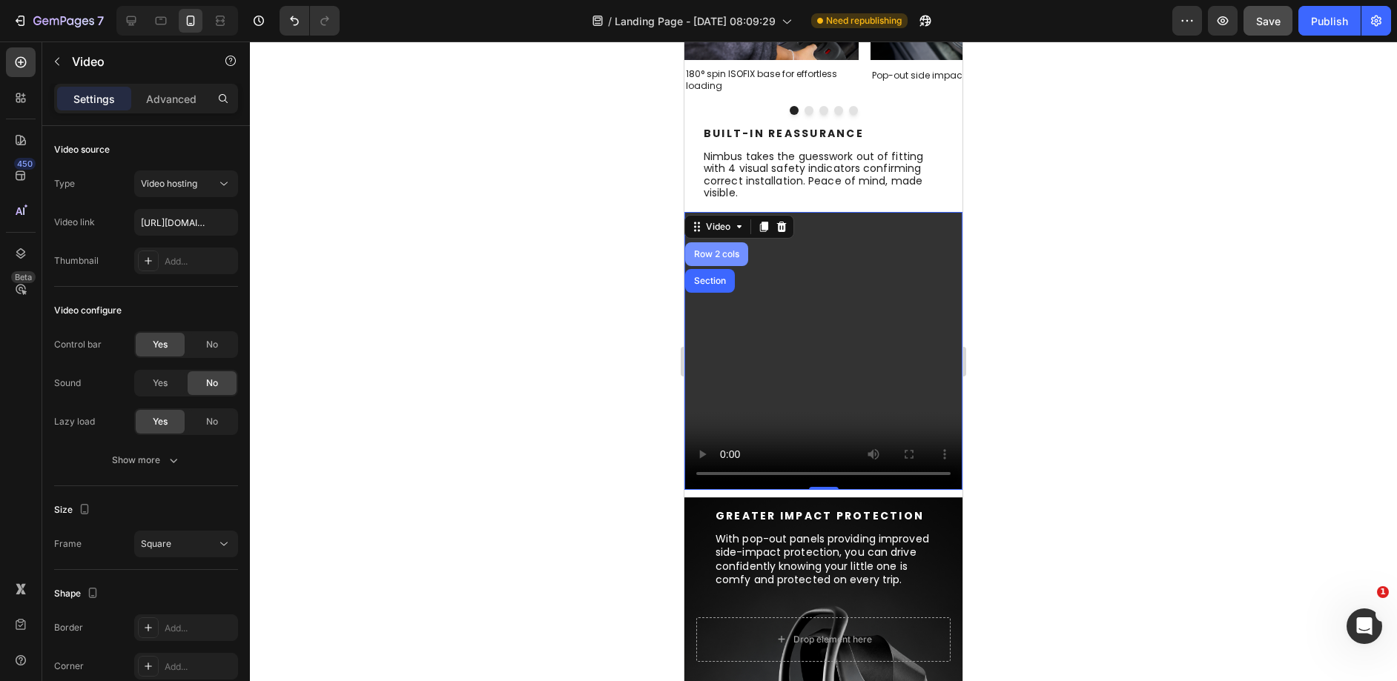
scroll to position [820, 0]
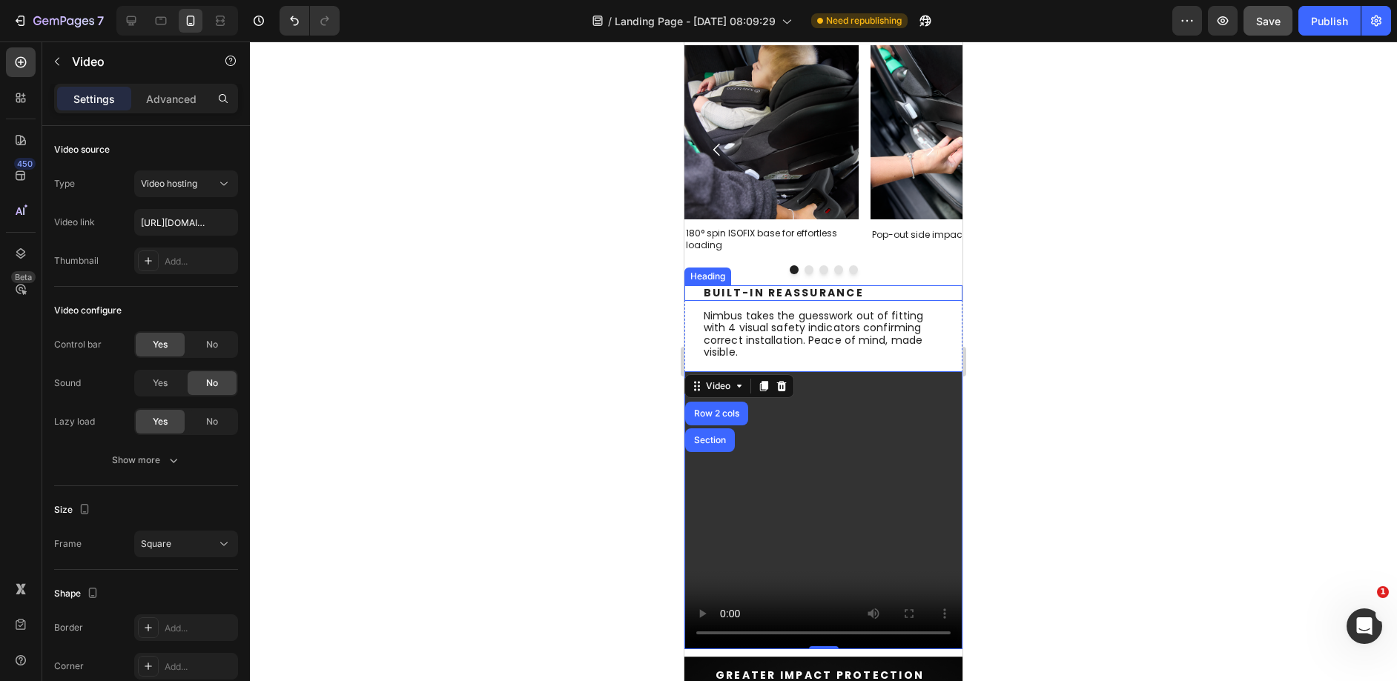
click at [824, 294] on h2 "Built-In Reassurance" at bounding box center [832, 293] width 260 height 16
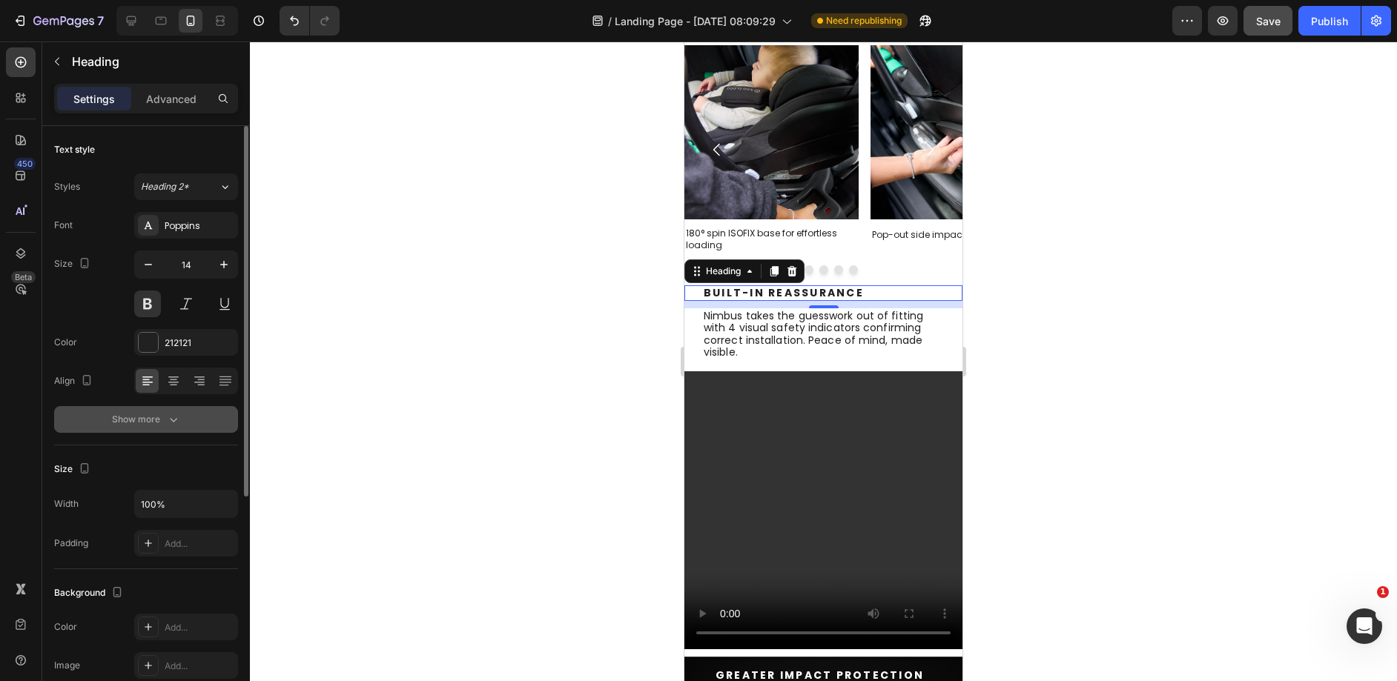
click at [168, 421] on icon "button" at bounding box center [173, 419] width 15 height 15
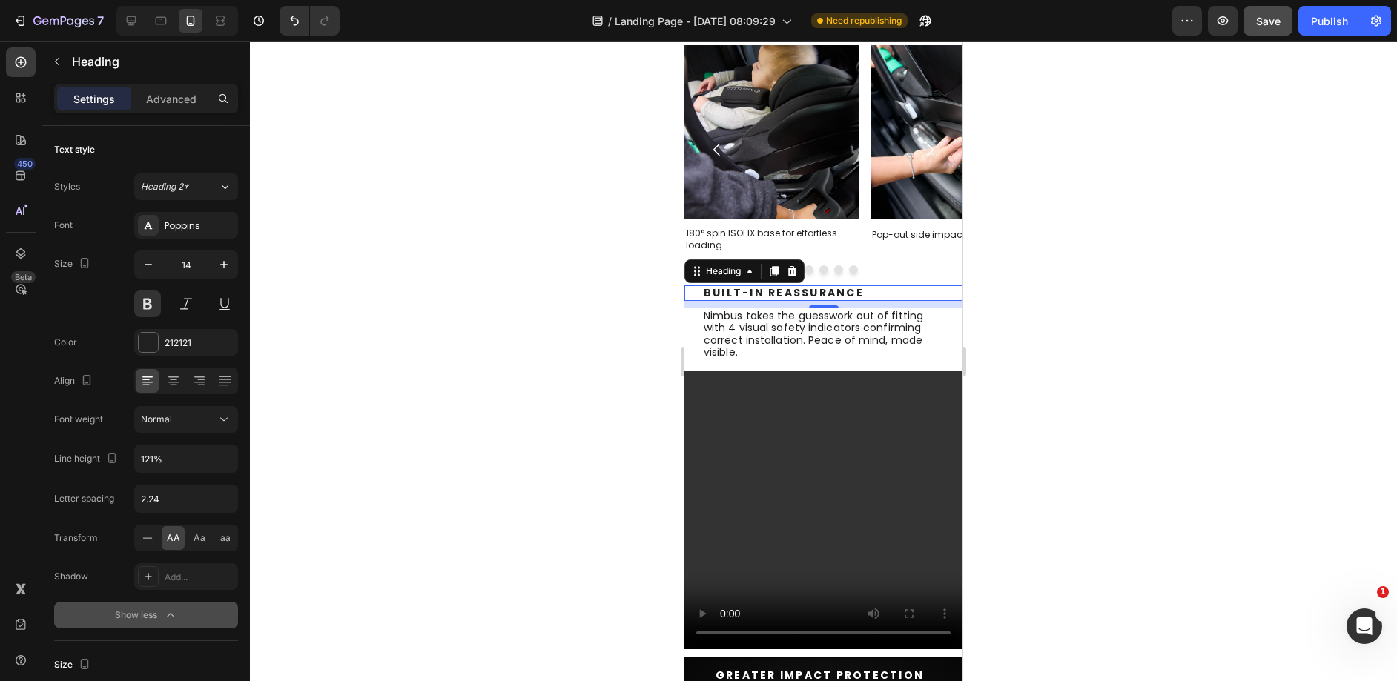
click at [171, 113] on div "Settings Advanced" at bounding box center [146, 105] width 208 height 42
click at [174, 100] on p "Advanced" at bounding box center [171, 99] width 50 height 16
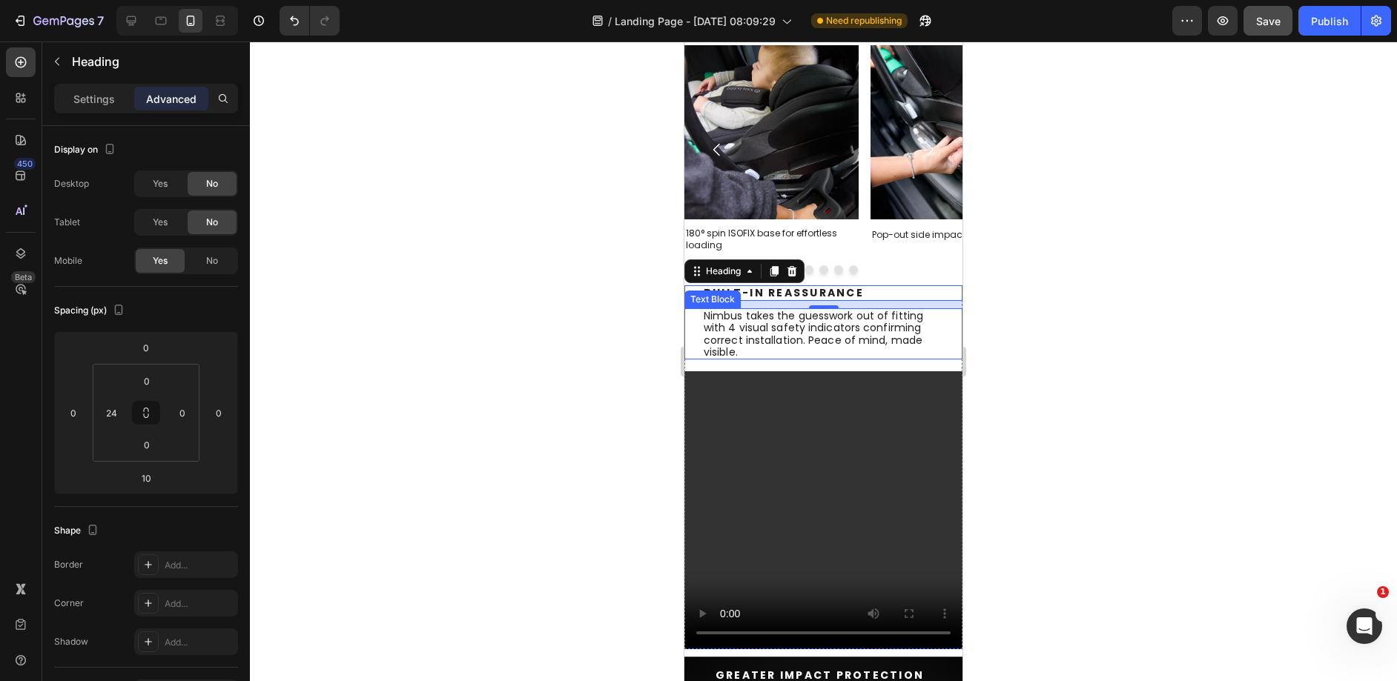
click at [813, 332] on p "Nimbus takes the guesswork out of fitting with 4 visual safety indicators confi…" at bounding box center [825, 334] width 242 height 48
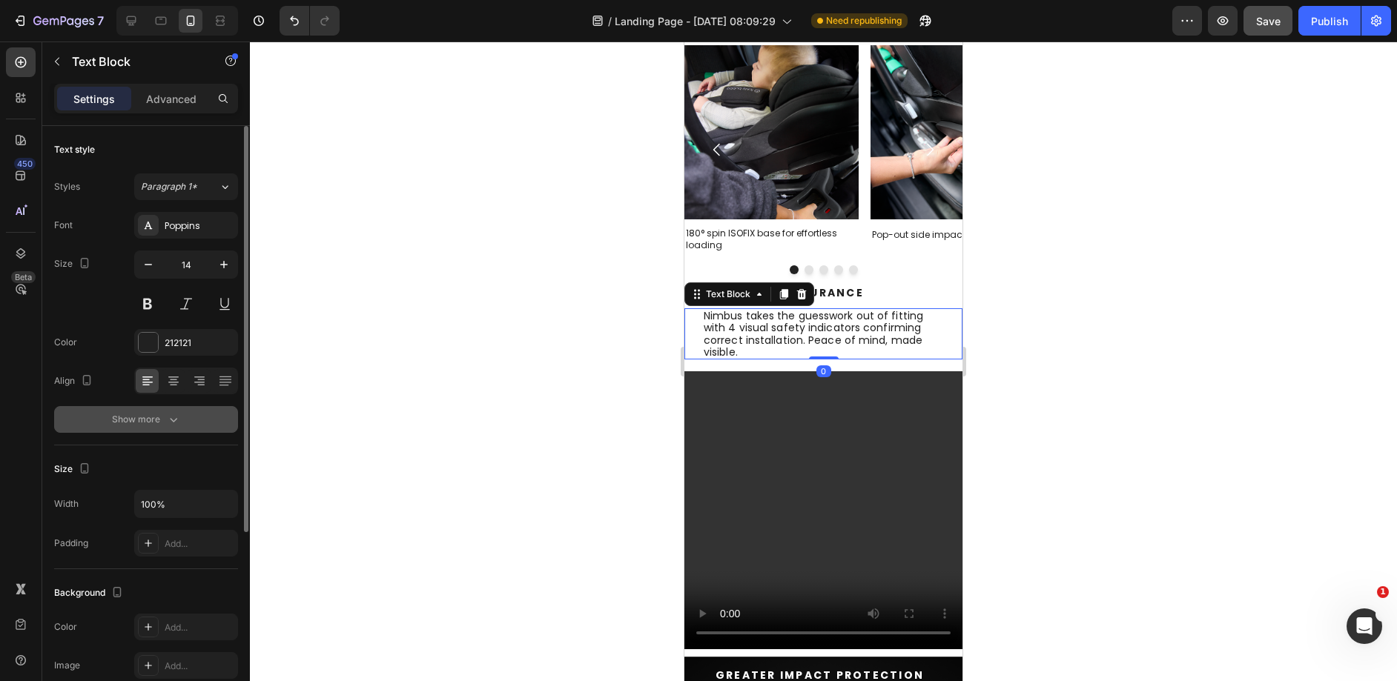
click at [132, 416] on div "Show more" at bounding box center [146, 419] width 69 height 15
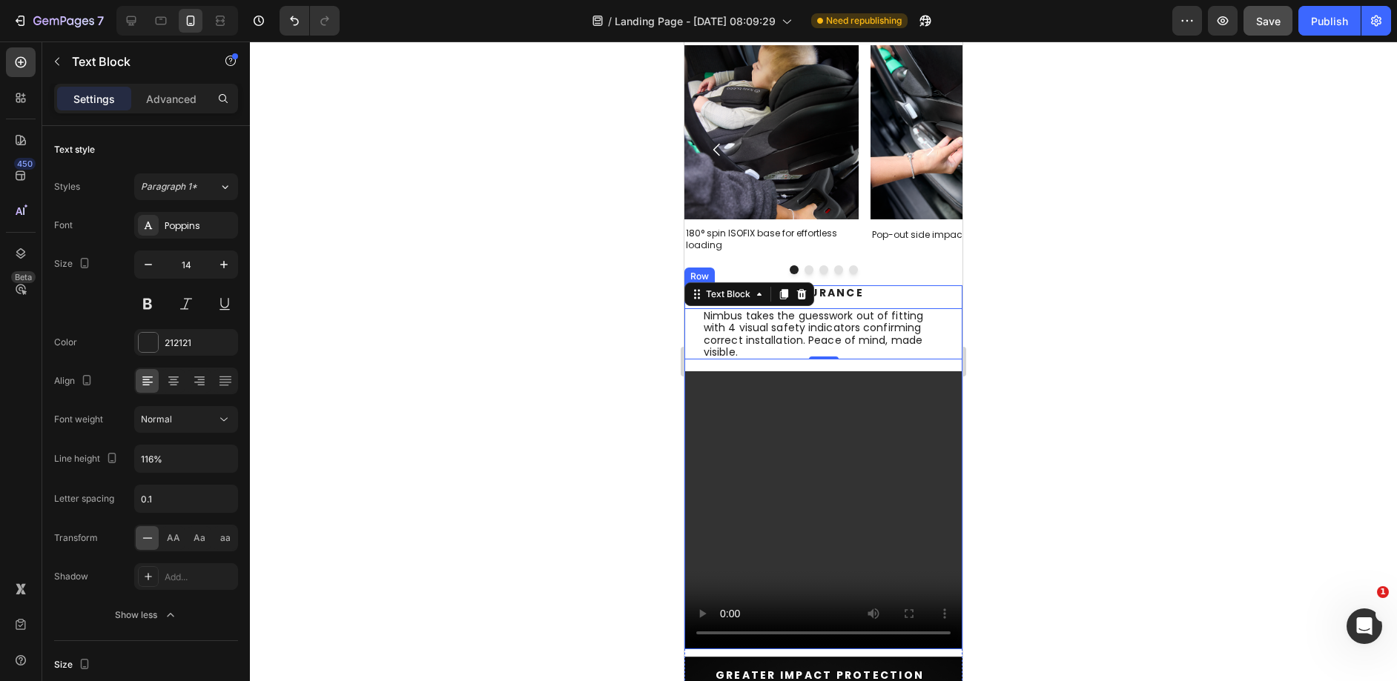
click at [781, 366] on div "Built-In Reassurance Heading Built-In Reassurance Heading Nimbus takes the gues…" at bounding box center [823, 467] width 278 height 364
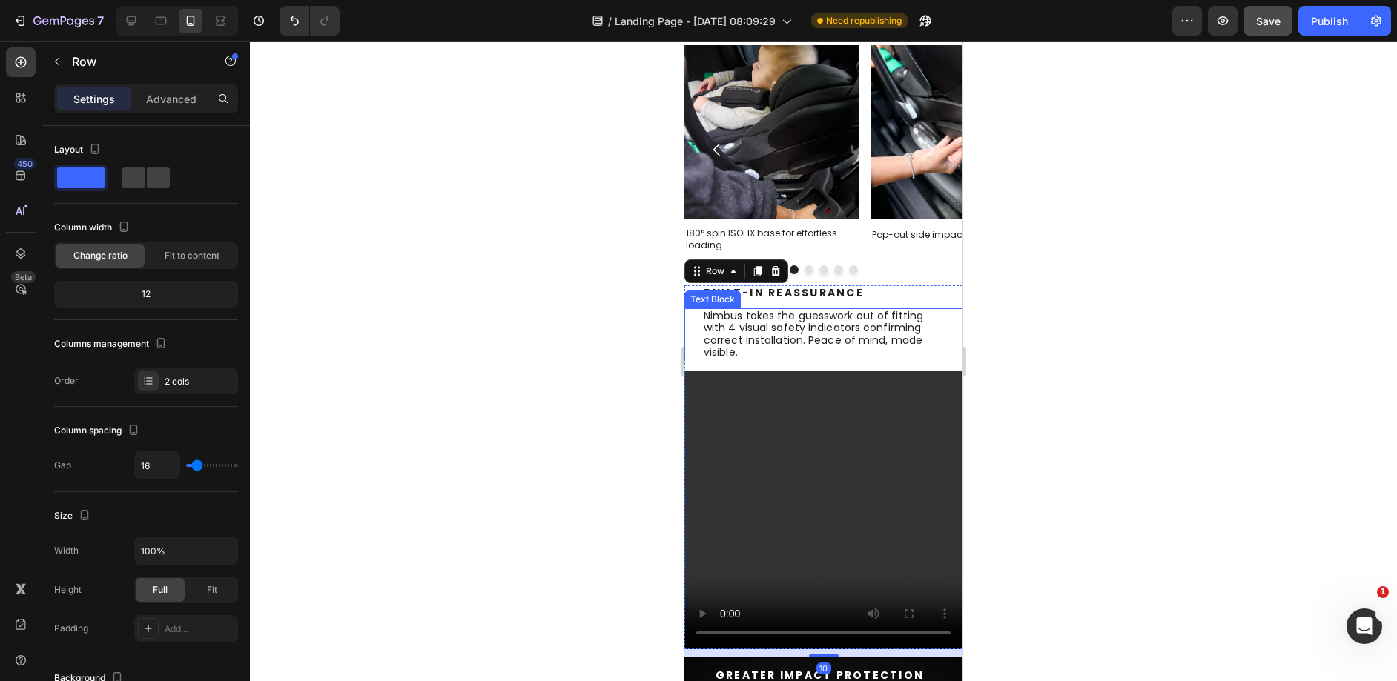
click at [821, 343] on p "Nimbus takes the guesswork out of fitting with 4 visual safety indicators confi…" at bounding box center [825, 334] width 242 height 48
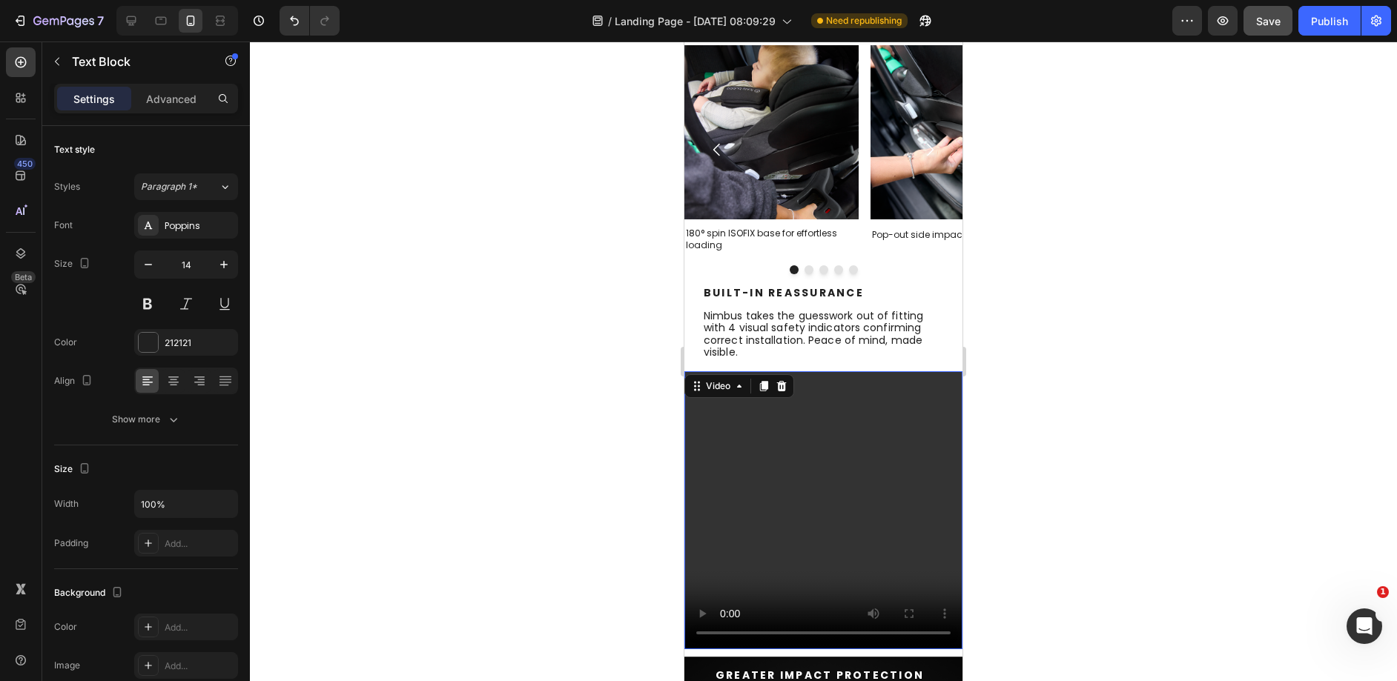
click at [762, 400] on video at bounding box center [823, 510] width 278 height 278
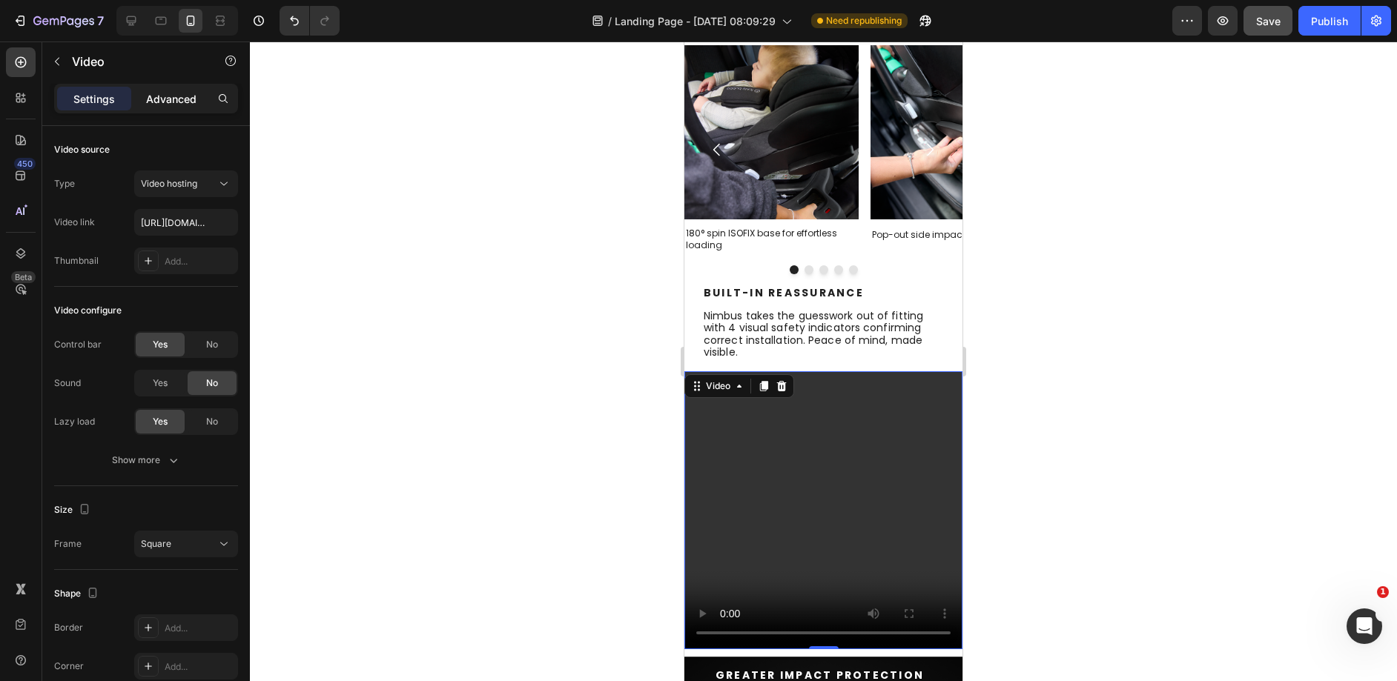
click at [183, 91] on p "Advanced" at bounding box center [171, 99] width 50 height 16
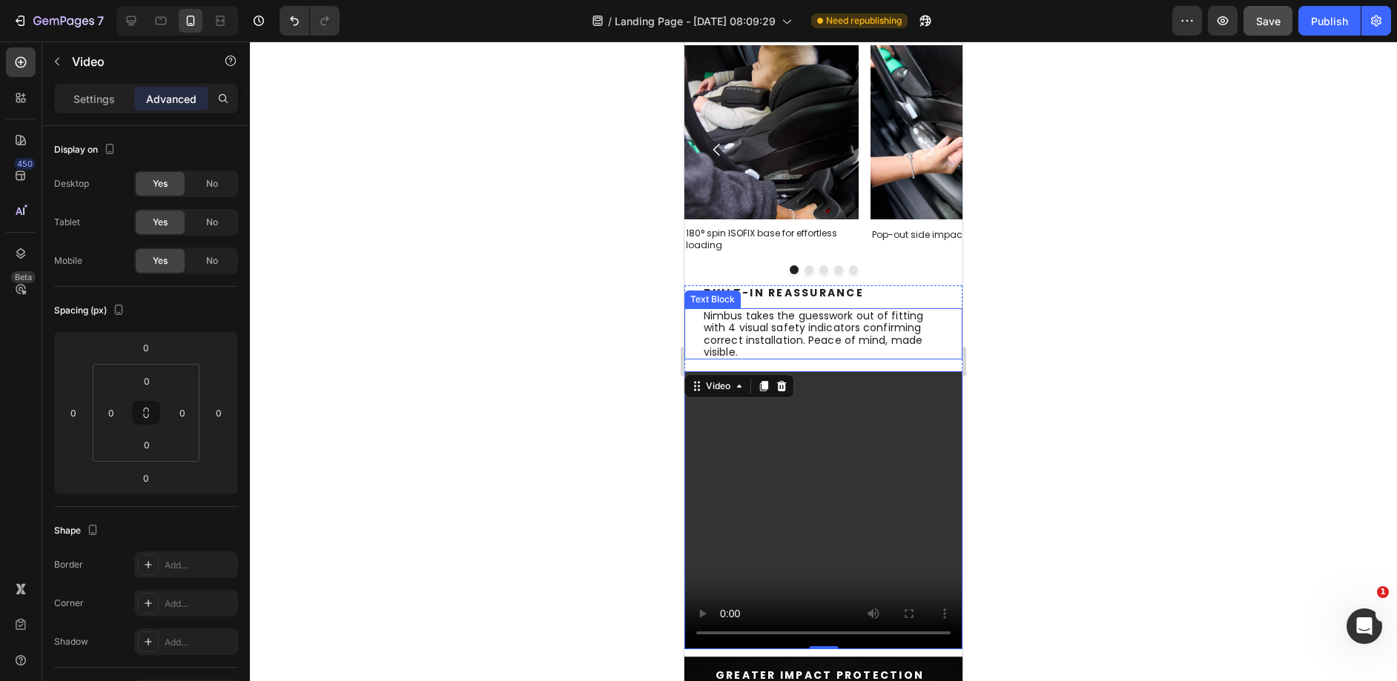
click at [791, 323] on p "Nimbus takes the guesswork out of fitting with 4 visual safety indicators confi…" at bounding box center [825, 334] width 242 height 48
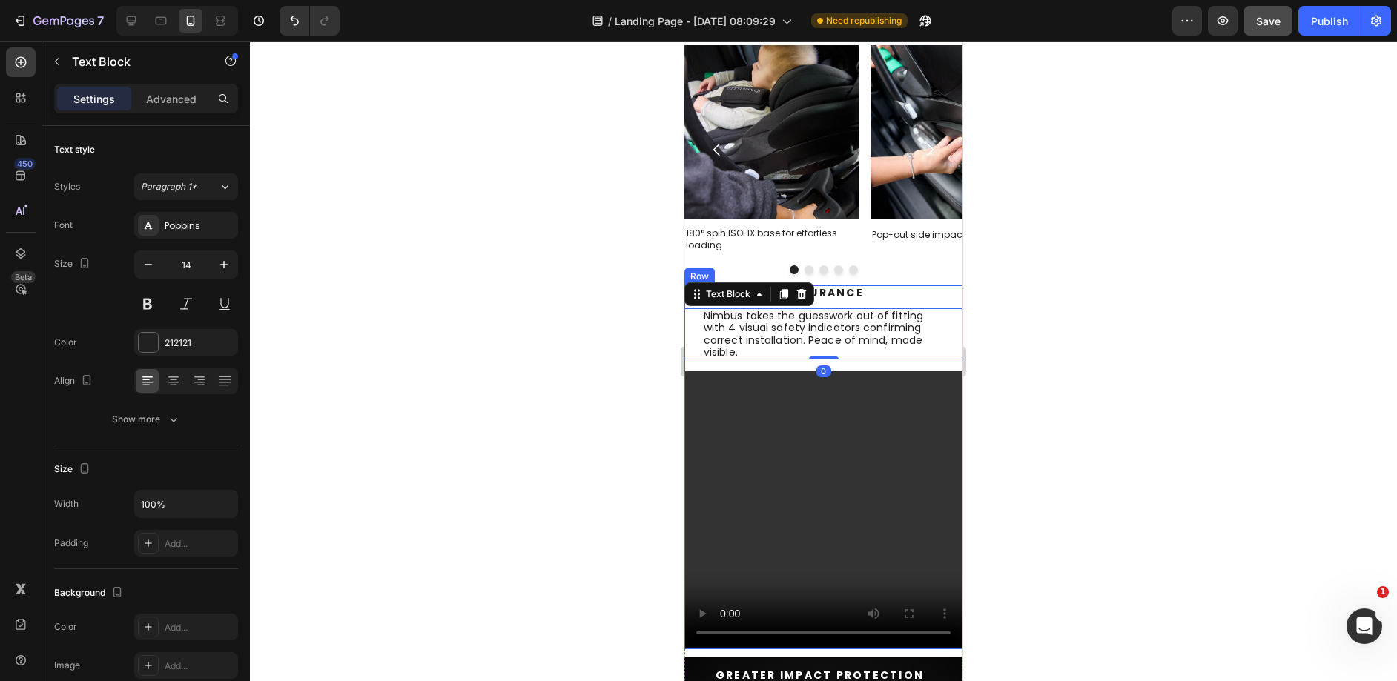
click at [891, 297] on h2 "Built-In Reassurance" at bounding box center [832, 293] width 260 height 16
